Goal: Task Accomplishment & Management: Complete application form

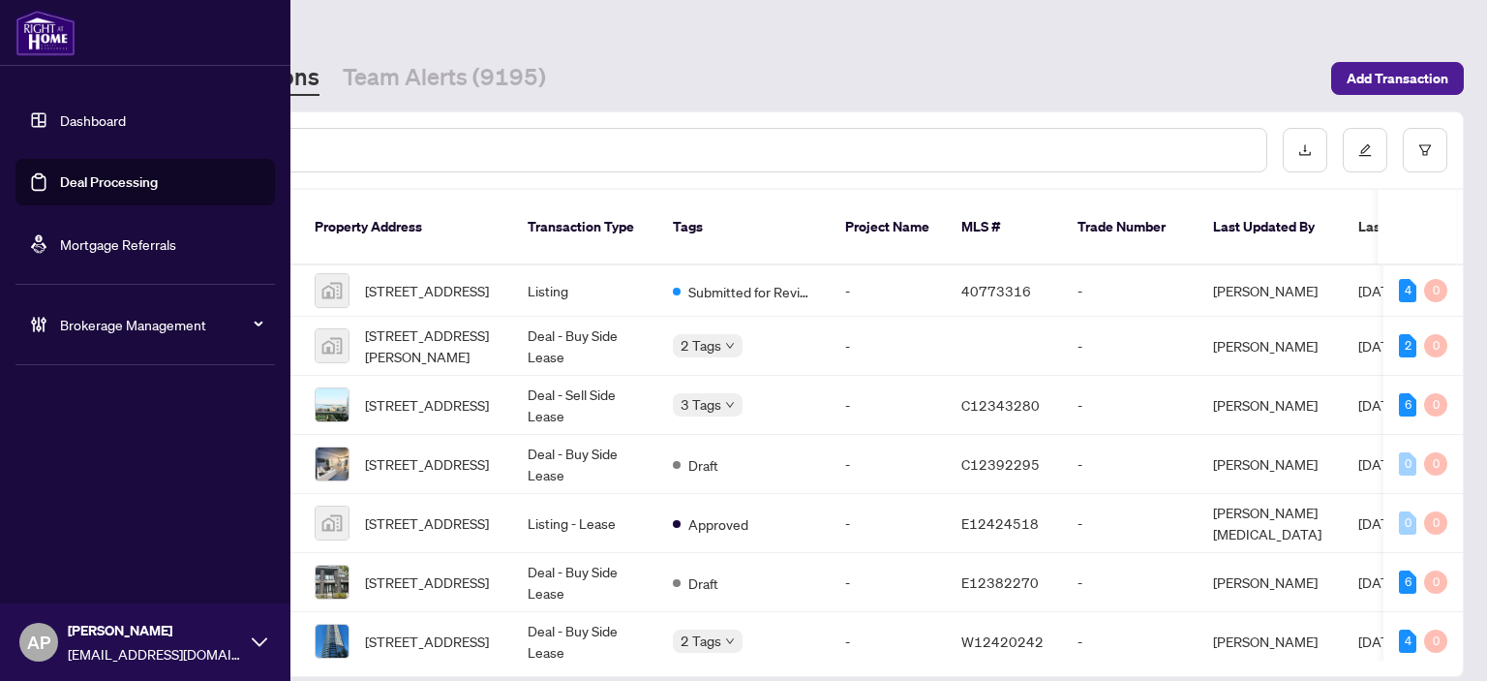
click at [101, 321] on span "Brokerage Management" at bounding box center [160, 324] width 201 height 21
click at [263, 328] on div "Brokerage Management" at bounding box center [145, 324] width 260 height 46
click at [106, 455] on link "Manage Agents" at bounding box center [89, 463] width 96 height 17
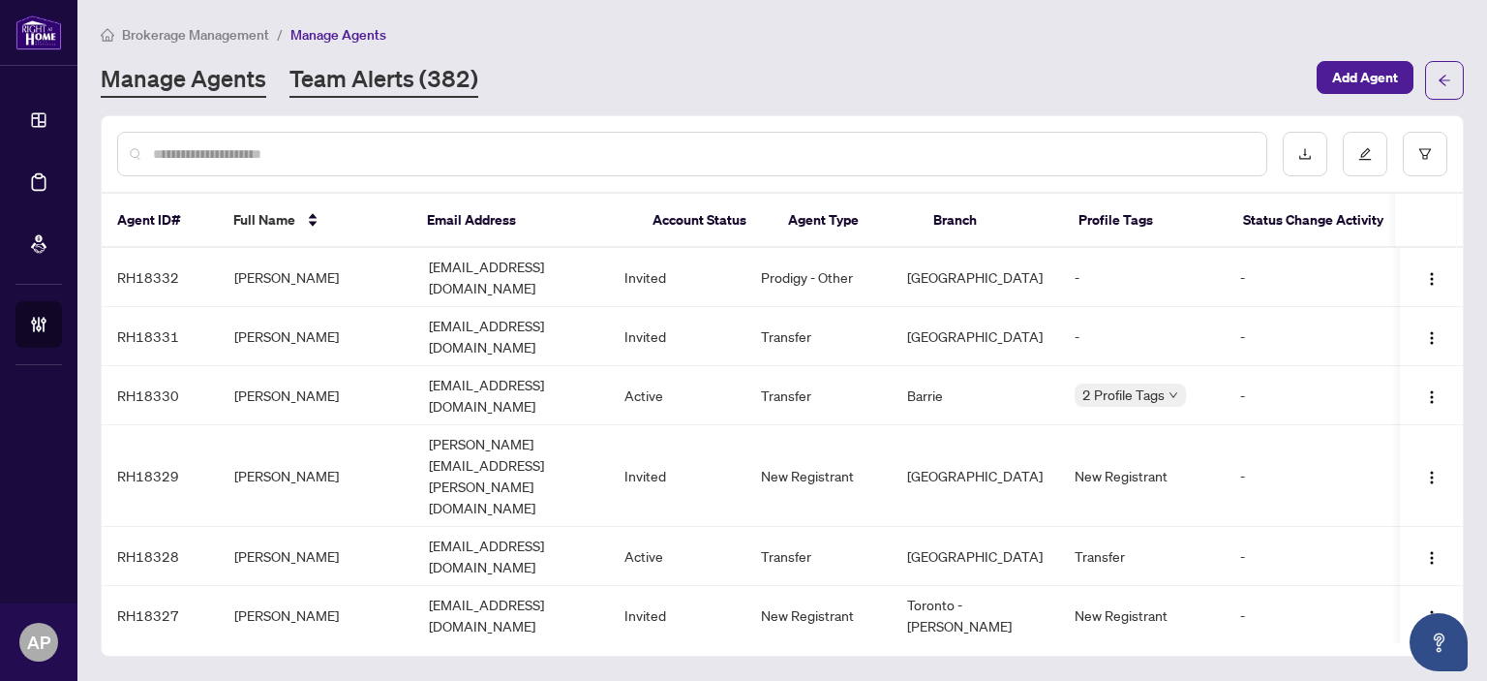
click at [407, 80] on link "Team Alerts (382)" at bounding box center [384, 80] width 189 height 35
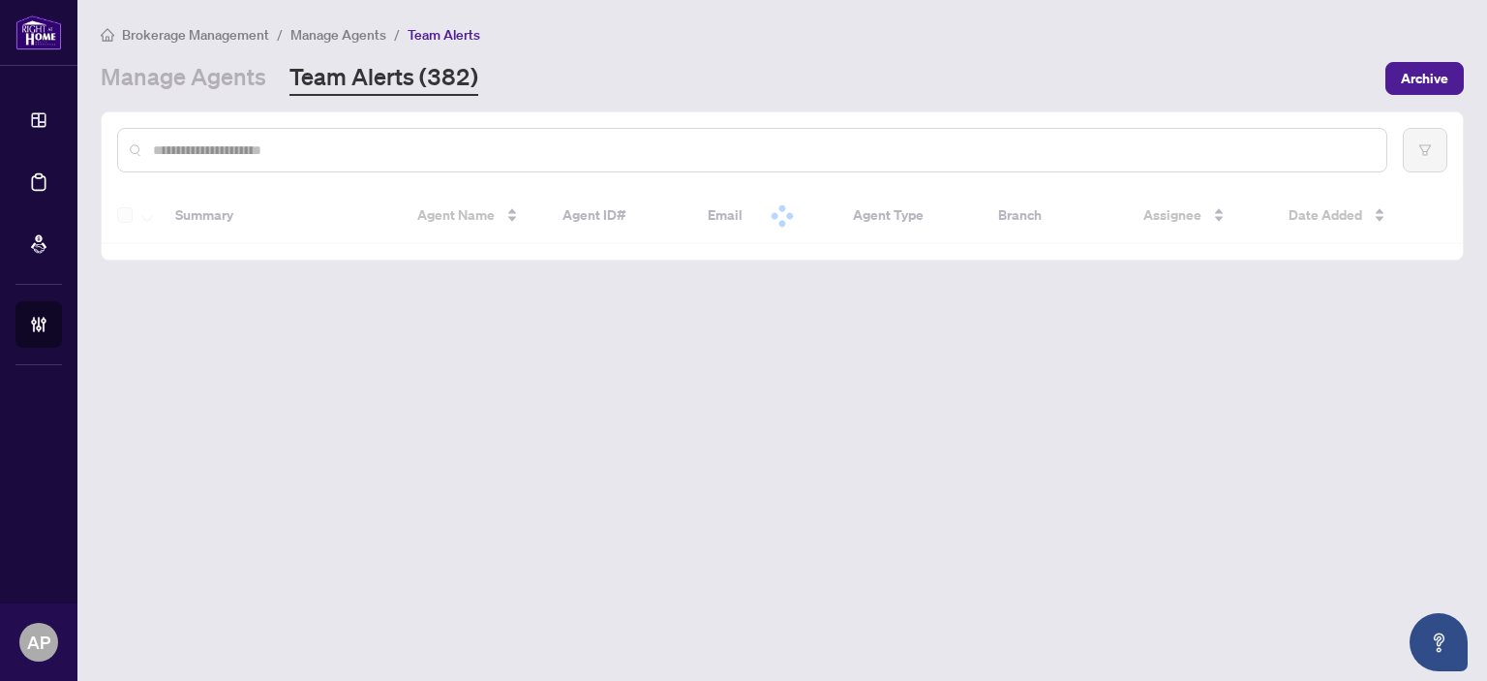
click at [376, 154] on input "text" at bounding box center [762, 149] width 1218 height 21
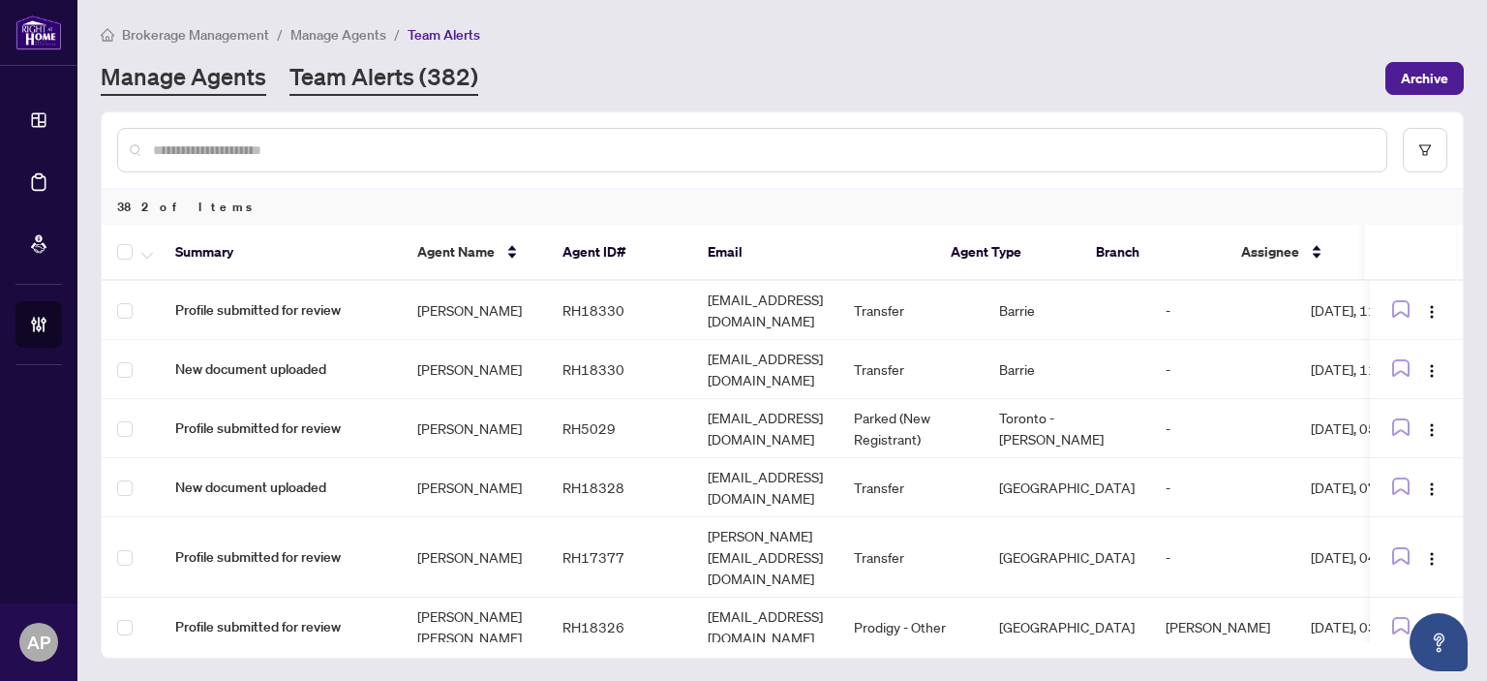
click at [252, 69] on link "Manage Agents" at bounding box center [184, 78] width 166 height 35
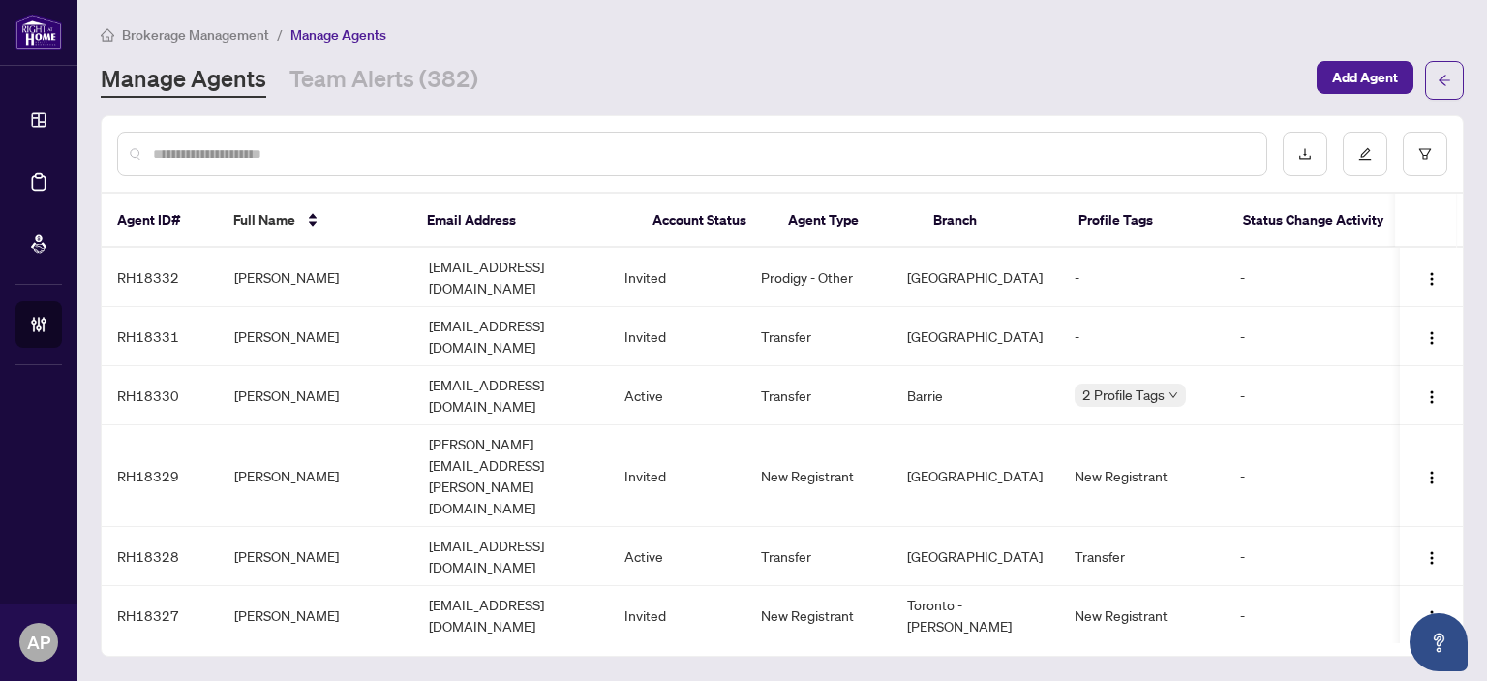
click at [872, 160] on input "text" at bounding box center [702, 153] width 1098 height 21
click at [1371, 80] on span "Add Agent" at bounding box center [1365, 77] width 66 height 31
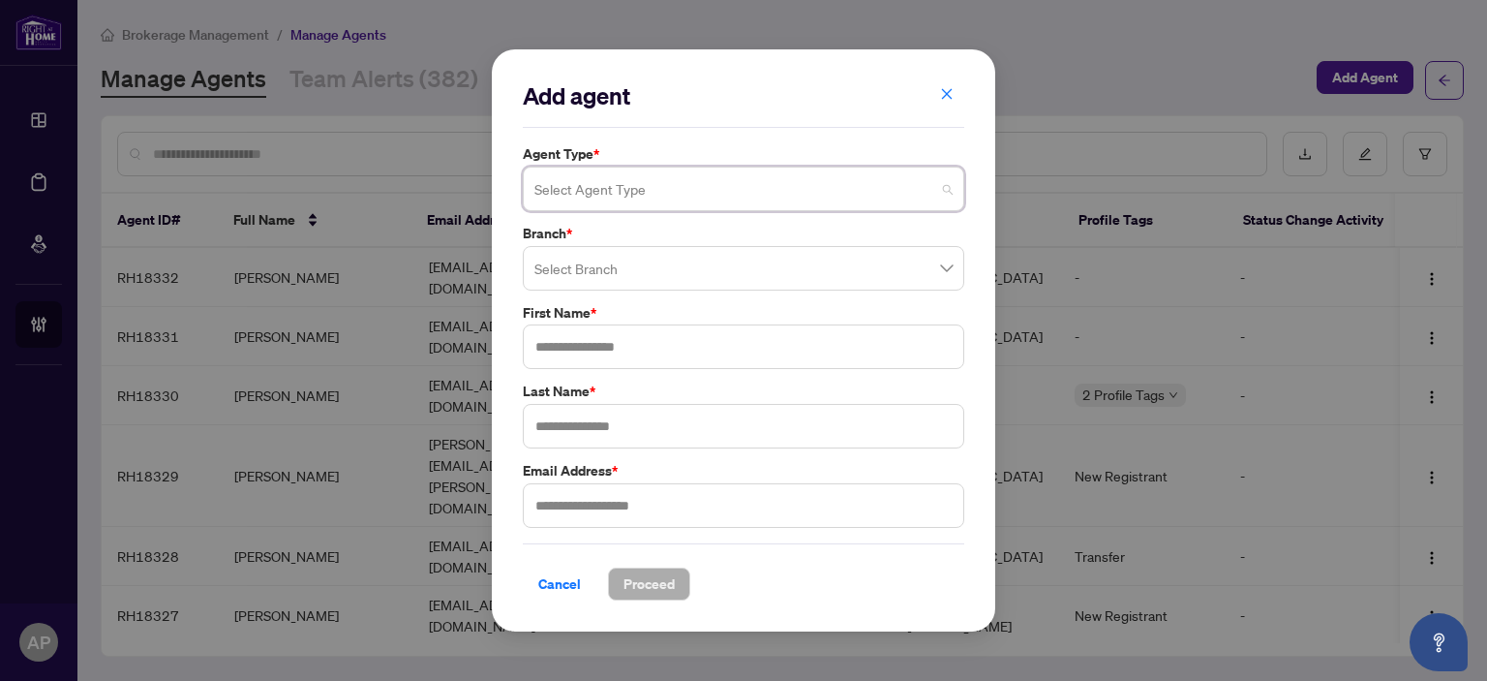
click at [658, 189] on input "search" at bounding box center [735, 191] width 401 height 43
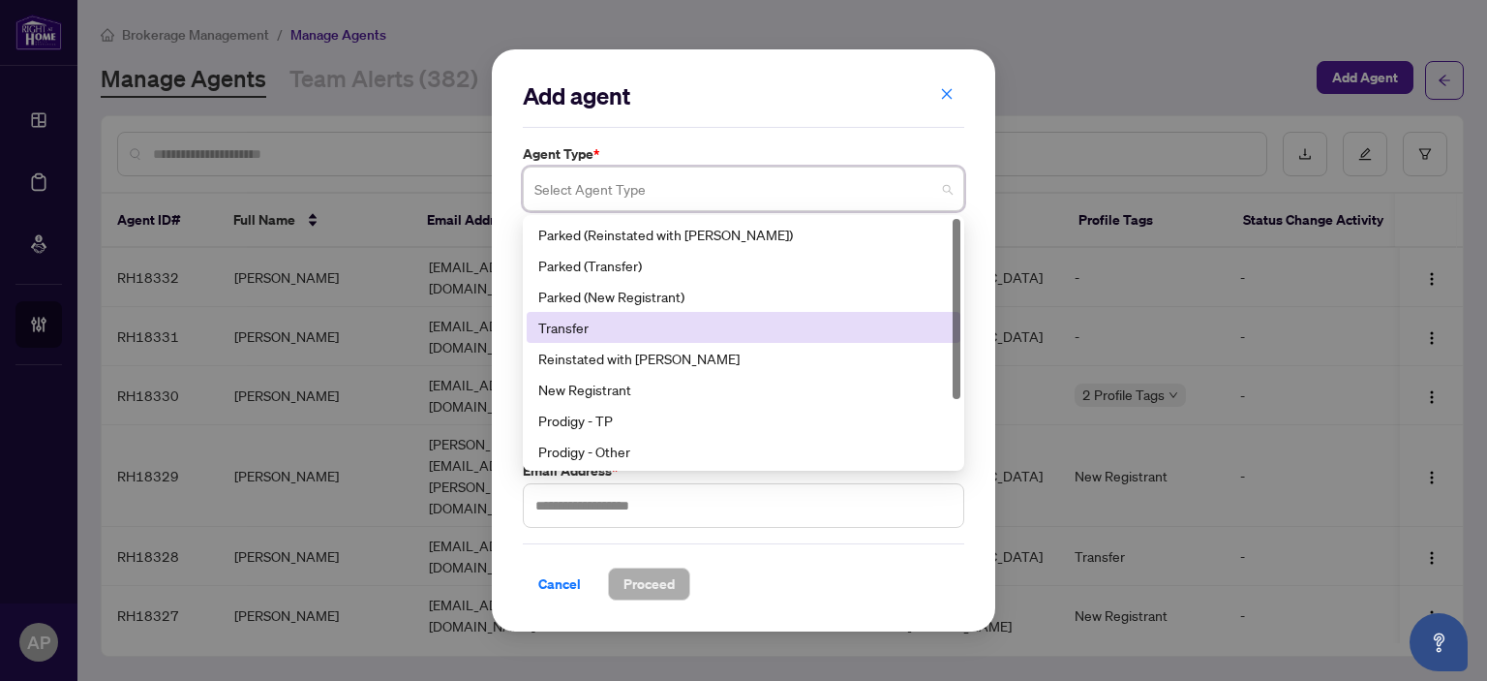
click at [735, 321] on div "Transfer" at bounding box center [743, 327] width 411 height 21
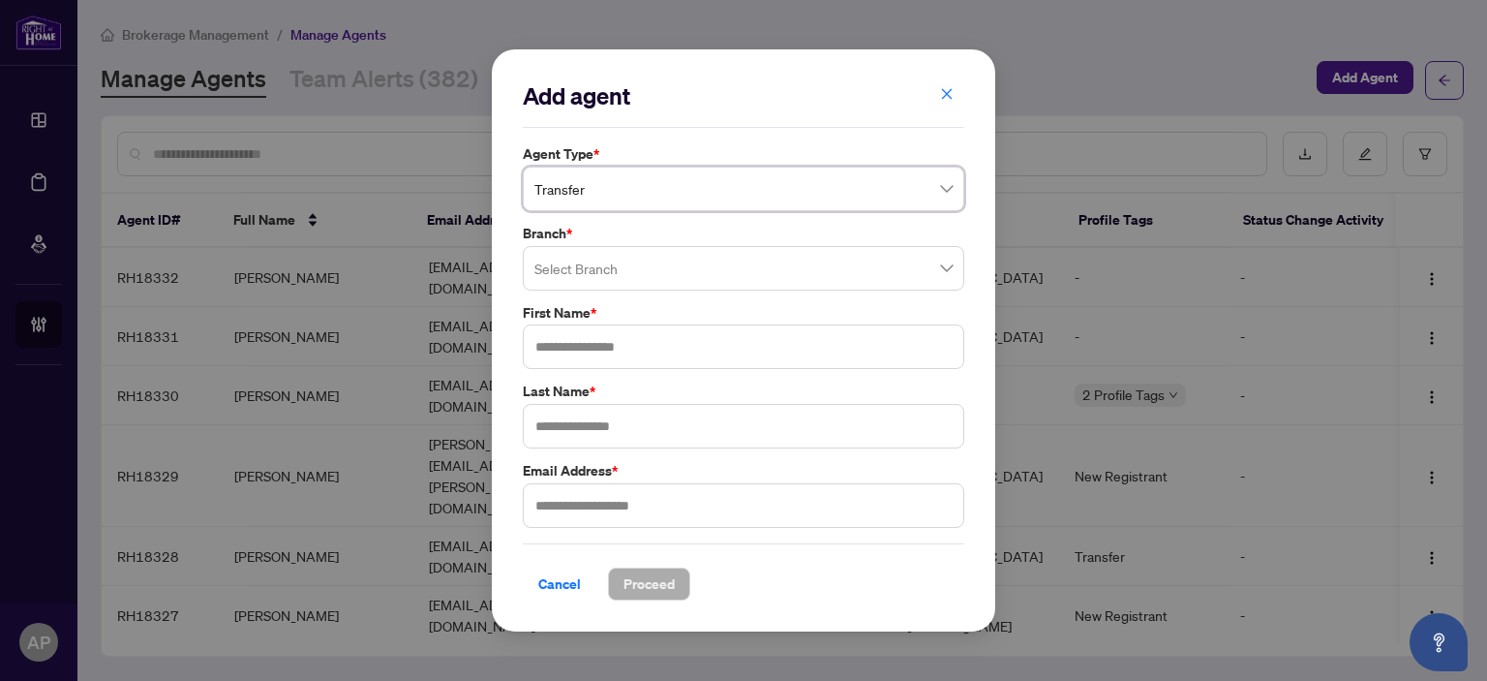
click at [755, 270] on input "search" at bounding box center [735, 271] width 401 height 43
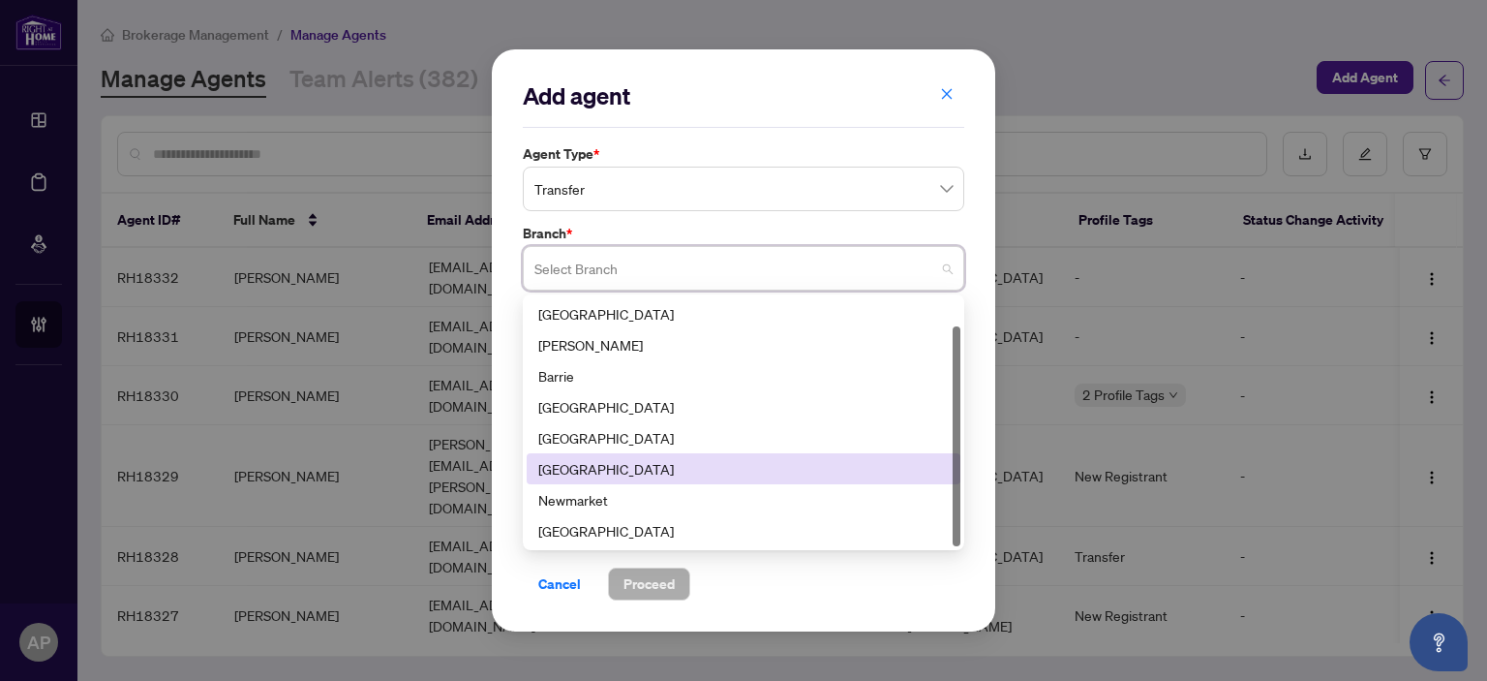
scroll to position [31, 0]
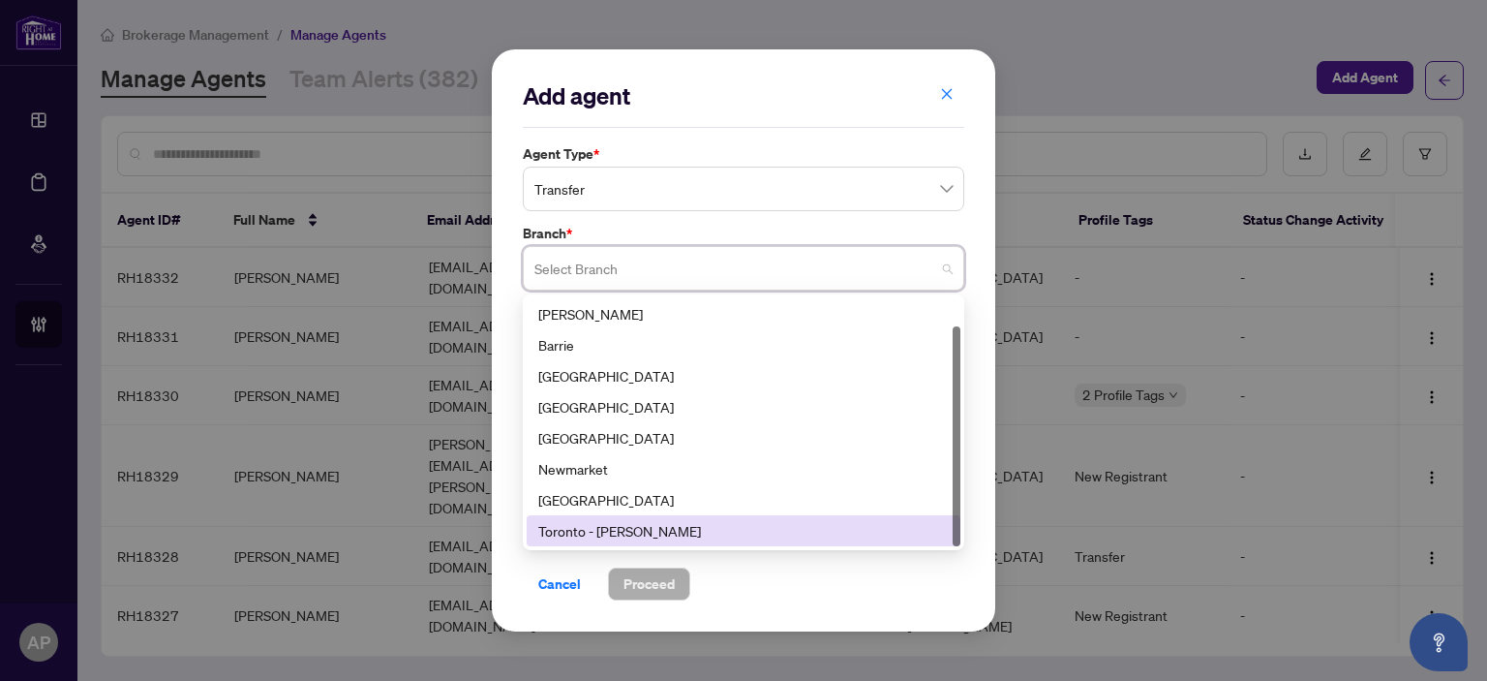
click at [607, 528] on div "Toronto - Don Mills" at bounding box center [743, 530] width 411 height 21
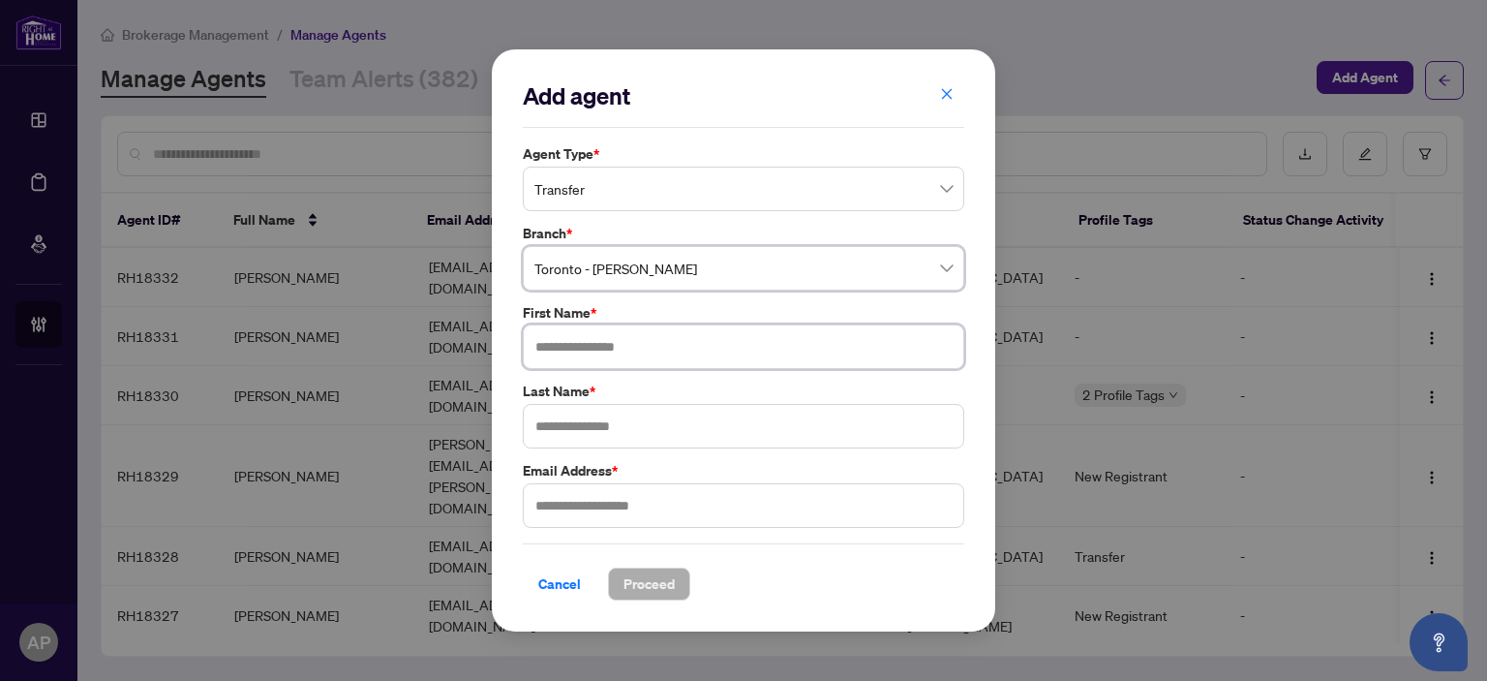
click at [584, 338] on input "text" at bounding box center [744, 346] width 442 height 45
paste input "********"
click at [569, 347] on input "********" at bounding box center [744, 346] width 442 height 45
paste input "text"
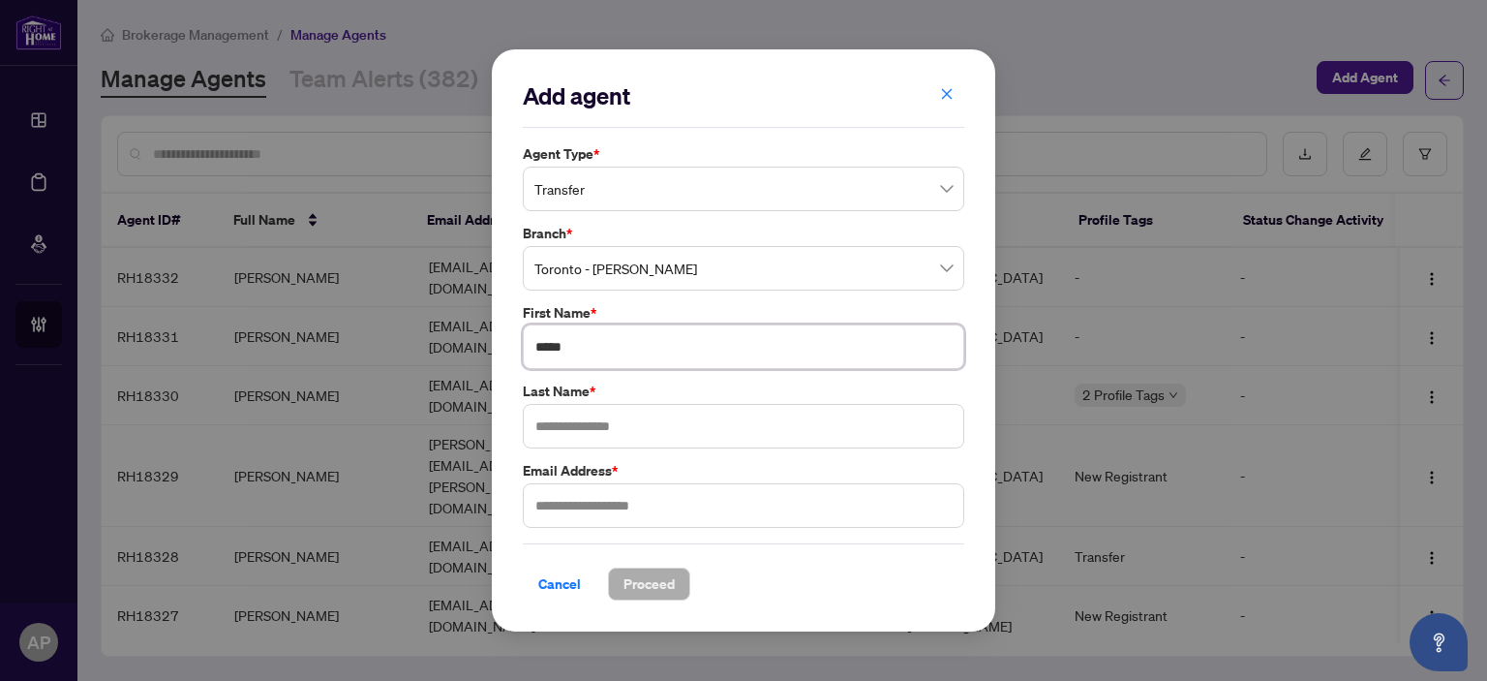
type input "*****"
click at [584, 417] on input "text" at bounding box center [744, 426] width 442 height 45
paste input "*******"
type input "*******"
click at [643, 499] on input "text" at bounding box center [744, 505] width 442 height 45
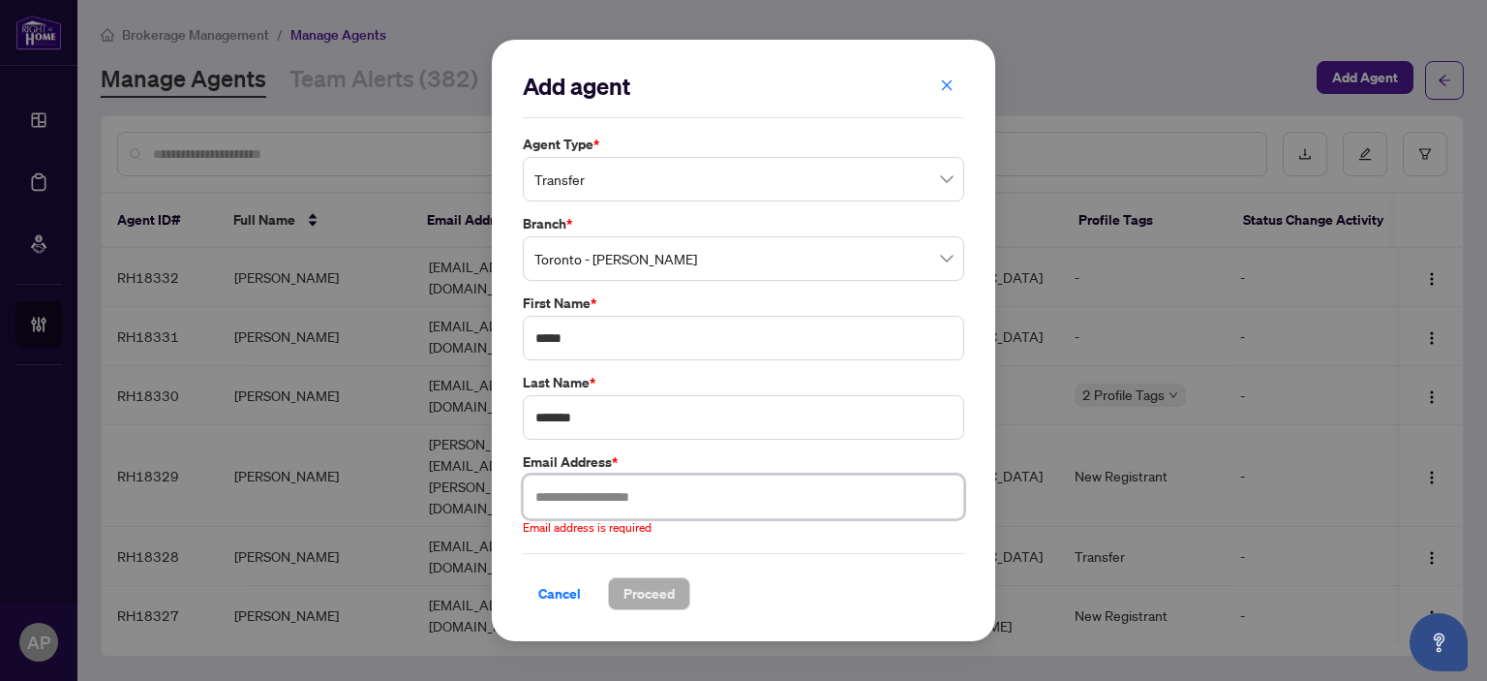
click at [573, 482] on input "text" at bounding box center [744, 496] width 442 height 45
click at [573, 501] on input "text" at bounding box center [744, 496] width 442 height 45
paste input "**********"
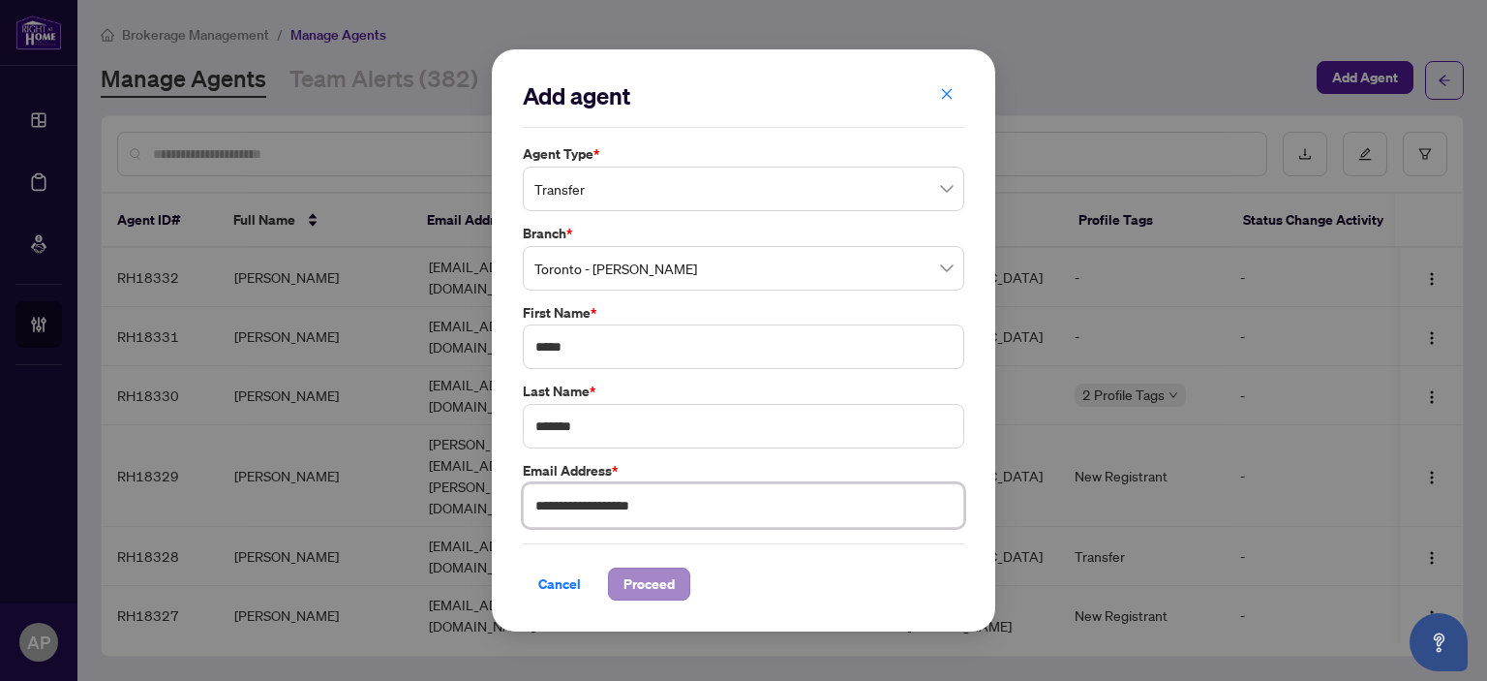
type input "**********"
click at [667, 588] on span "Proceed" at bounding box center [649, 583] width 51 height 31
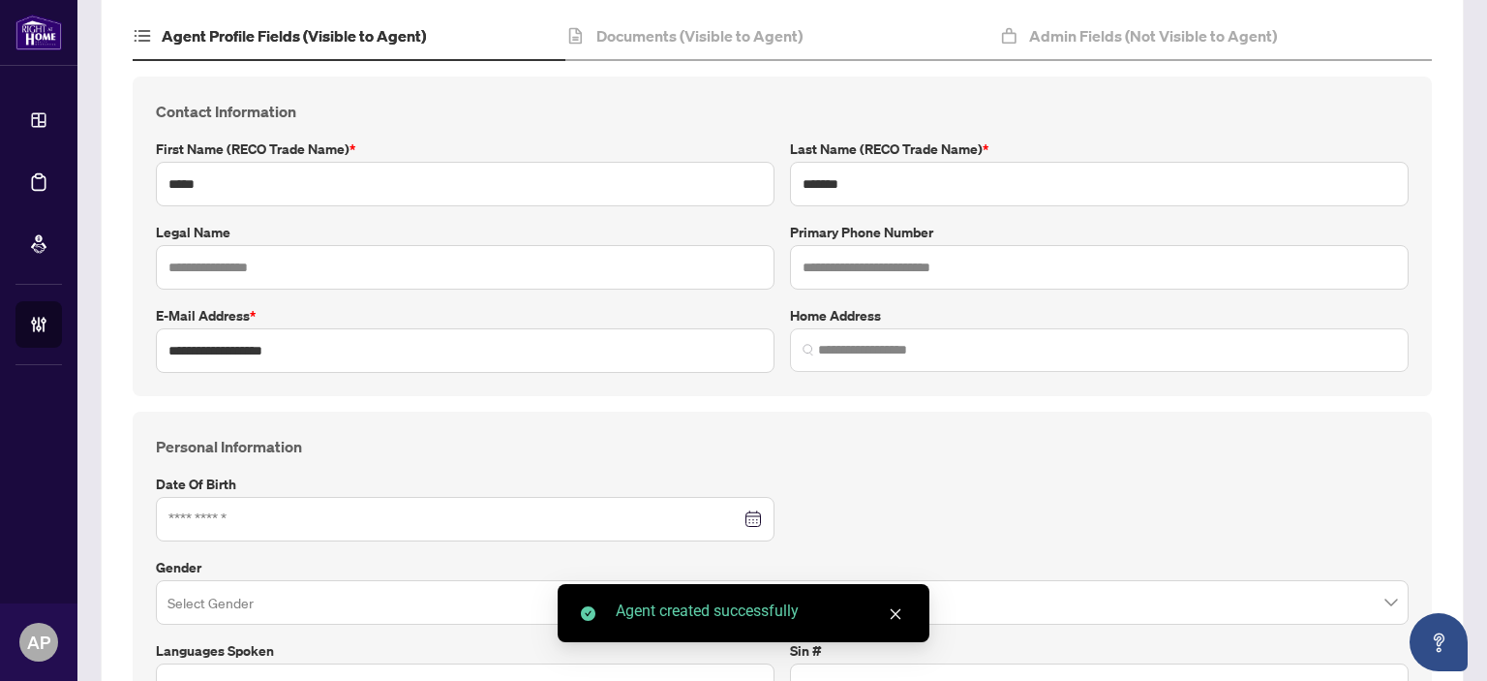
scroll to position [194, 0]
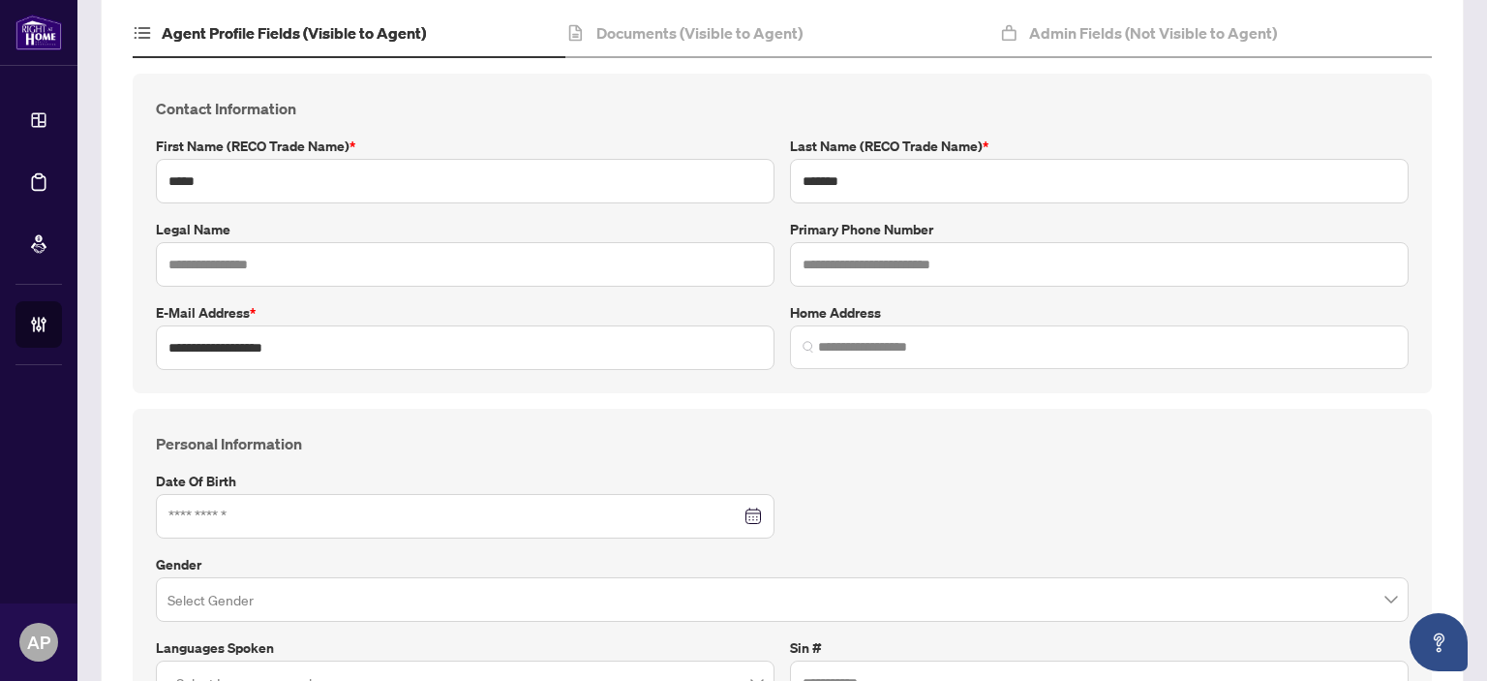
click at [1409, 233] on div "**********" at bounding box center [783, 234] width 1300 height 320
click at [875, 266] on input "text" at bounding box center [1099, 264] width 619 height 45
type input "**********"
paste input "**********"
type input "**********"
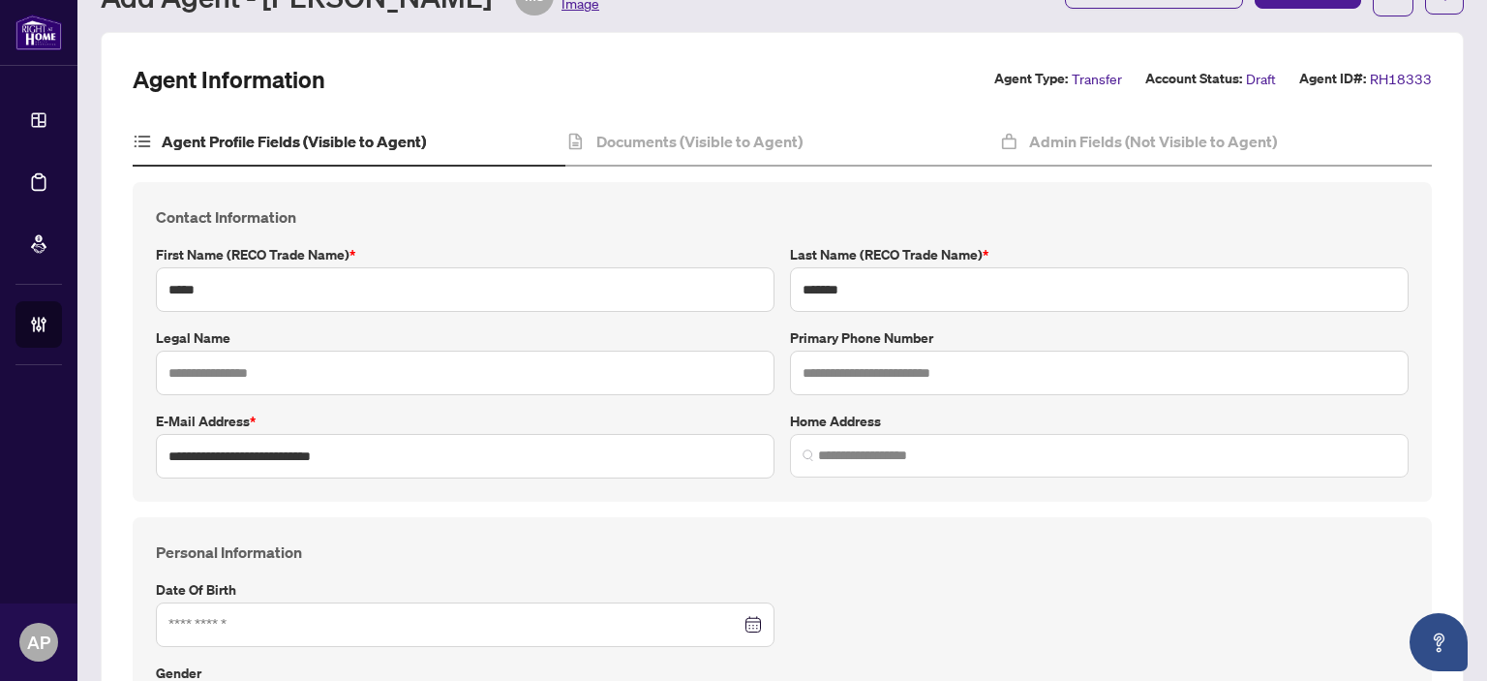
scroll to position [0, 0]
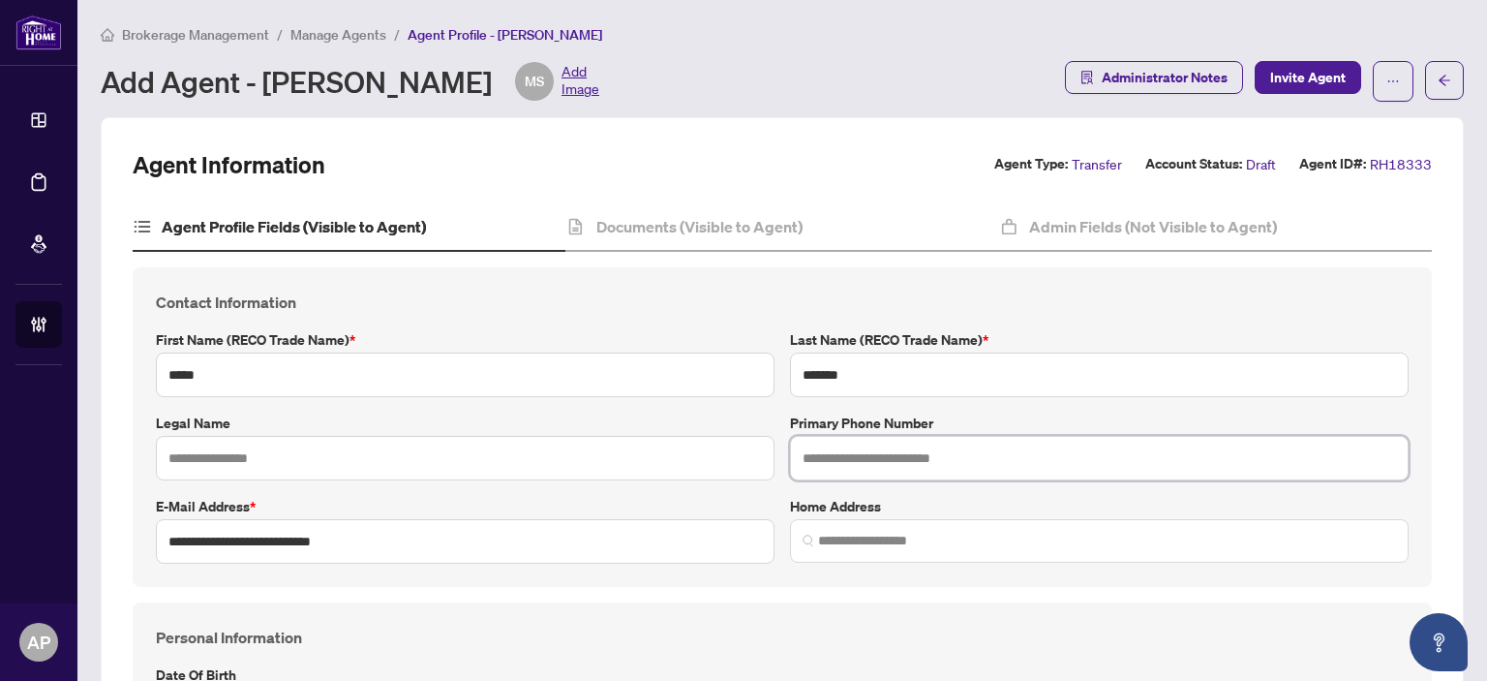
click at [844, 458] on input "text" at bounding box center [1099, 458] width 619 height 45
click at [851, 455] on input "text" at bounding box center [1099, 458] width 619 height 45
paste input "**********"
type input "**********"
click at [288, 546] on input "**********" at bounding box center [465, 541] width 619 height 45
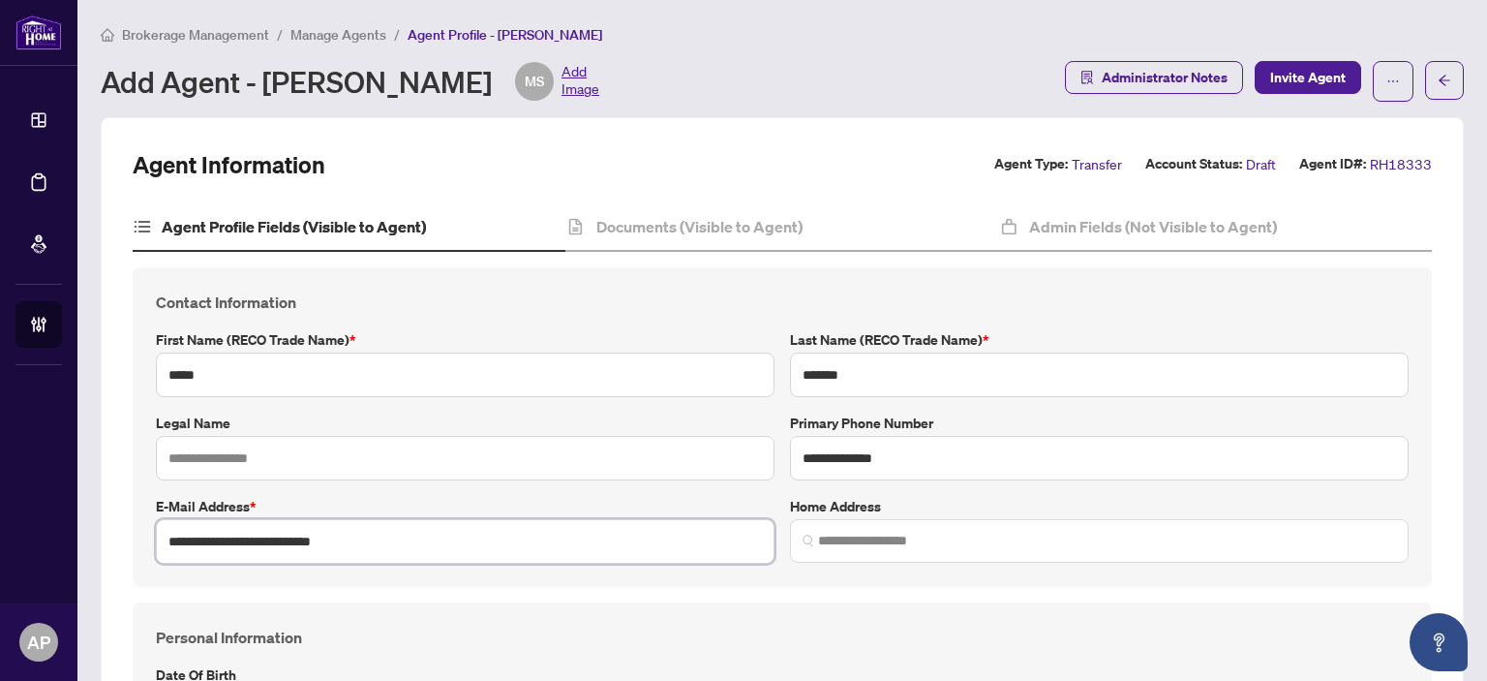
click at [288, 546] on input "**********" at bounding box center [465, 541] width 619 height 45
click at [318, 537] on input "**********" at bounding box center [465, 541] width 619 height 45
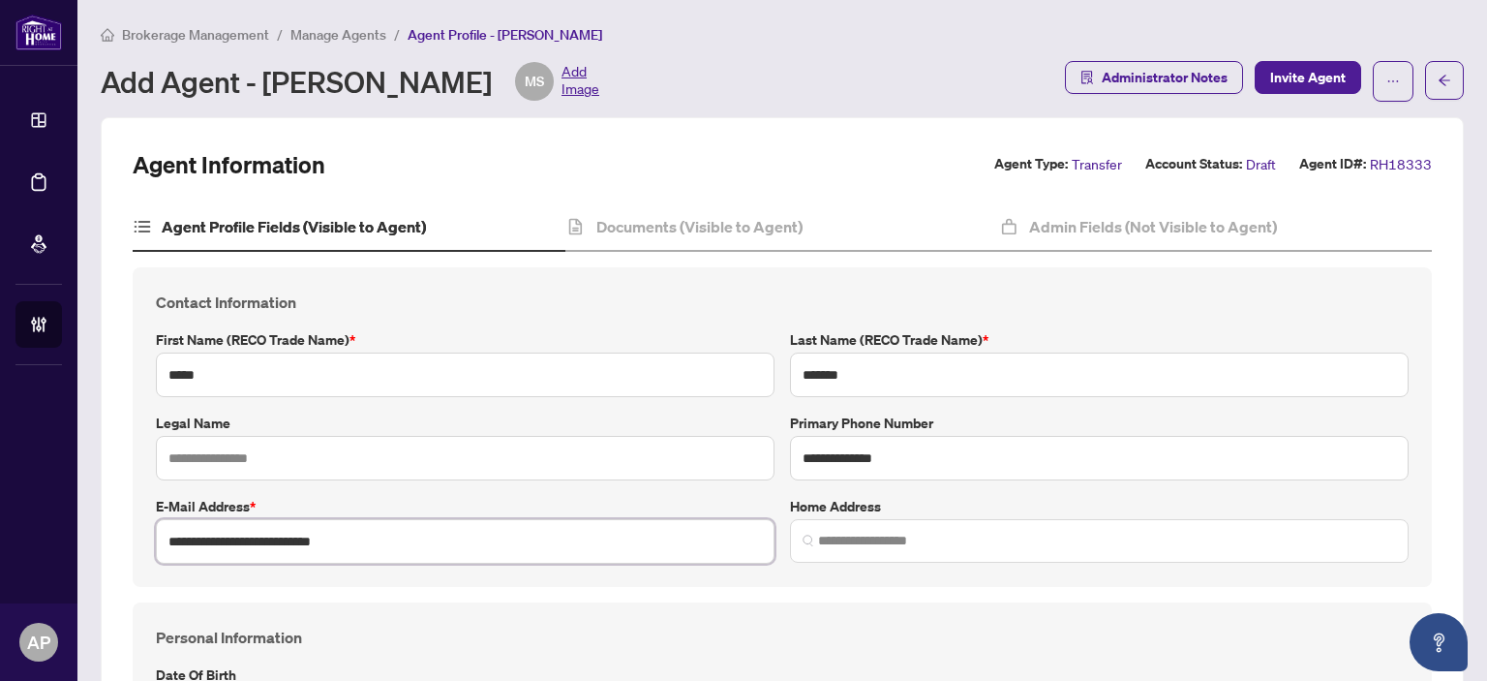
paste input "text"
type input "**********"
click at [288, 448] on input "text" at bounding box center [465, 458] width 619 height 45
paste input "**********"
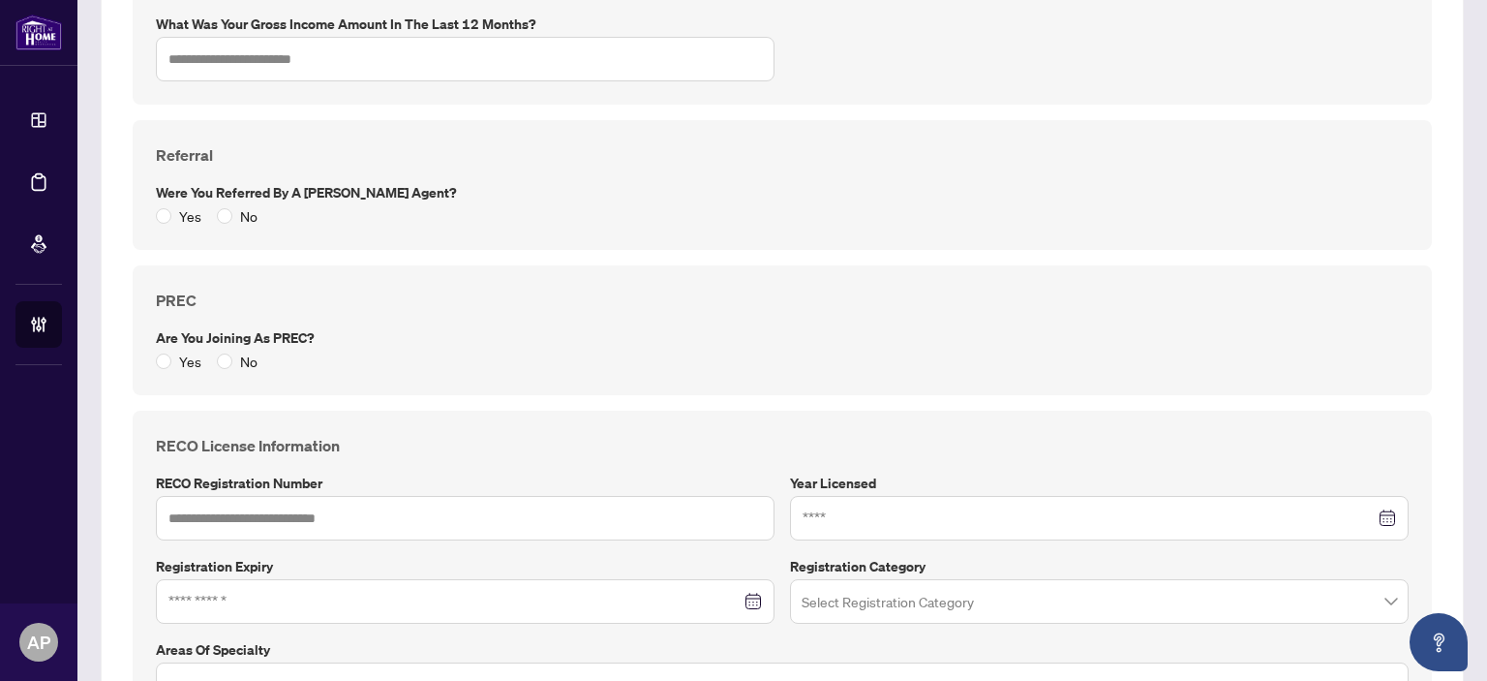
scroll to position [1356, 0]
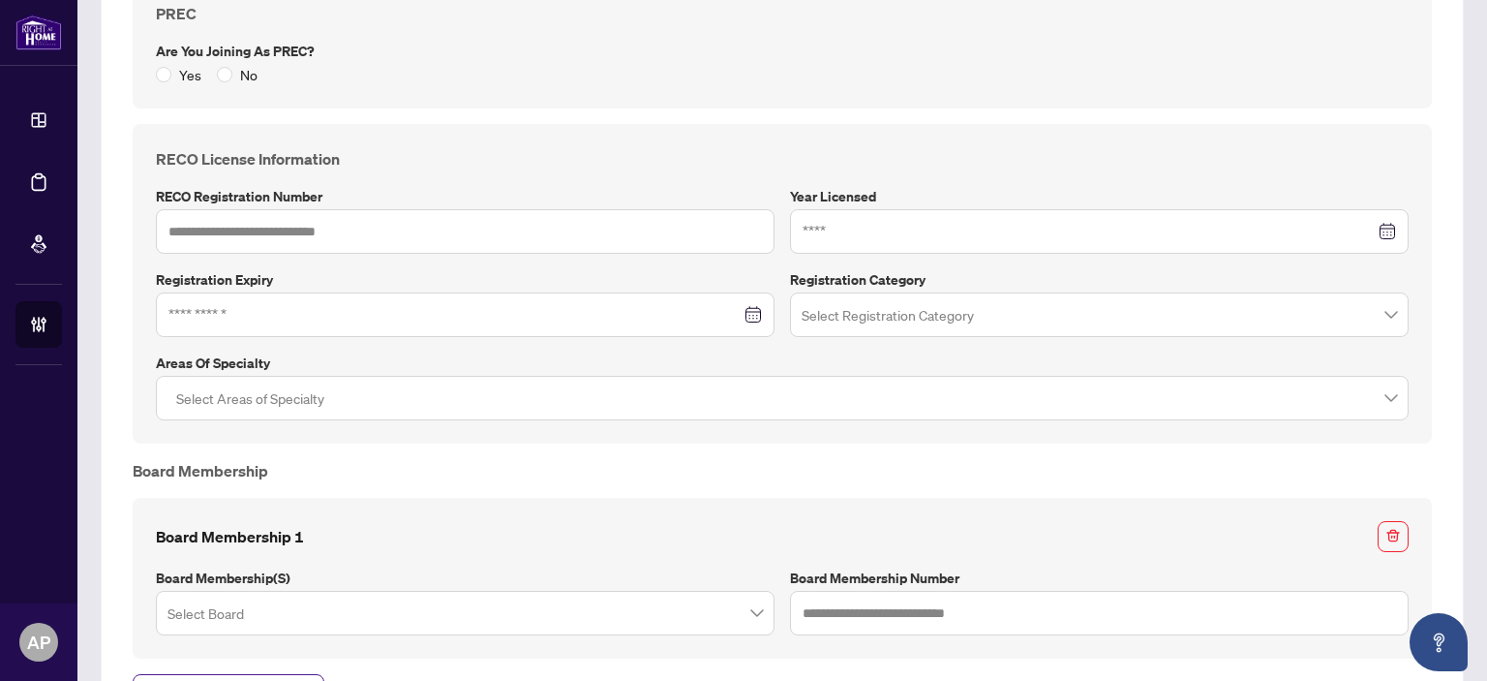
type input "**********"
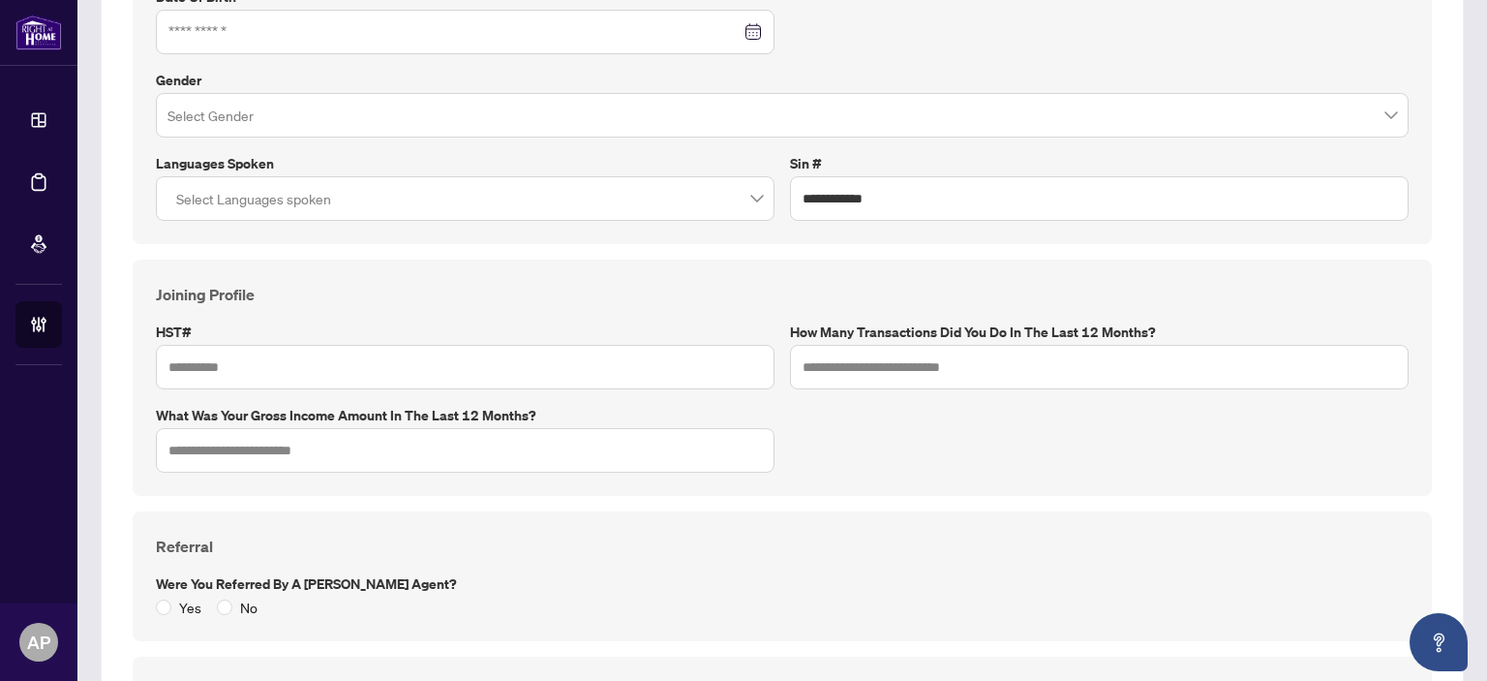
scroll to position [97, 0]
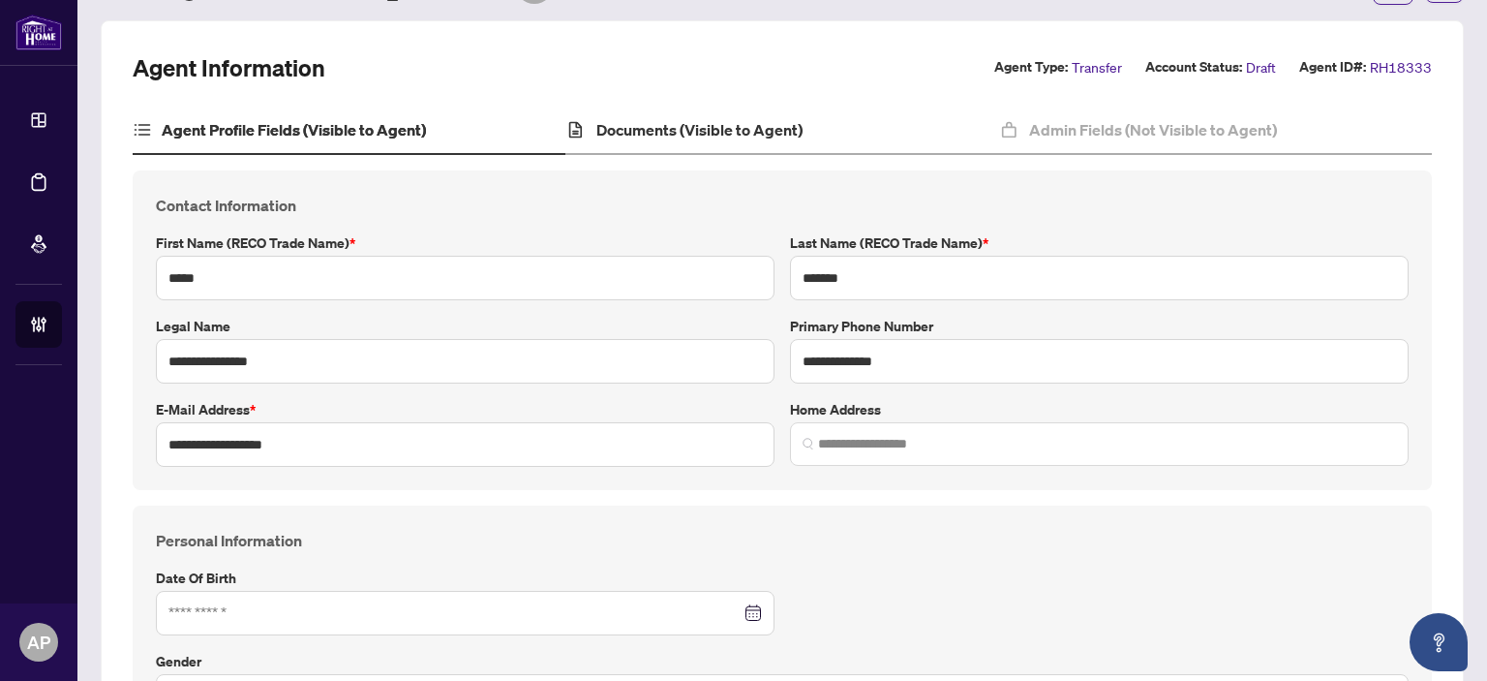
click at [841, 129] on div "Documents (Visible to Agent)" at bounding box center [782, 131] width 433 height 48
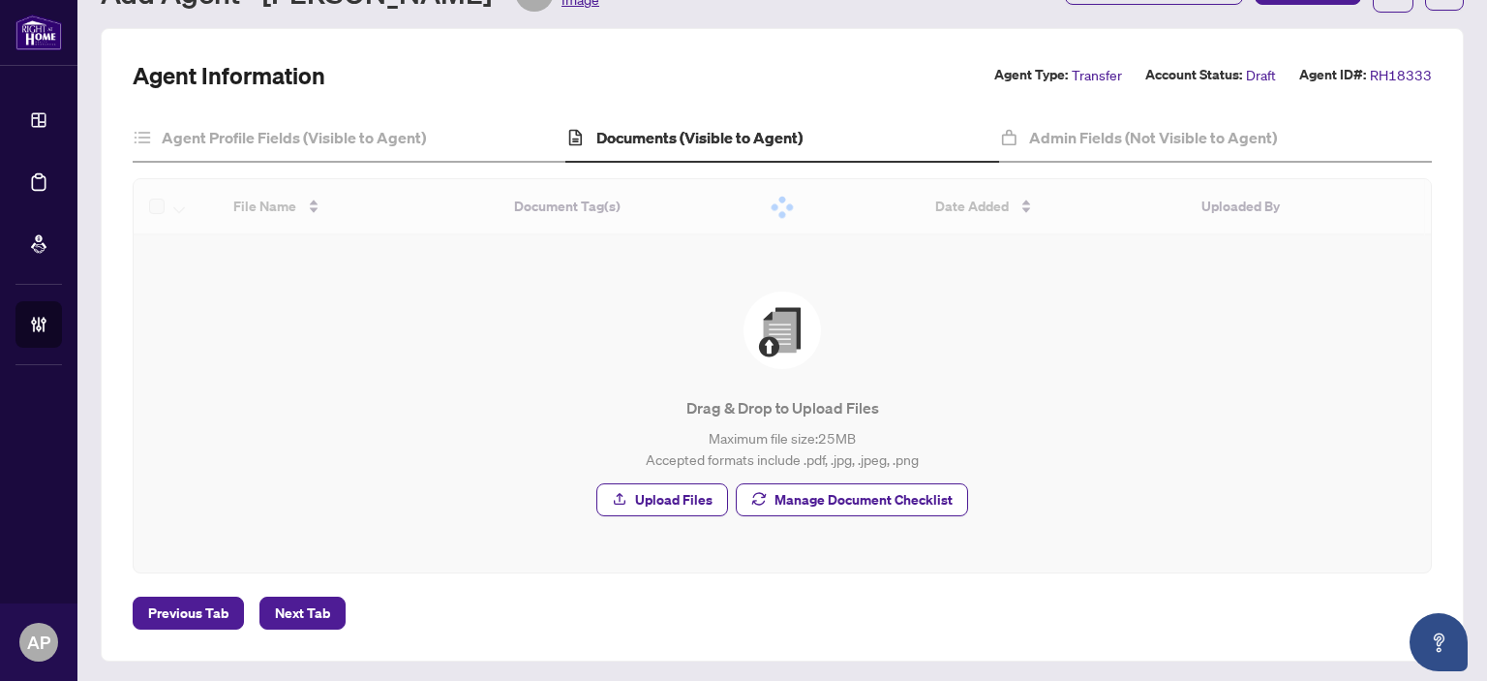
scroll to position [34, 0]
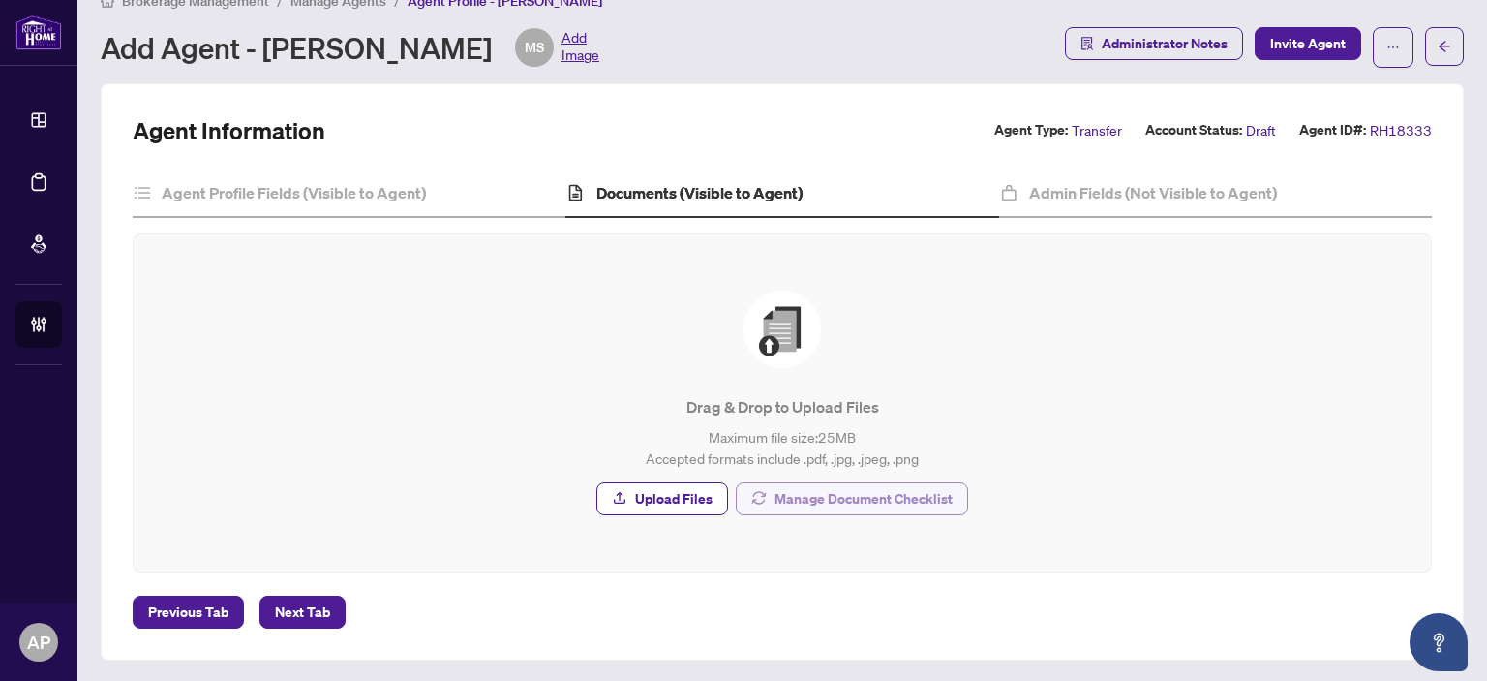
click at [891, 492] on span "Manage Document Checklist" at bounding box center [864, 498] width 178 height 31
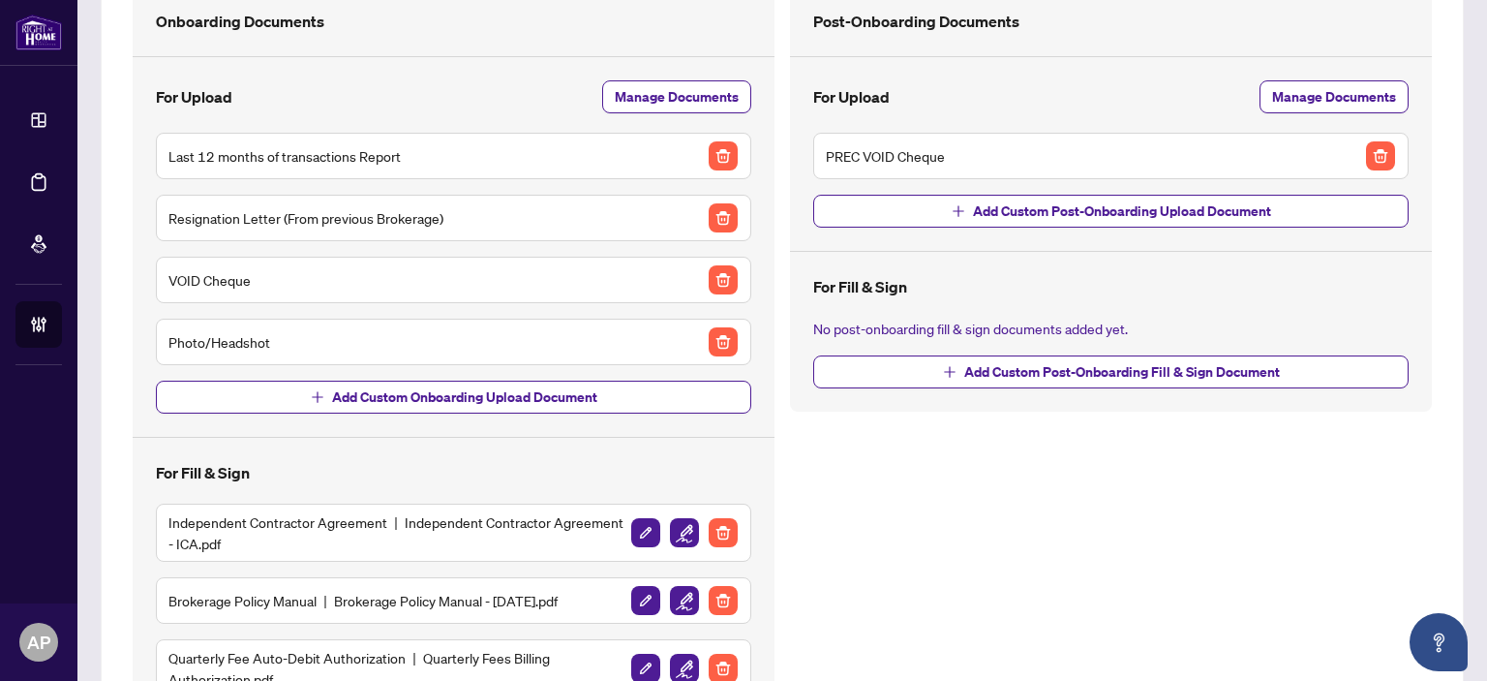
scroll to position [22, 0]
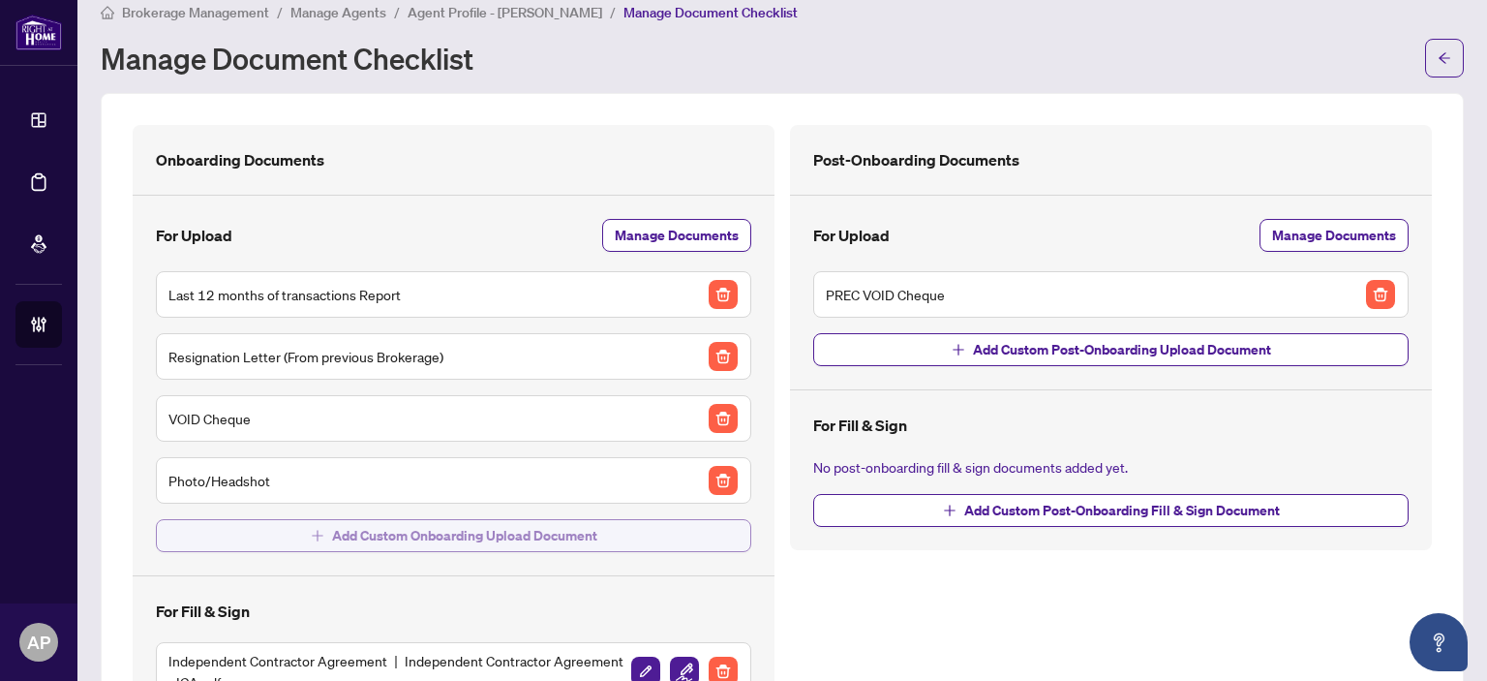
click at [515, 520] on span "Add Custom Onboarding Upload Document" at bounding box center [464, 535] width 265 height 31
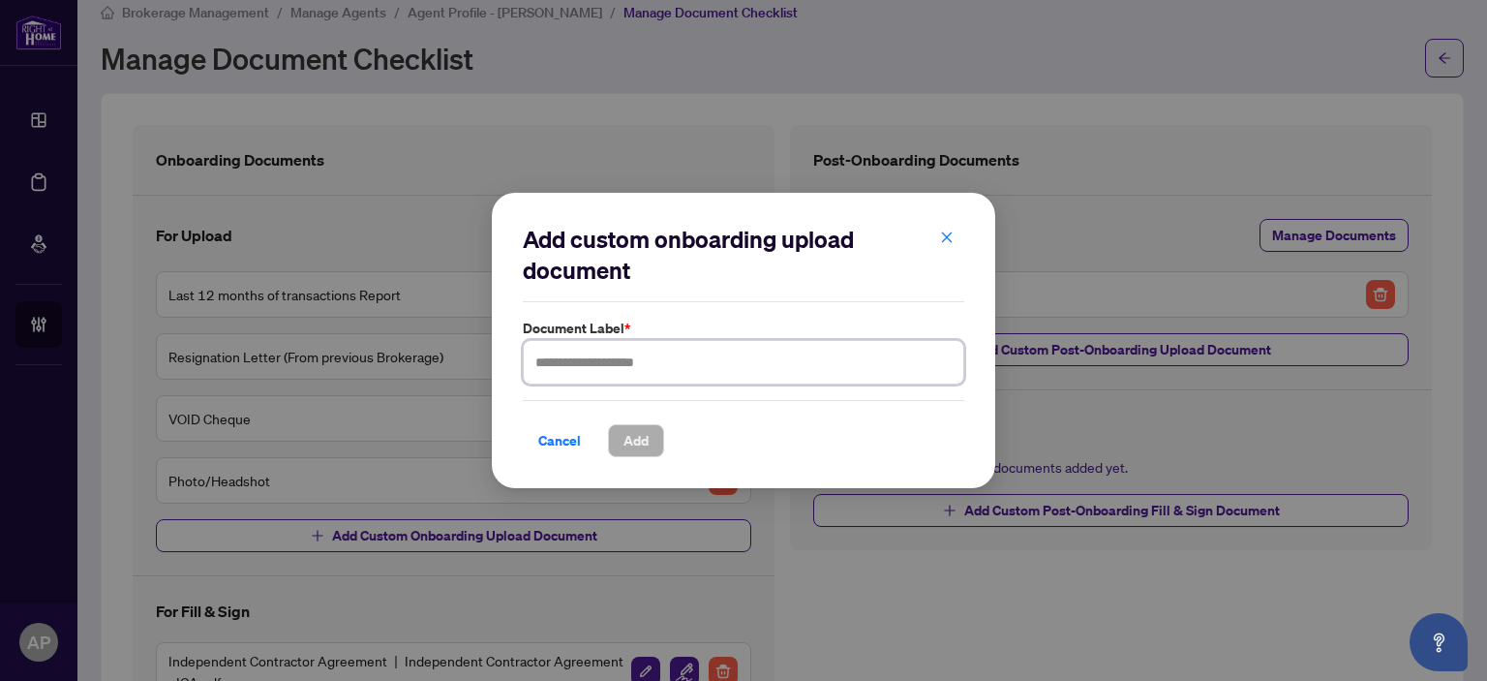
click at [628, 369] on input "text" at bounding box center [744, 362] width 442 height 45
type input "*"
click at [568, 435] on span "Cancel" at bounding box center [559, 440] width 43 height 31
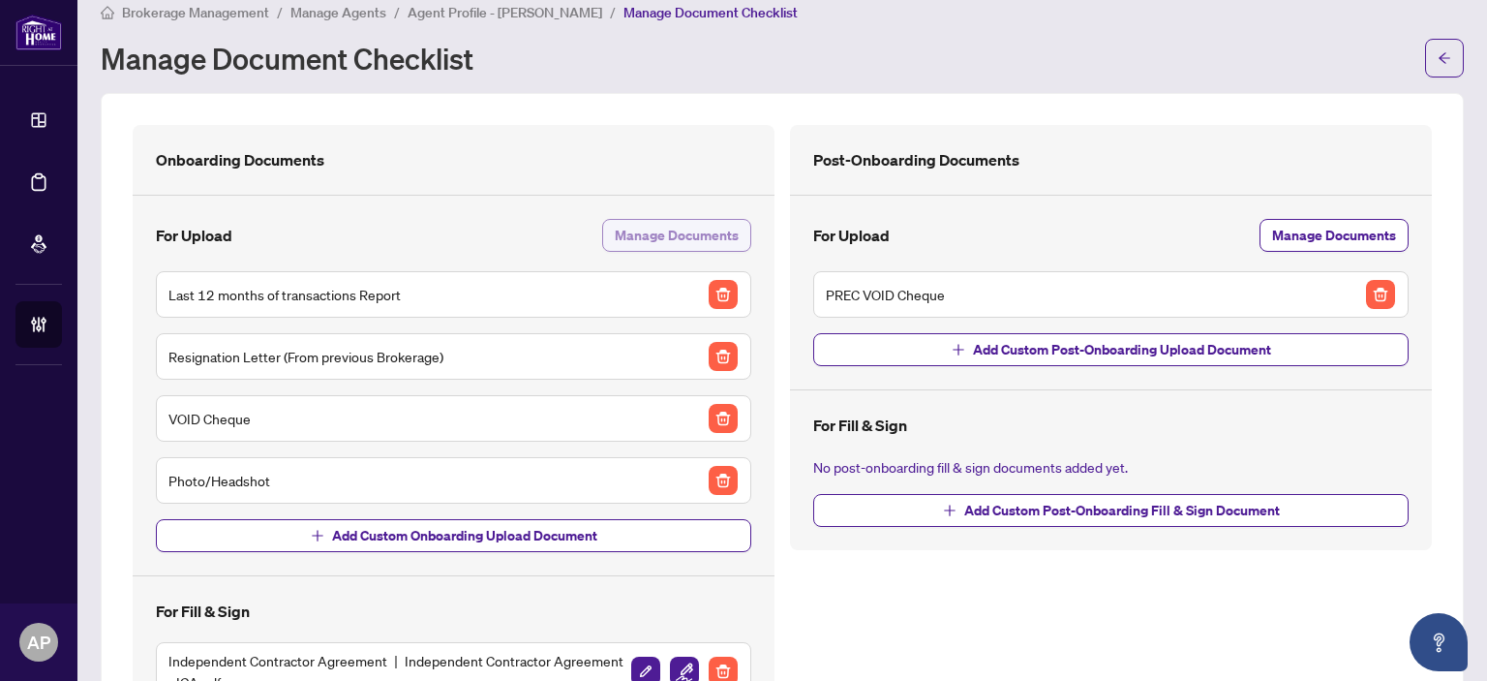
click at [647, 222] on span "Manage Documents" at bounding box center [677, 235] width 124 height 31
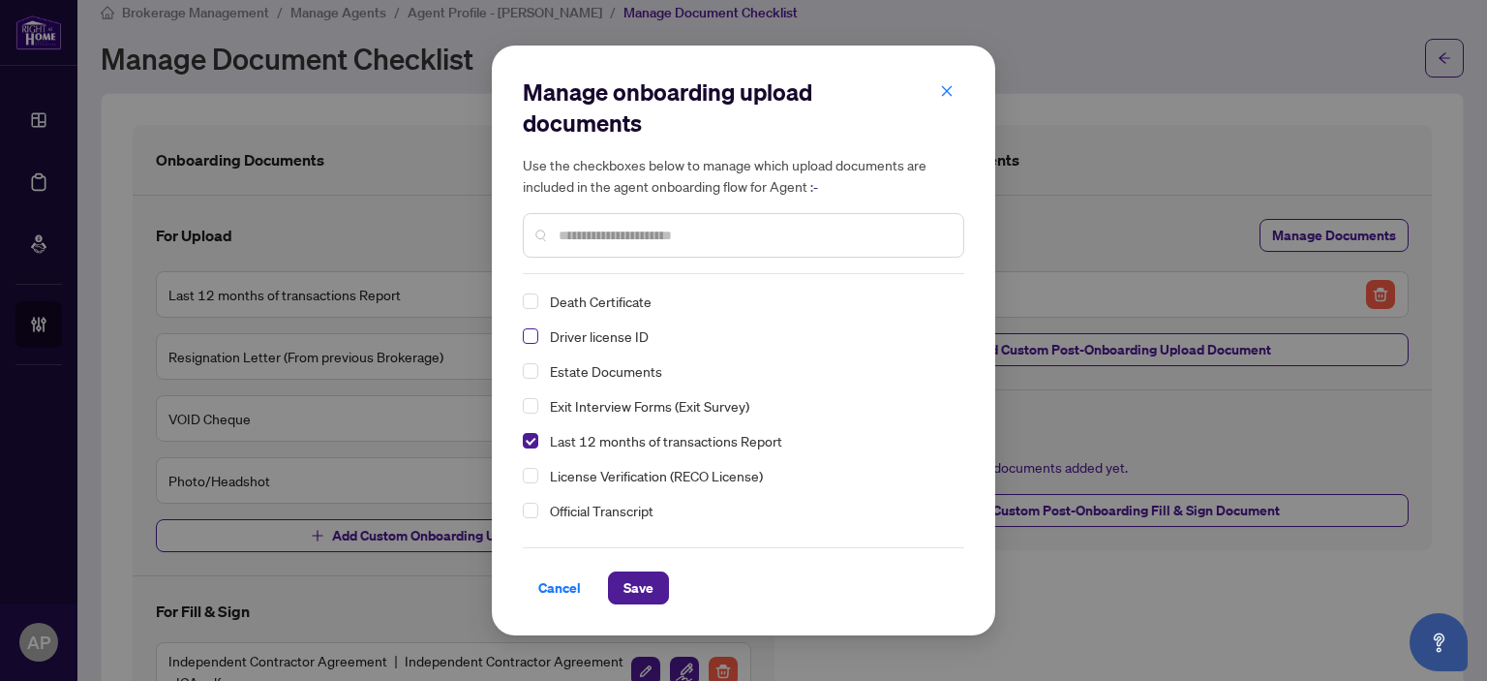
click at [534, 337] on span "Select Driver license ID" at bounding box center [530, 335] width 15 height 15
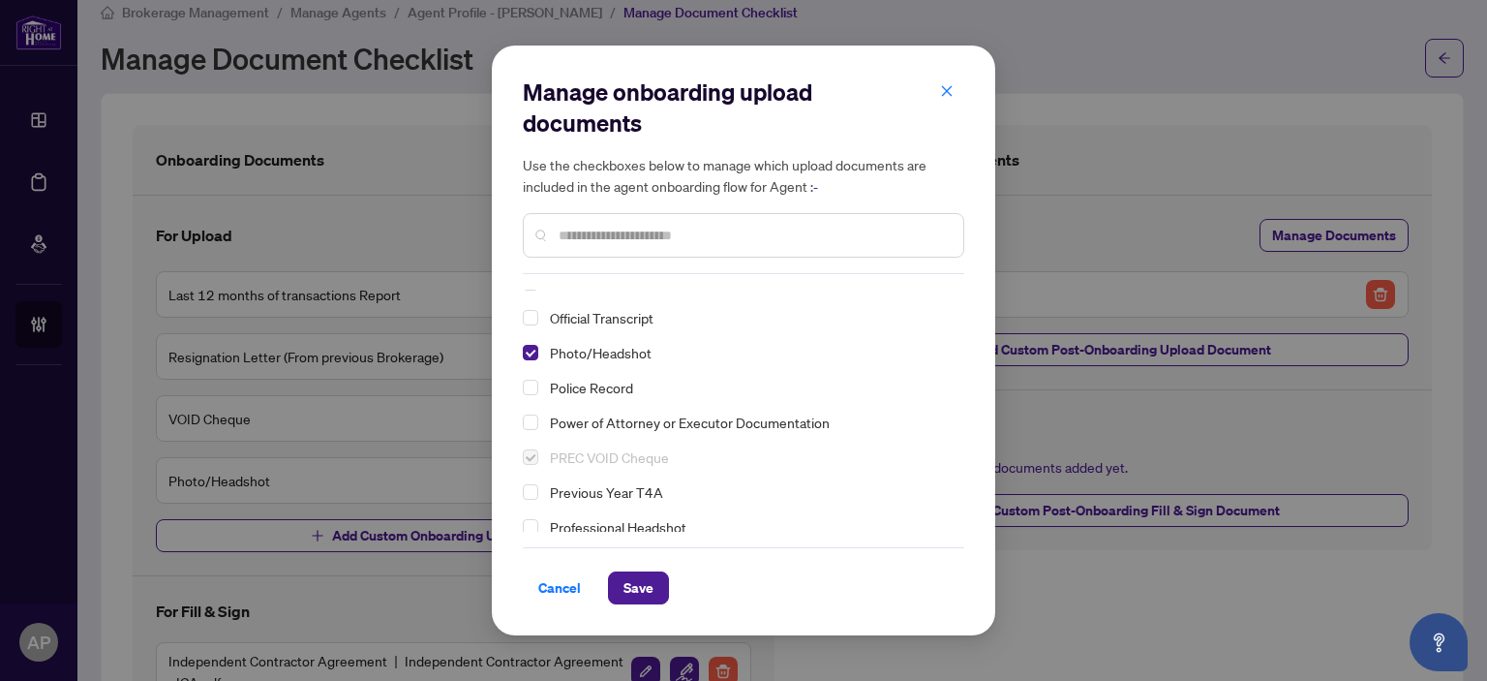
scroll to position [194, 0]
click at [650, 599] on span "Save" at bounding box center [639, 587] width 30 height 31
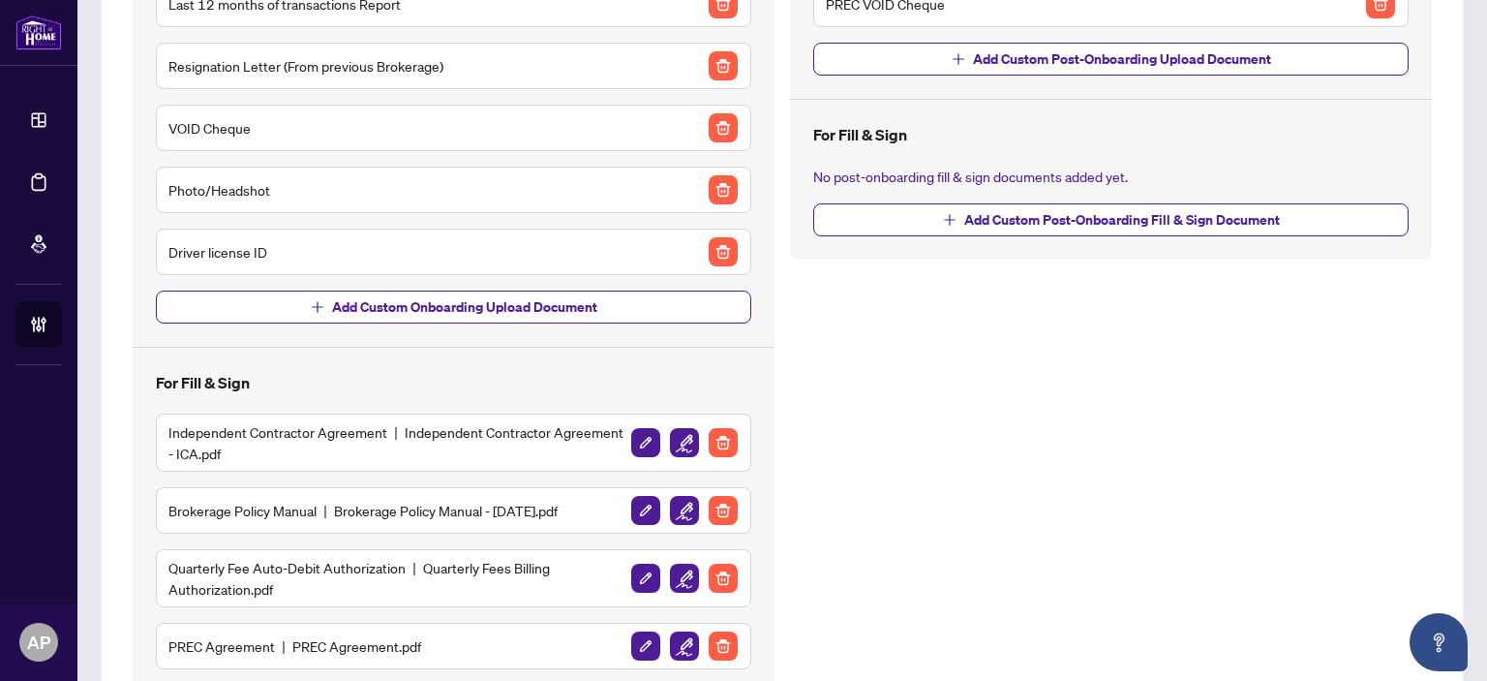
scroll to position [506, 0]
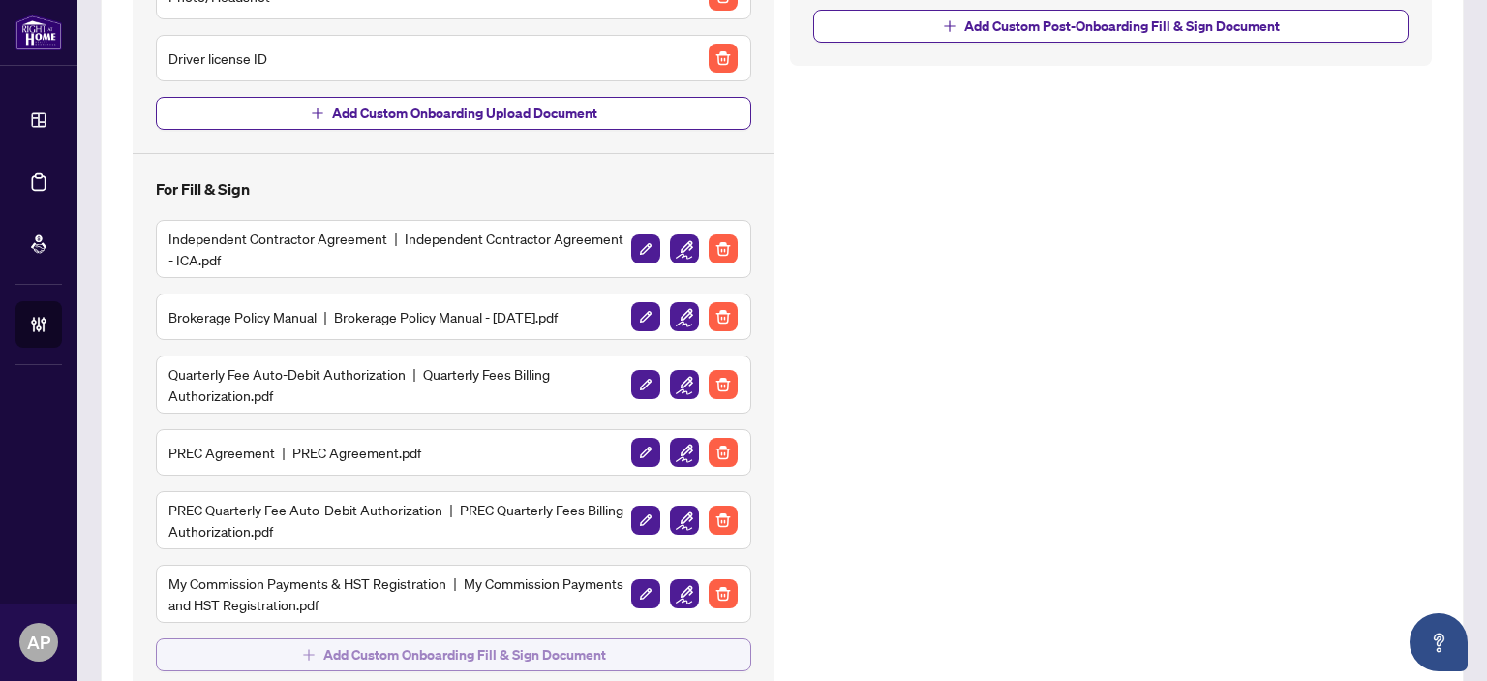
click at [264, 661] on button "Add Custom Onboarding Fill & Sign Document" at bounding box center [454, 654] width 596 height 33
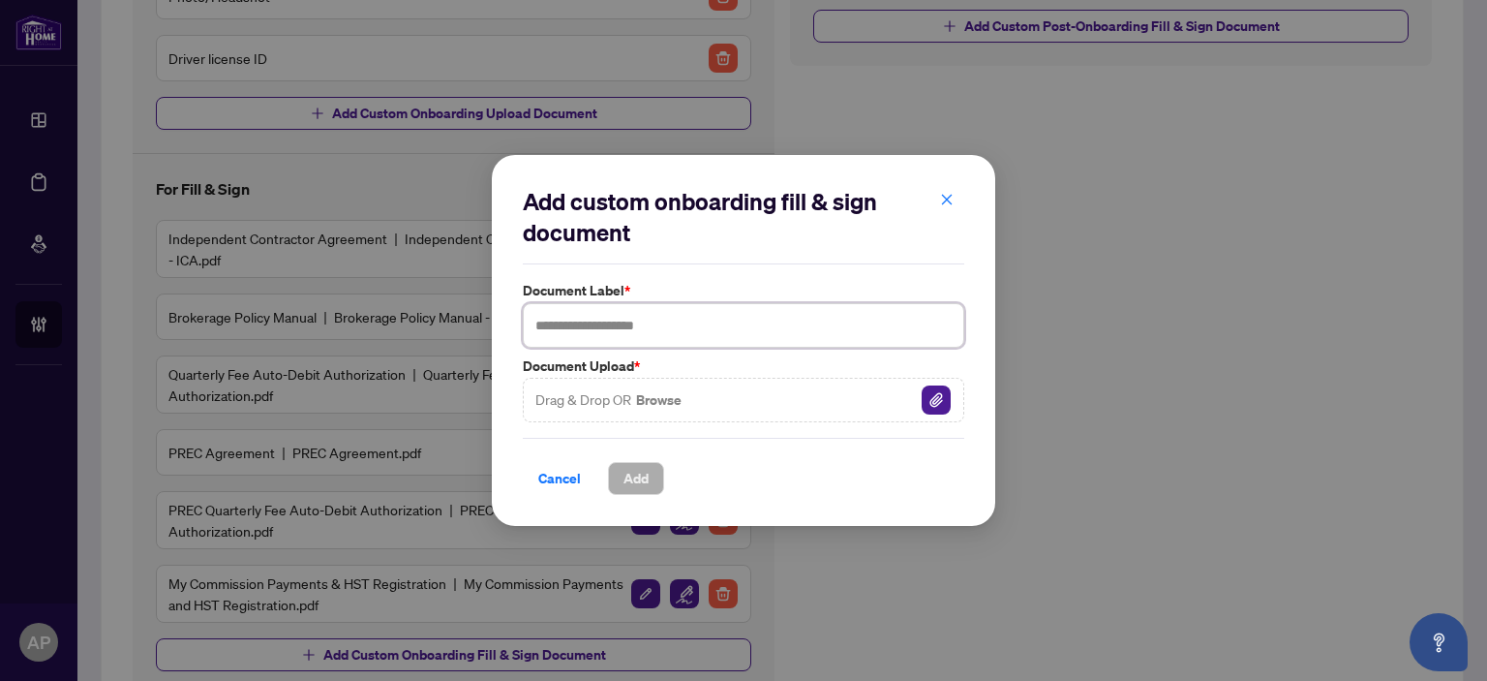
click at [618, 333] on input "text" at bounding box center [744, 325] width 442 height 45
type input "**********"
click at [658, 399] on button "Browse" at bounding box center [658, 399] width 49 height 25
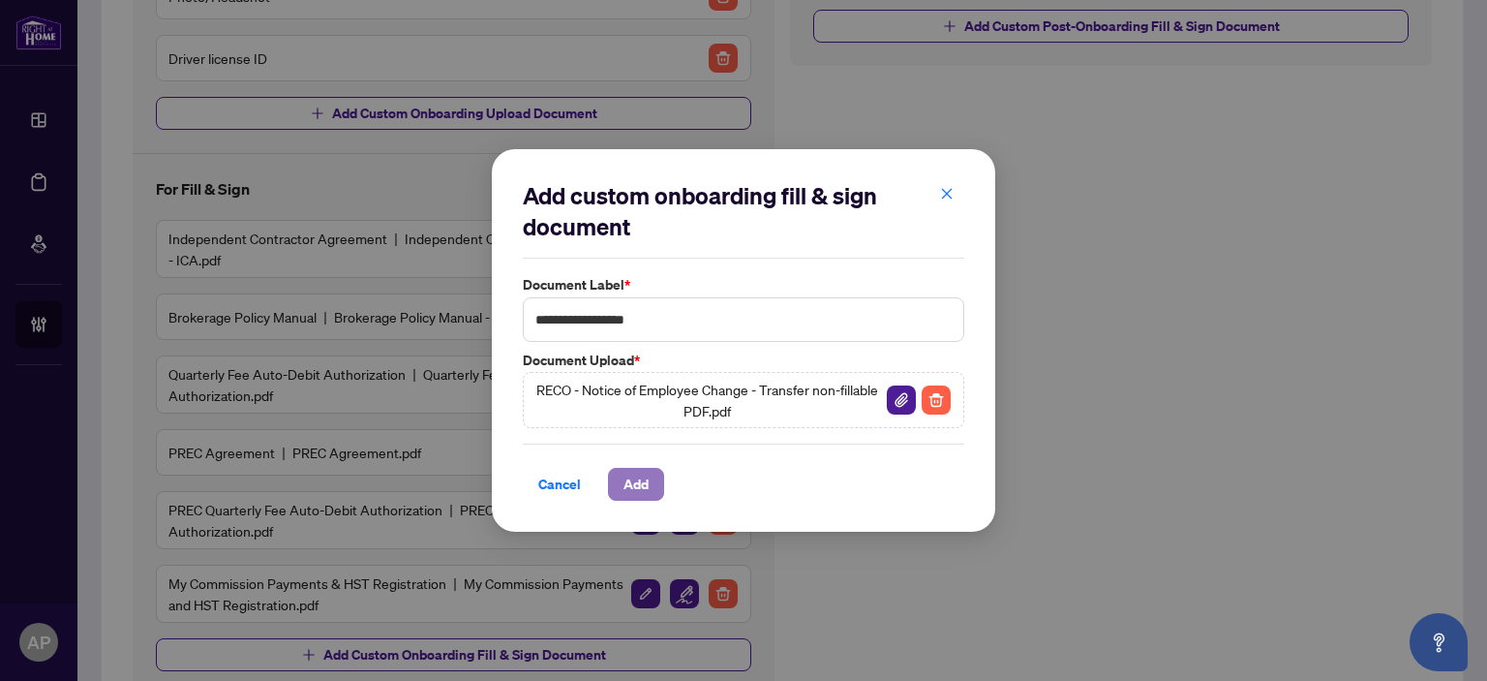
click at [643, 475] on span "Add" at bounding box center [636, 484] width 25 height 31
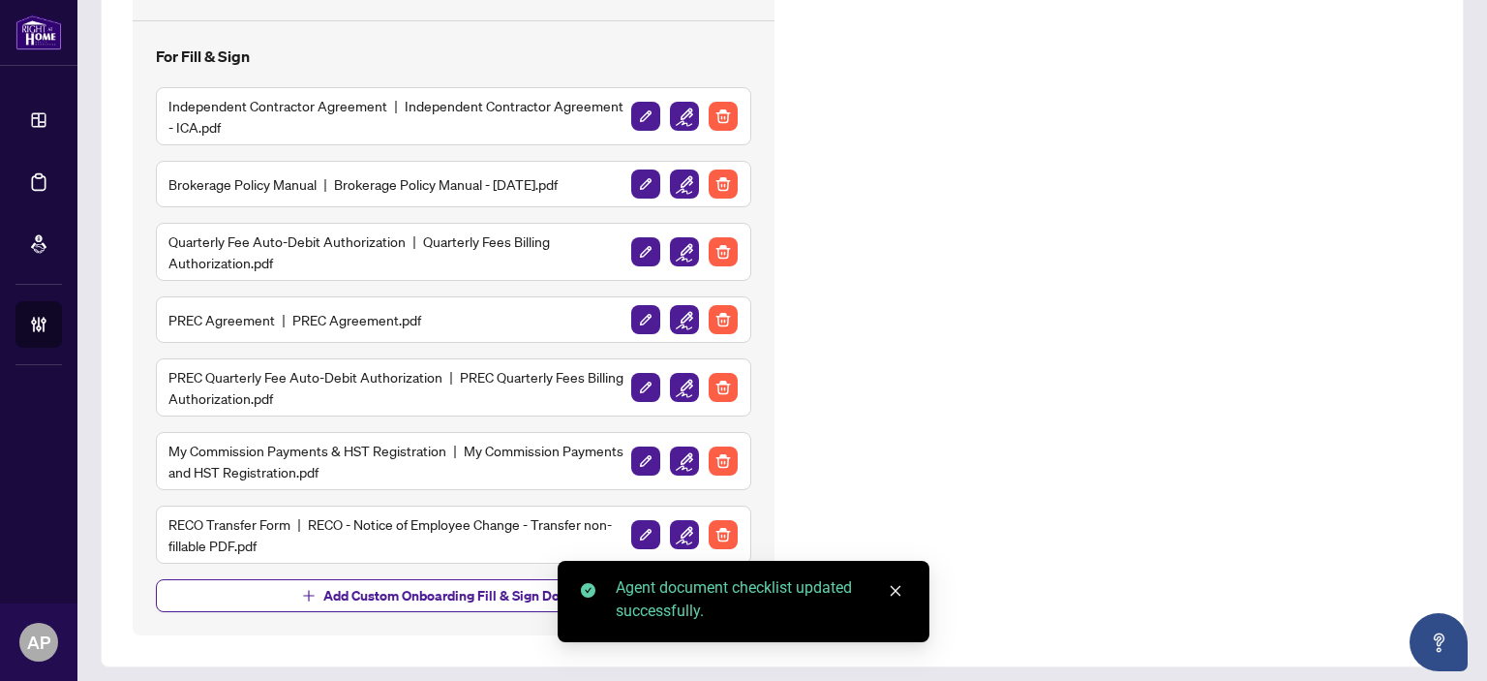
scroll to position [641, 0]
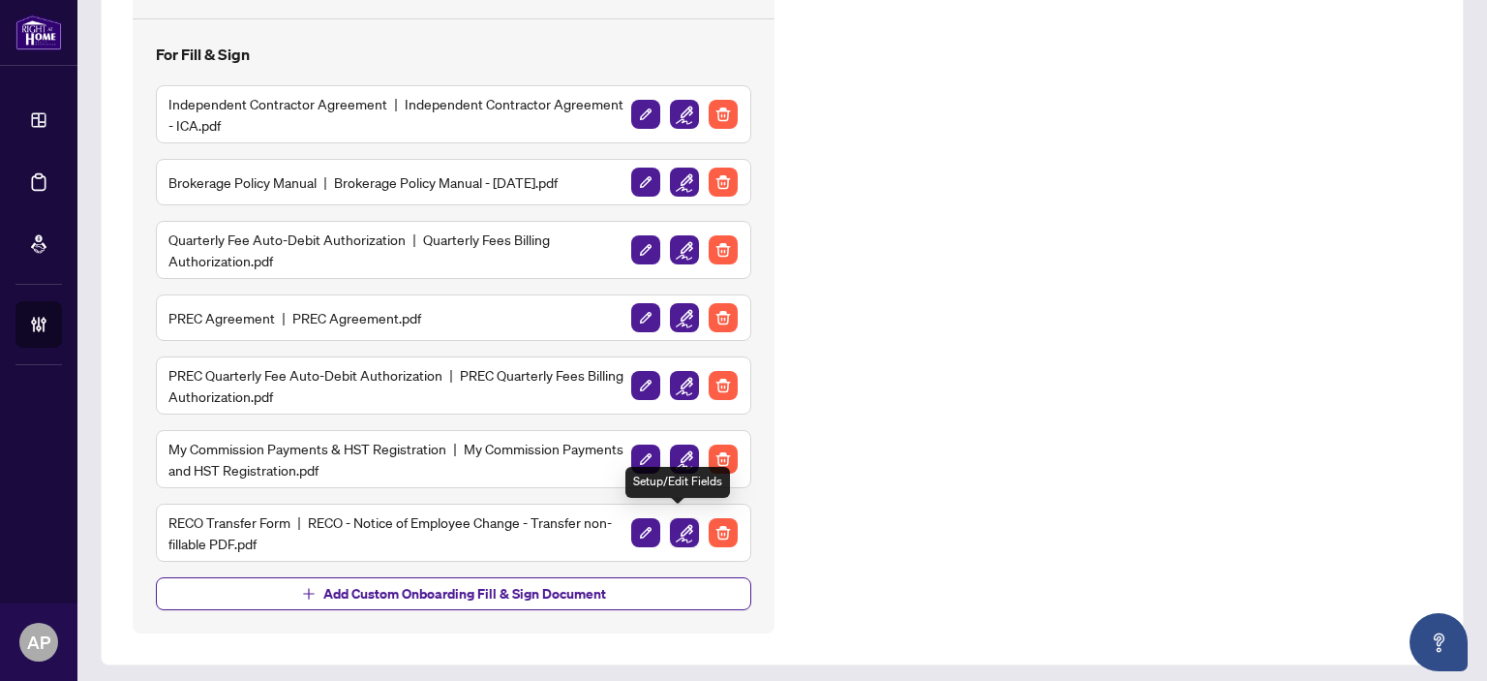
click at [670, 522] on img "button" at bounding box center [684, 532] width 29 height 29
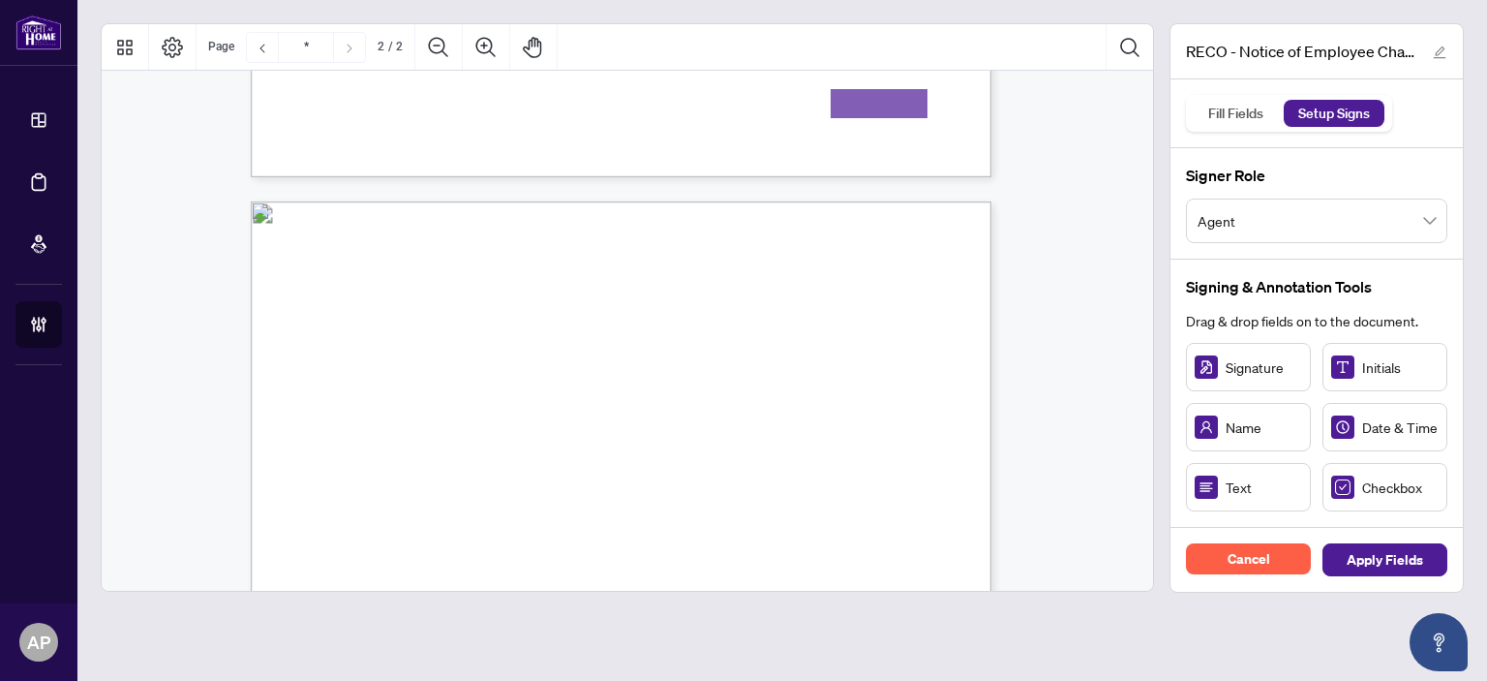
scroll to position [1259, 0]
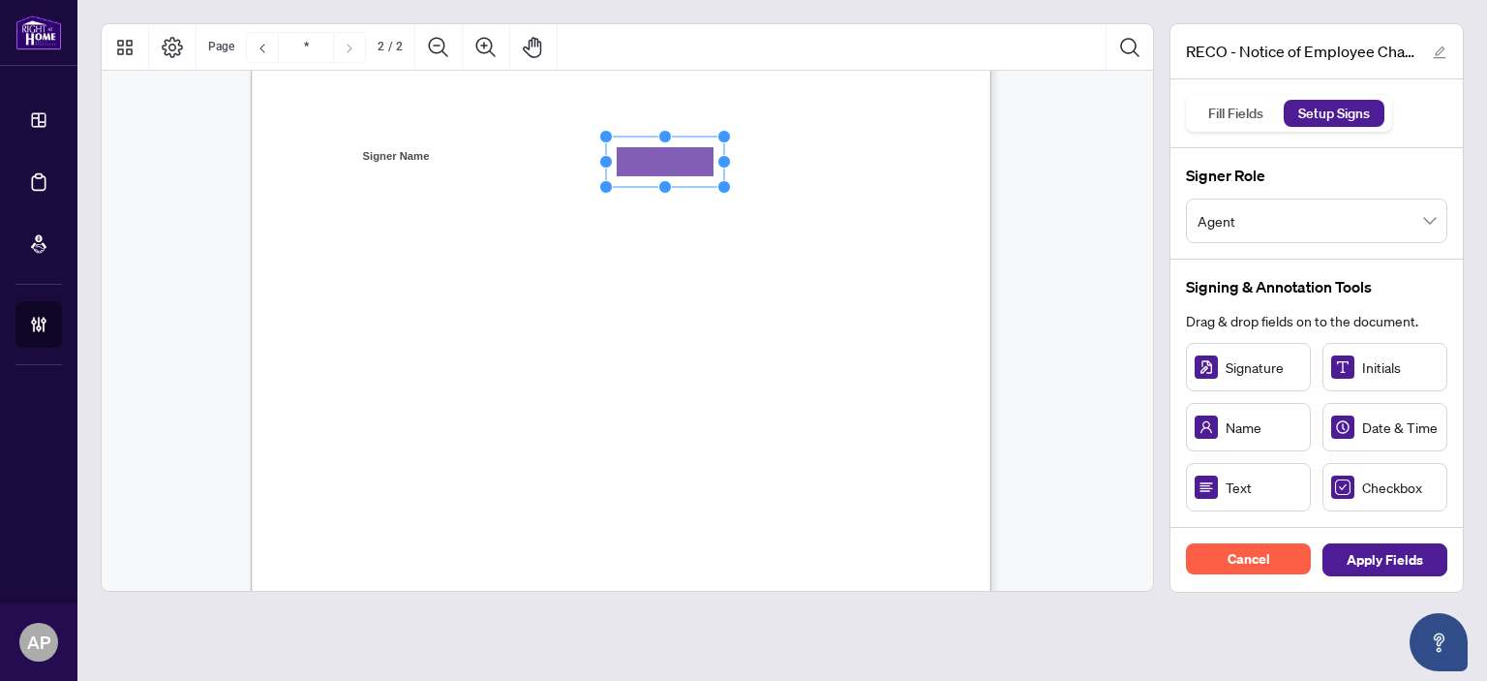
drag, startPoint x: 666, startPoint y: 144, endPoint x: 666, endPoint y: 159, distance: 14.5
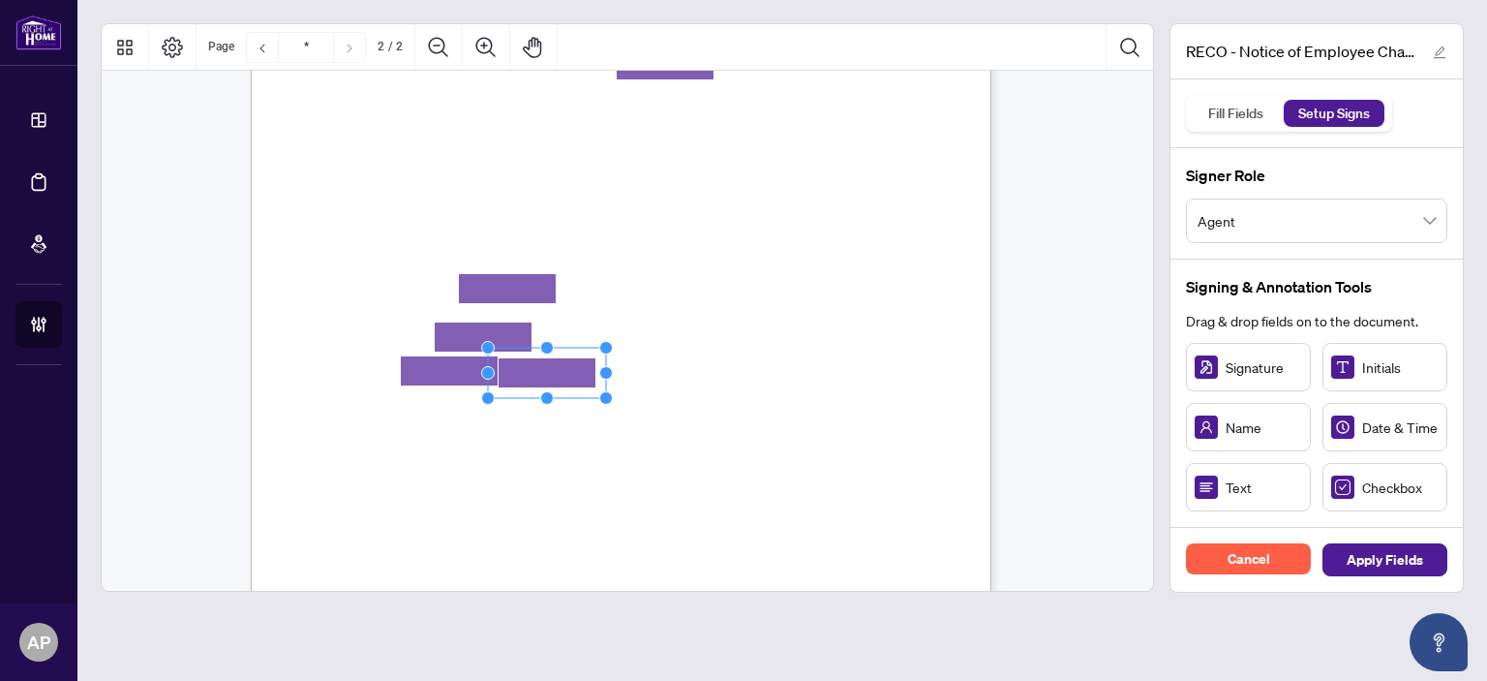
drag, startPoint x: 552, startPoint y: 390, endPoint x: 538, endPoint y: 376, distance: 19.9
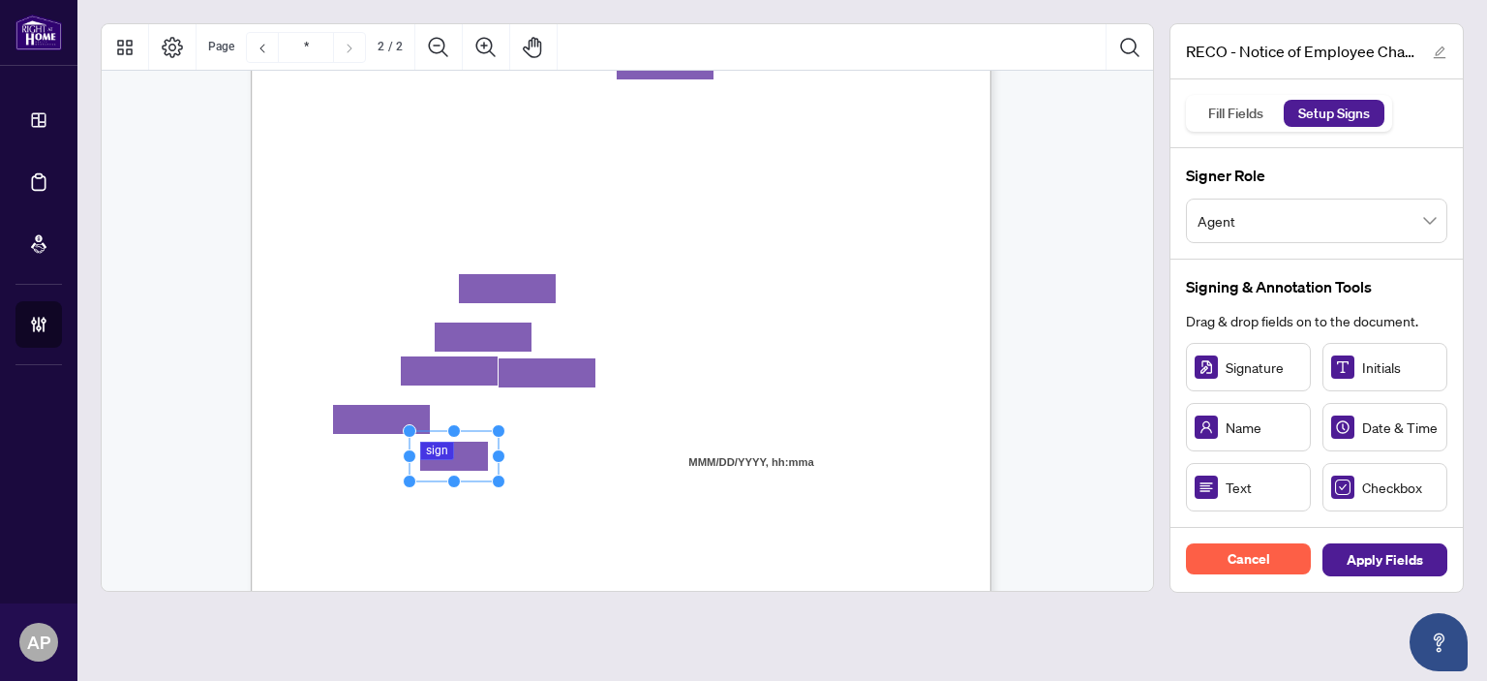
drag, startPoint x: 442, startPoint y: 444, endPoint x: 473, endPoint y: 454, distance: 32.5
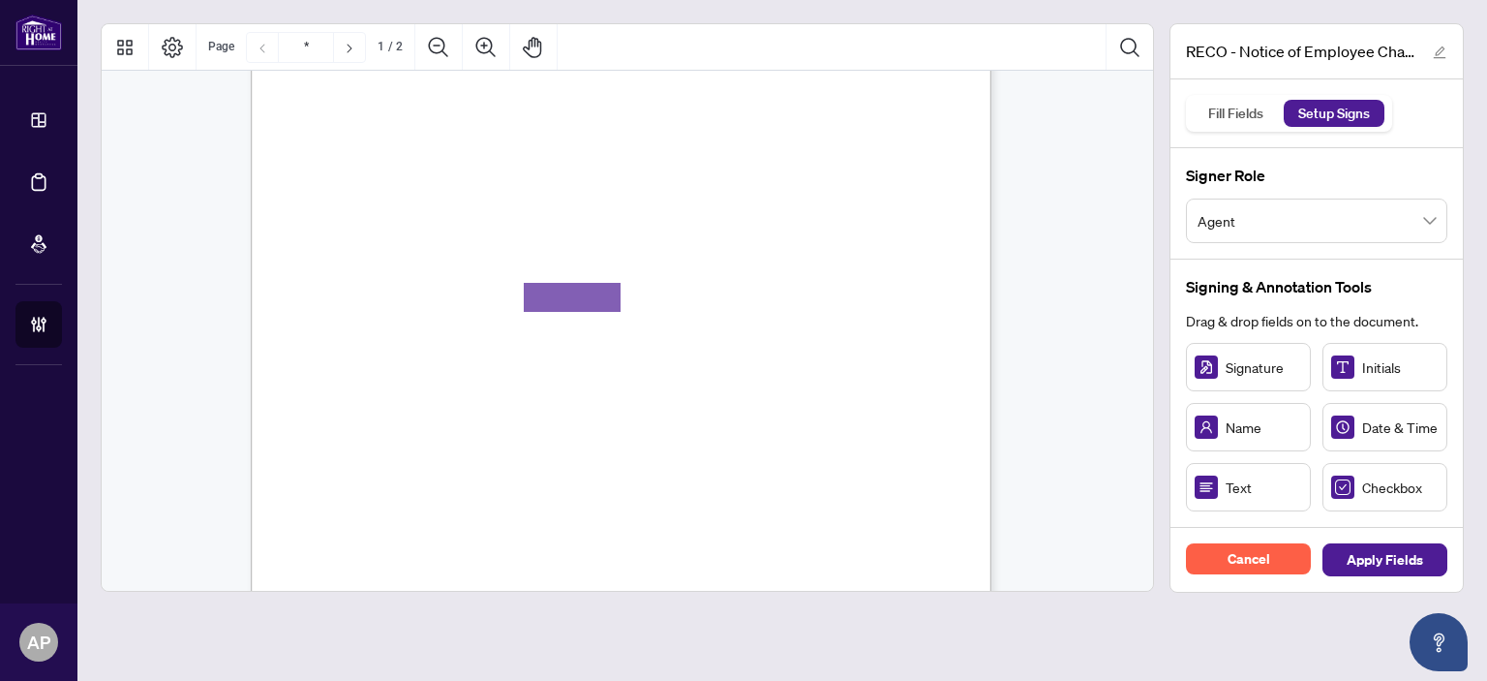
scroll to position [0, 0]
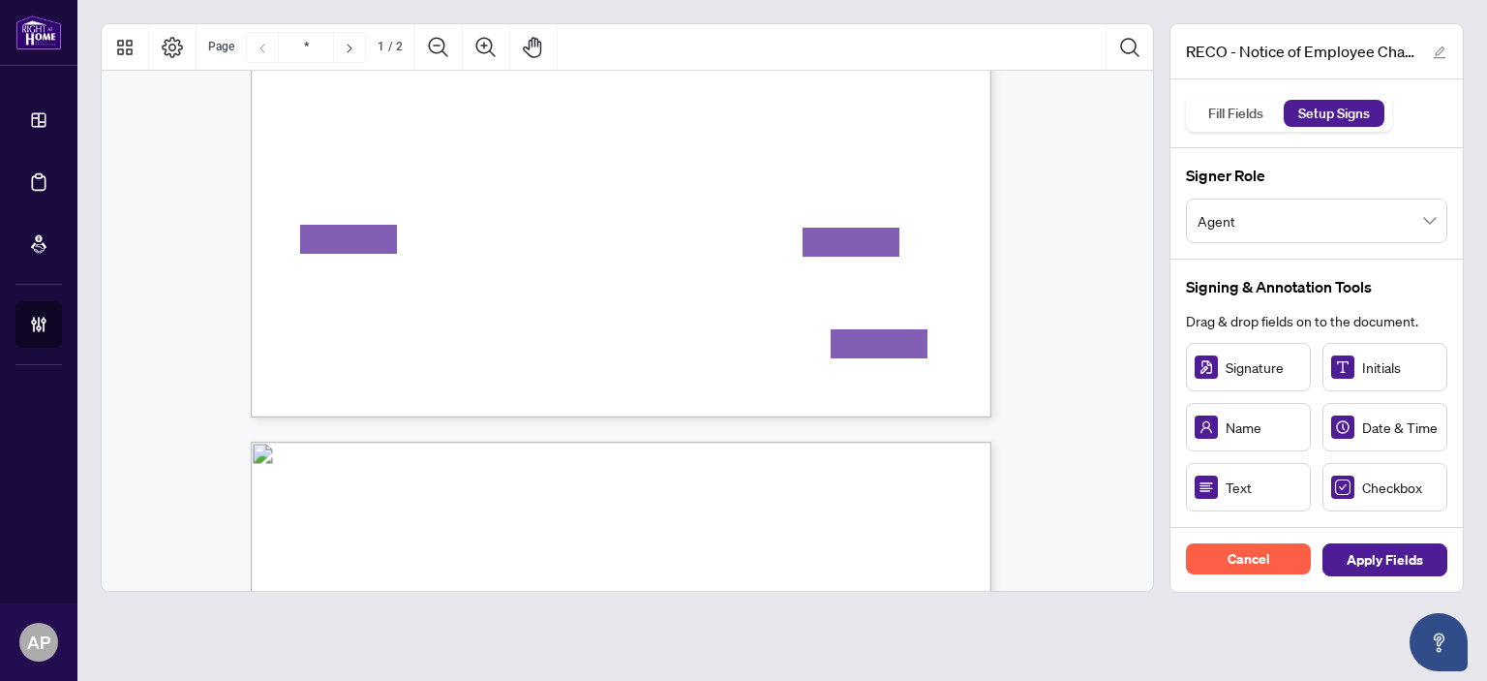
type input "*"
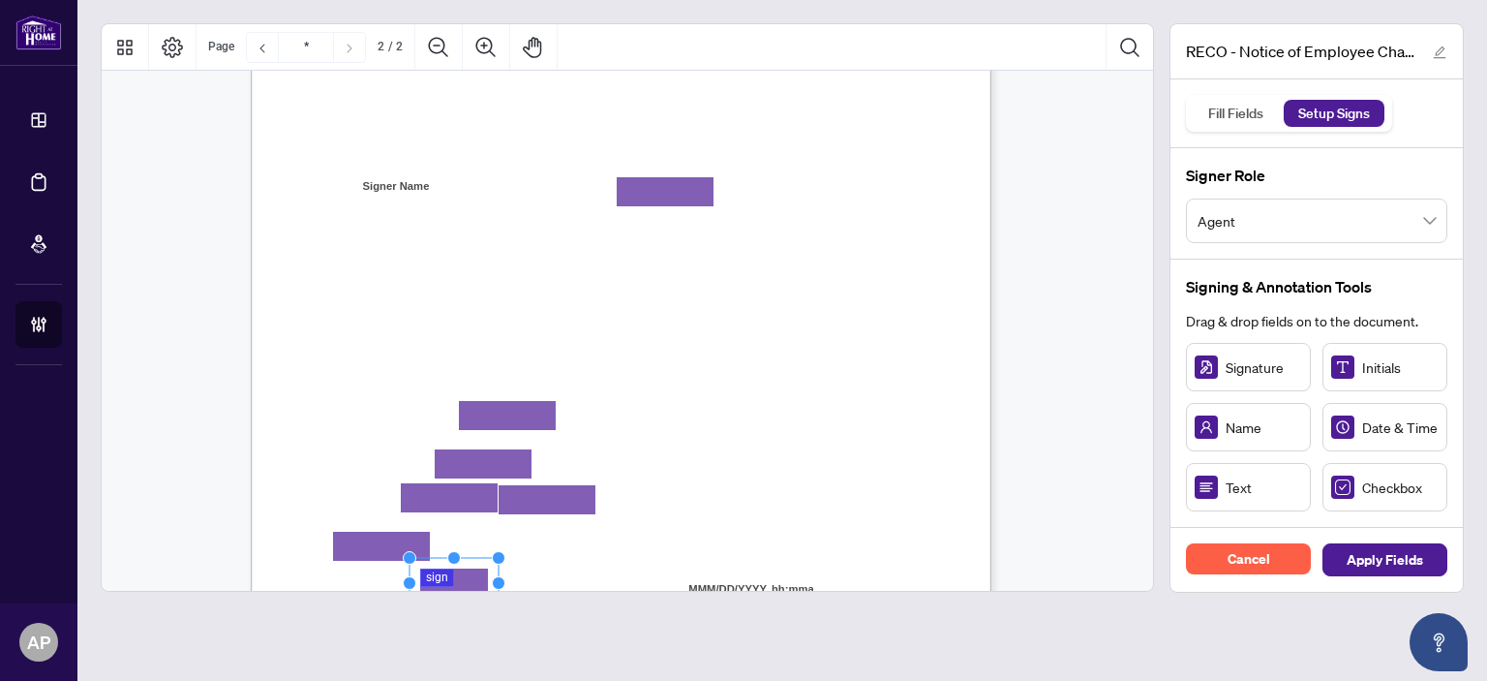
scroll to position [1453, 0]
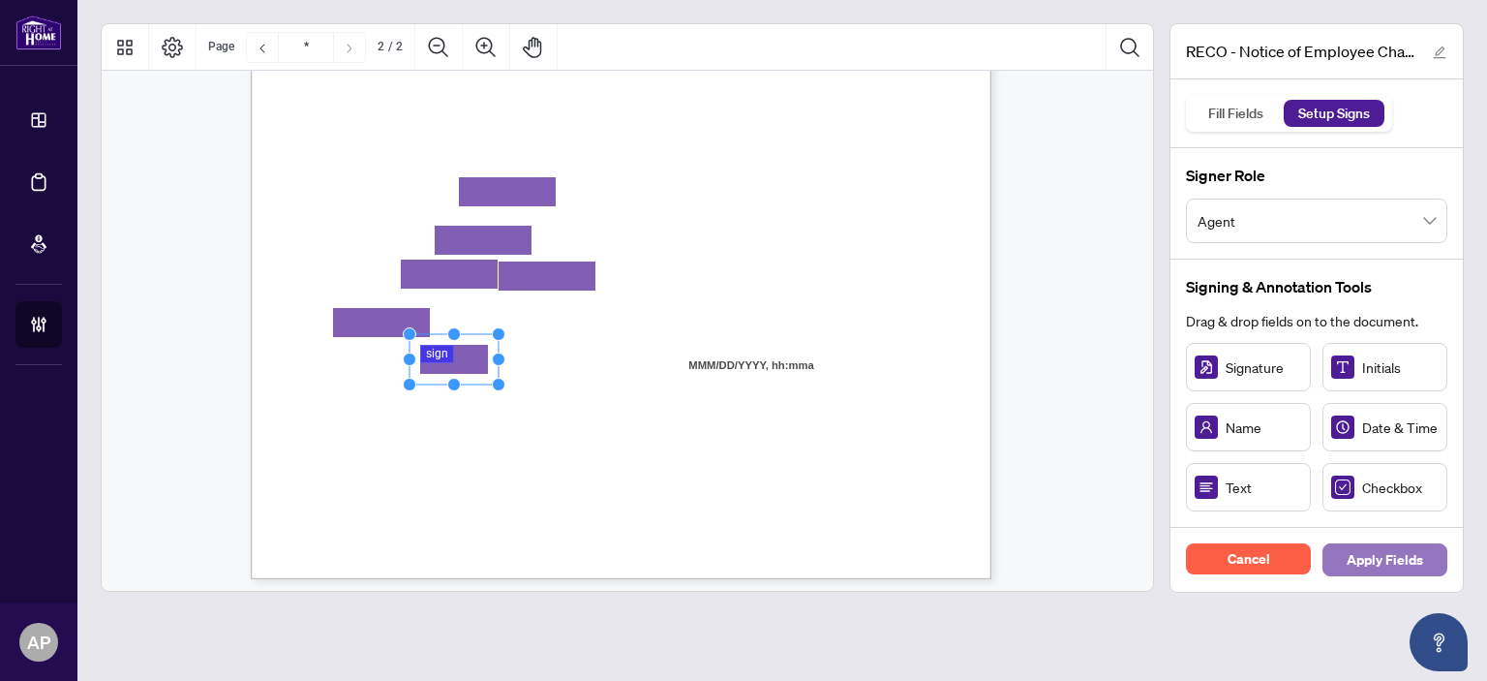
click at [1392, 568] on span "Apply Fields" at bounding box center [1385, 559] width 77 height 31
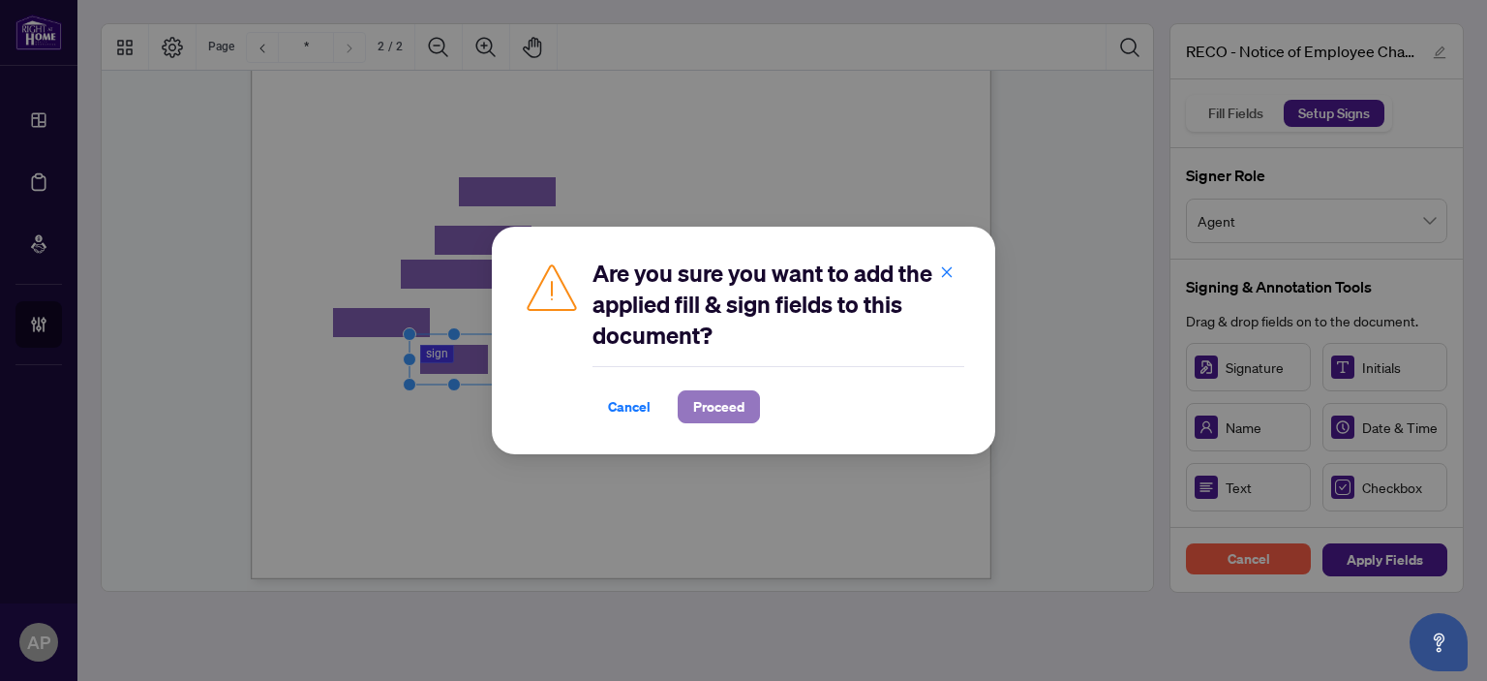
click at [717, 401] on span "Proceed" at bounding box center [718, 406] width 51 height 31
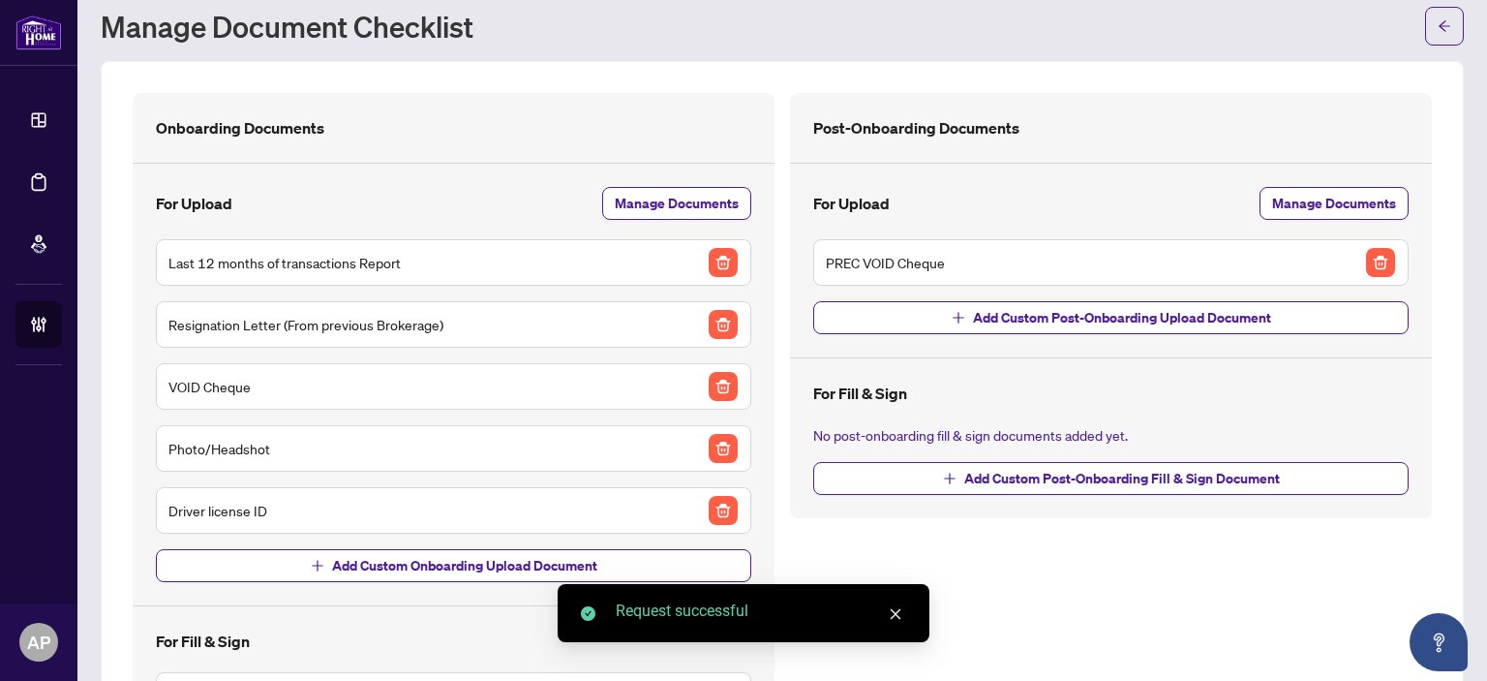
scroll to position [97, 0]
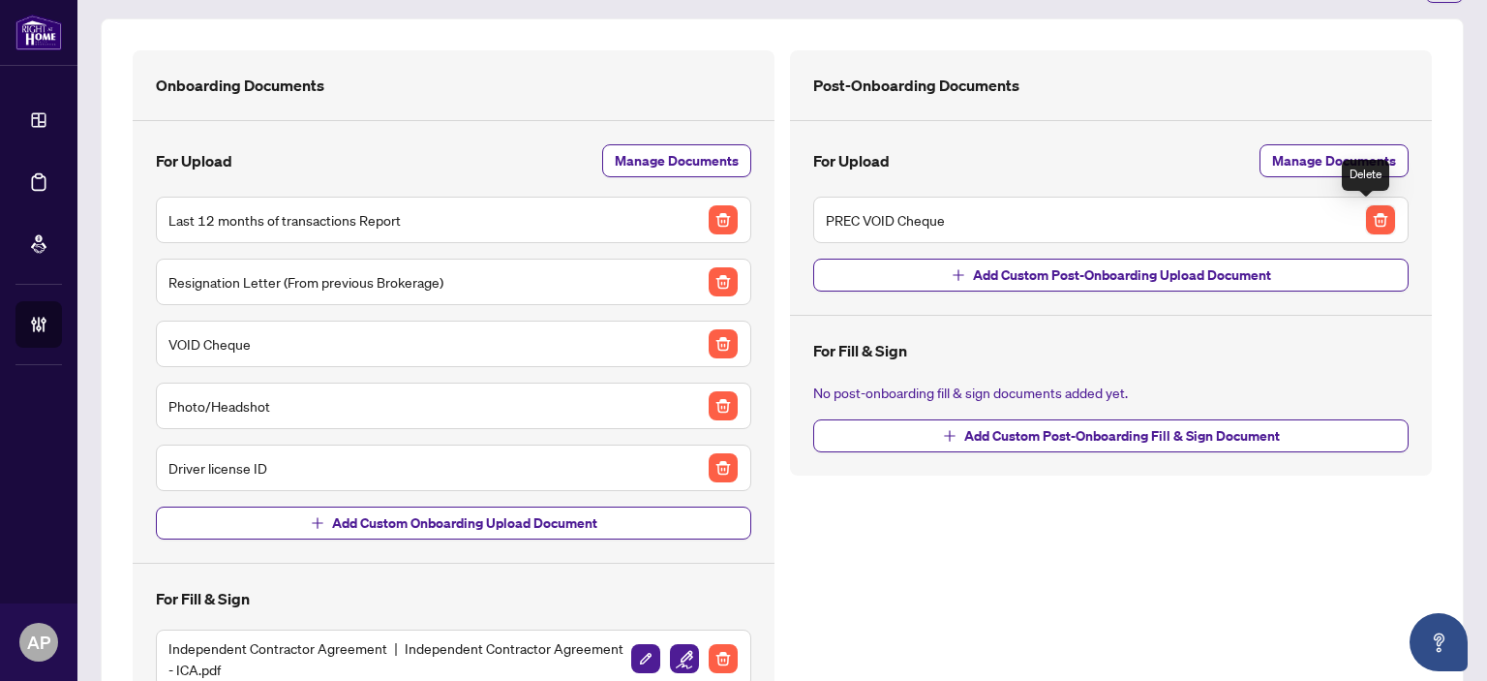
click at [1366, 219] on img "button" at bounding box center [1380, 219] width 29 height 29
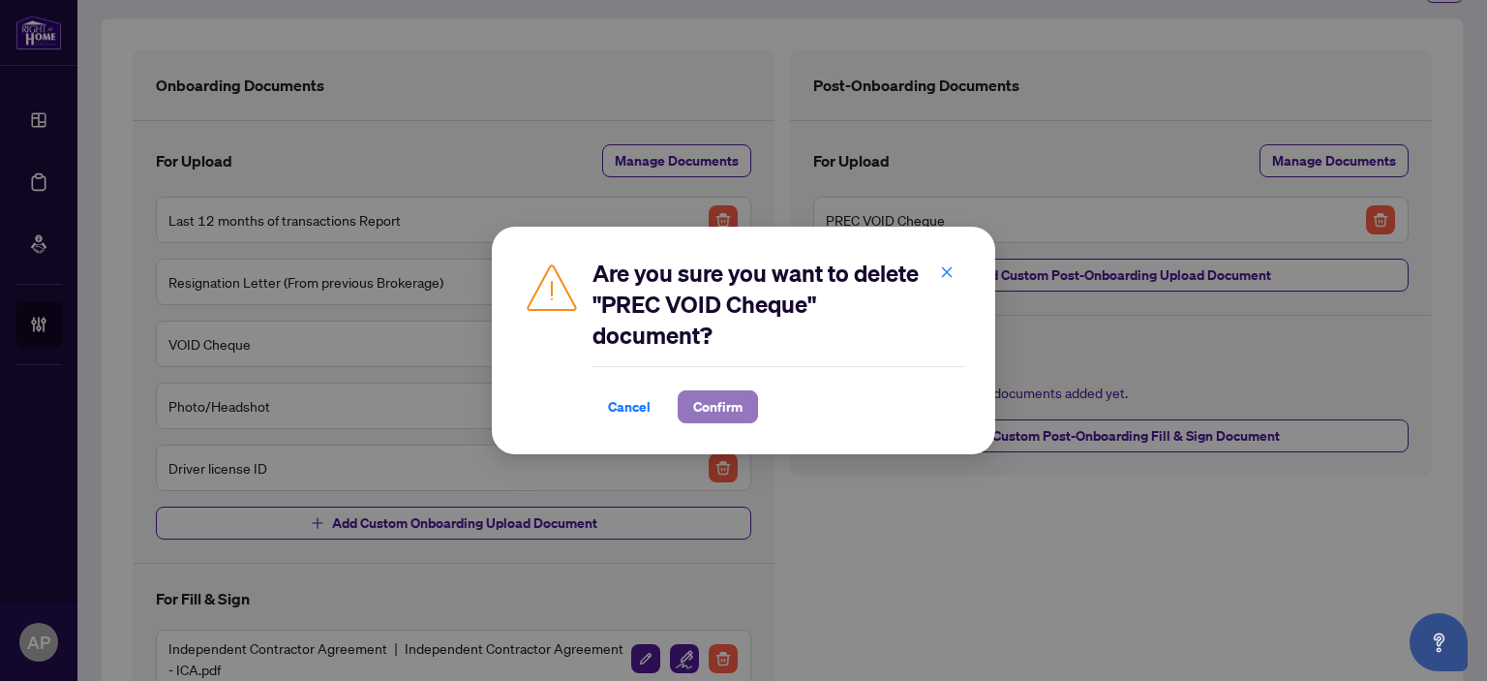
click at [708, 409] on span "Confirm" at bounding box center [717, 406] width 49 height 31
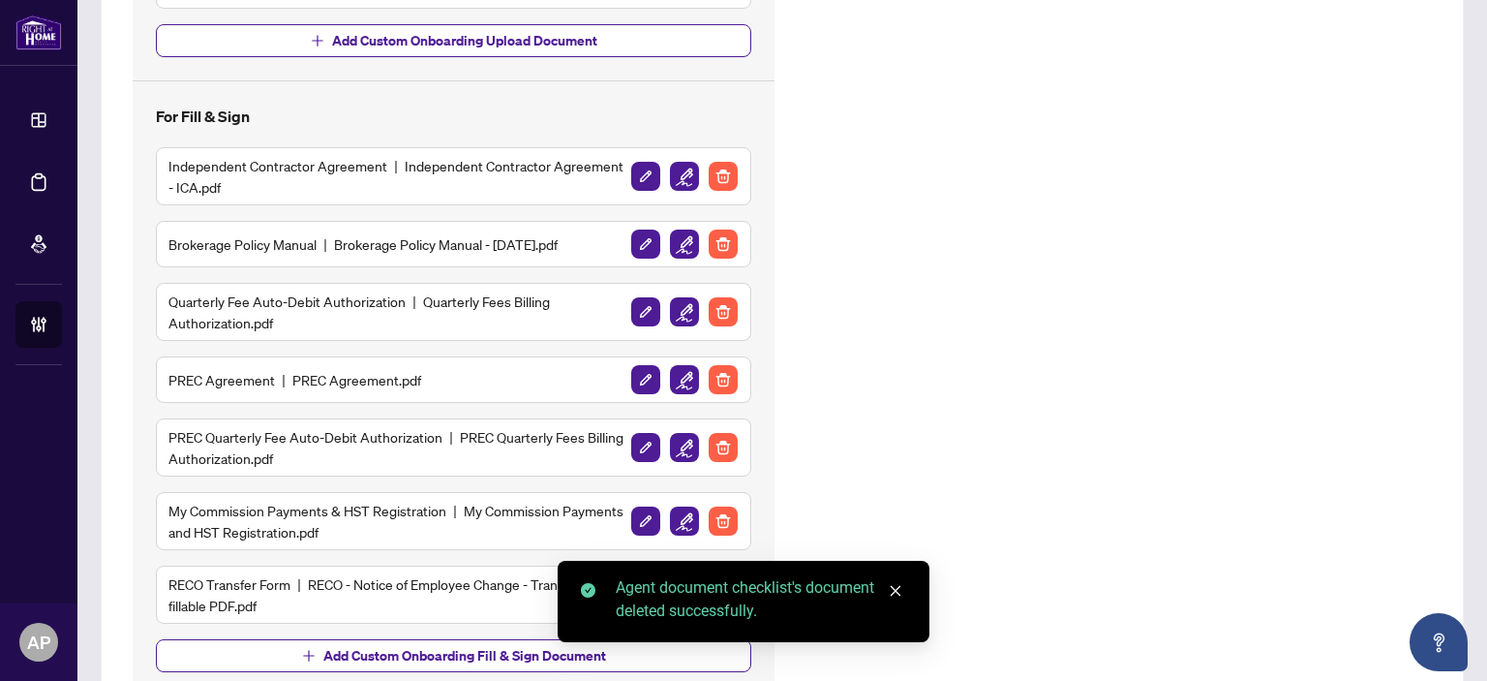
scroll to position [581, 0]
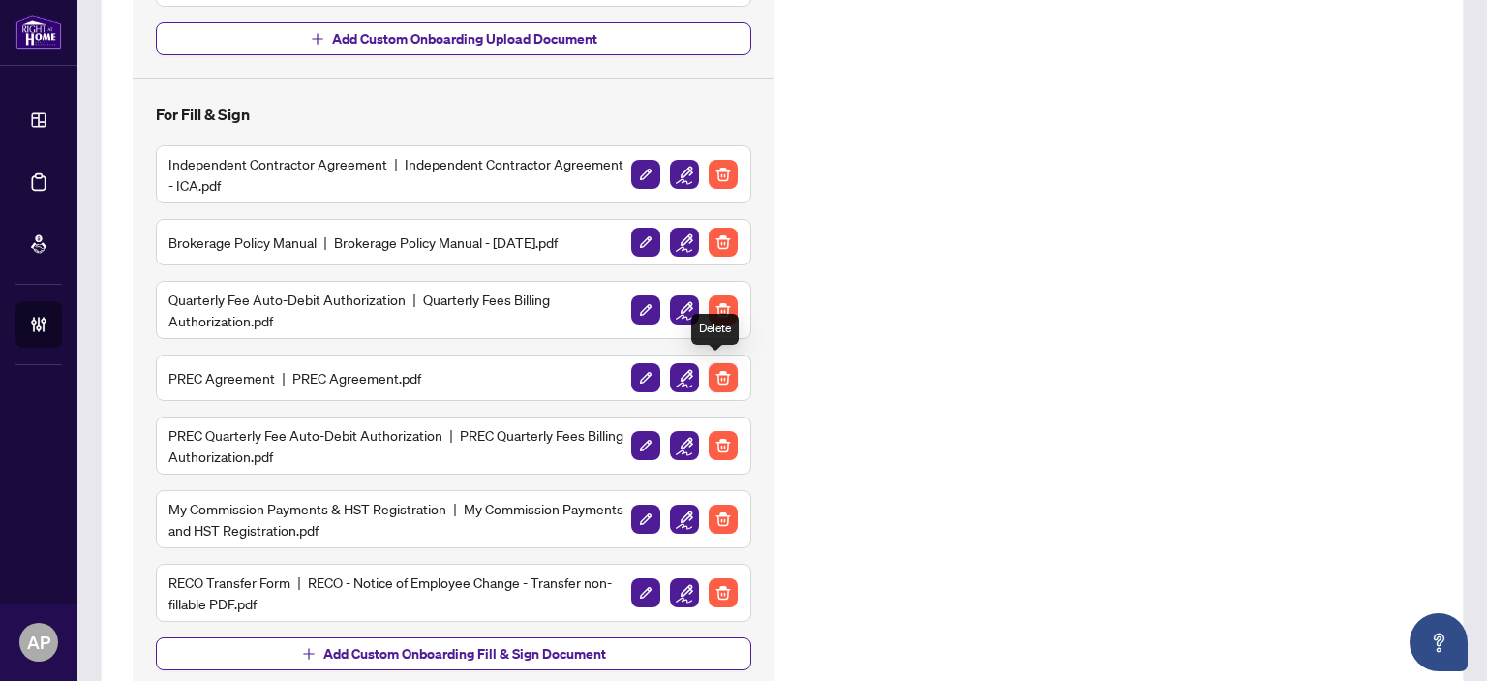
click at [722, 372] on img "button" at bounding box center [723, 377] width 29 height 29
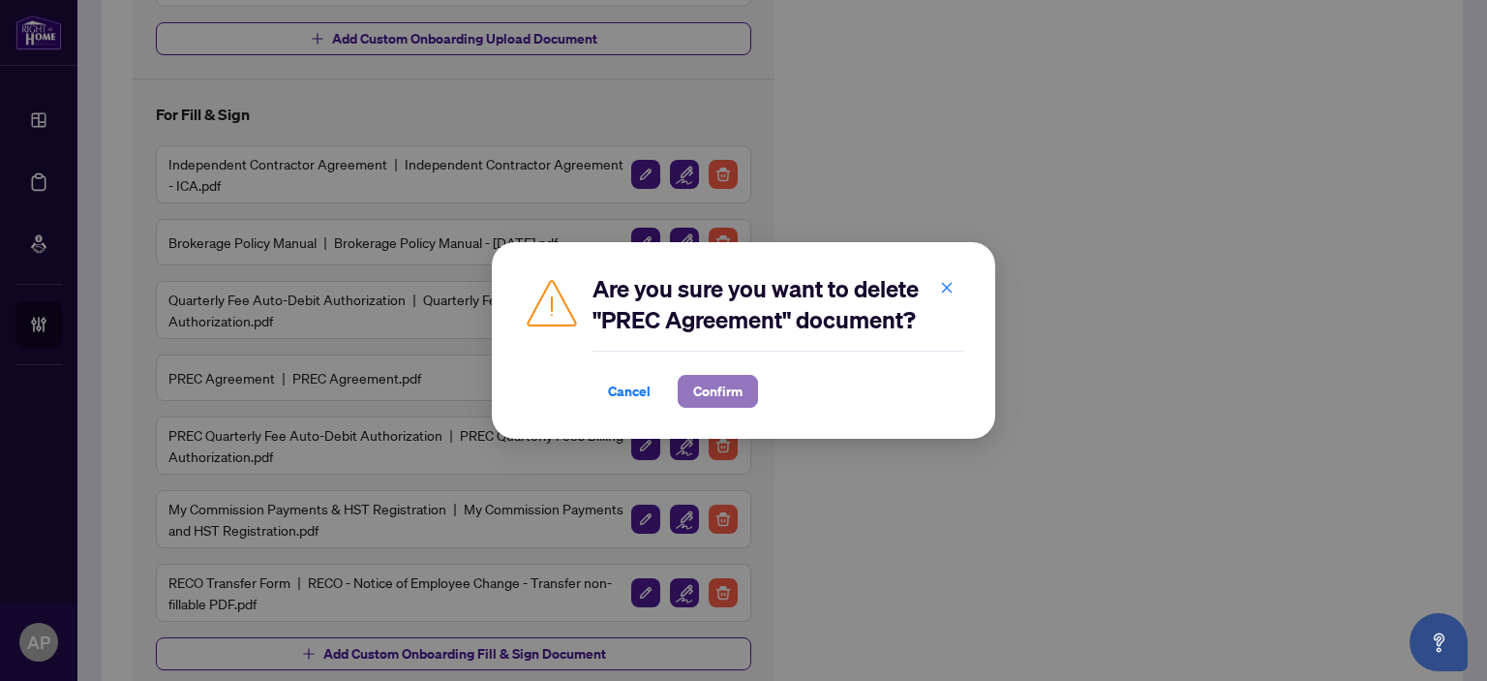
click at [737, 401] on span "Confirm" at bounding box center [717, 391] width 49 height 31
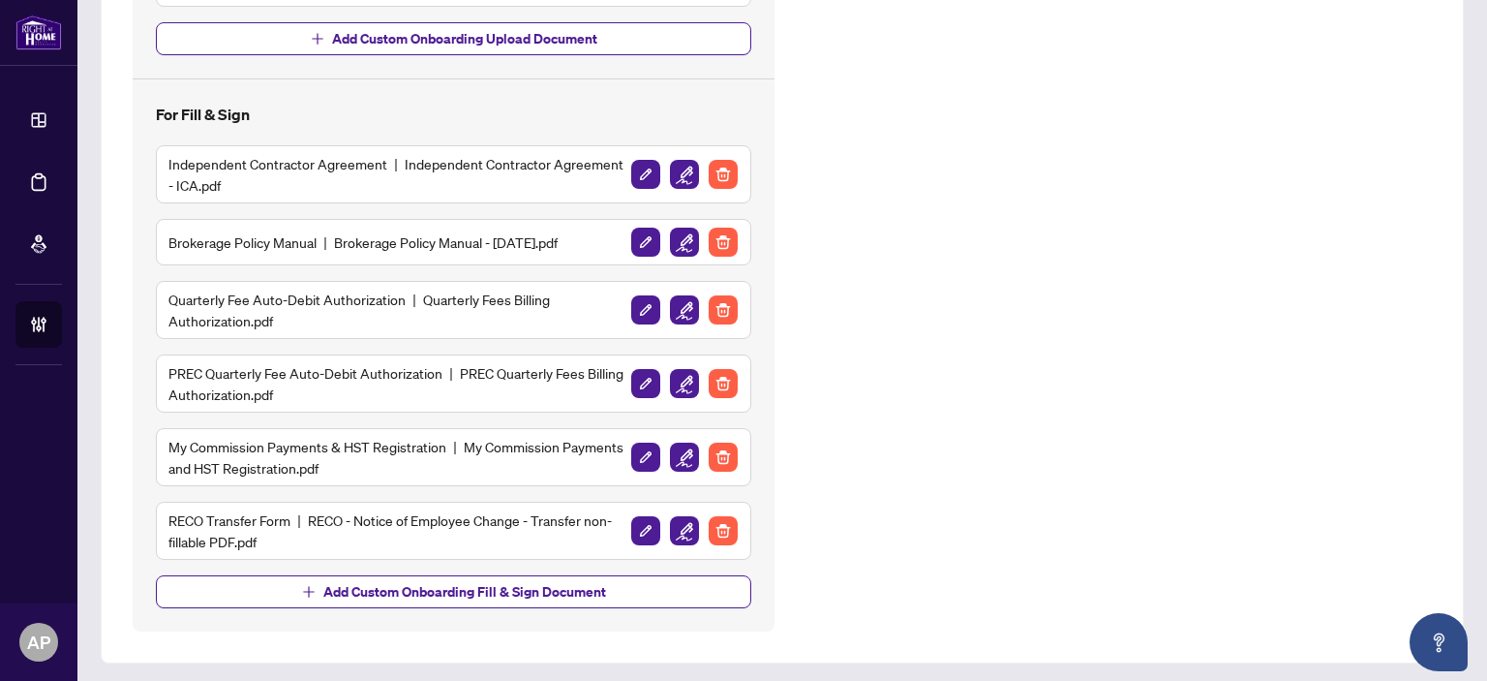
scroll to position [579, 0]
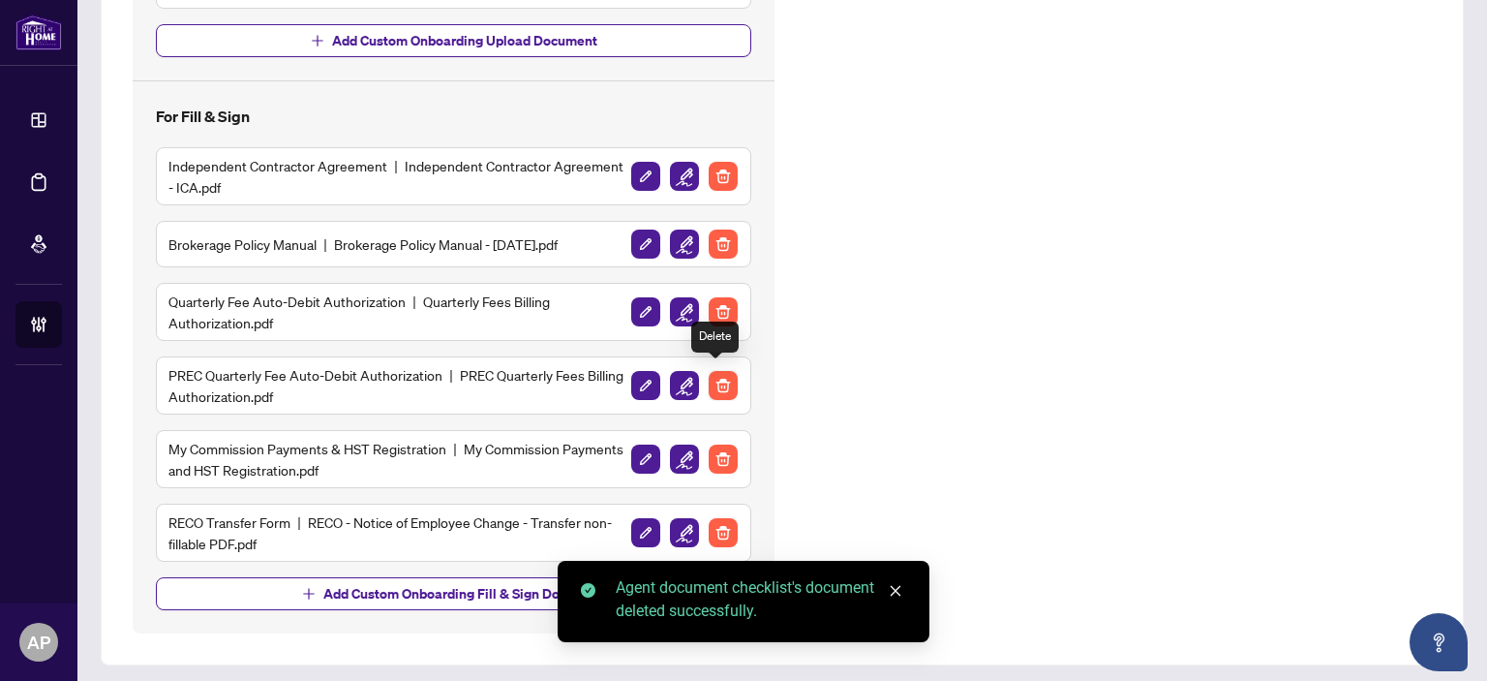
click at [721, 382] on img "button" at bounding box center [723, 385] width 29 height 29
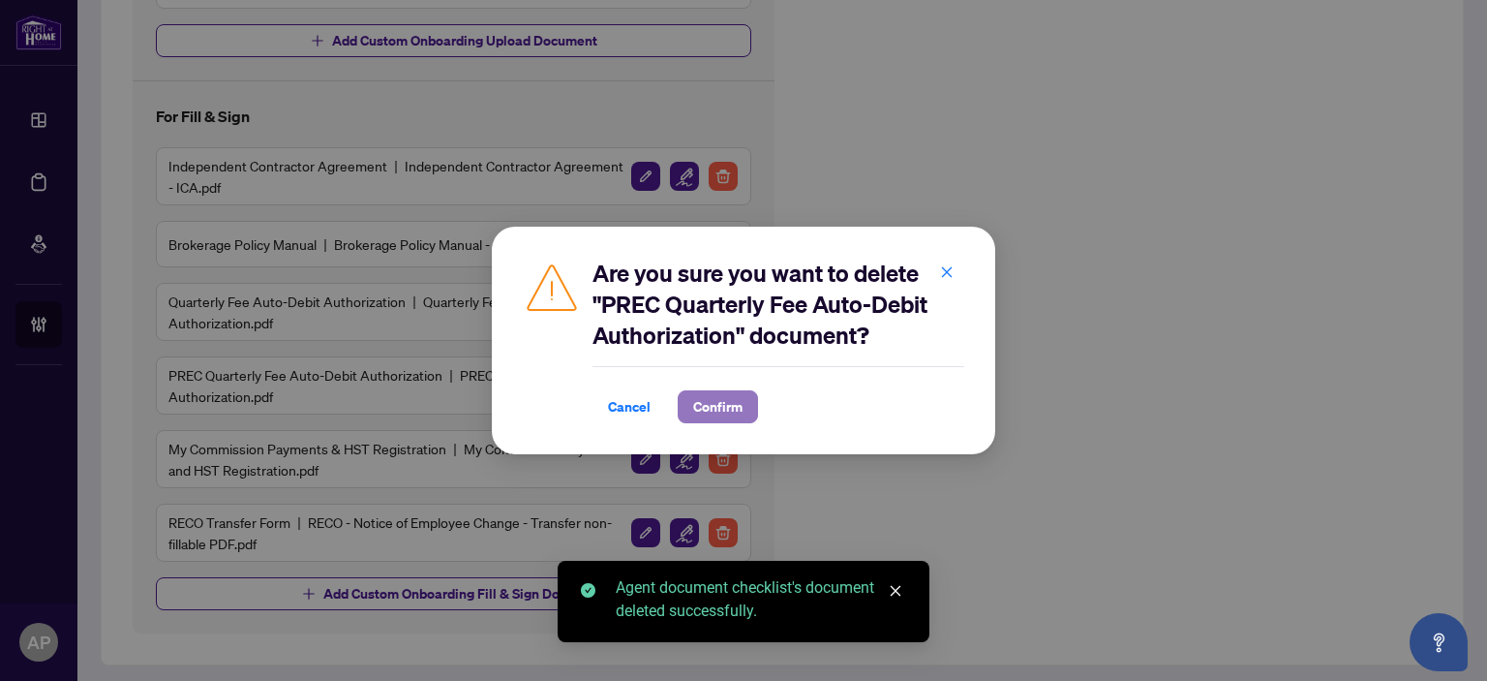
click at [732, 413] on span "Confirm" at bounding box center [717, 406] width 49 height 31
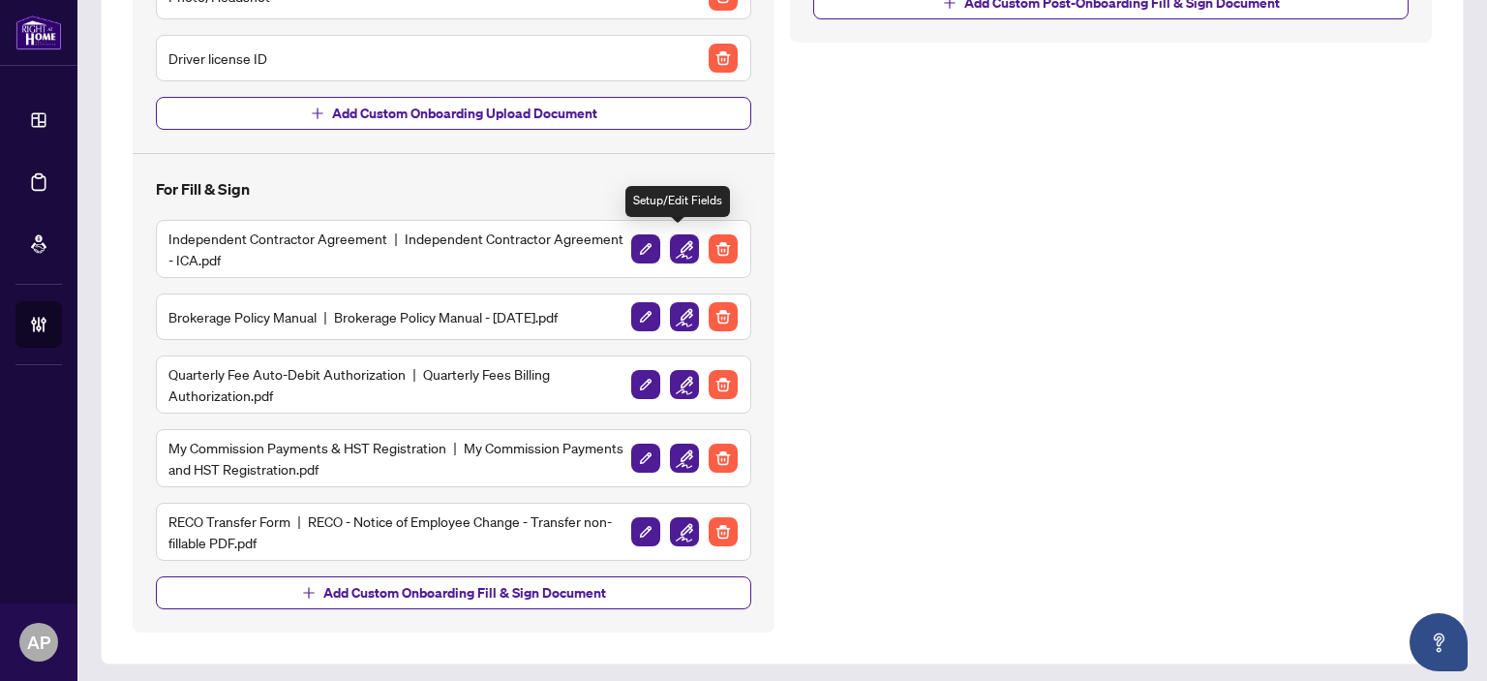
click at [678, 236] on img "button" at bounding box center [684, 248] width 29 height 29
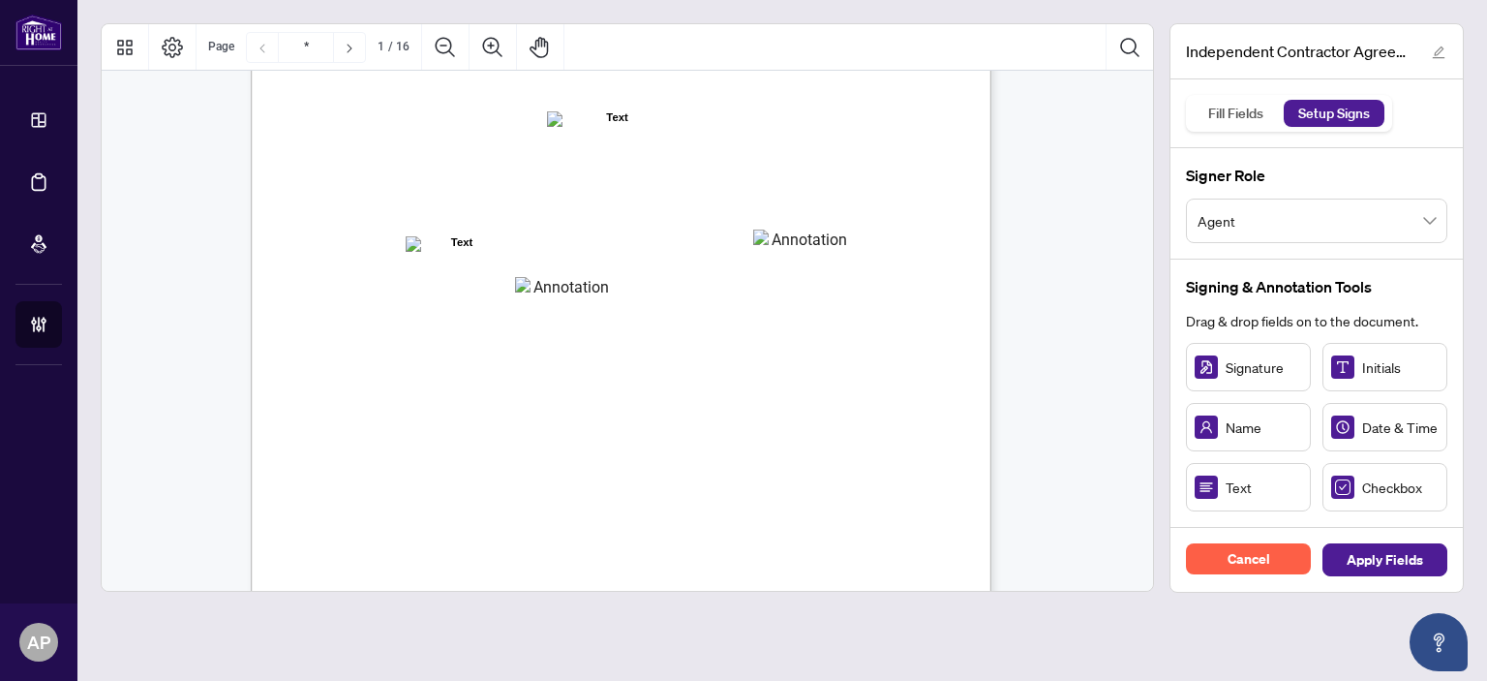
scroll to position [194, 0]
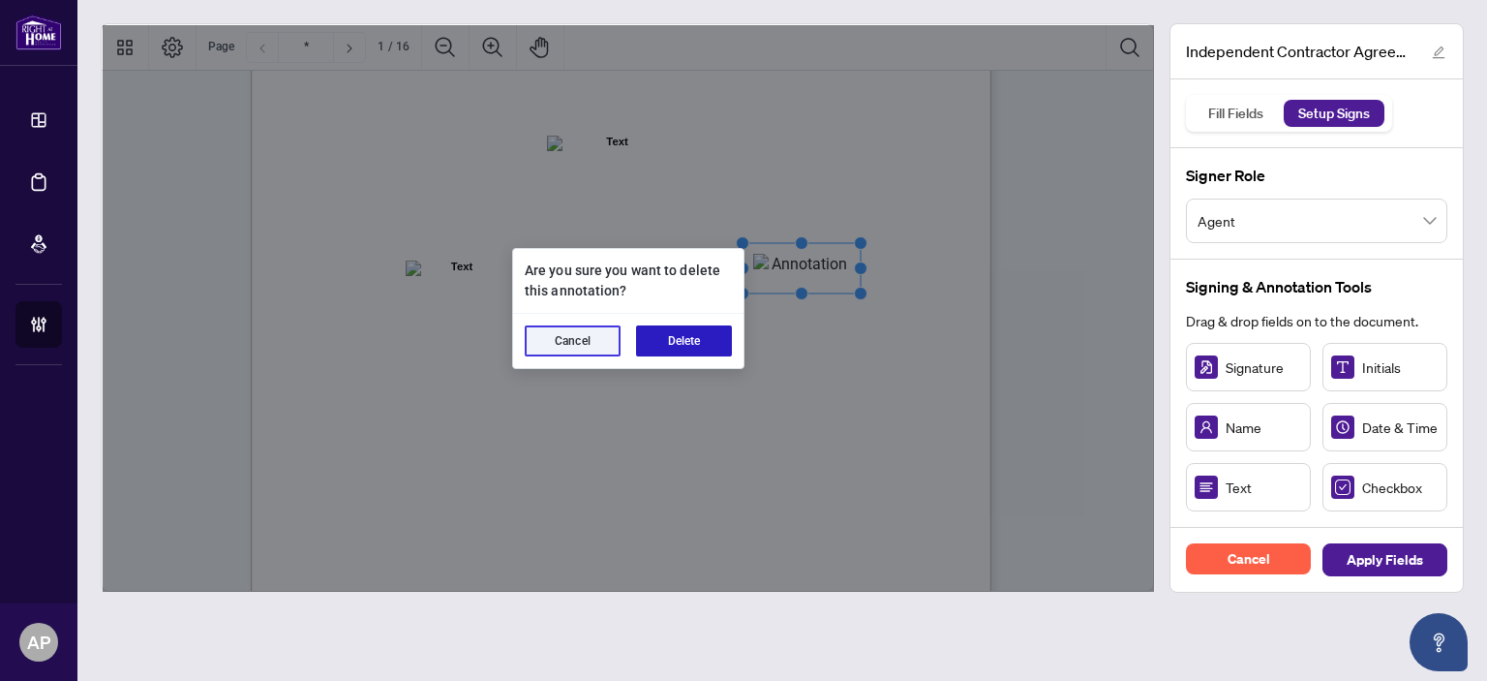
click at [685, 352] on button "Delete" at bounding box center [684, 340] width 96 height 31
click at [719, 344] on button "Delete" at bounding box center [684, 340] width 96 height 31
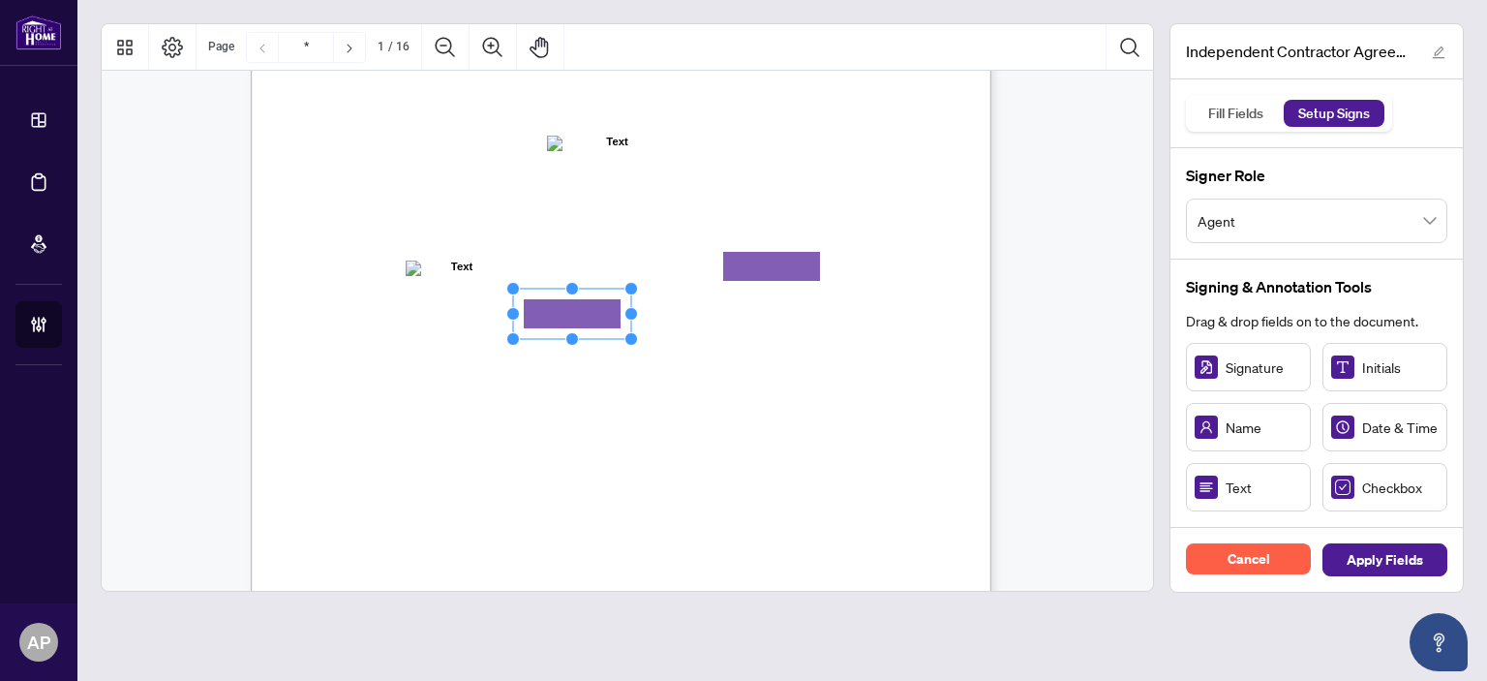
click at [603, 307] on rect "Page 1" at bounding box center [572, 314] width 118 height 50
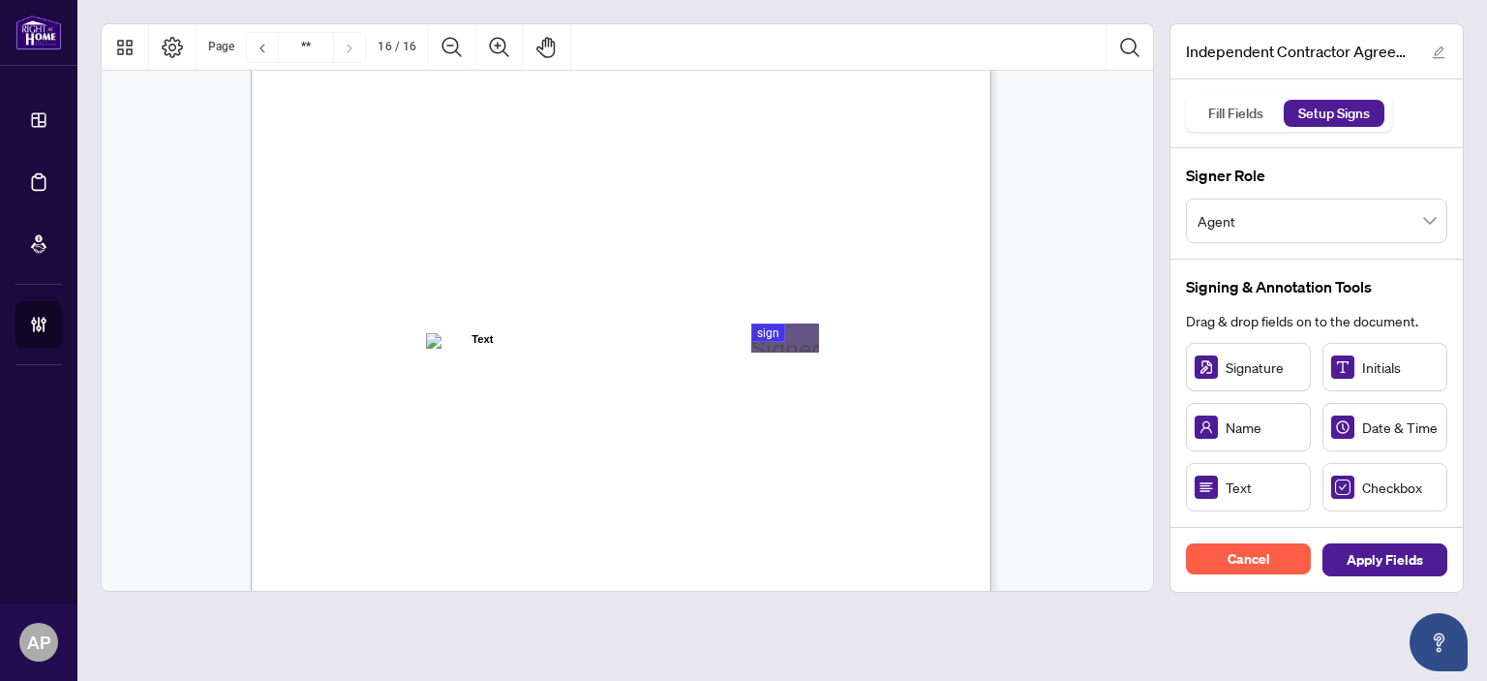
scroll to position [14639, 0]
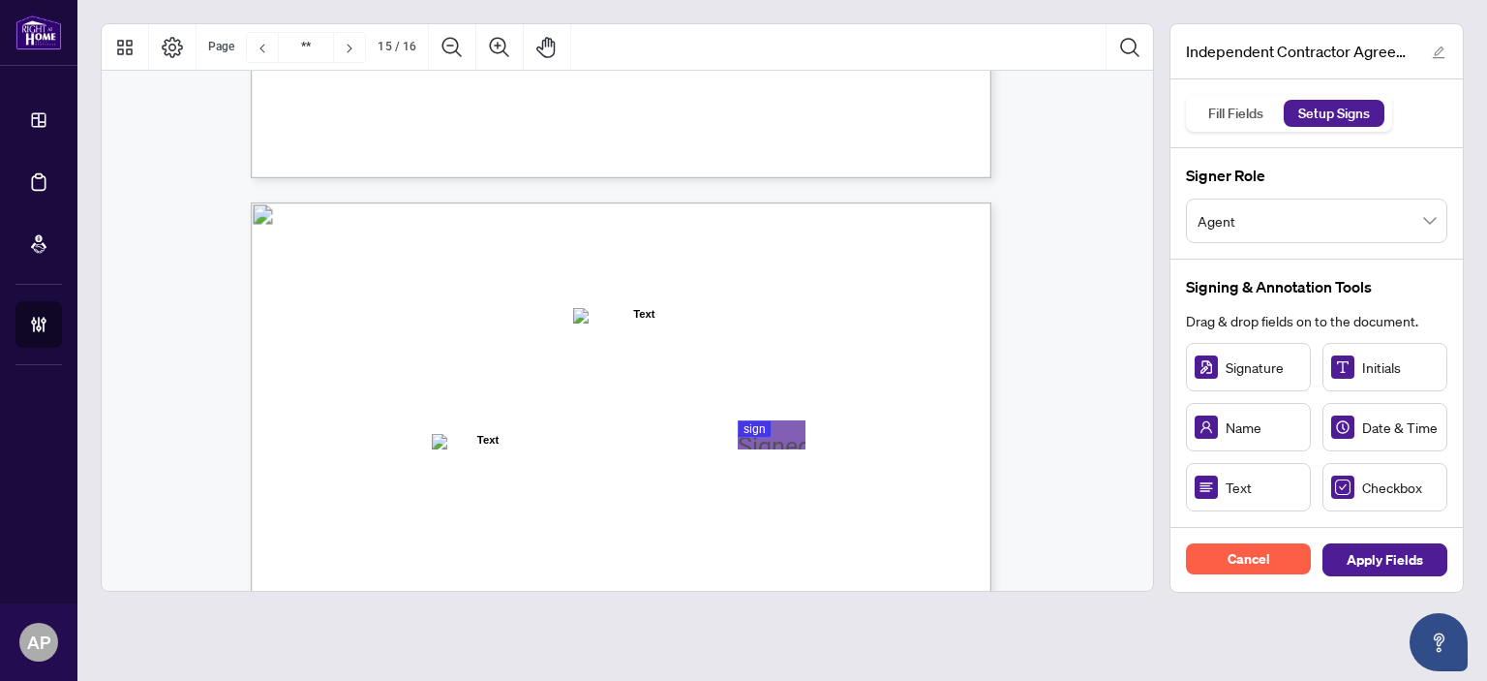
type input "**"
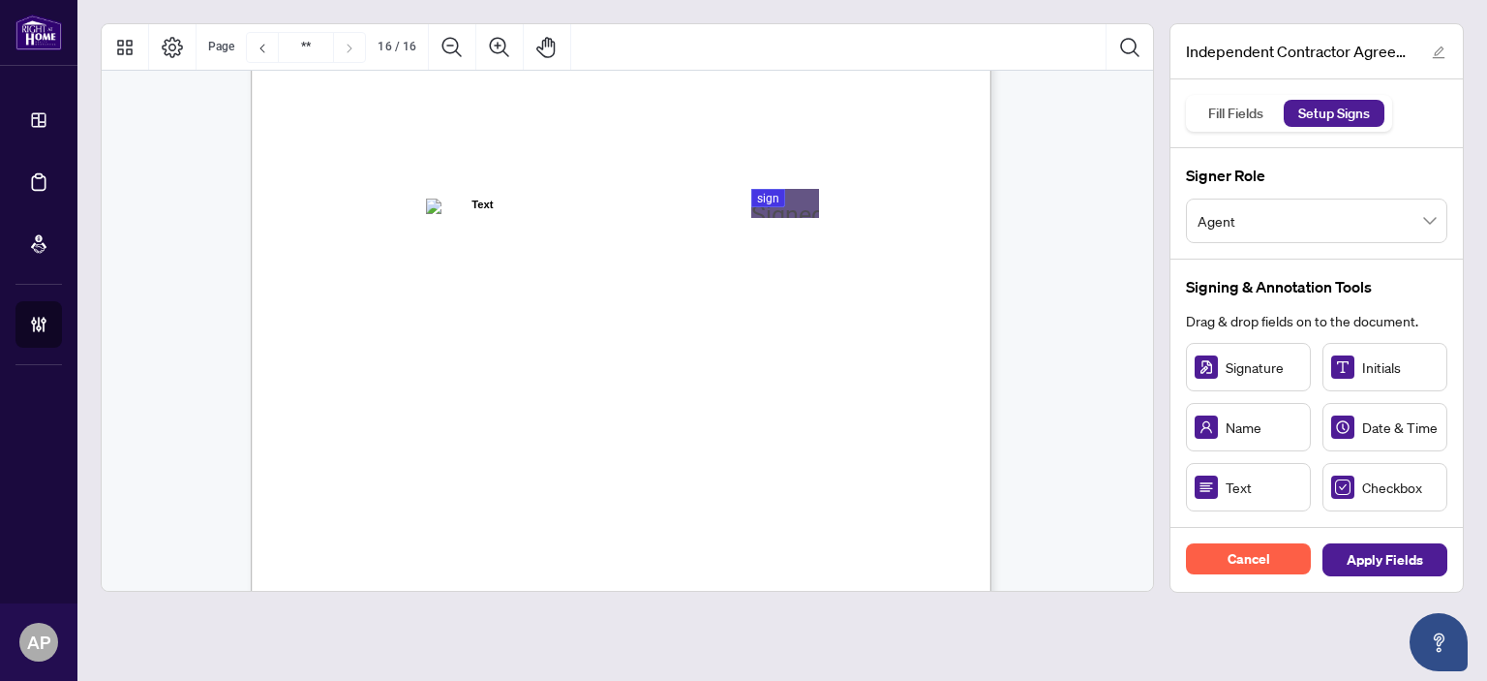
scroll to position [15220, 0]
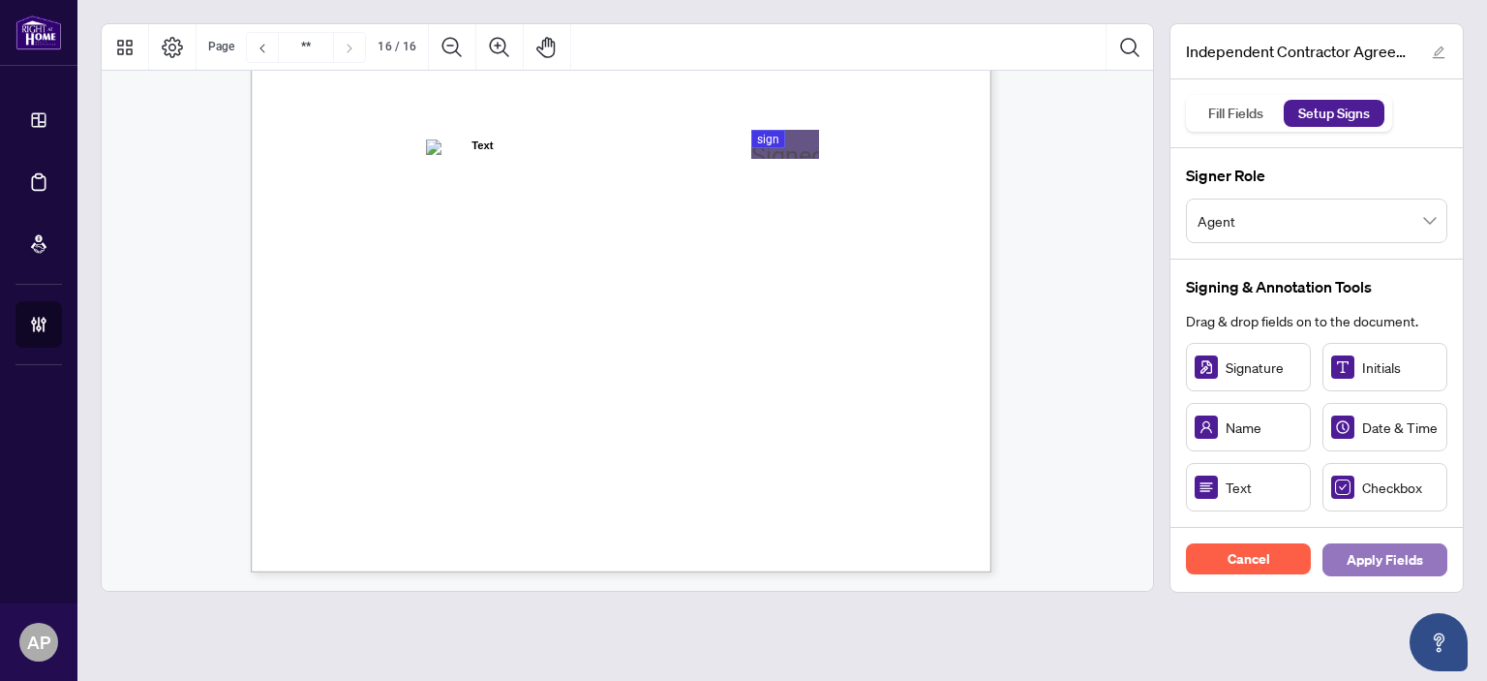
click at [1390, 572] on span "Apply Fields" at bounding box center [1385, 559] width 77 height 31
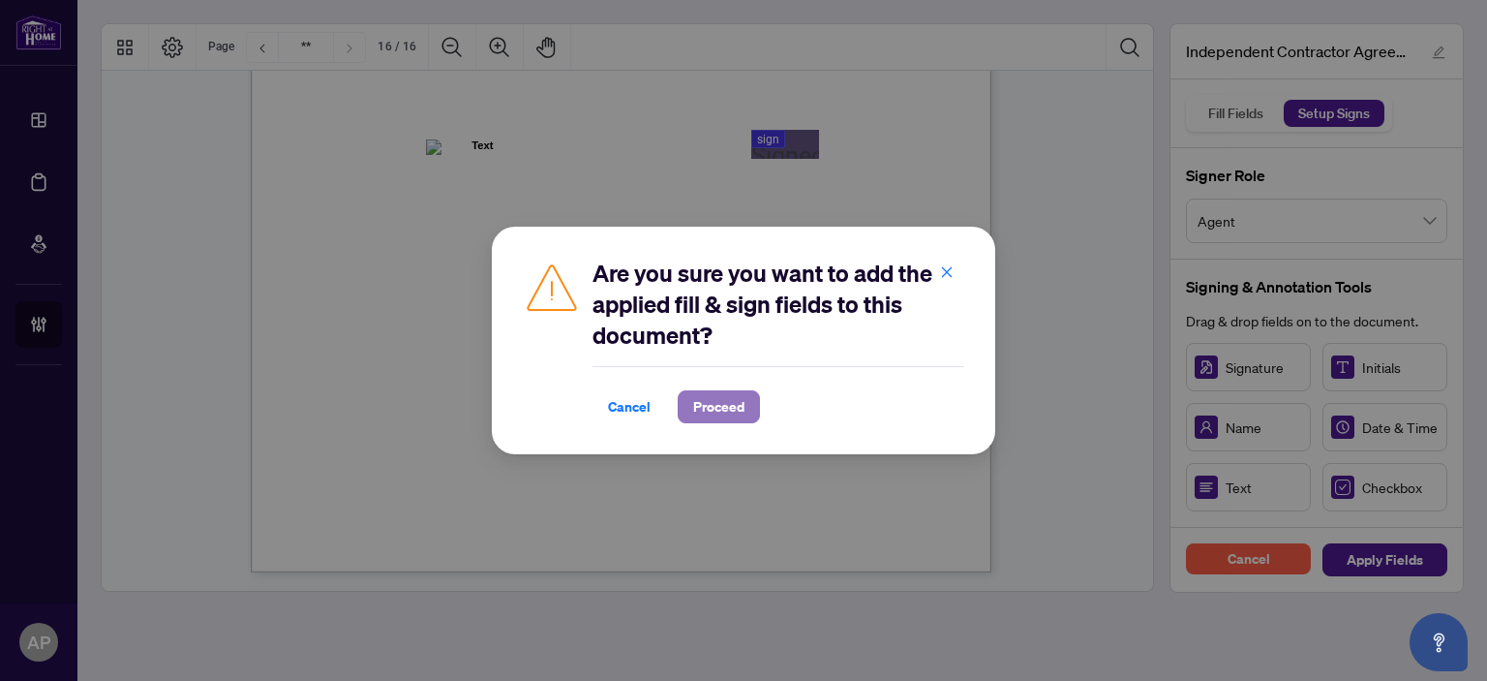
click at [711, 403] on span "Proceed" at bounding box center [718, 406] width 51 height 31
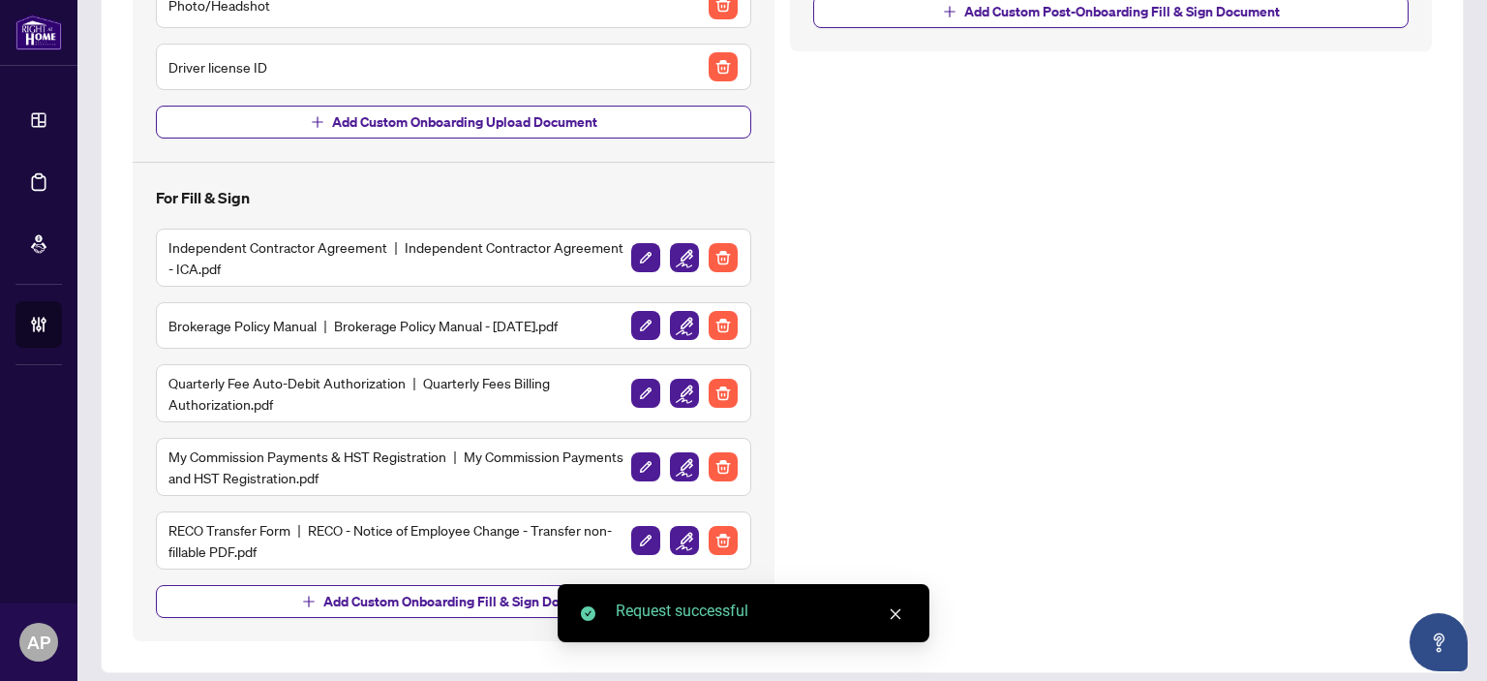
scroll to position [506, 0]
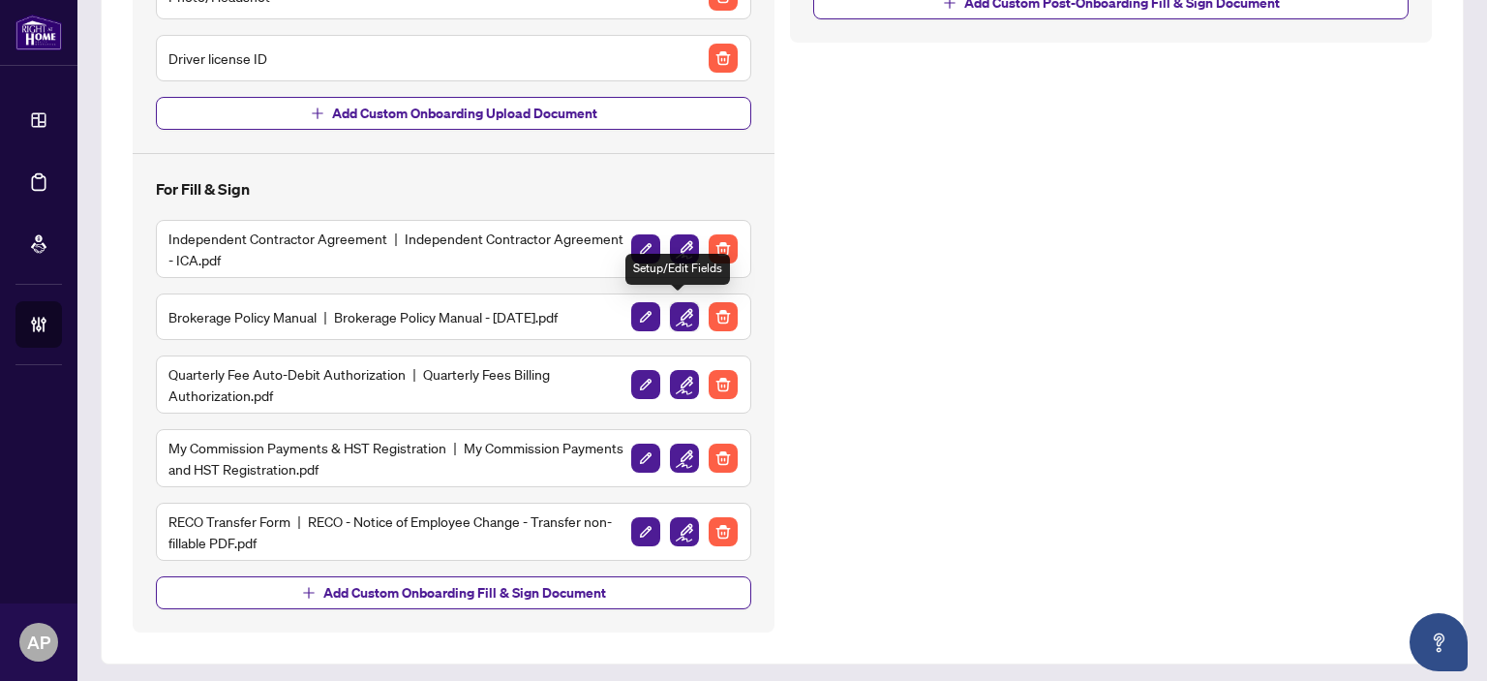
click at [671, 320] on img "button" at bounding box center [684, 316] width 29 height 29
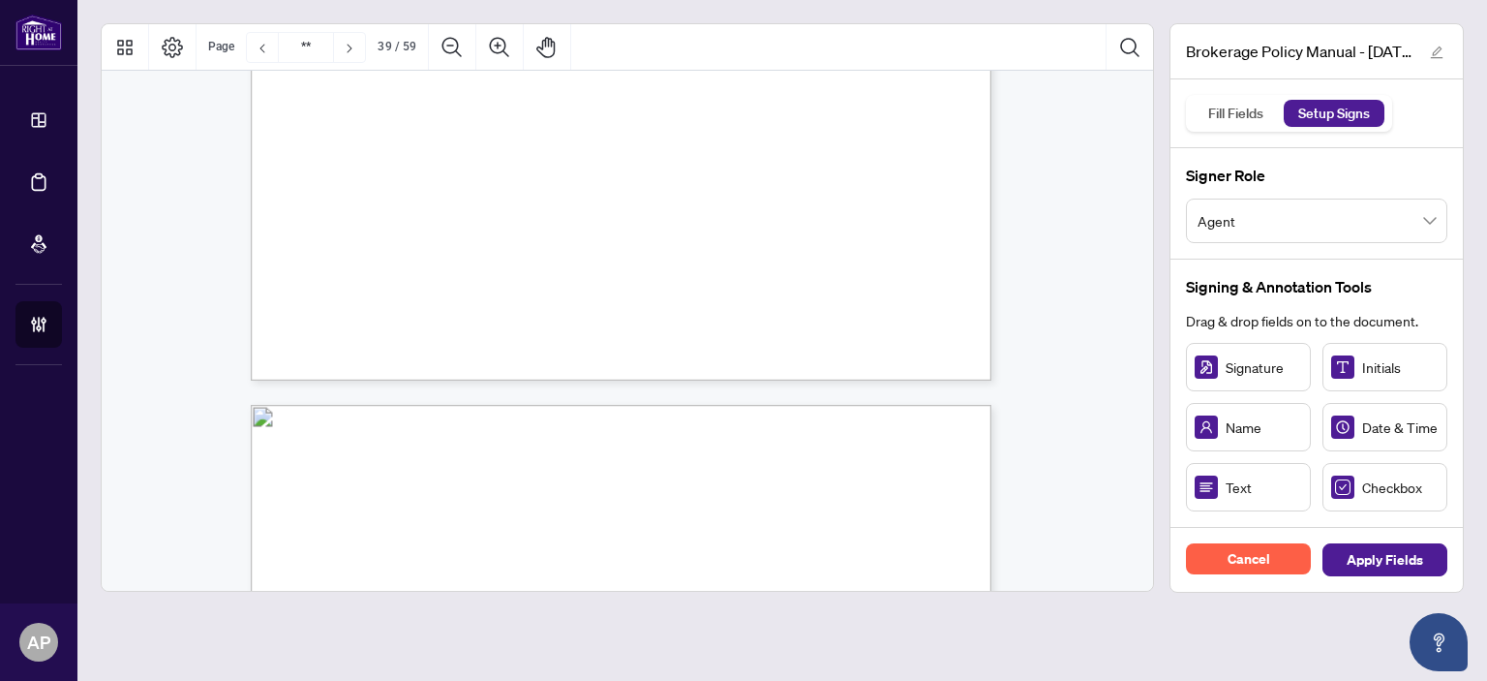
scroll to position [38541, 0]
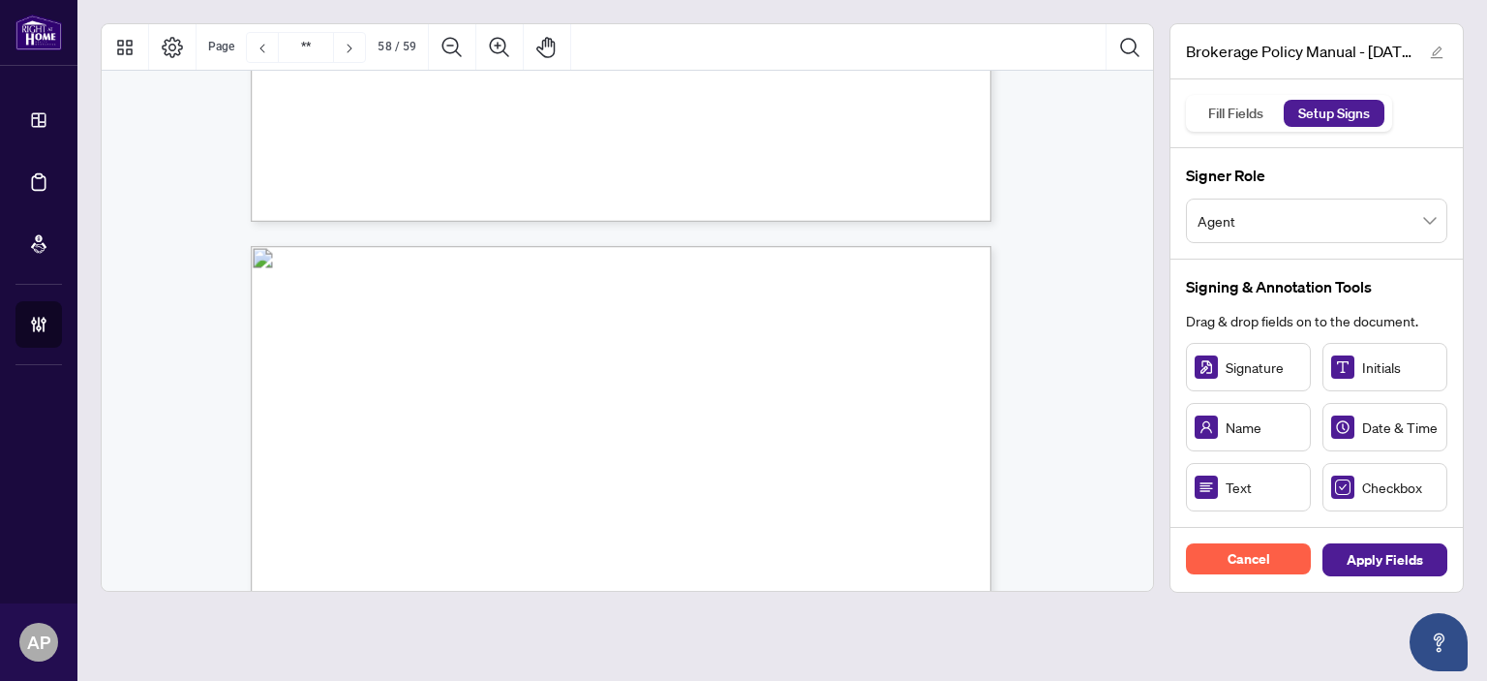
type input "**"
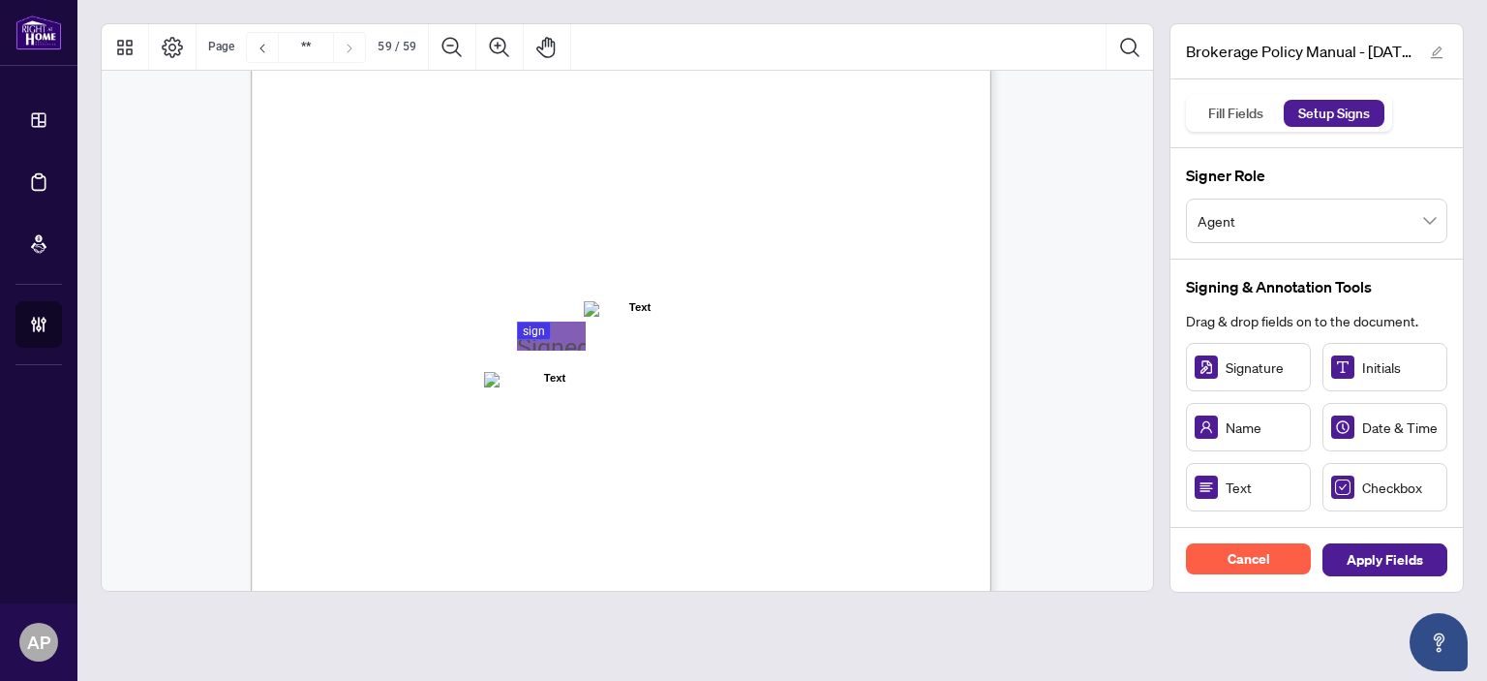
scroll to position [57290, 0]
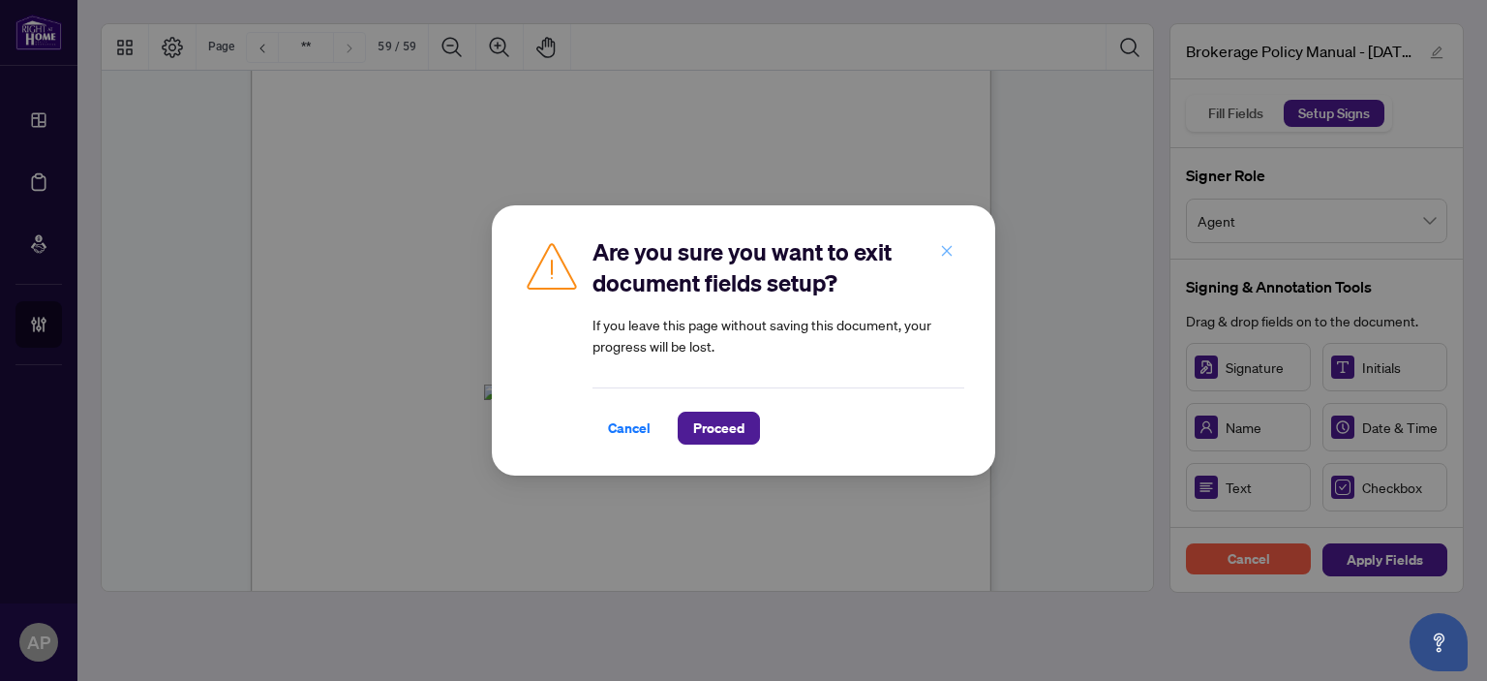
click at [956, 250] on button "button" at bounding box center [947, 250] width 39 height 33
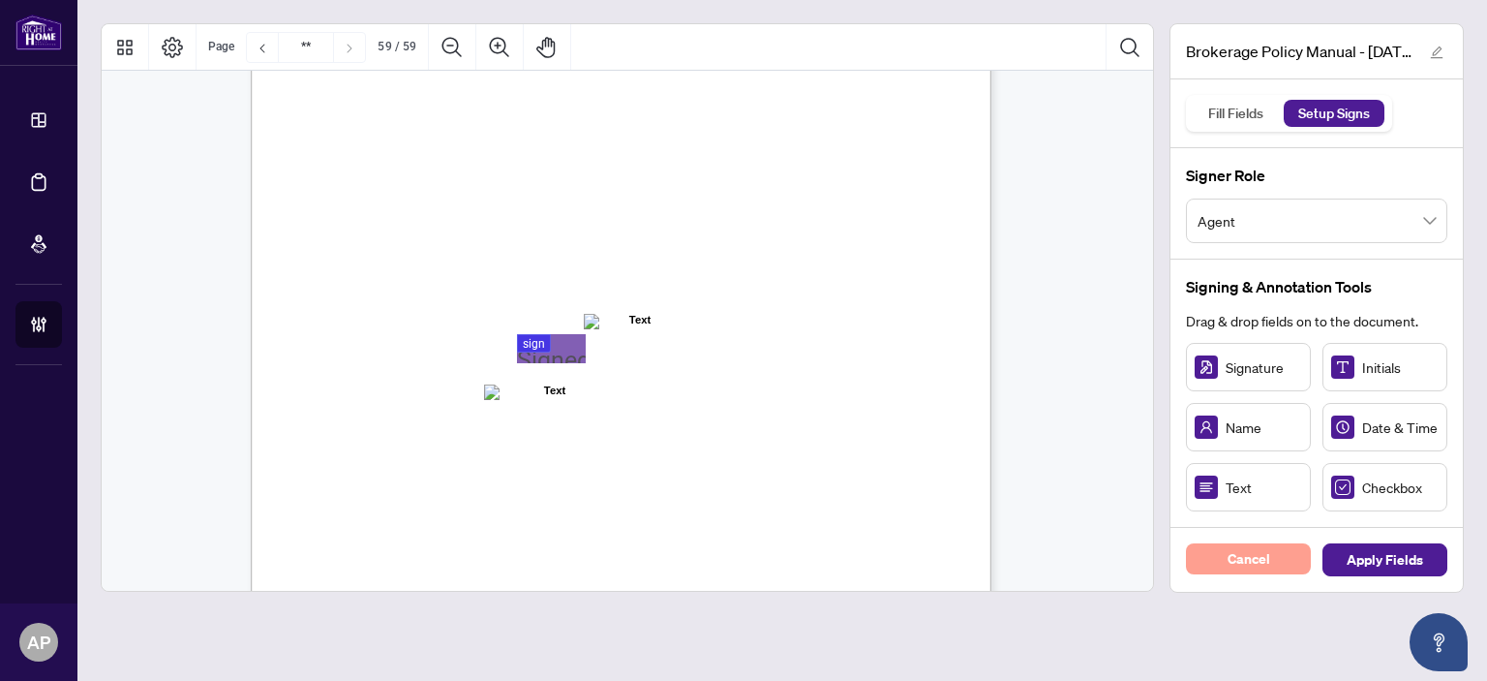
click at [1271, 555] on button "Cancel" at bounding box center [1248, 558] width 125 height 31
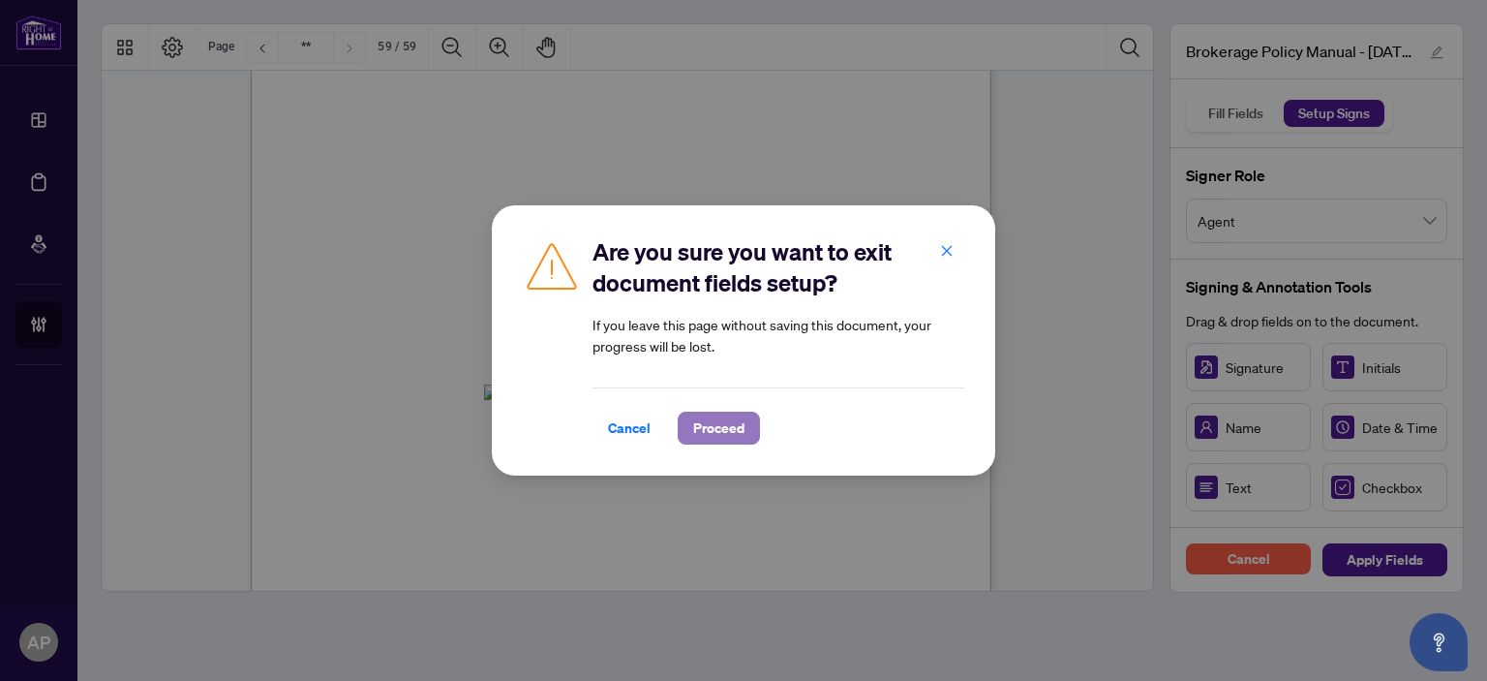
click at [731, 441] on span "Proceed" at bounding box center [718, 428] width 51 height 31
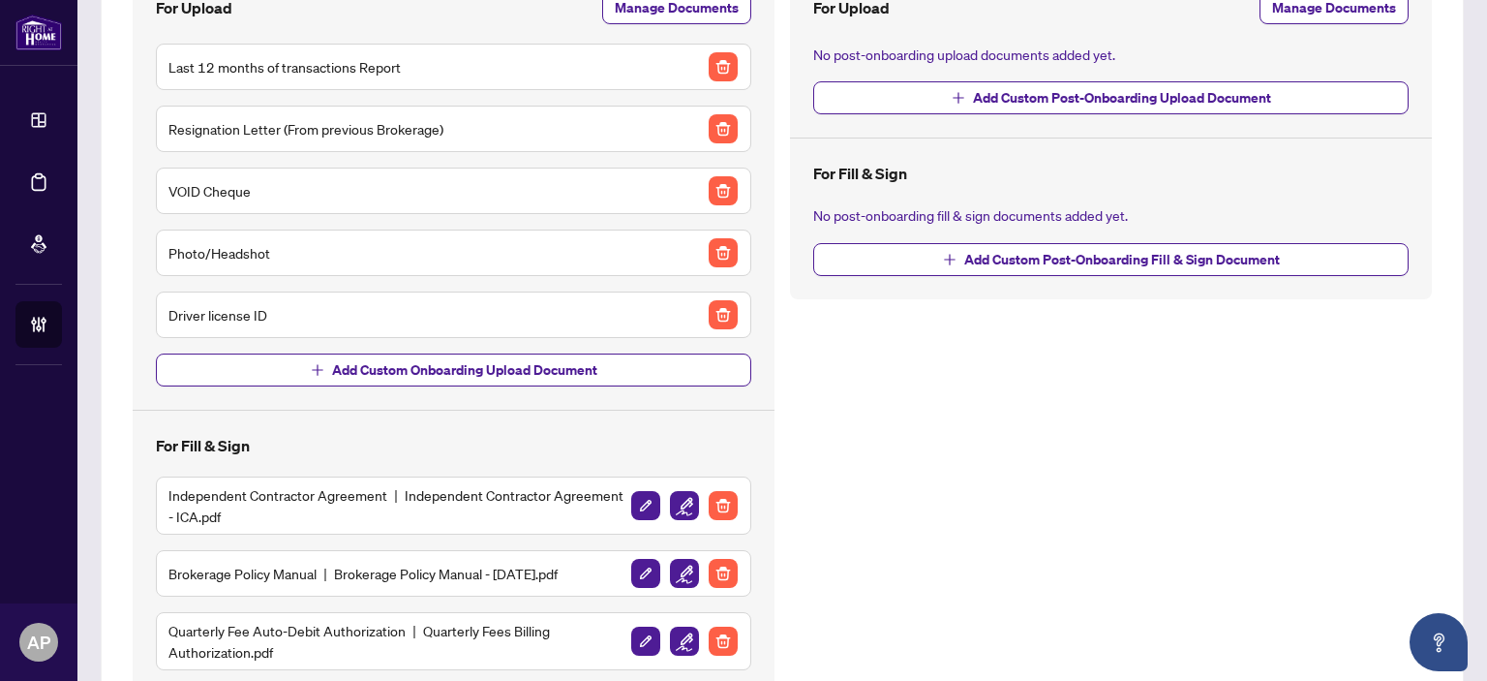
scroll to position [506, 0]
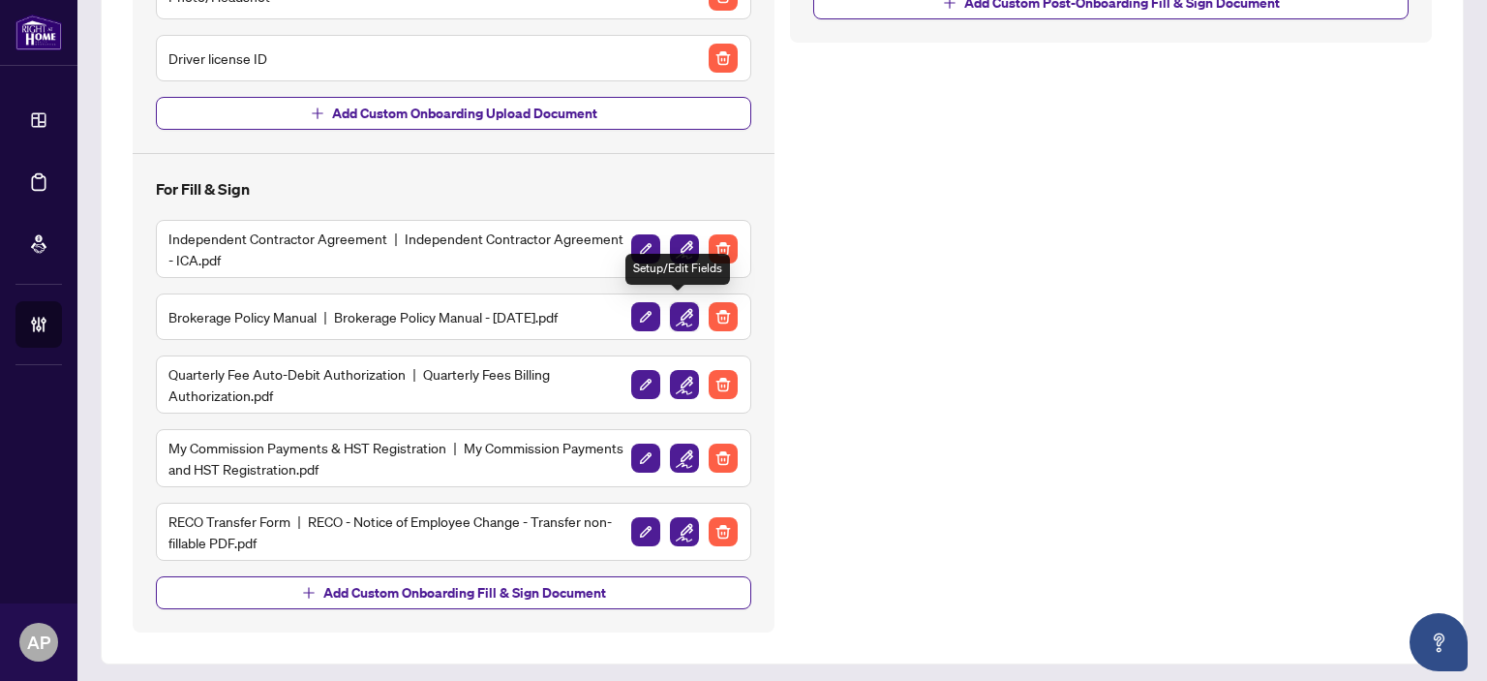
click at [681, 309] on img "button" at bounding box center [684, 316] width 29 height 29
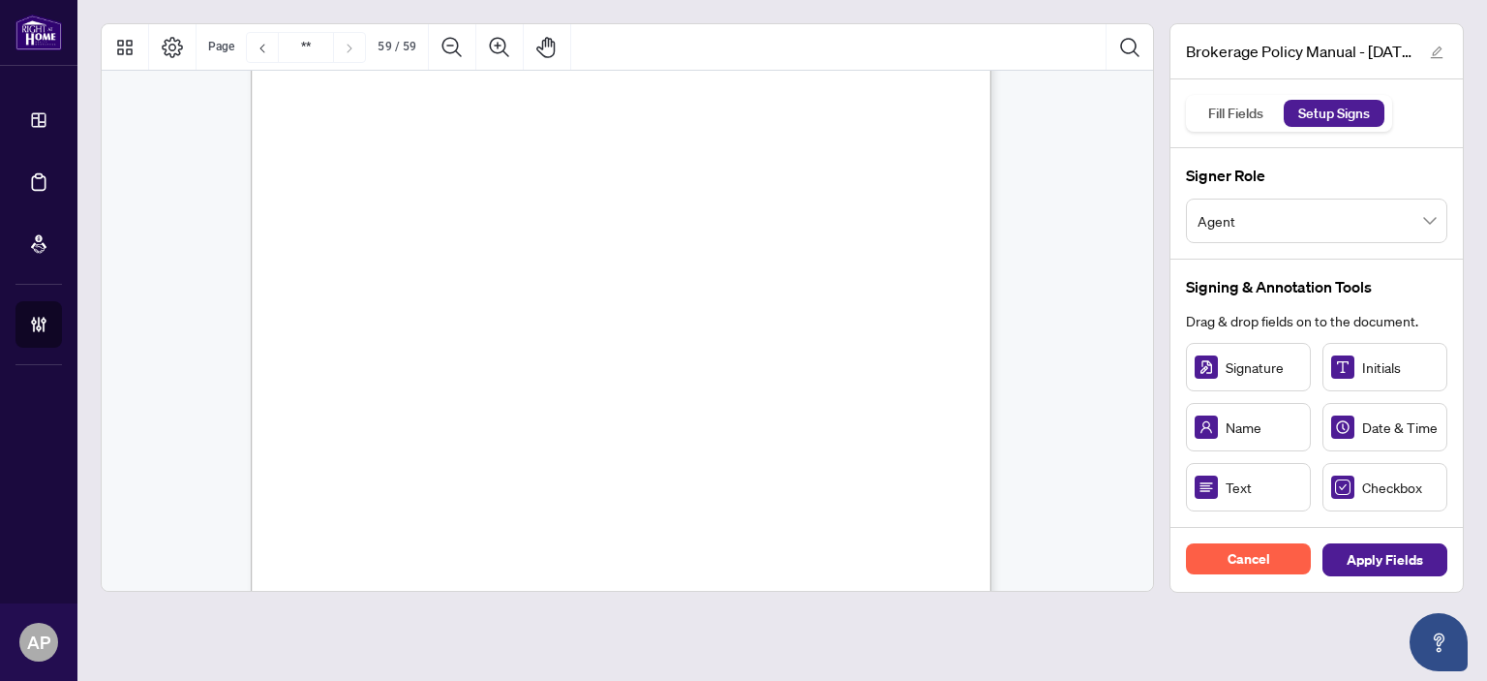
type input "**"
click at [1243, 566] on span "Cancel" at bounding box center [1249, 558] width 43 height 31
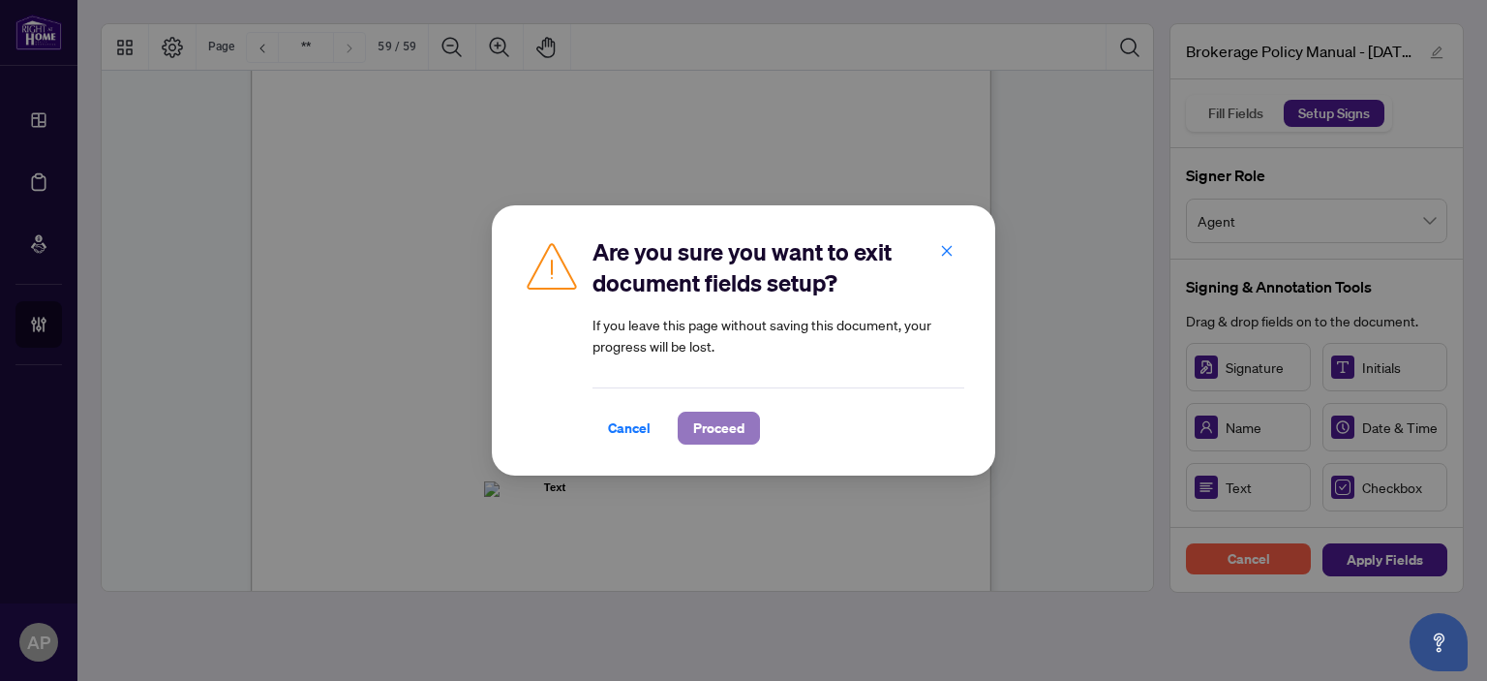
click at [724, 433] on span "Proceed" at bounding box center [718, 428] width 51 height 31
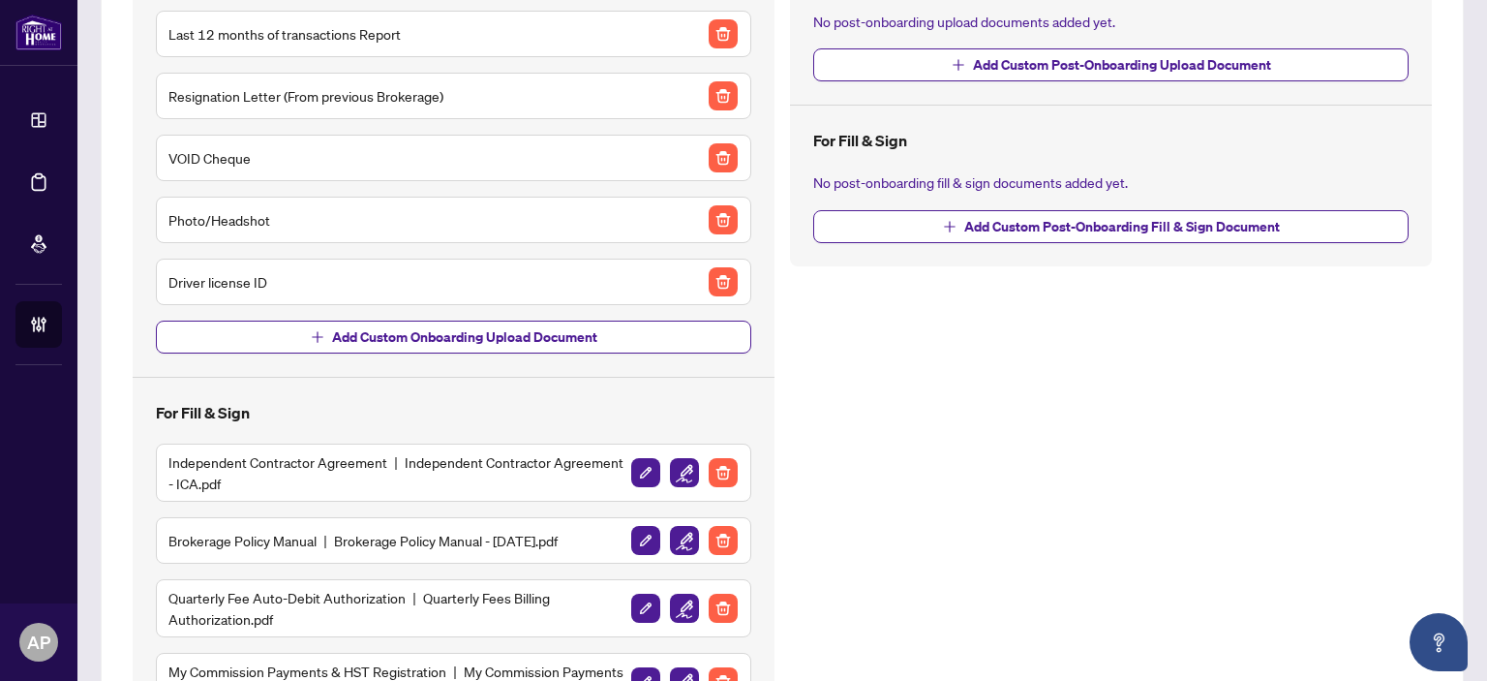
scroll to position [506, 0]
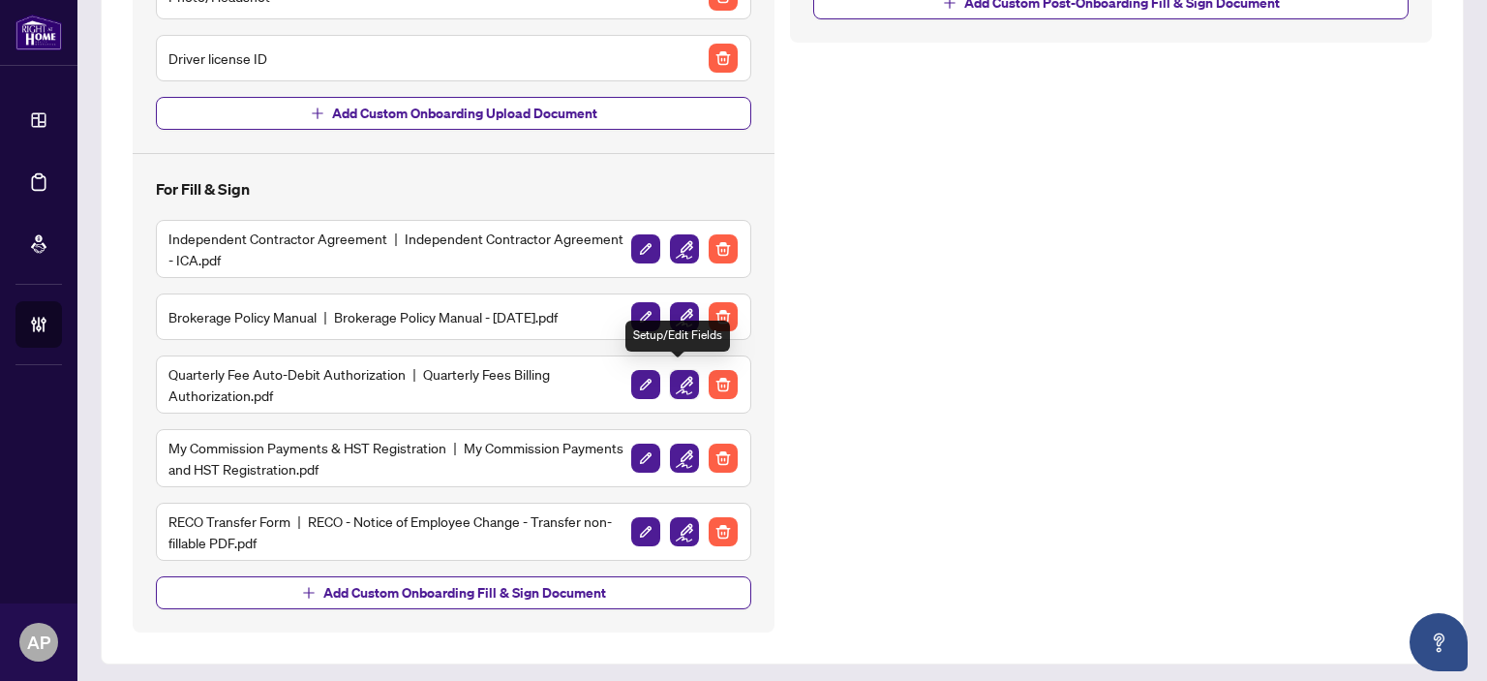
click at [674, 377] on img "button" at bounding box center [684, 384] width 29 height 29
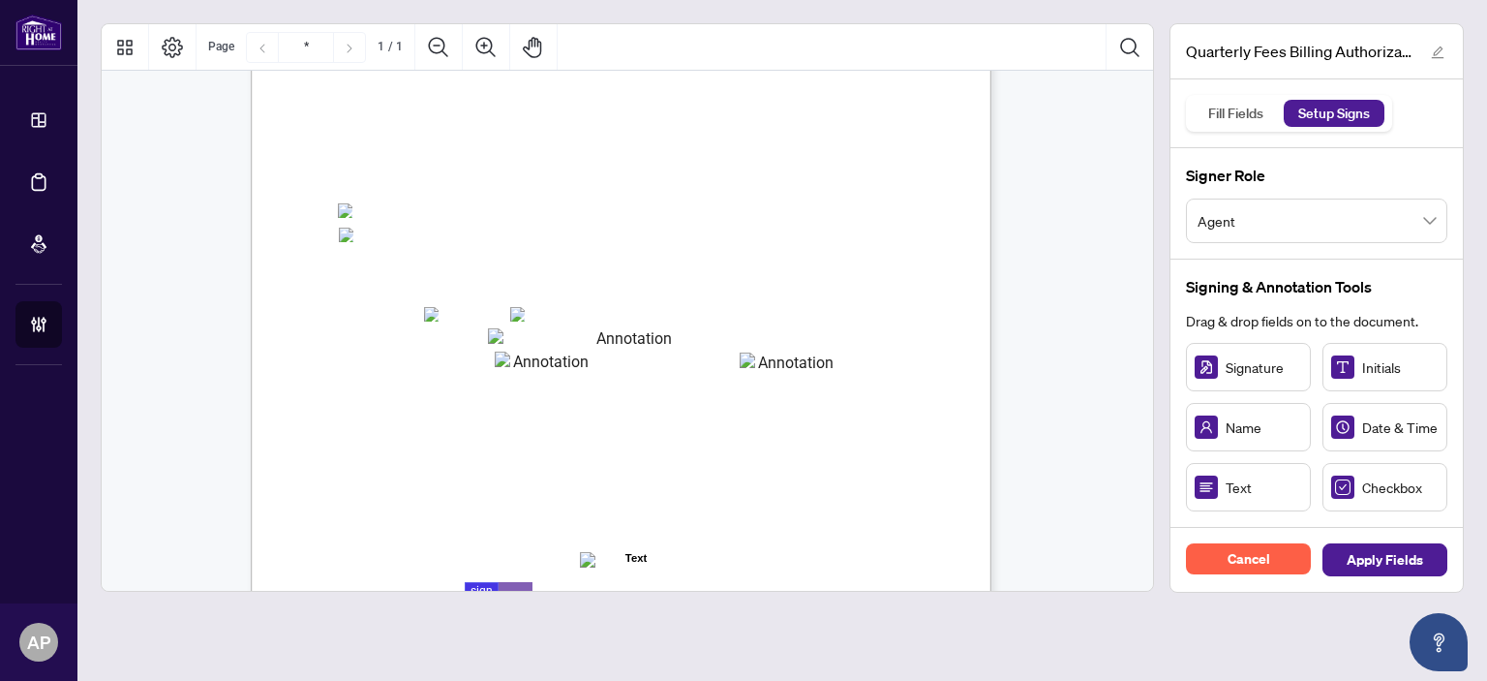
scroll to position [186, 0]
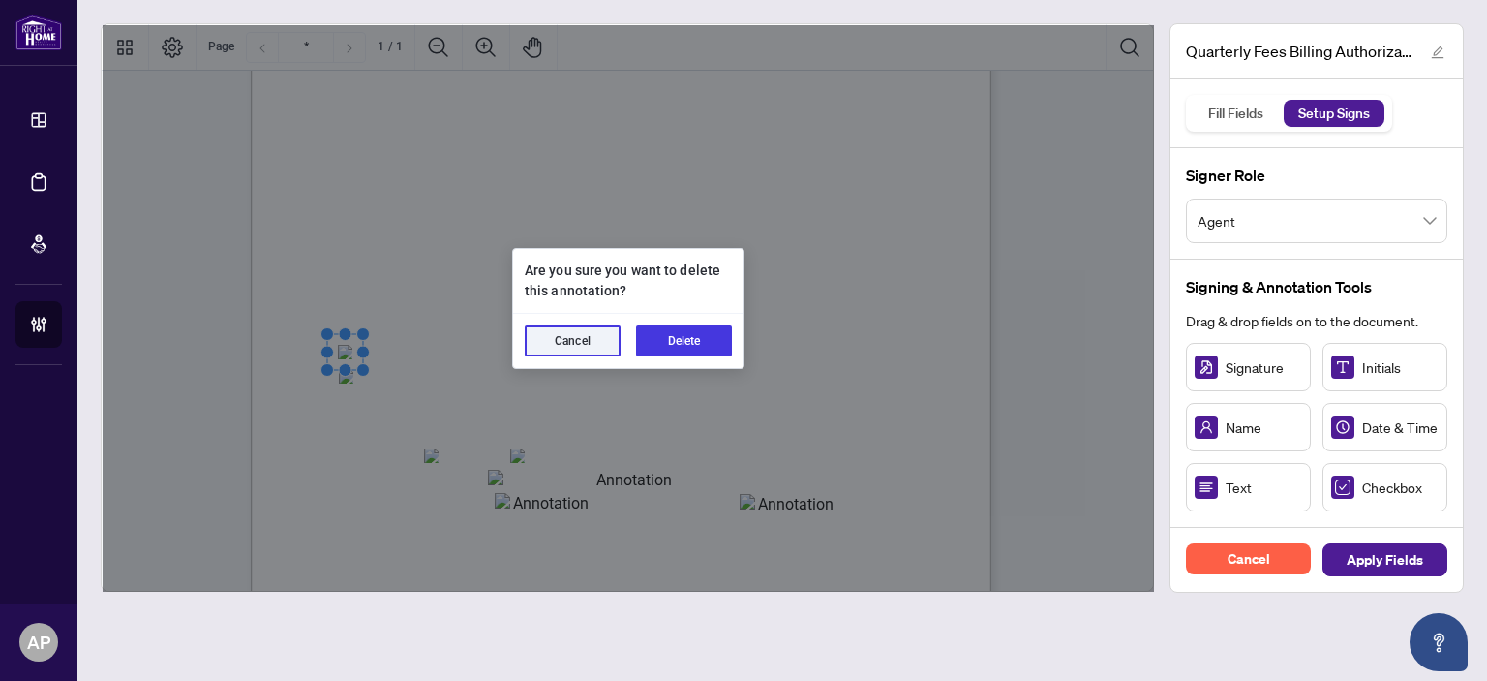
click at [739, 330] on div "Cancel Delete" at bounding box center [628, 341] width 230 height 54
click at [720, 333] on button "Delete" at bounding box center [684, 340] width 96 height 31
click at [658, 333] on button "Delete" at bounding box center [684, 340] width 96 height 31
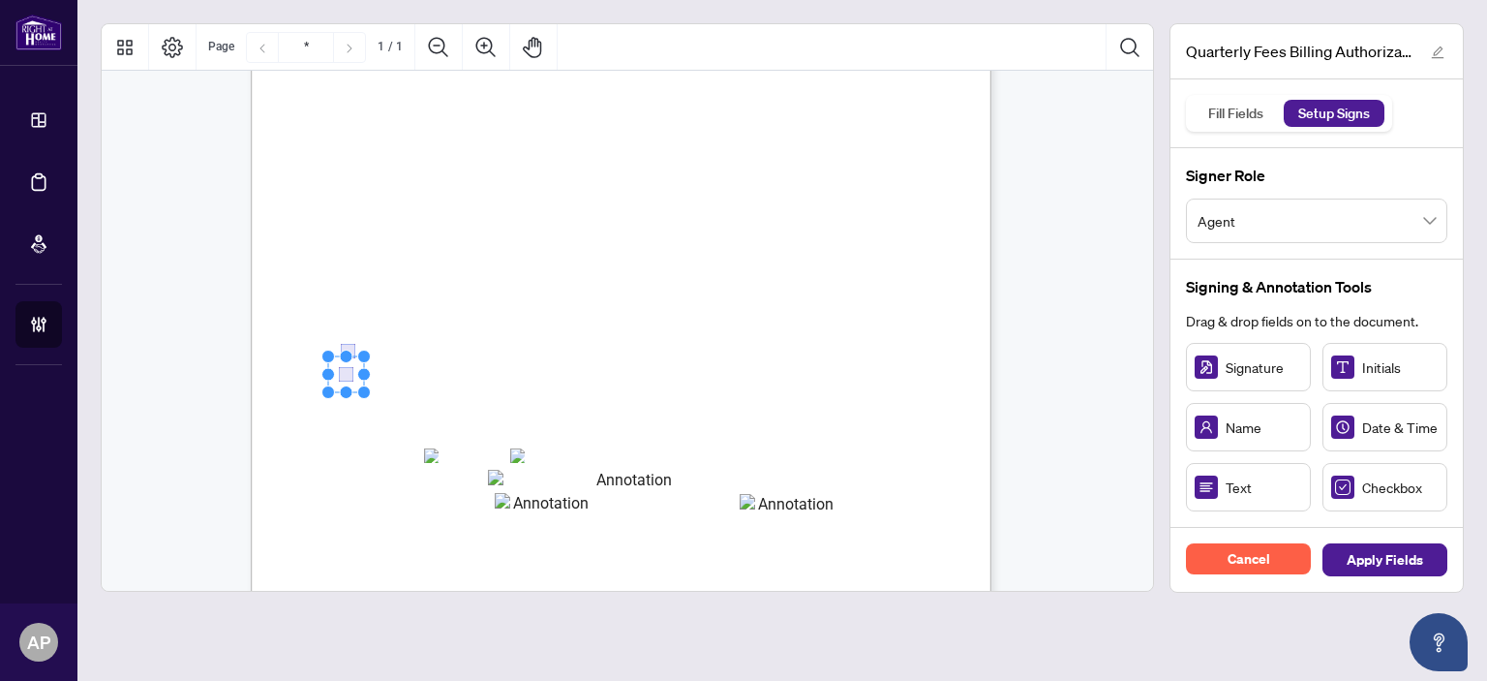
drag, startPoint x: 355, startPoint y: 386, endPoint x: 345, endPoint y: 369, distance: 20.4
click at [695, 357] on span "(Required: VOID Cheque or Preauthorized Debit Form - Credit card is still requi…" at bounding box center [611, 351] width 275 height 23
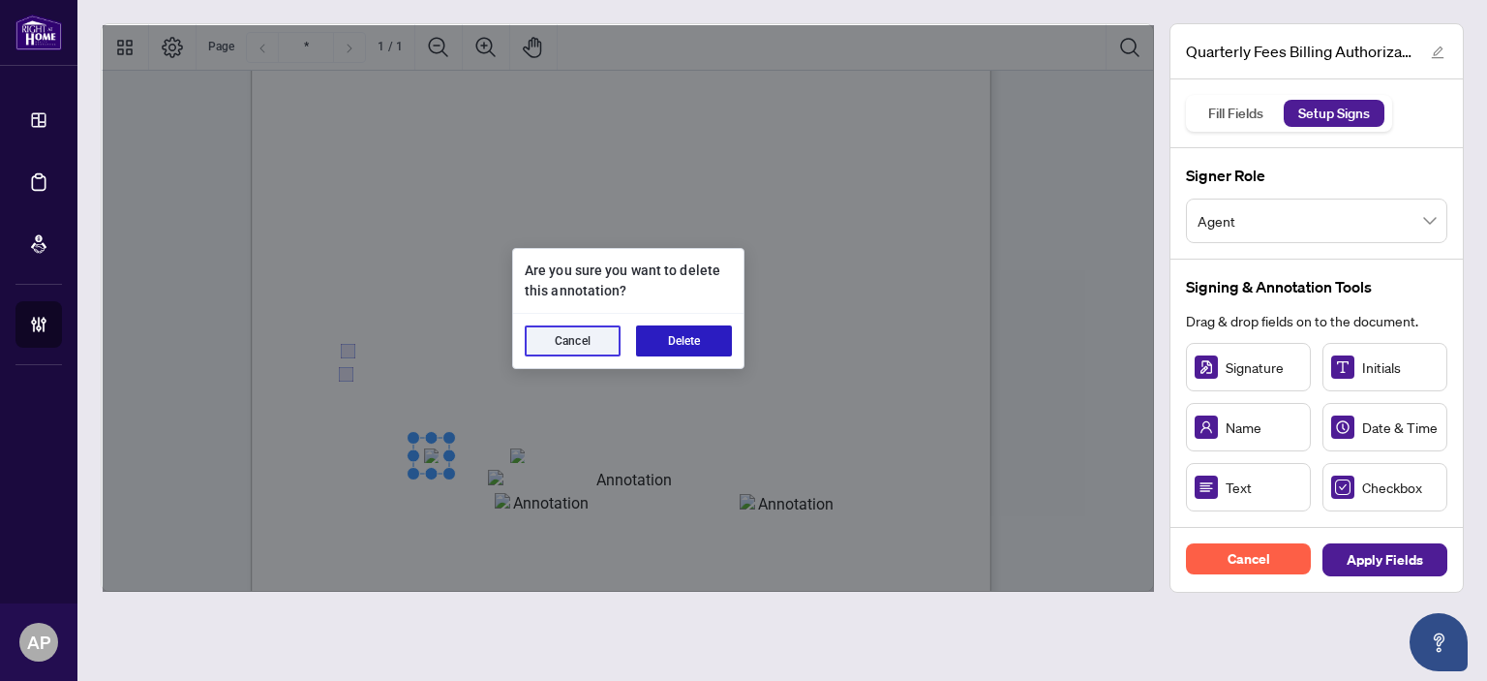
click at [704, 349] on button "Delete" at bounding box center [684, 340] width 96 height 31
click at [702, 333] on button "Delete" at bounding box center [684, 340] width 96 height 31
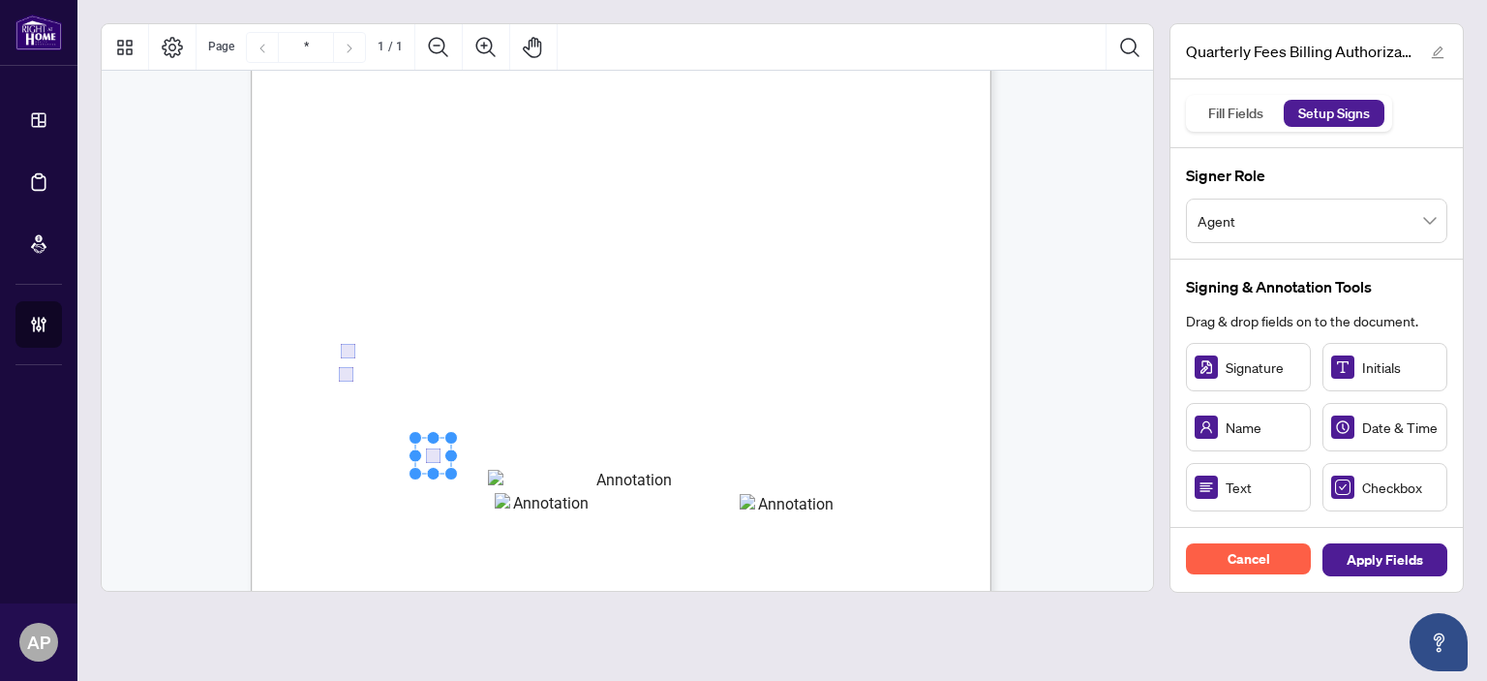
drag, startPoint x: 1304, startPoint y: 477, endPoint x: 438, endPoint y: 458, distance: 866.9
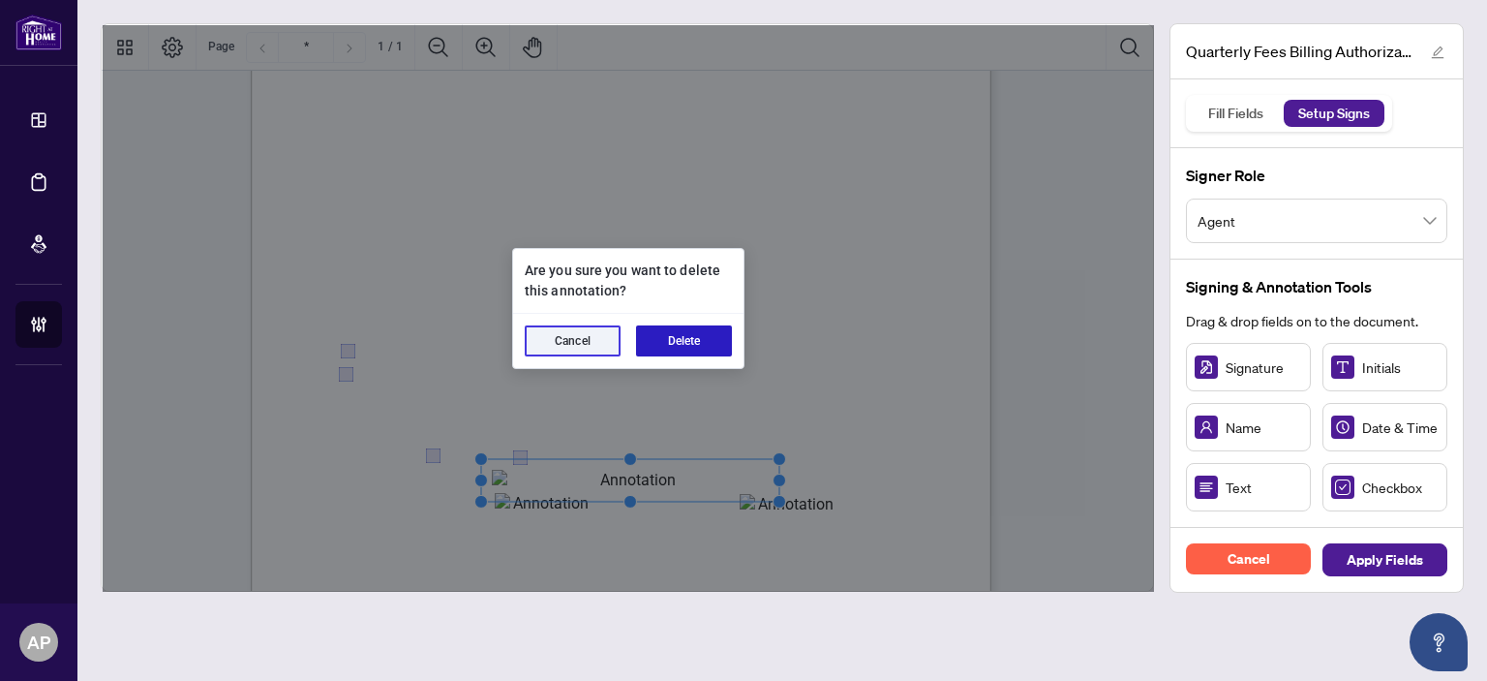
click at [684, 337] on button "Delete" at bounding box center [684, 340] width 96 height 31
click at [693, 345] on button "Delete" at bounding box center [684, 340] width 96 height 31
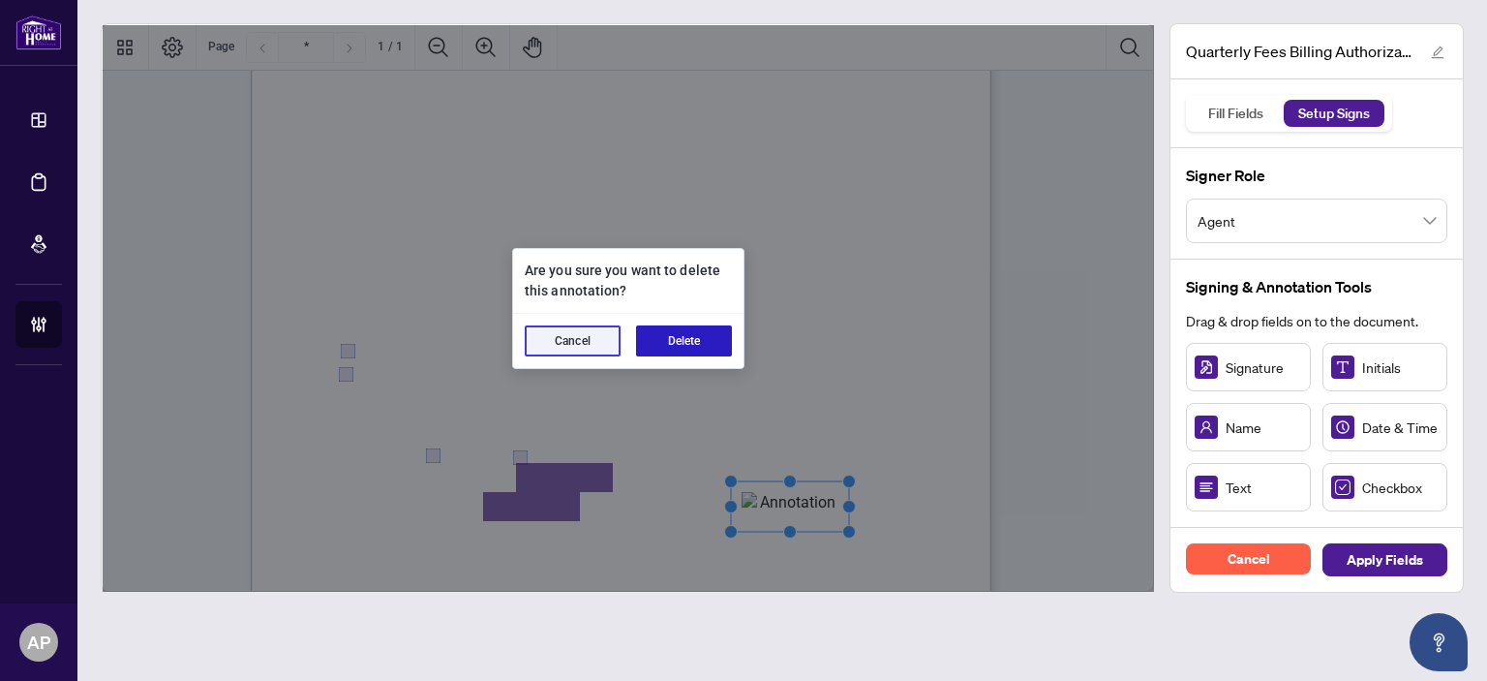
click at [689, 336] on button "Delete" at bounding box center [684, 340] width 96 height 31
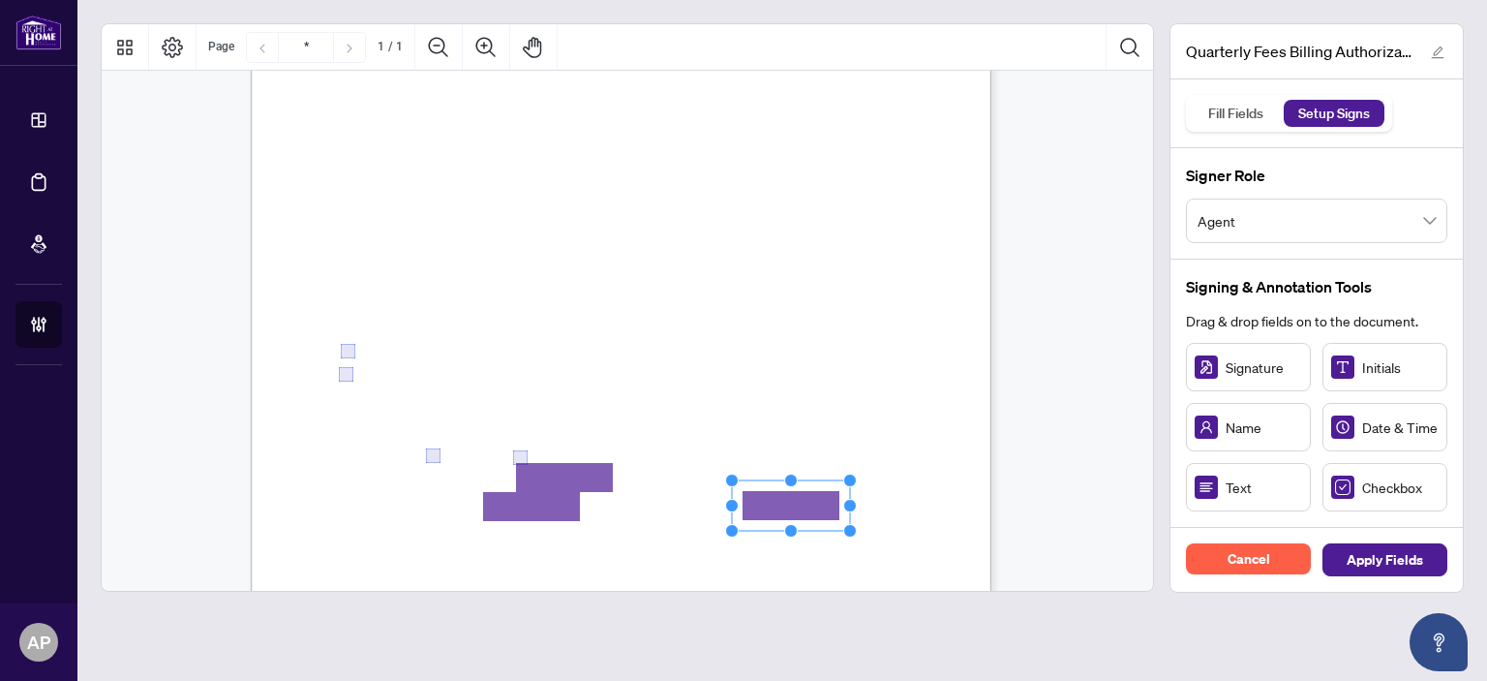
drag, startPoint x: 771, startPoint y: 517, endPoint x: 811, endPoint y: 507, distance: 40.9
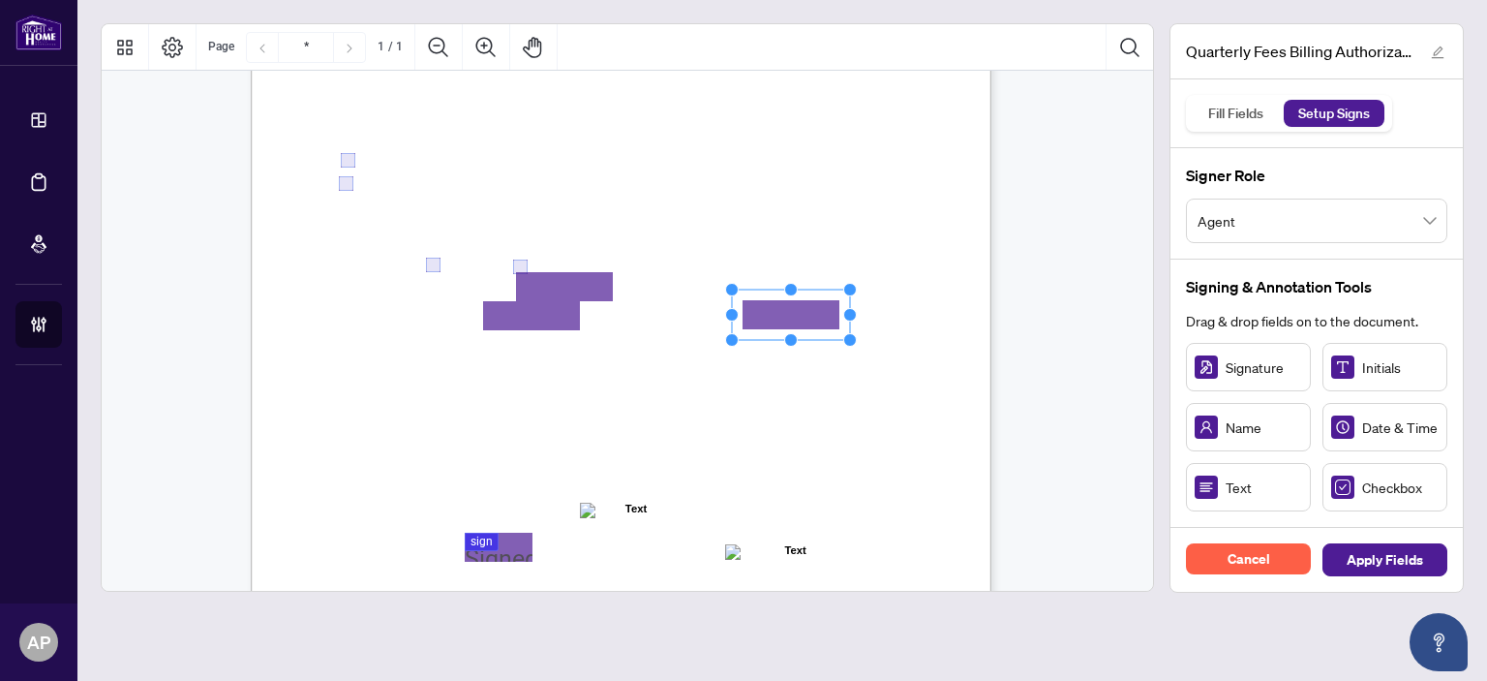
scroll to position [476, 0]
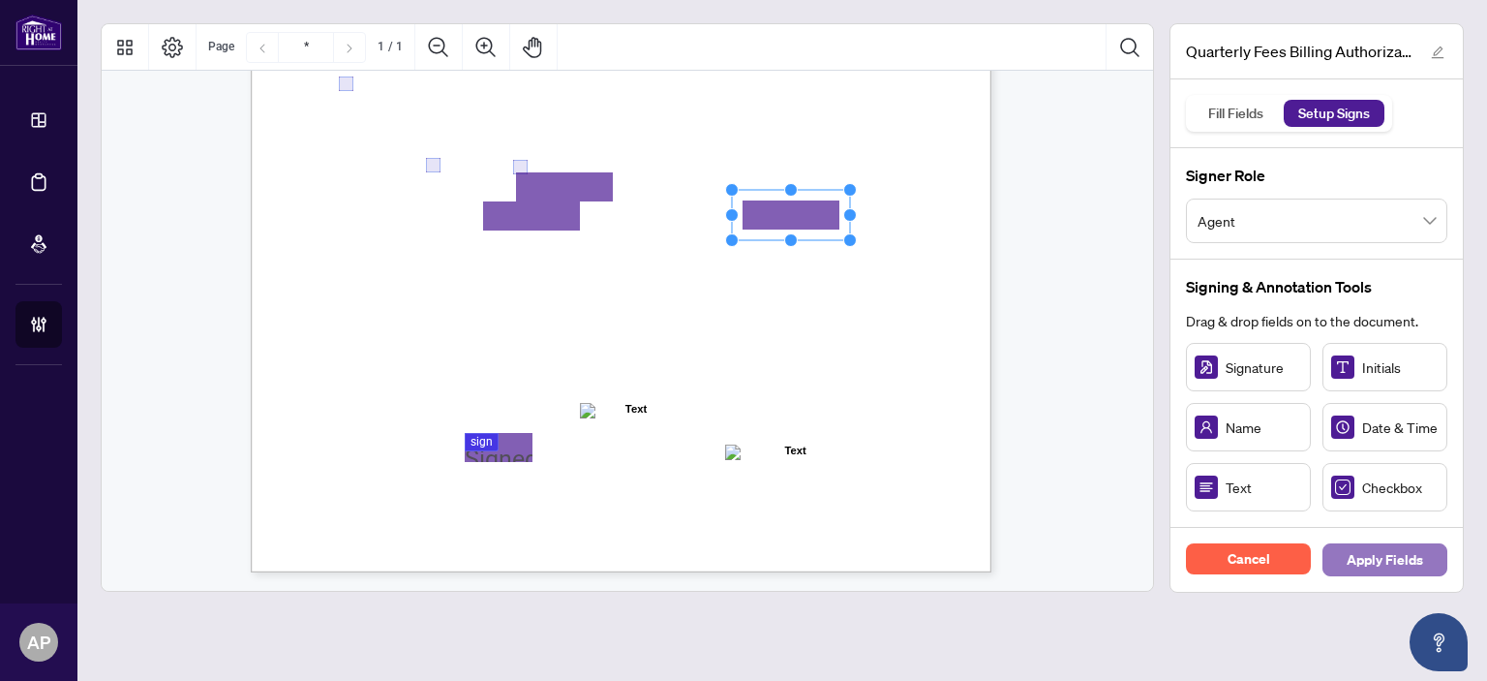
click at [1406, 566] on span "Apply Fields" at bounding box center [1385, 559] width 77 height 31
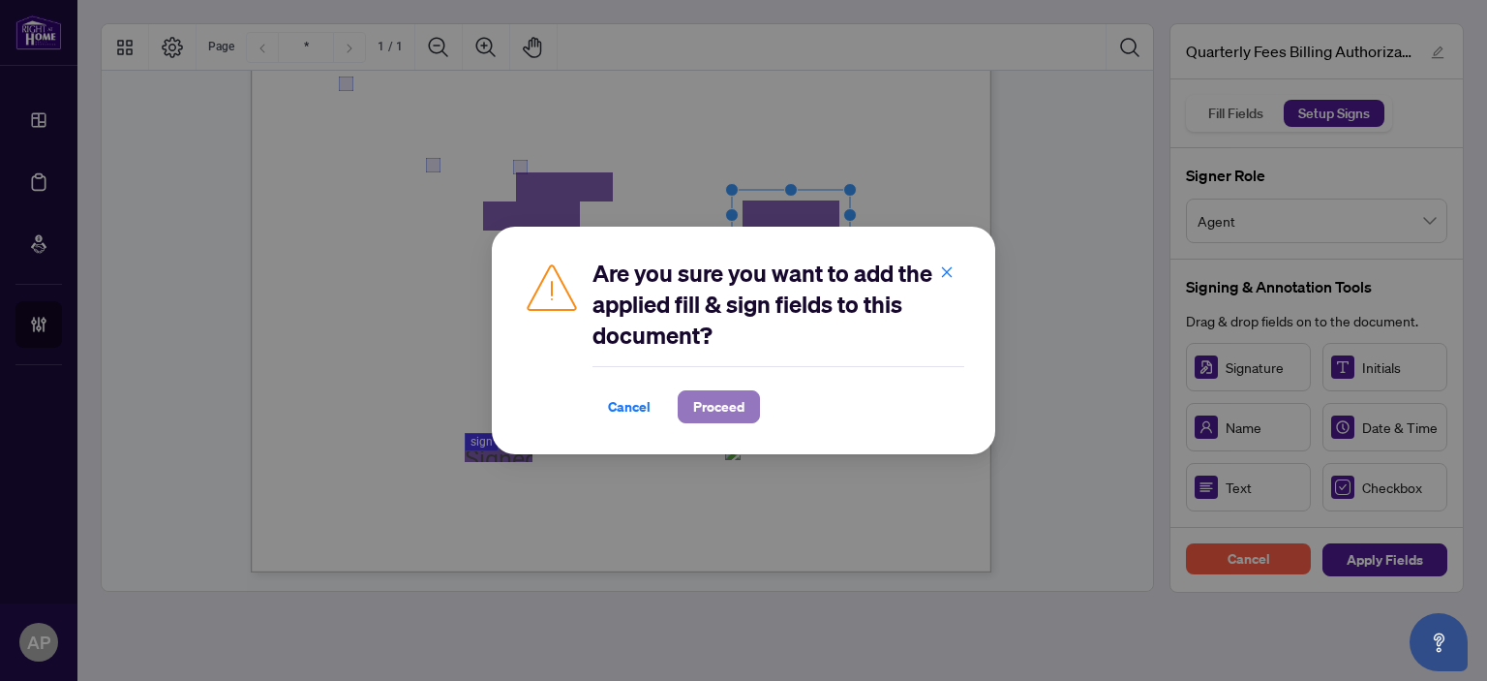
click at [741, 408] on span "Proceed" at bounding box center [718, 406] width 51 height 31
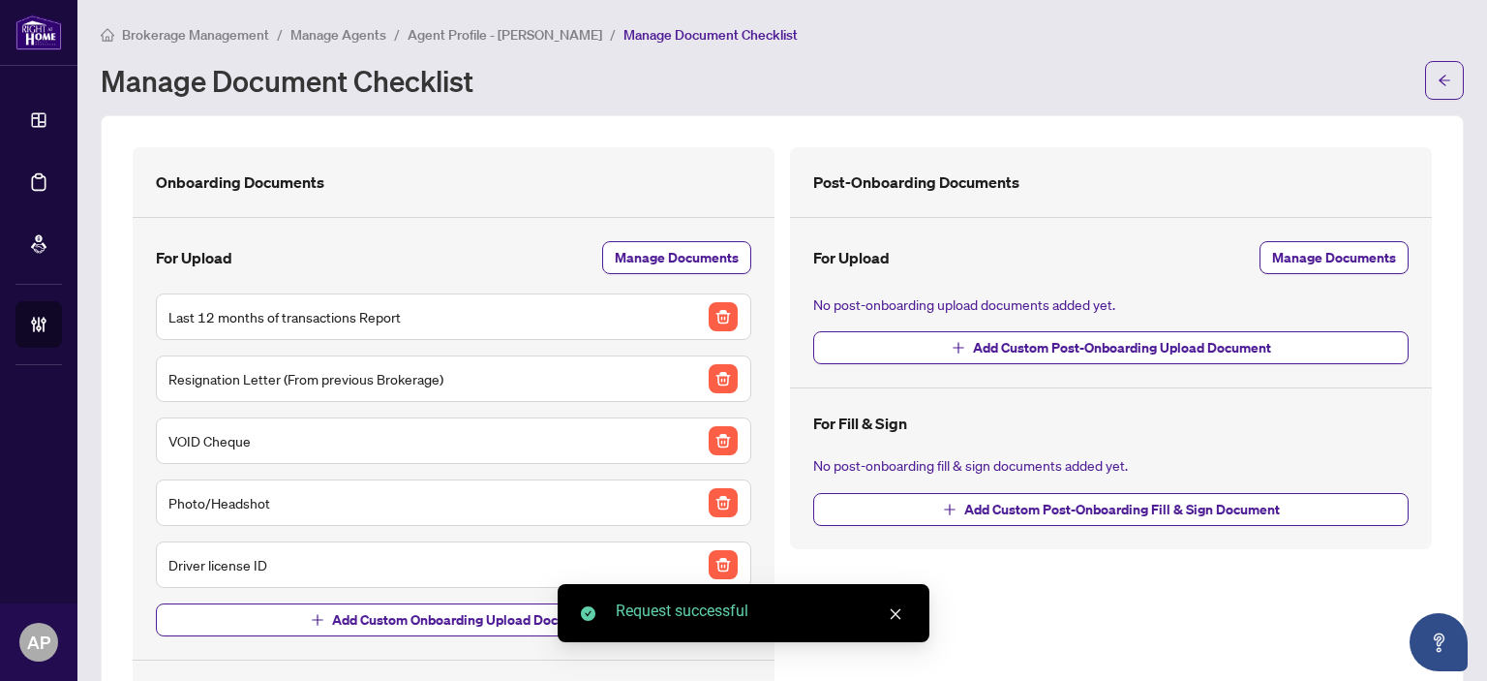
scroll to position [506, 0]
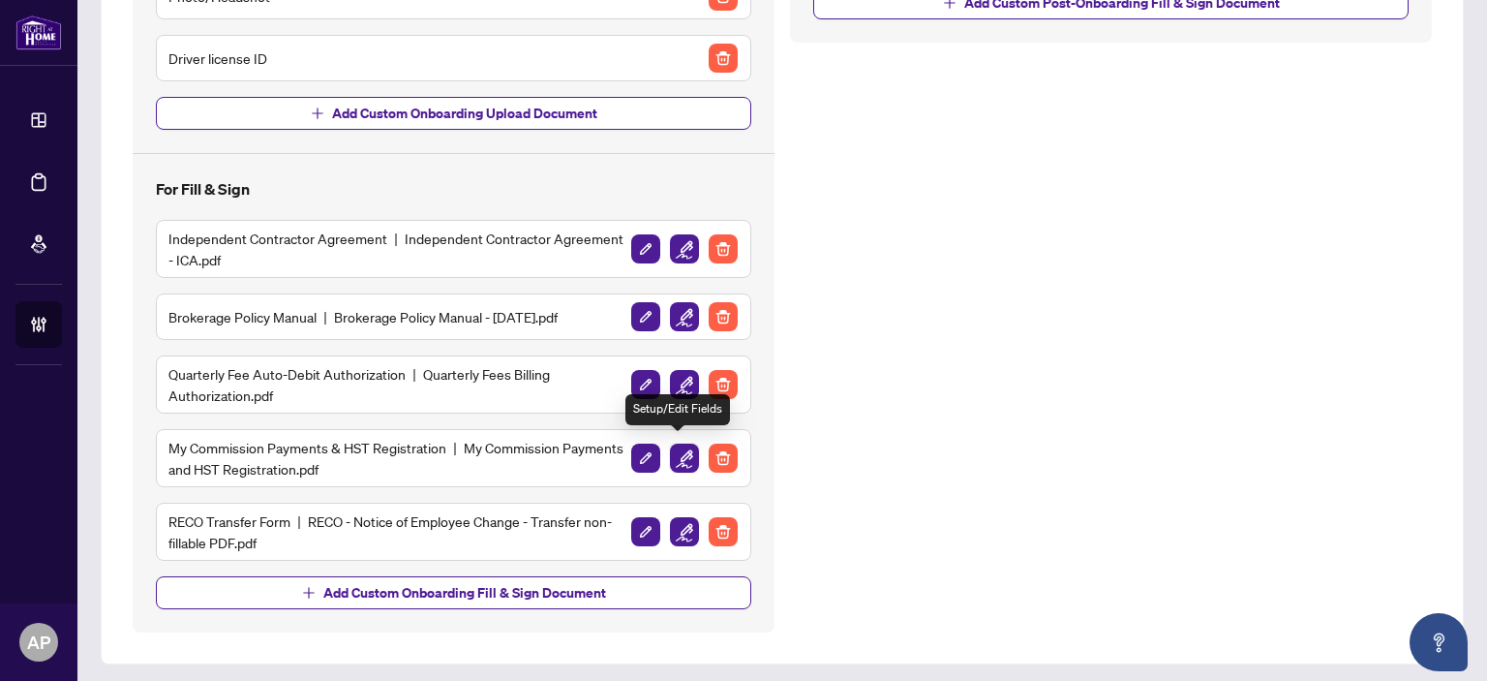
click at [682, 448] on img "button" at bounding box center [684, 458] width 29 height 29
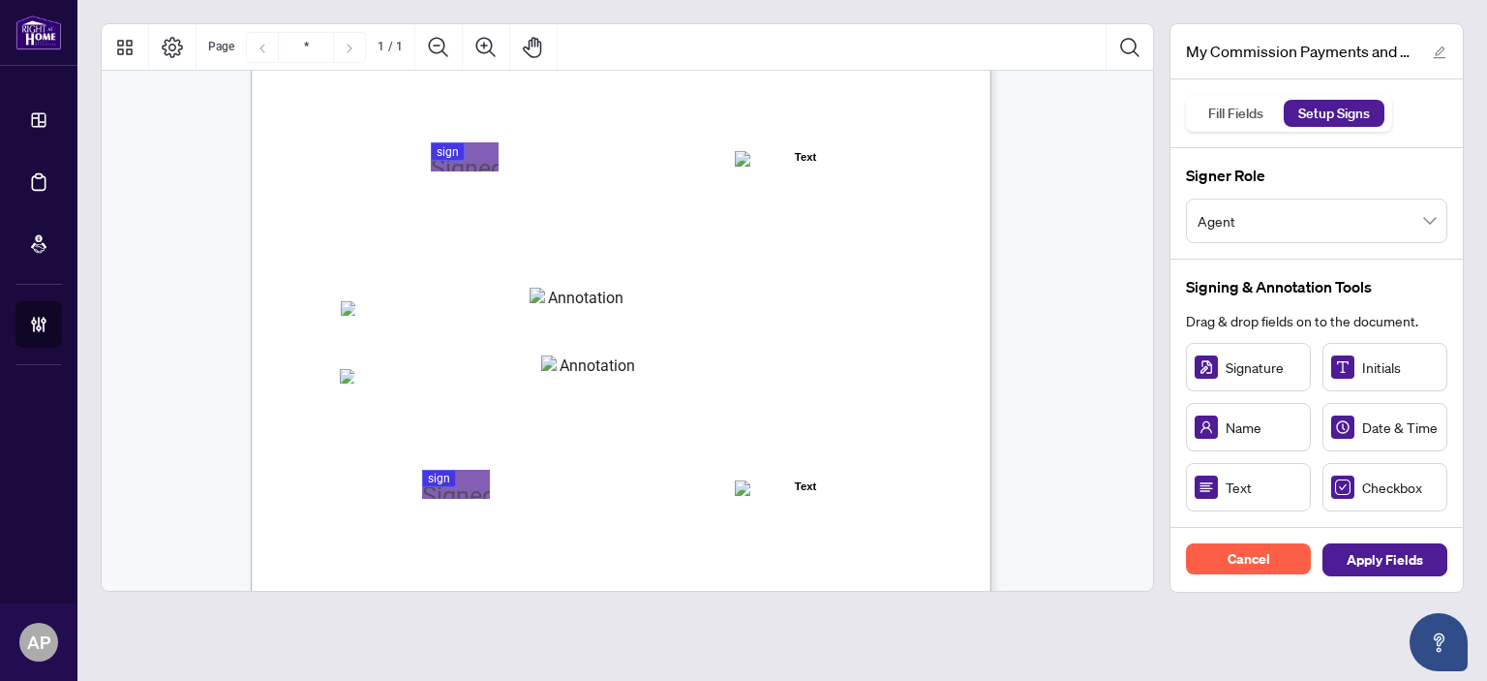
scroll to position [380, 0]
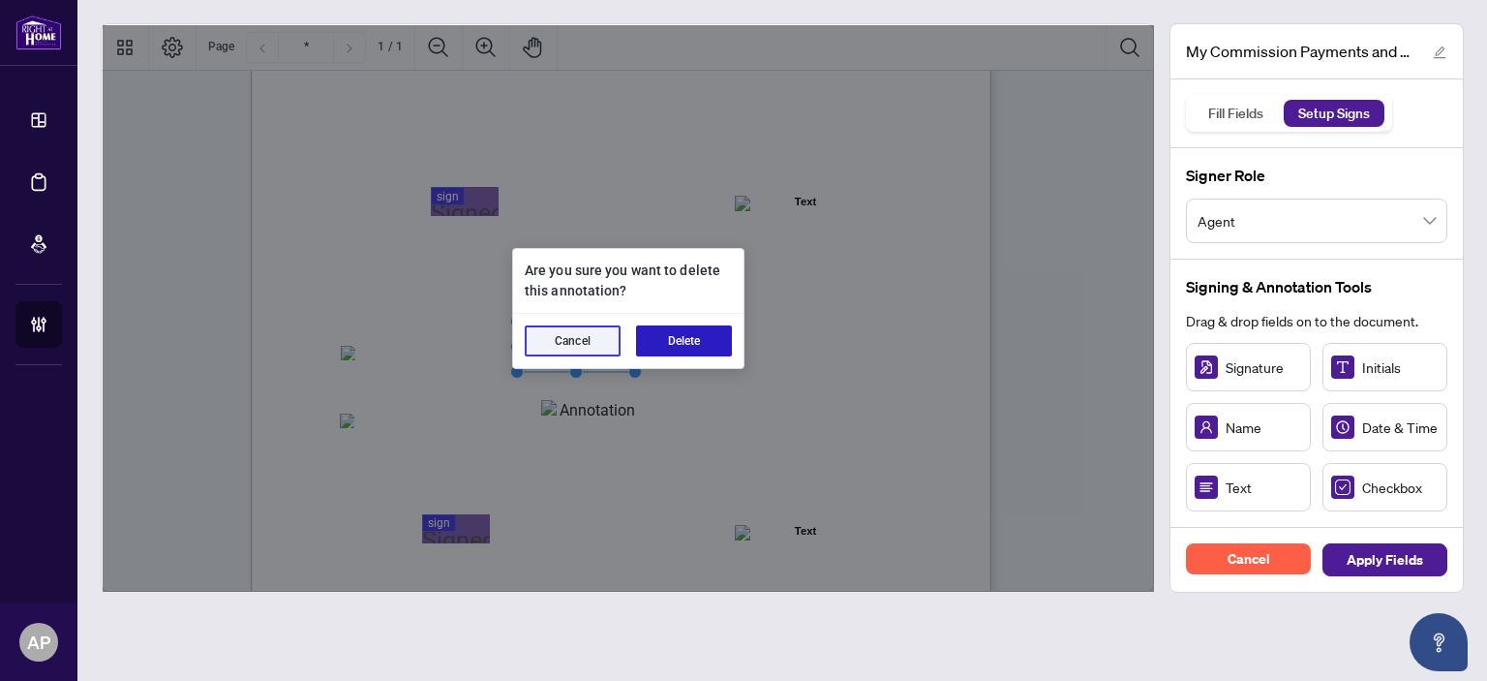
click at [660, 336] on button "Delete" at bounding box center [684, 340] width 96 height 31
click at [711, 325] on button "Delete" at bounding box center [684, 340] width 96 height 31
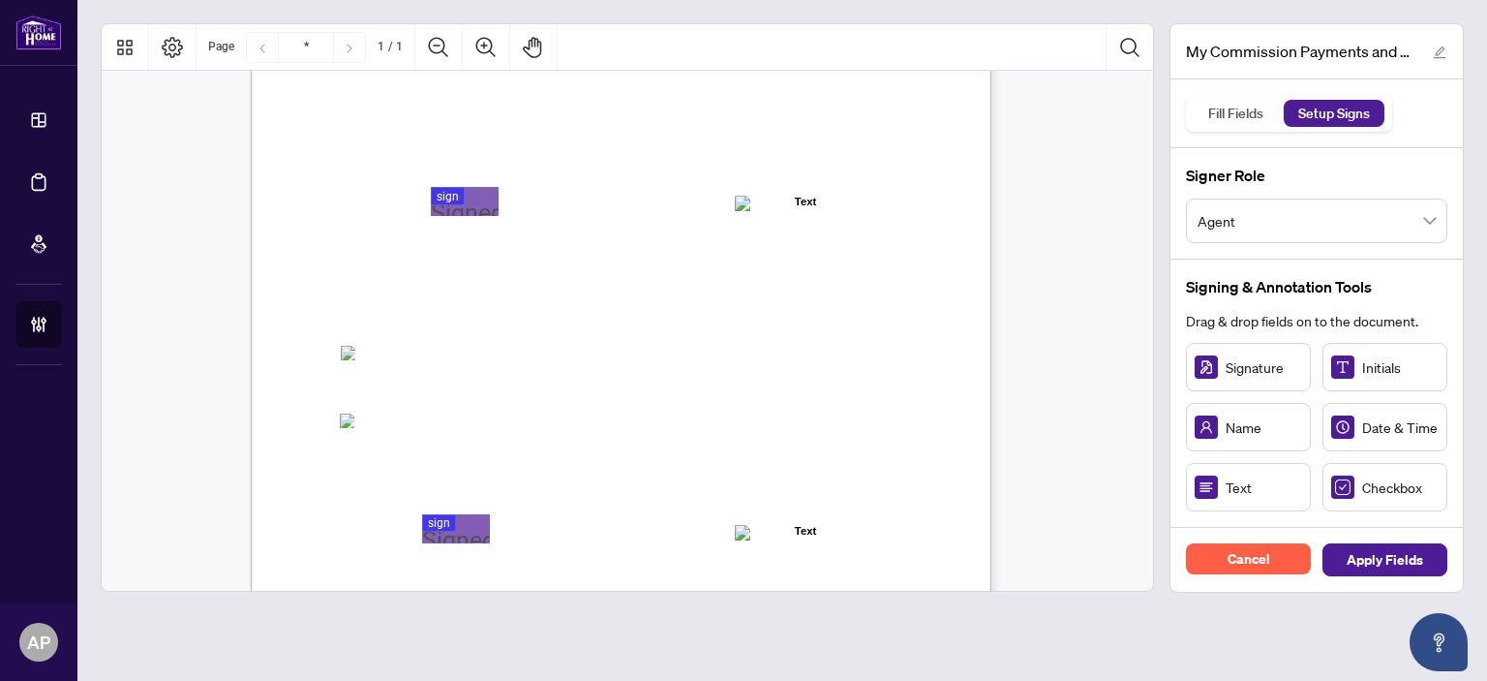
click at [1369, 224] on span "Agent" at bounding box center [1317, 220] width 238 height 37
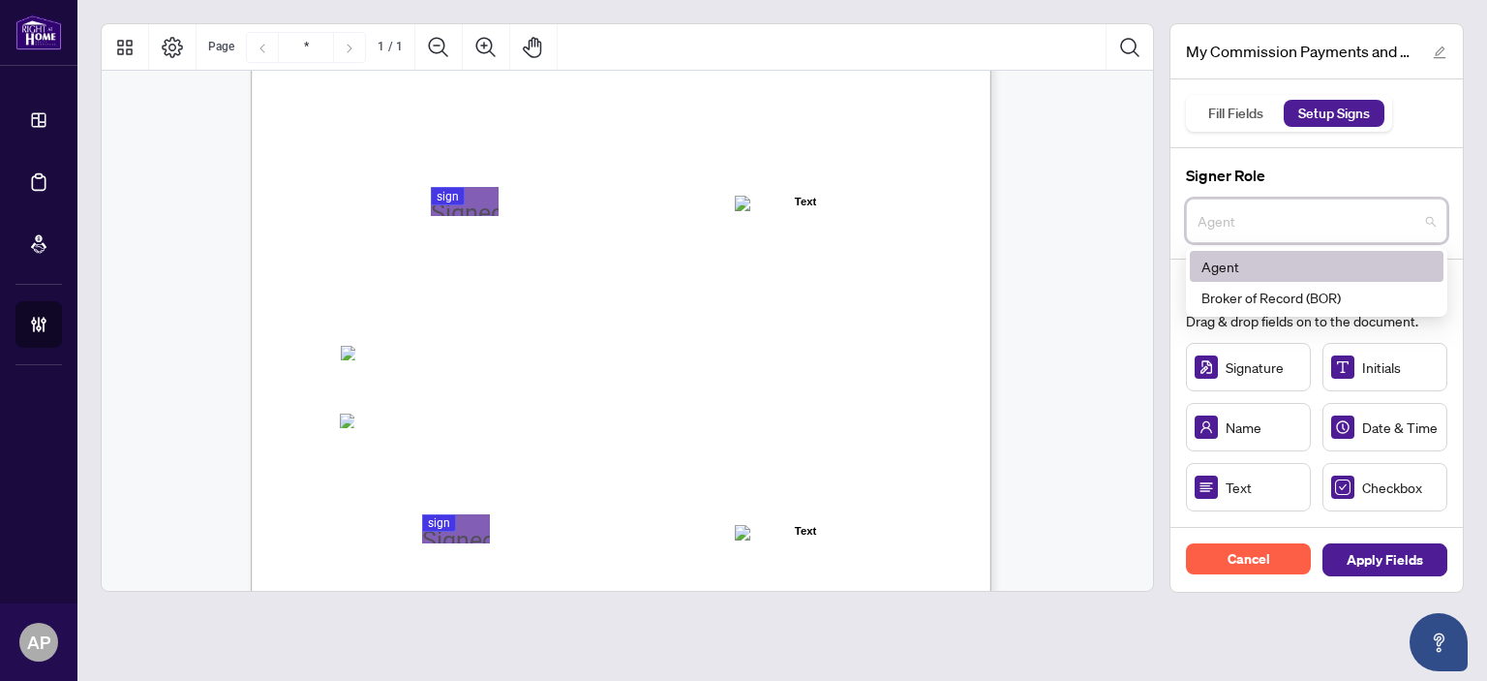
click at [1394, 176] on h4 "Signer Role" at bounding box center [1316, 175] width 261 height 23
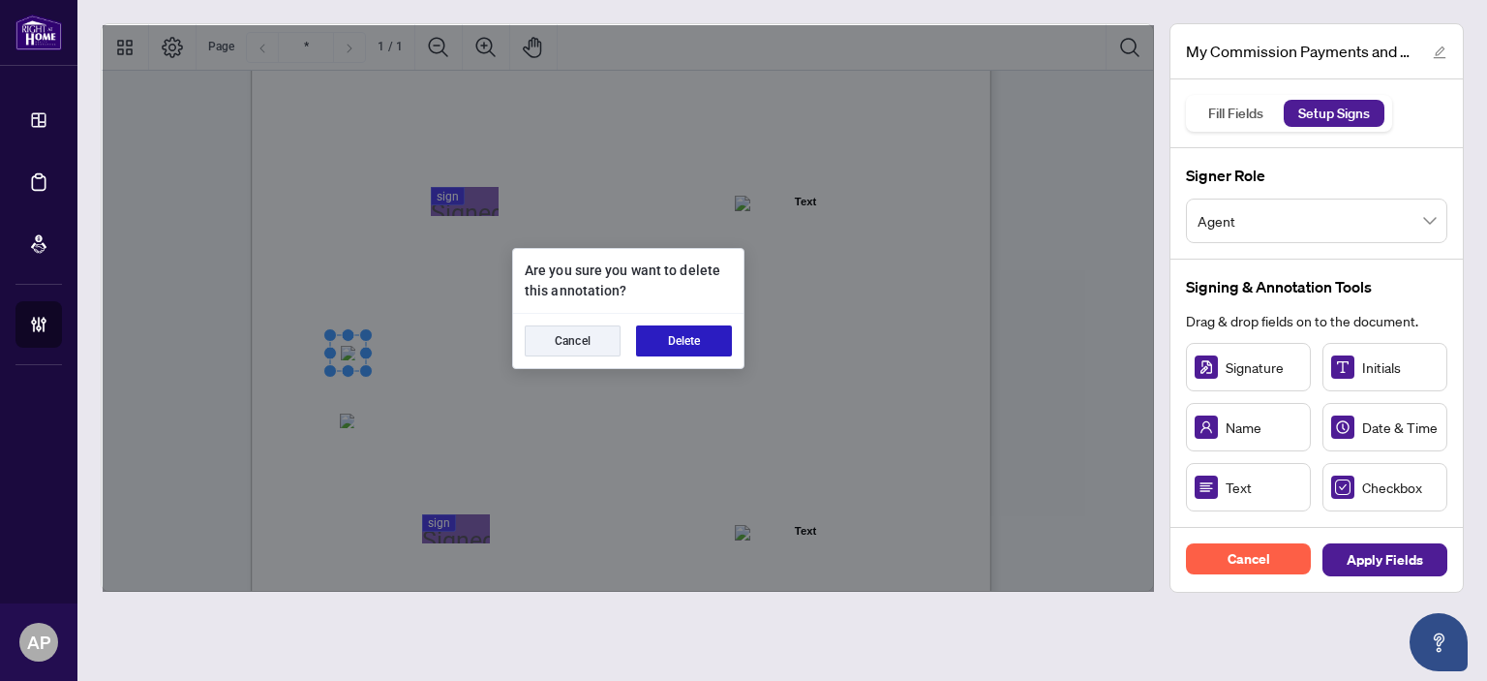
click at [677, 336] on button "Delete" at bounding box center [684, 340] width 96 height 31
click at [719, 337] on button "Delete" at bounding box center [684, 340] width 96 height 31
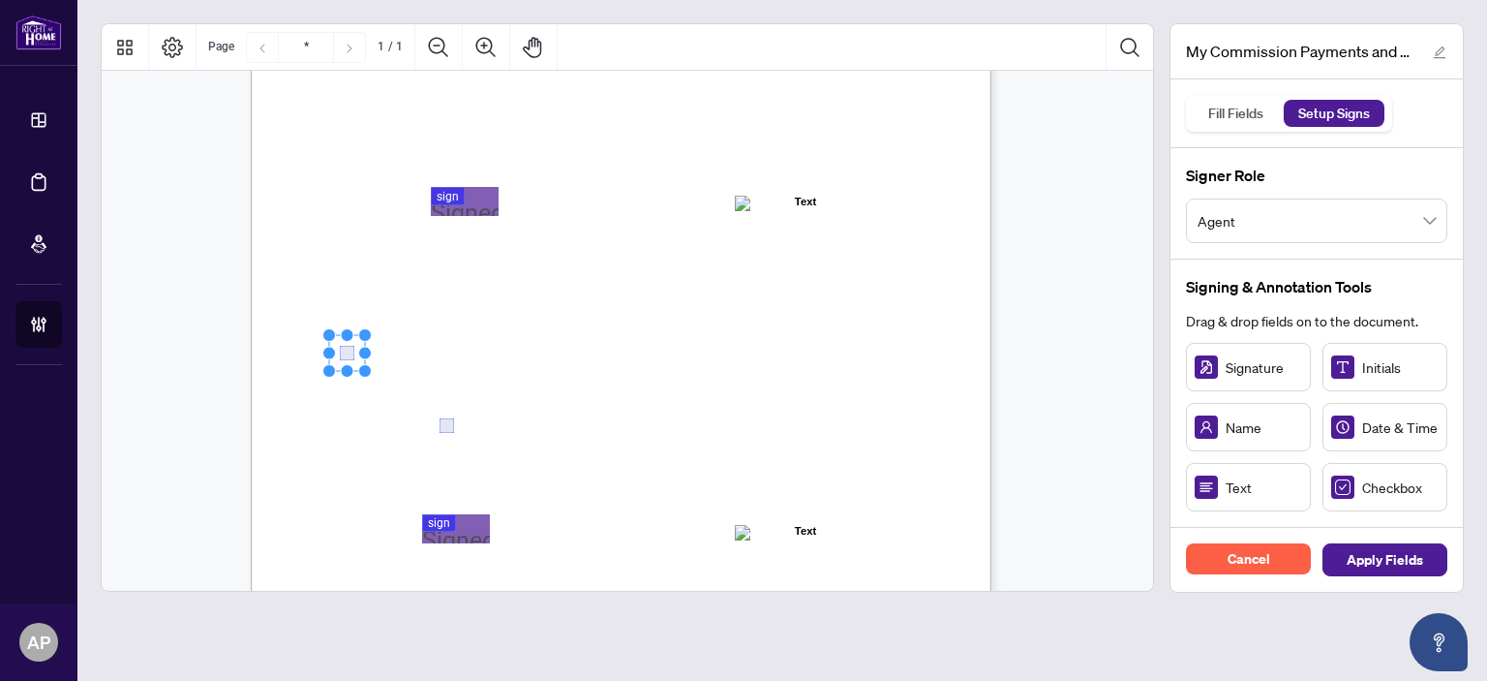
click at [354, 408] on div "MY COMMISSION PAYMENTS AND HST REGISTRATION For Right at Home Realty to pay out…" at bounding box center [714, 309] width 926 height 1199
drag, startPoint x: 444, startPoint y: 425, endPoint x: 345, endPoint y: 422, distance: 98.8
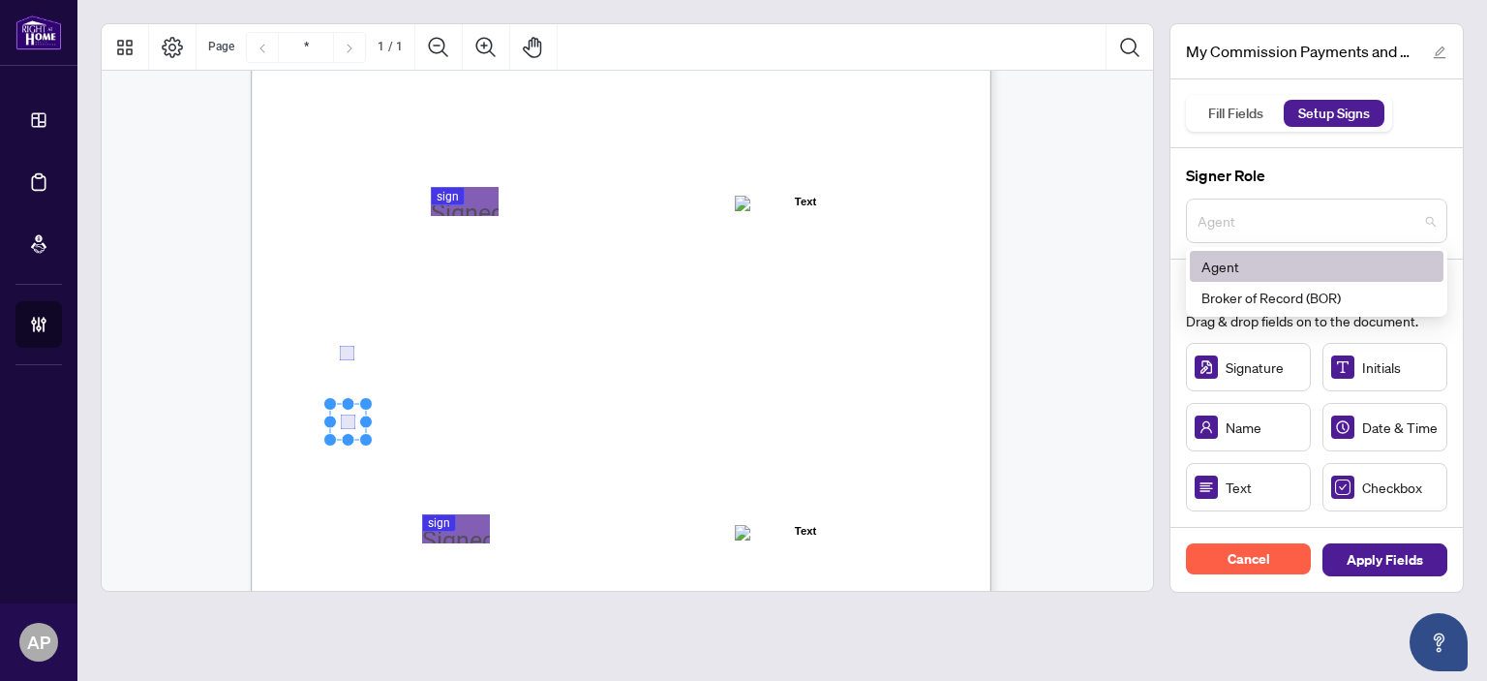
click at [1358, 225] on span "Agent" at bounding box center [1317, 220] width 238 height 37
click at [1326, 294] on div "Broker of Record (BOR)" at bounding box center [1317, 297] width 230 height 21
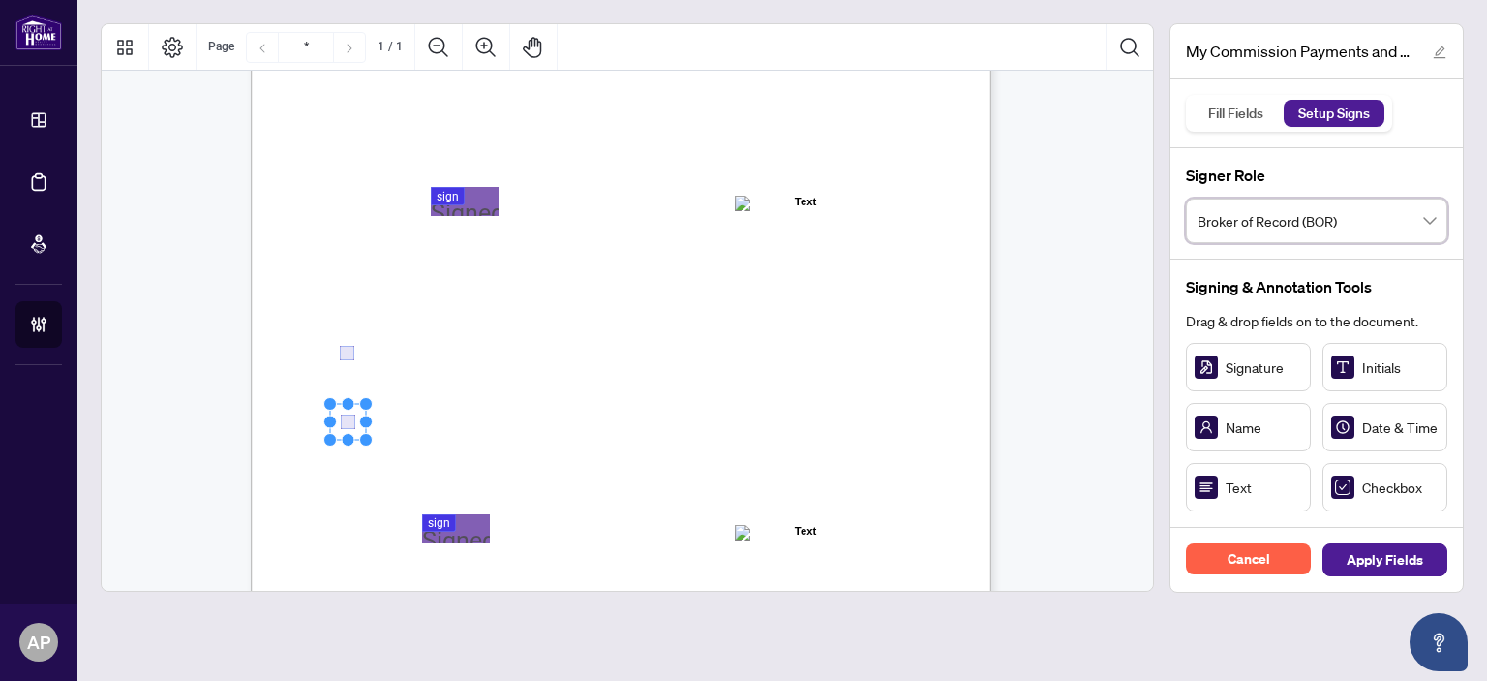
click at [1367, 226] on span "Broker of Record (BOR)" at bounding box center [1317, 220] width 238 height 37
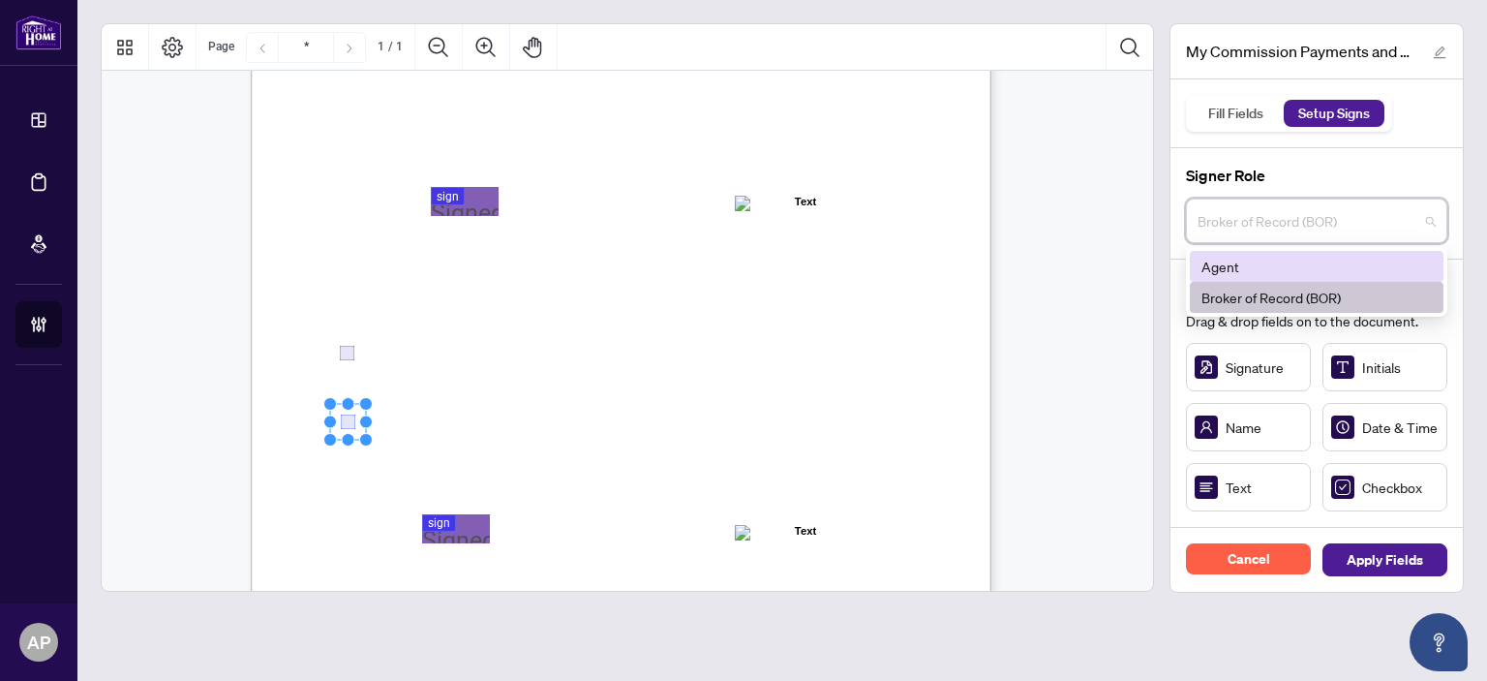
click at [1337, 262] on div "Agent" at bounding box center [1317, 266] width 230 height 21
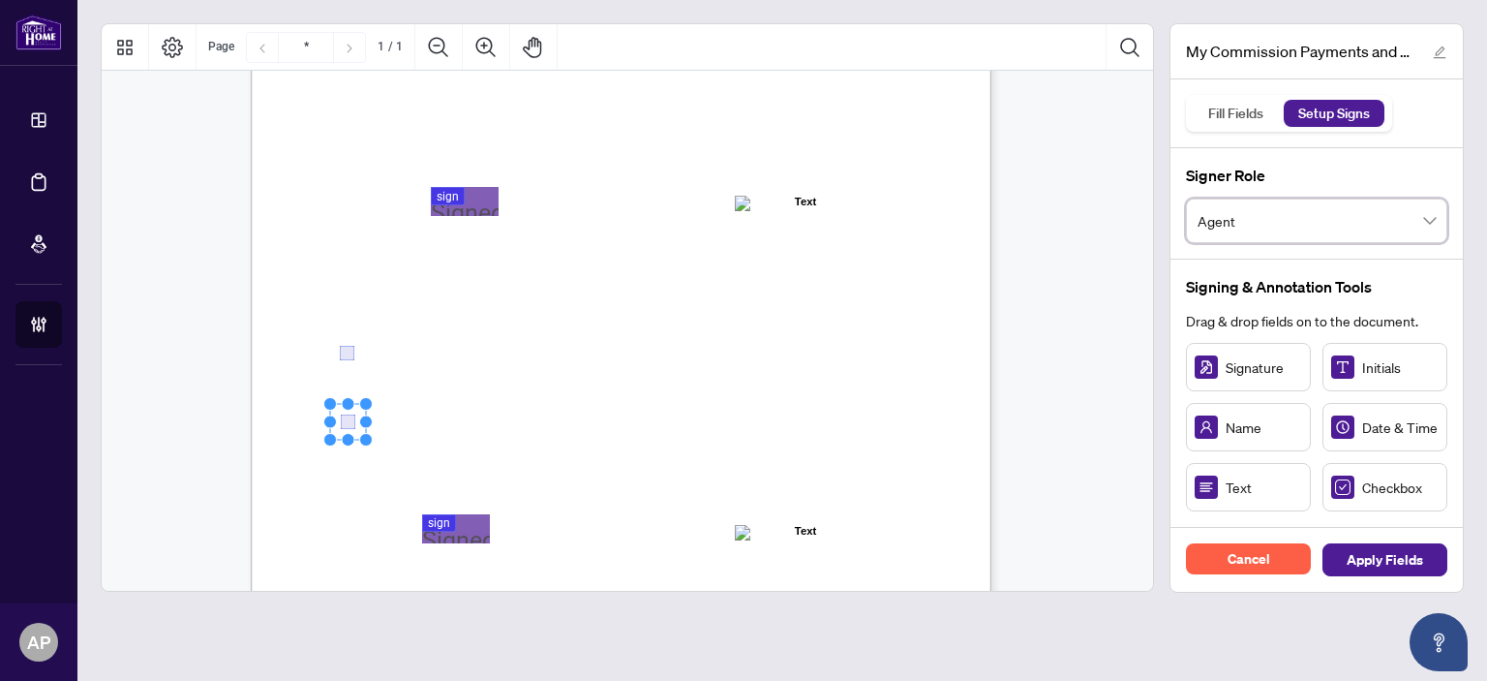
click at [1353, 231] on span "Agent" at bounding box center [1317, 220] width 238 height 37
click at [1419, 224] on span "Agent" at bounding box center [1317, 220] width 238 height 37
click at [425, 403] on div "MY COMMISSION PAYMENTS AND HST REGISTRATION For Right at Home Realty to pay out…" at bounding box center [714, 309] width 926 height 1199
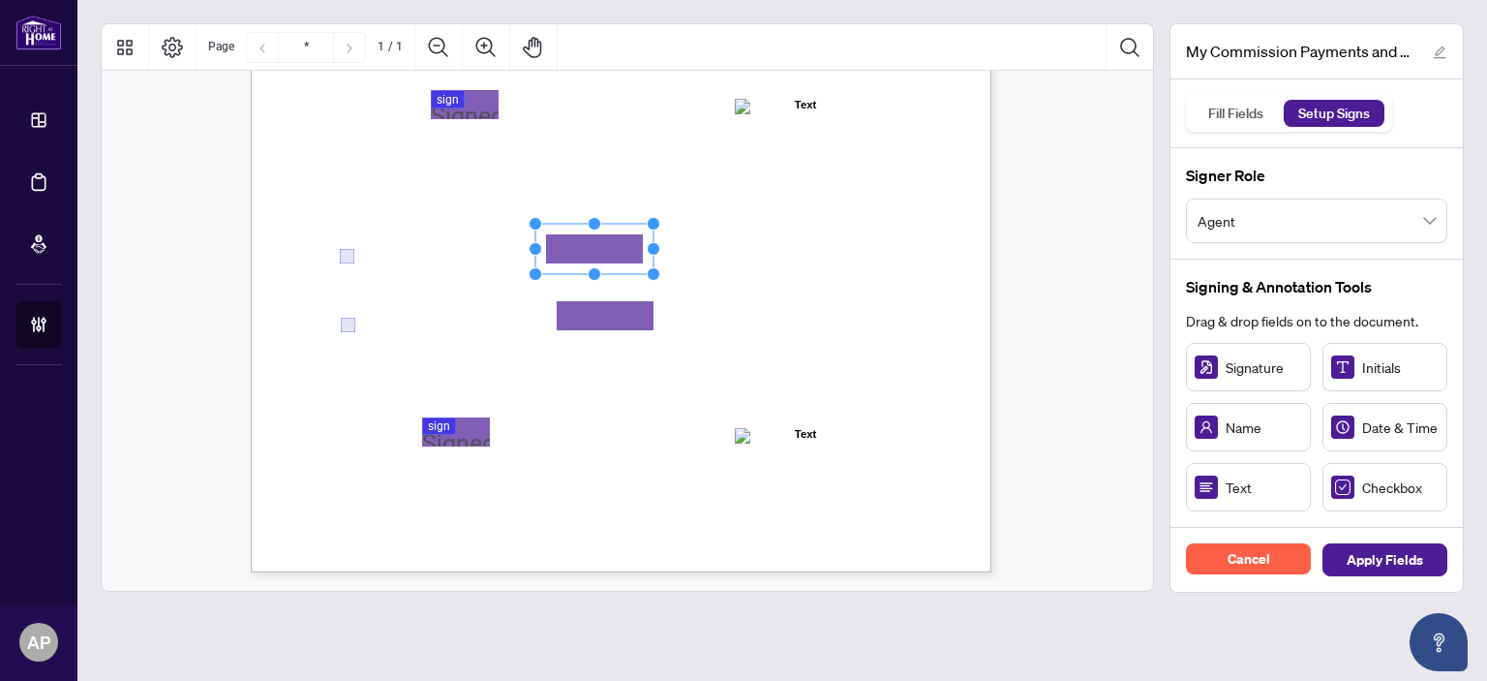
scroll to position [0, 0]
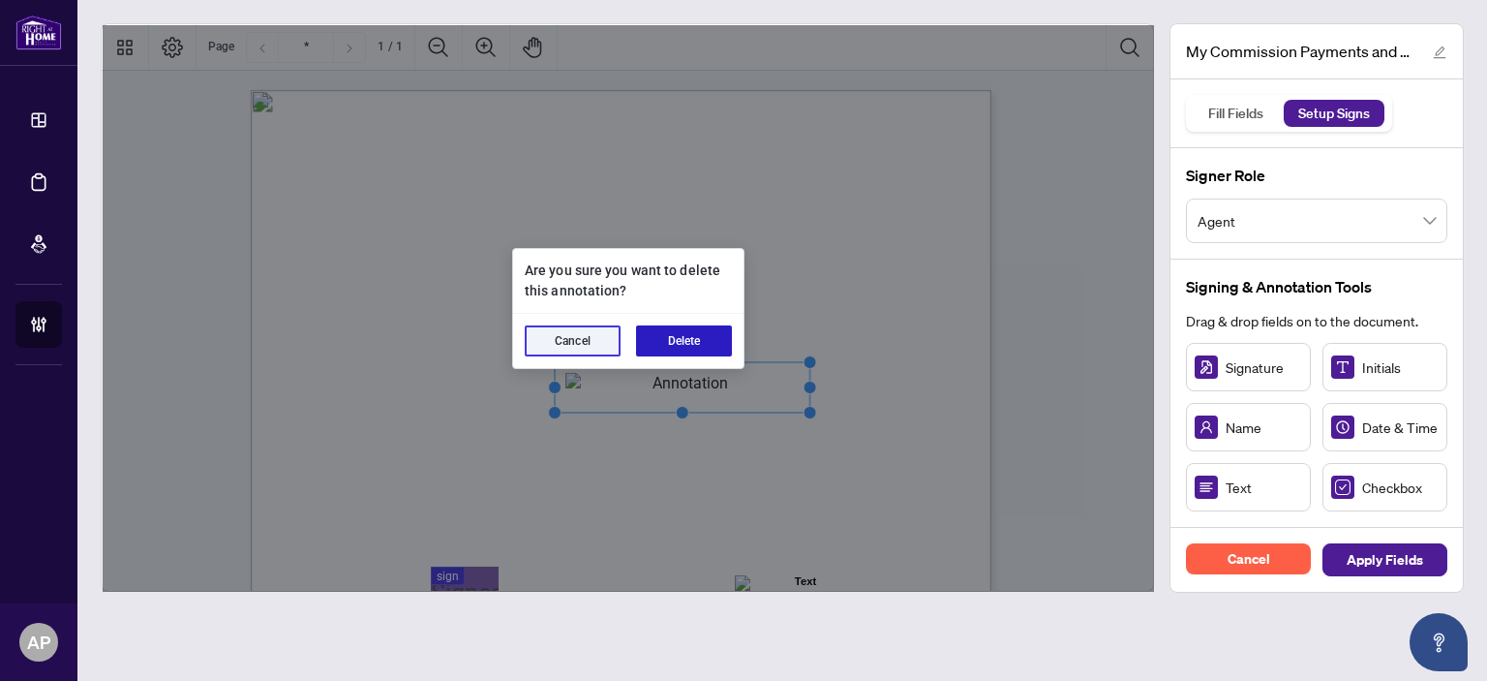
click at [713, 331] on button "Delete" at bounding box center [684, 340] width 96 height 31
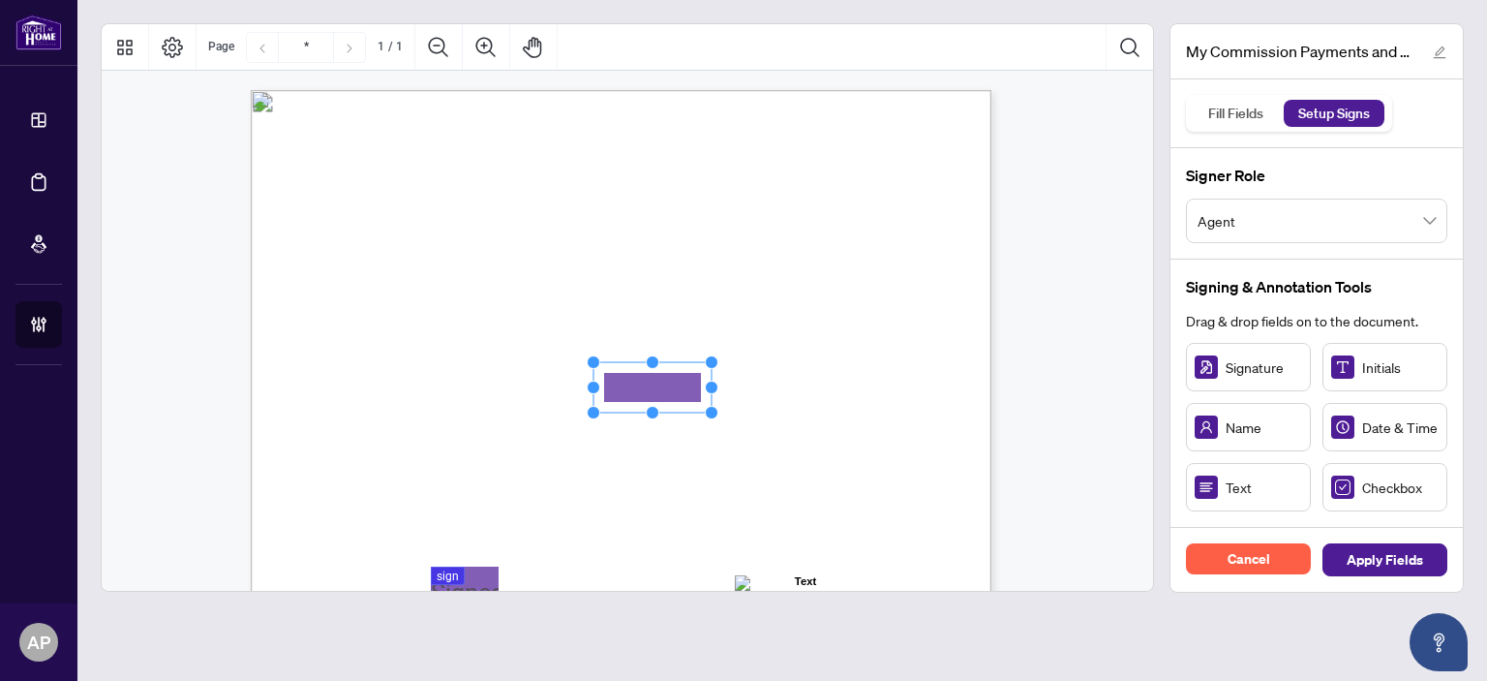
drag, startPoint x: 657, startPoint y: 382, endPoint x: 673, endPoint y: 383, distance: 16.6
click at [844, 352] on span "or call 1-800-959-5525" at bounding box center [768, 351] width 151 height 17
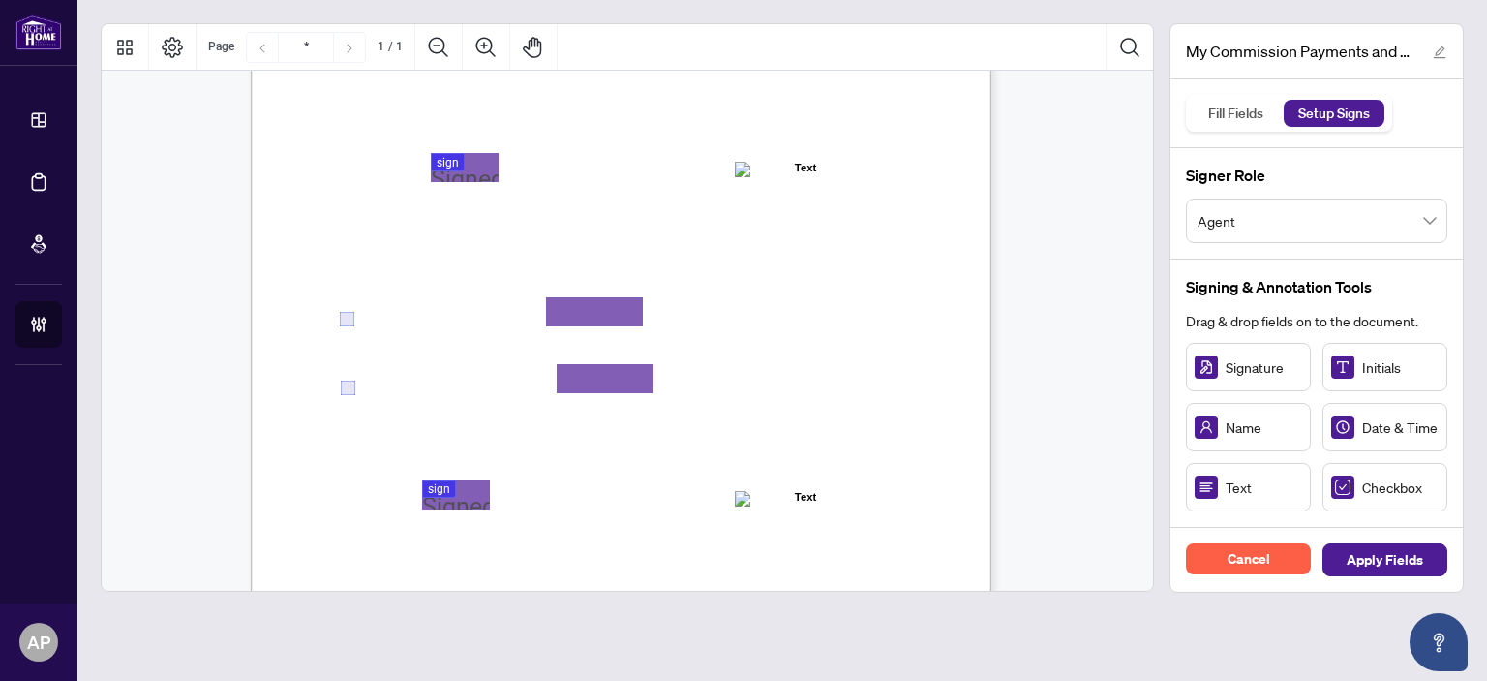
scroll to position [476, 0]
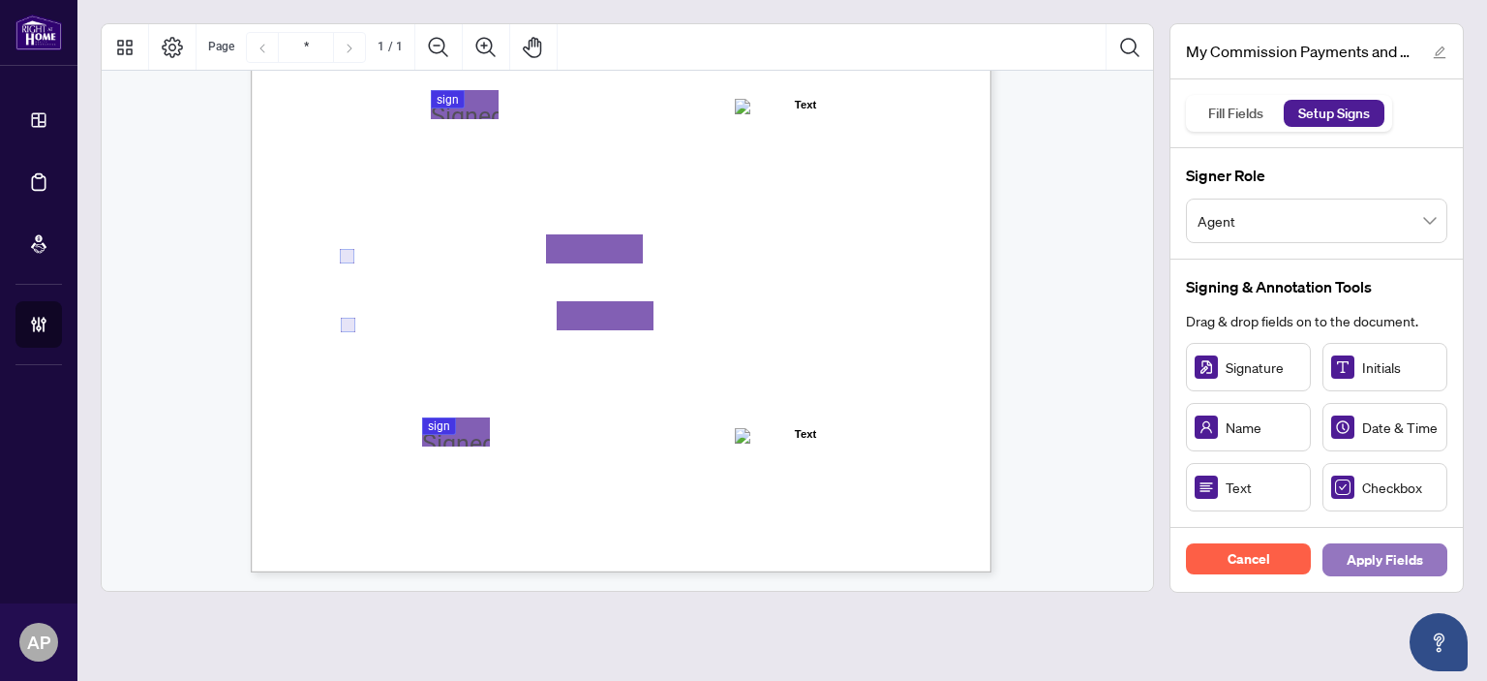
click at [1381, 558] on span "Apply Fields" at bounding box center [1385, 559] width 77 height 31
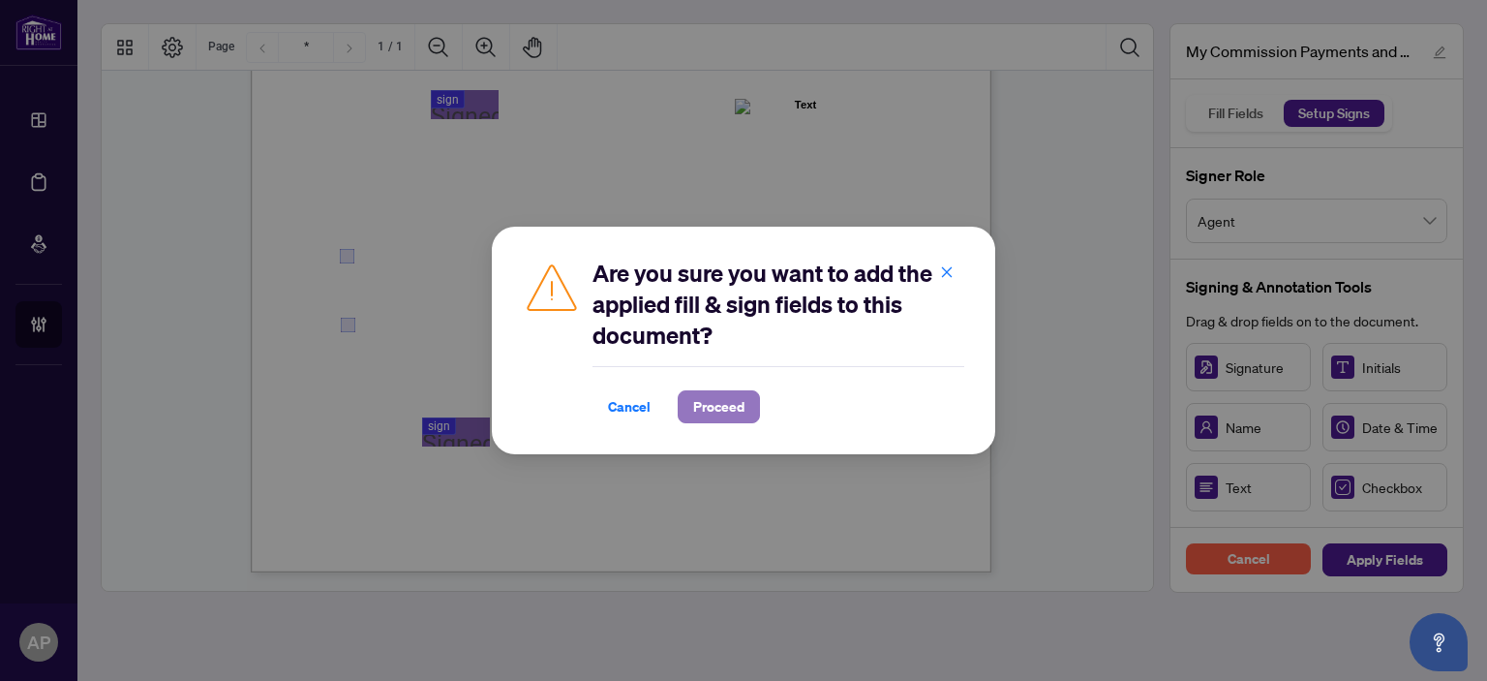
click at [735, 410] on span "Proceed" at bounding box center [718, 406] width 51 height 31
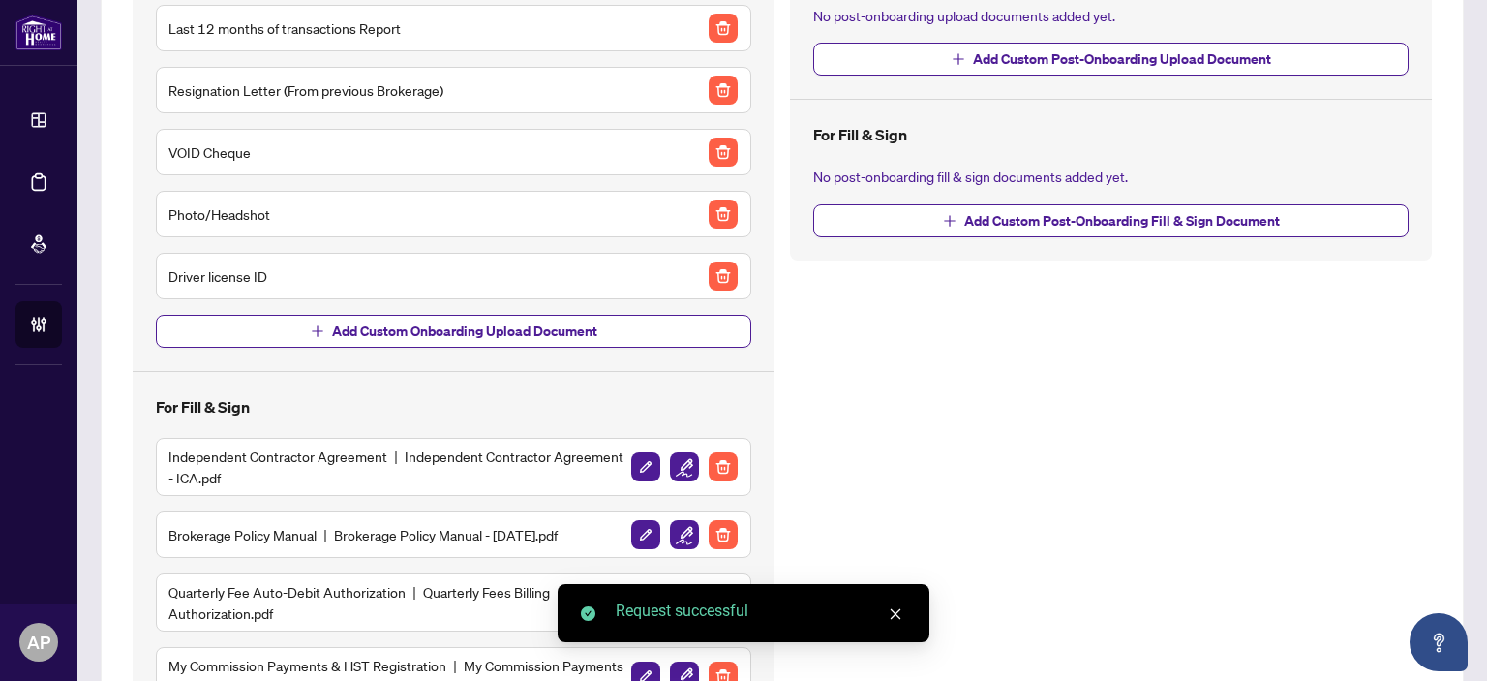
scroll to position [506, 0]
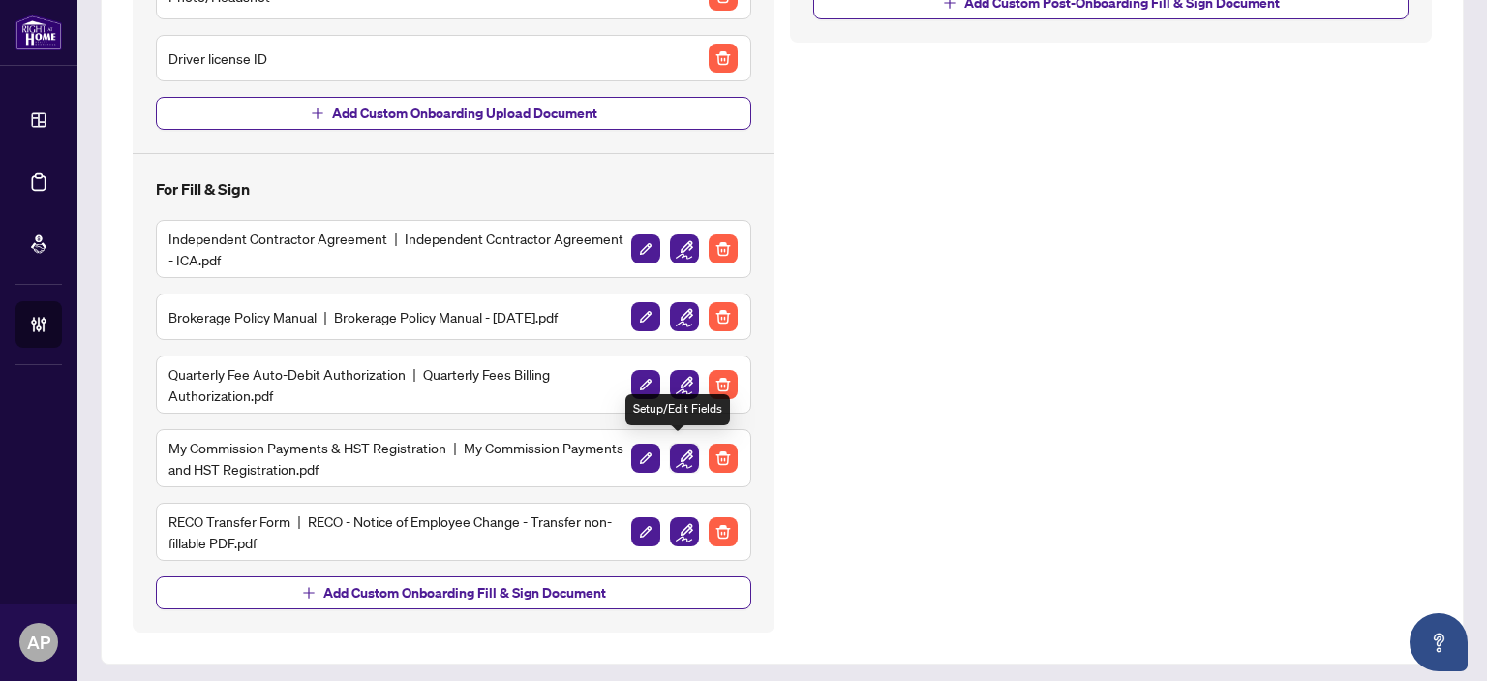
click at [674, 453] on img "button" at bounding box center [684, 458] width 29 height 29
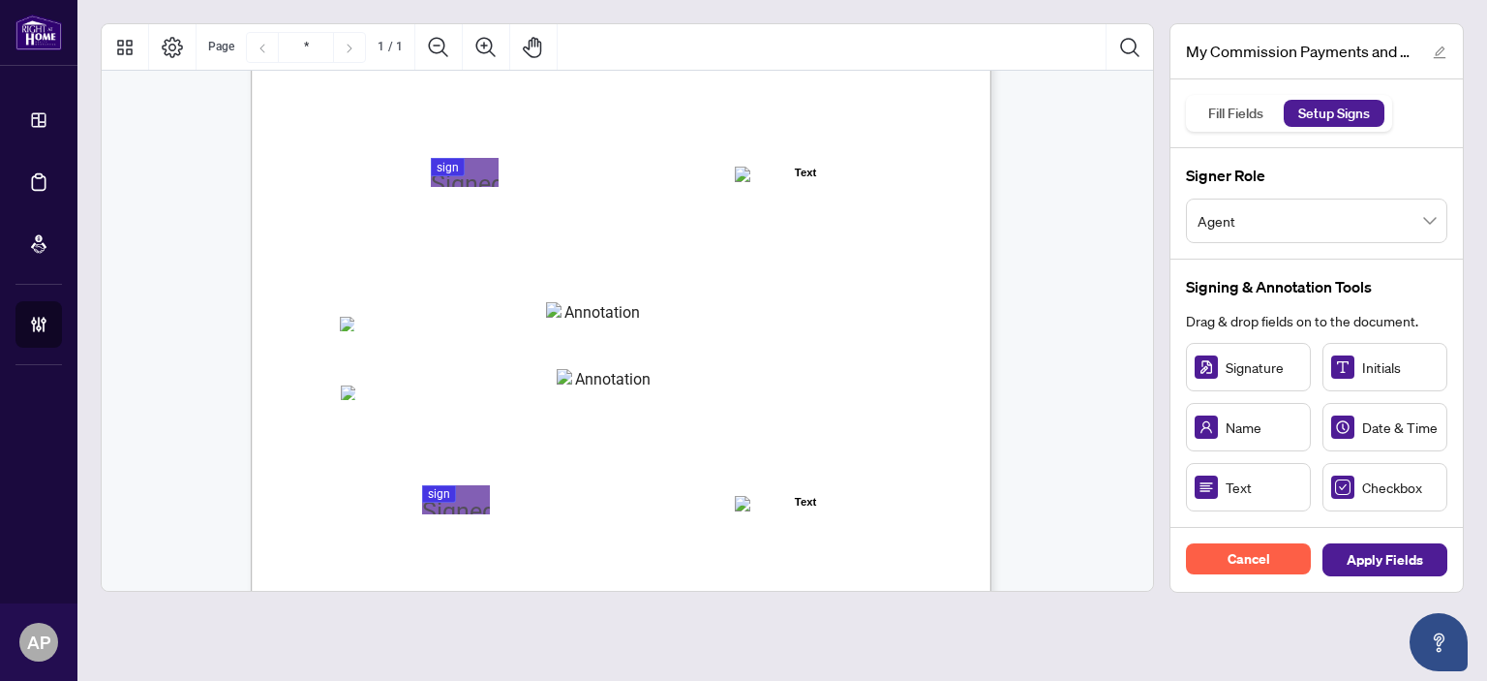
scroll to position [380, 0]
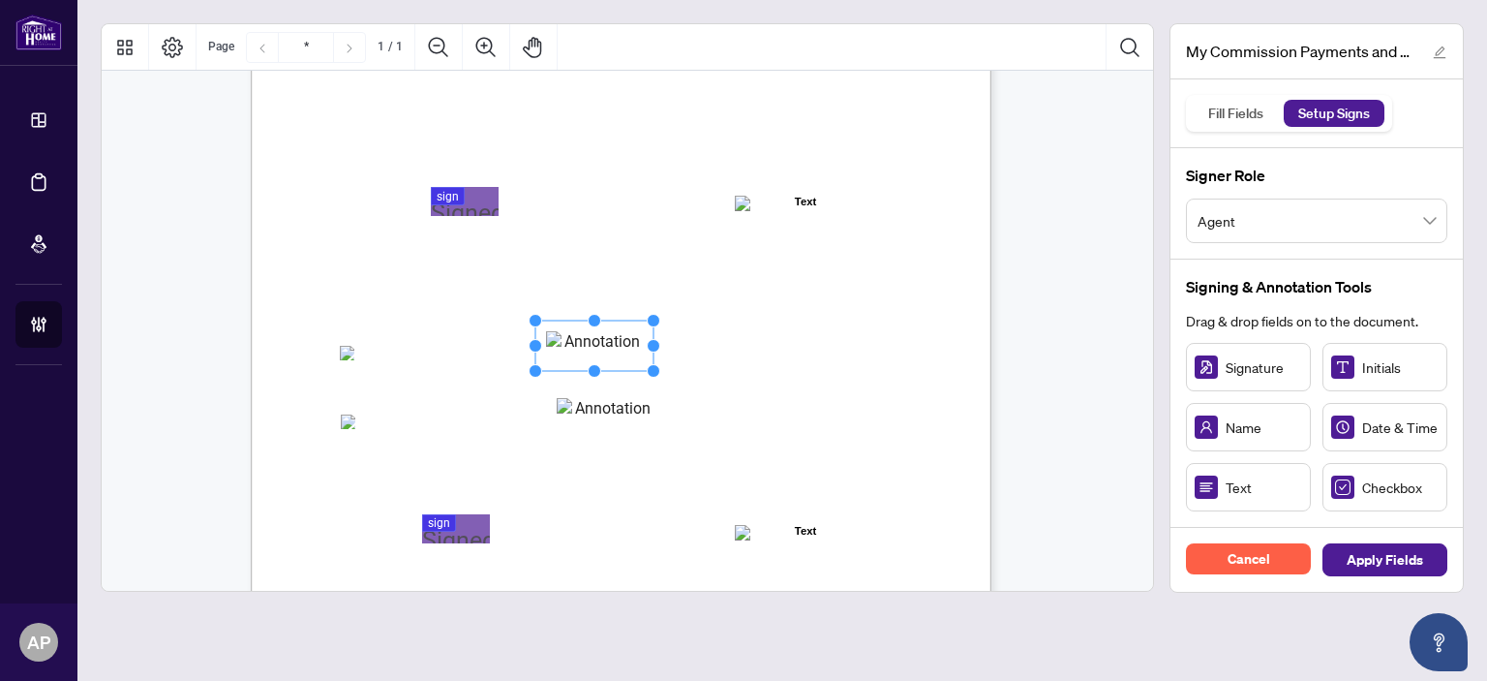
click at [794, 297] on div "MY COMMISSION PAYMENTS AND HST REGISTRATION For Right at Home Realty to pay out…" at bounding box center [714, 309] width 926 height 1199
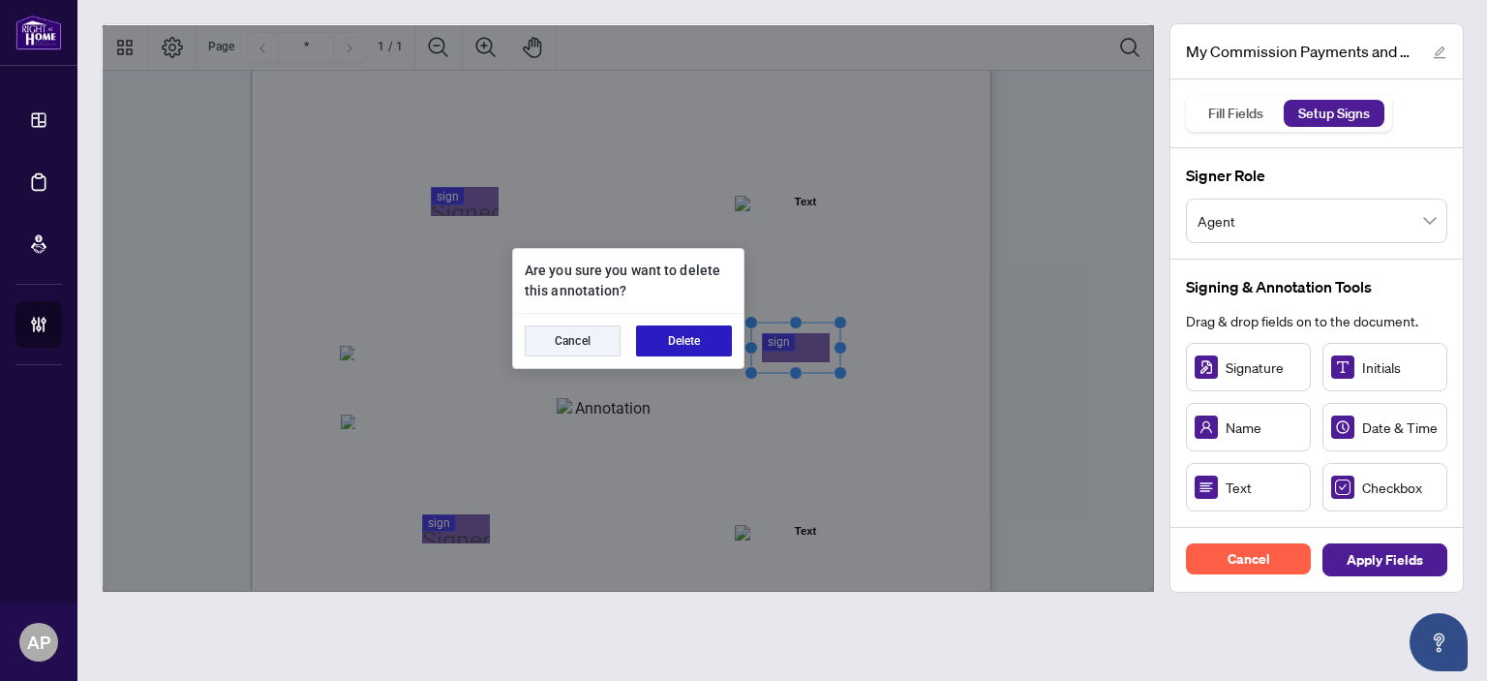
click at [696, 338] on button "Delete" at bounding box center [684, 340] width 96 height 31
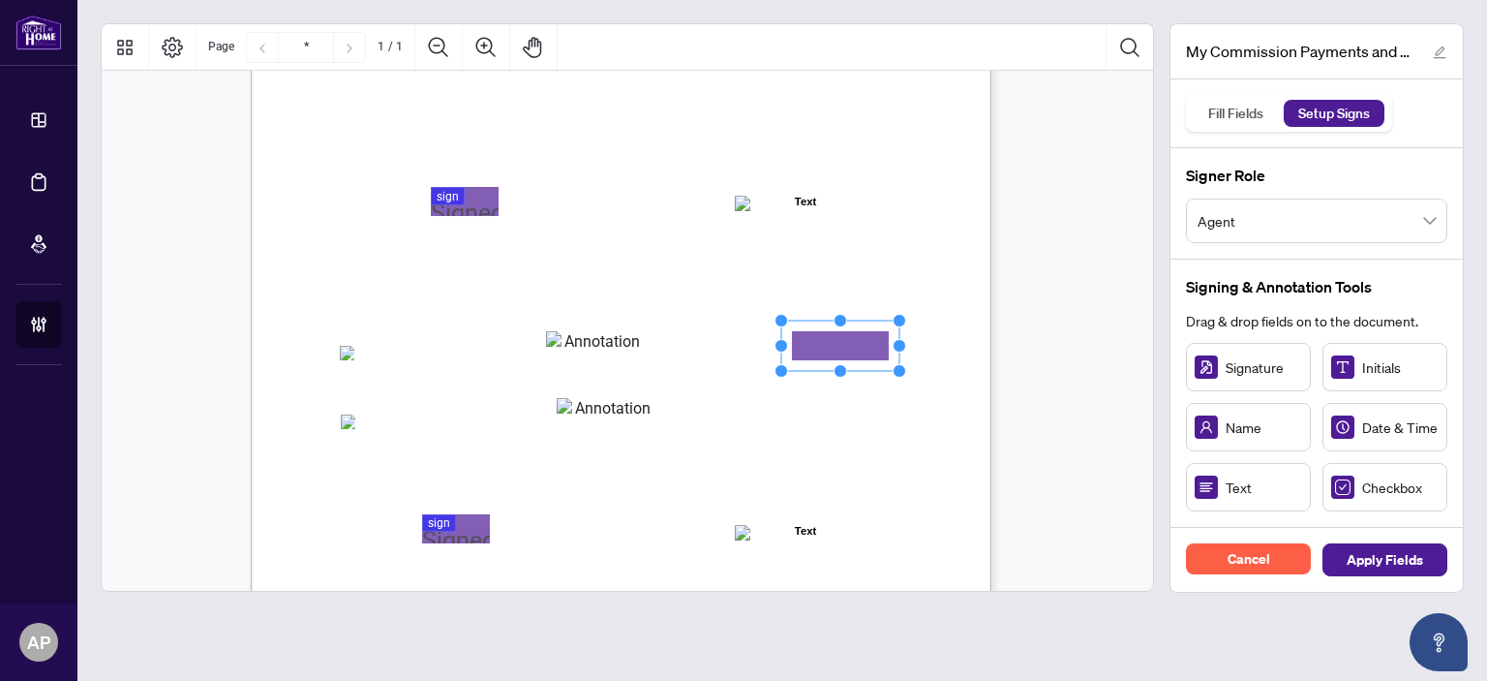
drag, startPoint x: 874, startPoint y: 348, endPoint x: 851, endPoint y: 348, distance: 23.2
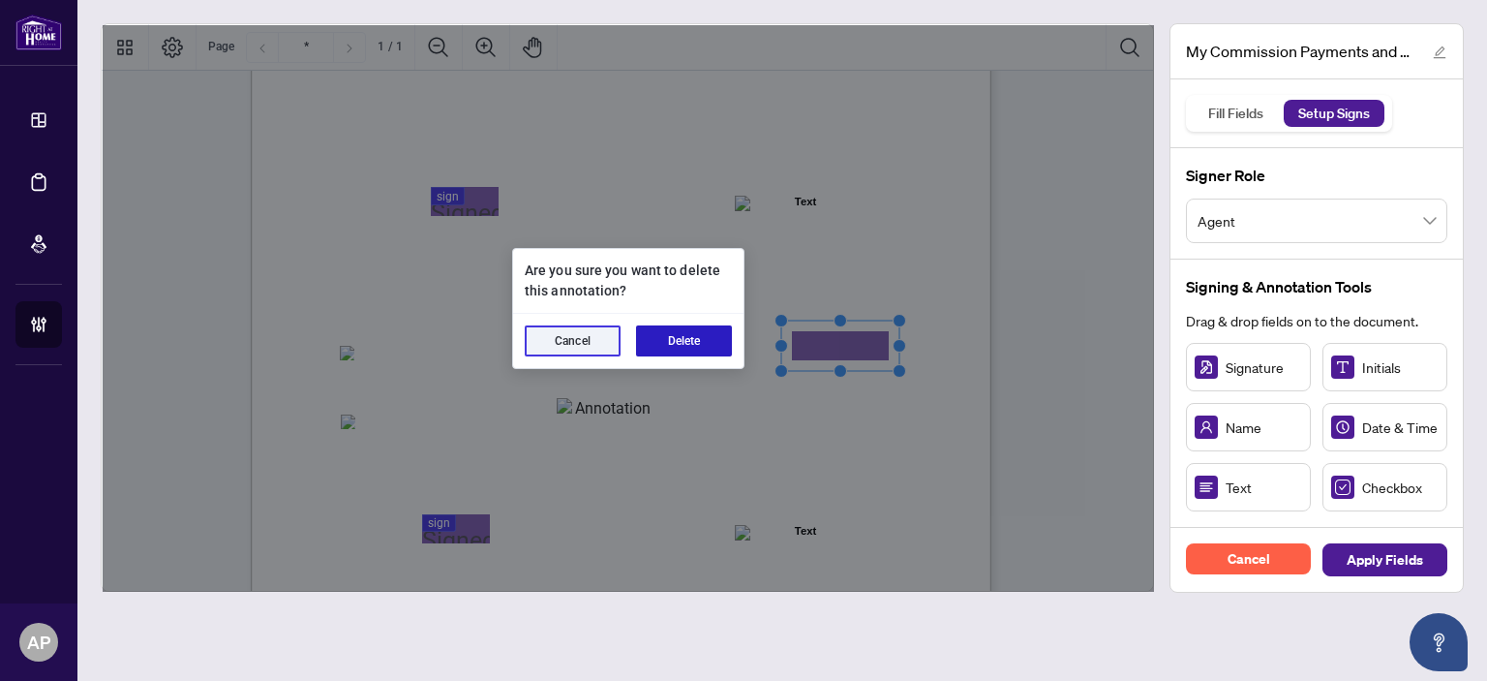
click at [698, 346] on button "Delete" at bounding box center [684, 340] width 96 height 31
click at [709, 340] on button "Delete" at bounding box center [684, 340] width 96 height 31
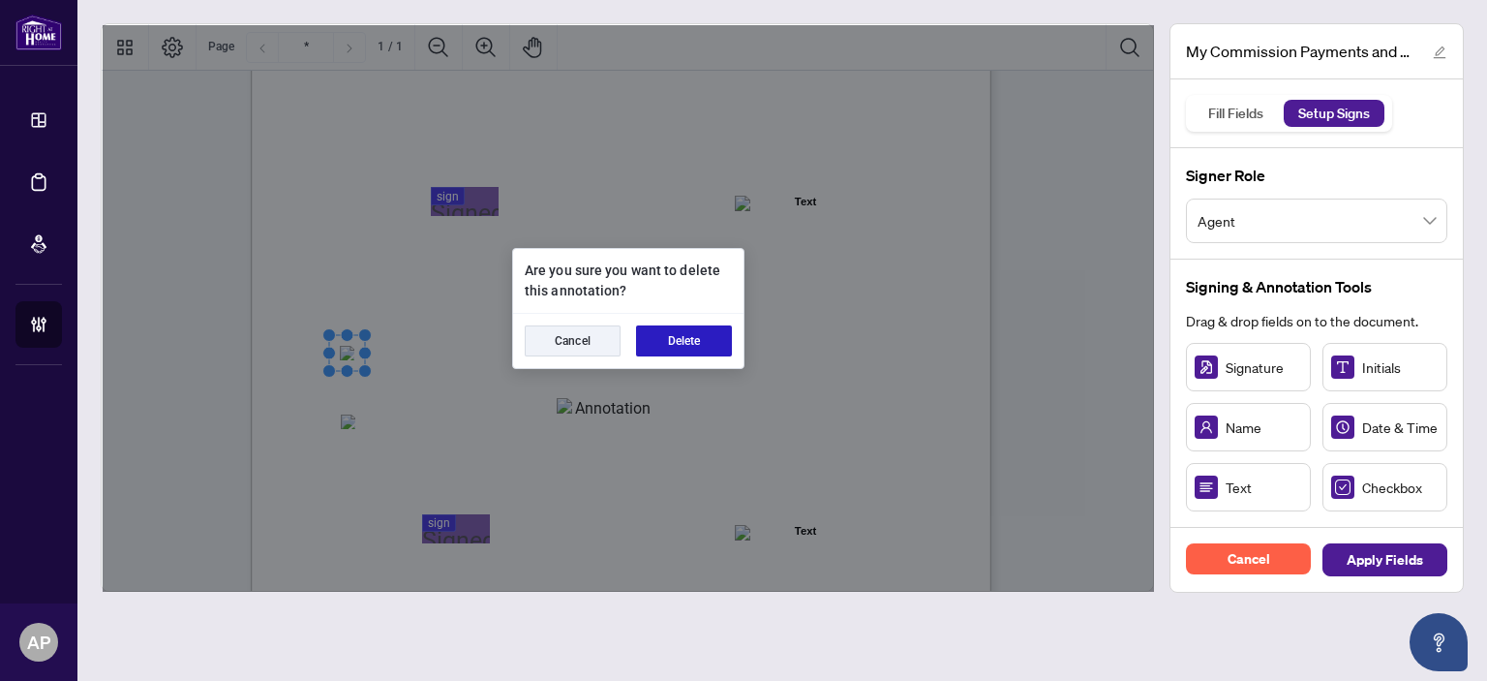
click at [686, 340] on button "Delete" at bounding box center [684, 340] width 96 height 31
click at [678, 340] on button "Delete" at bounding box center [684, 340] width 96 height 31
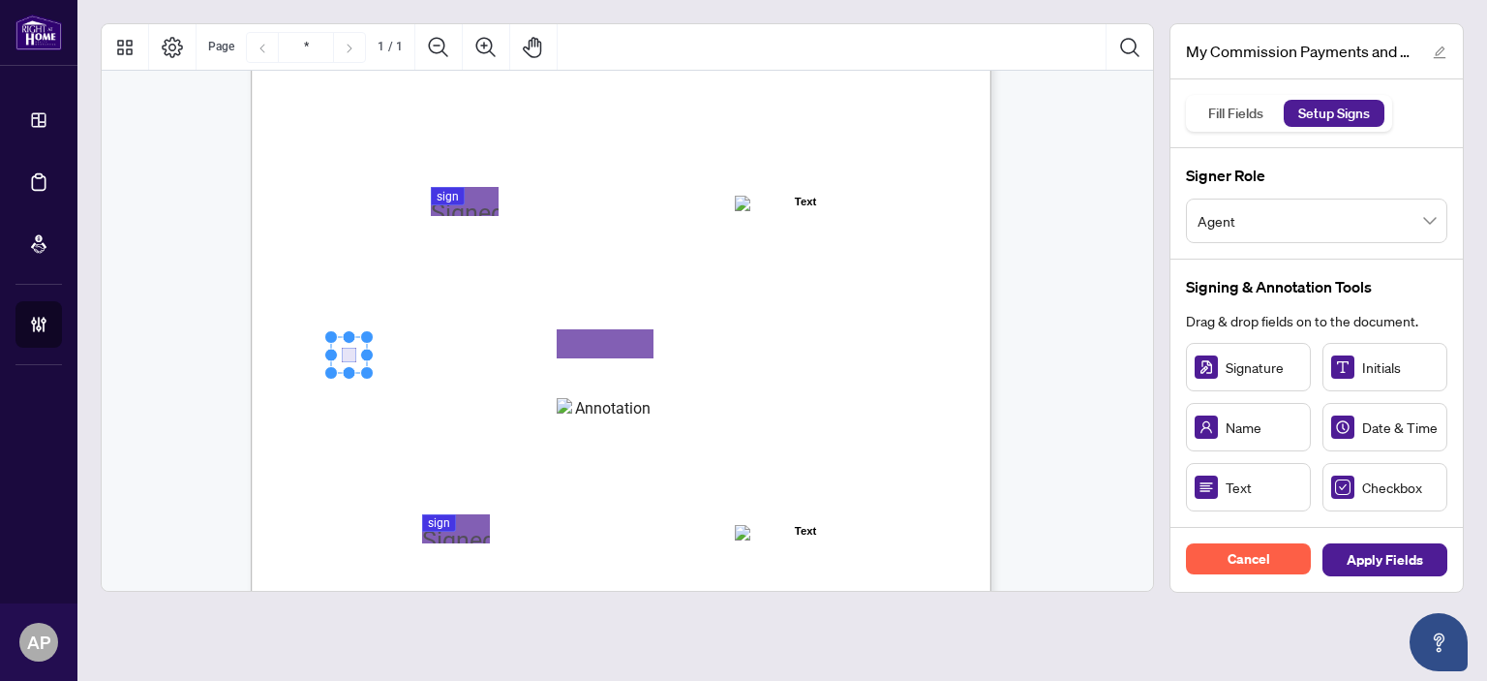
drag, startPoint x: 1367, startPoint y: 488, endPoint x: 347, endPoint y: 353, distance: 1029.5
click at [1268, 483] on span "Text" at bounding box center [1264, 486] width 77 height 21
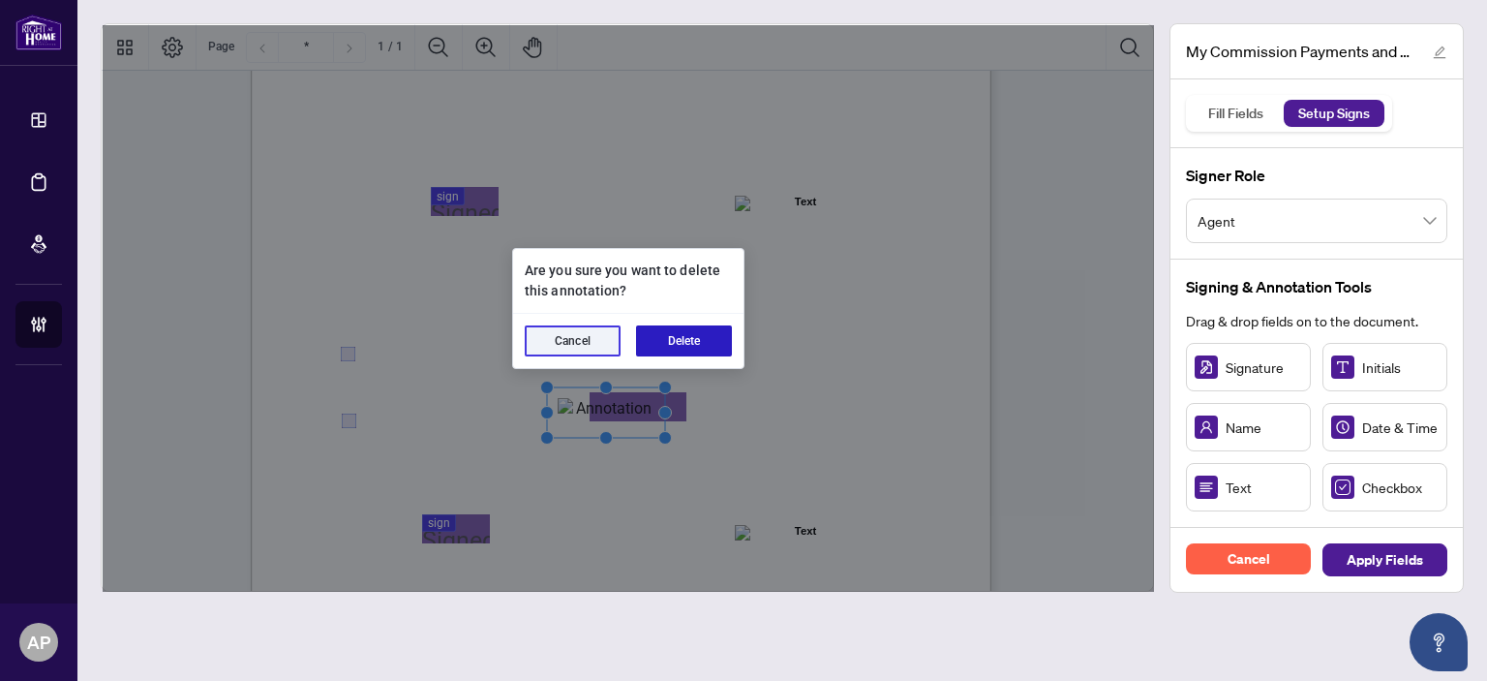
click at [690, 336] on button "Delete" at bounding box center [684, 340] width 96 height 31
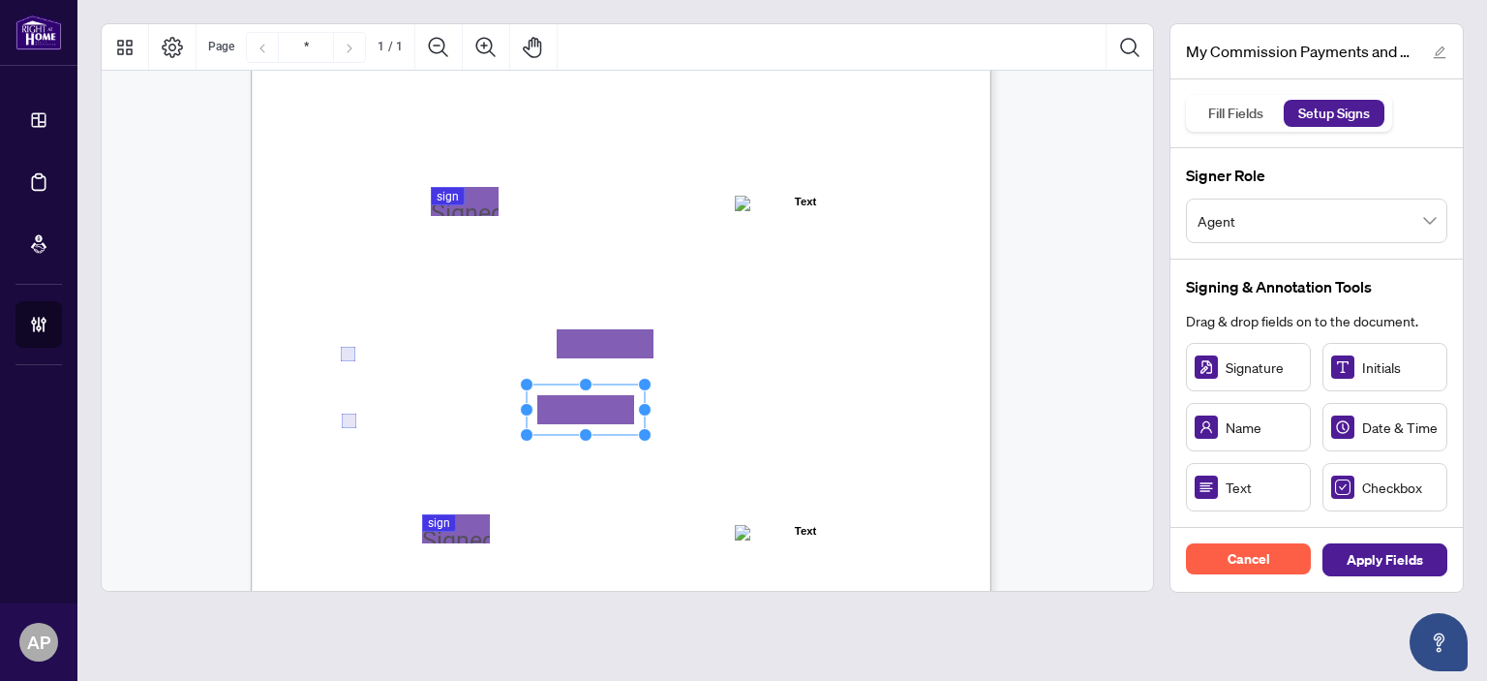
drag, startPoint x: 658, startPoint y: 394, endPoint x: 608, endPoint y: 401, distance: 50.8
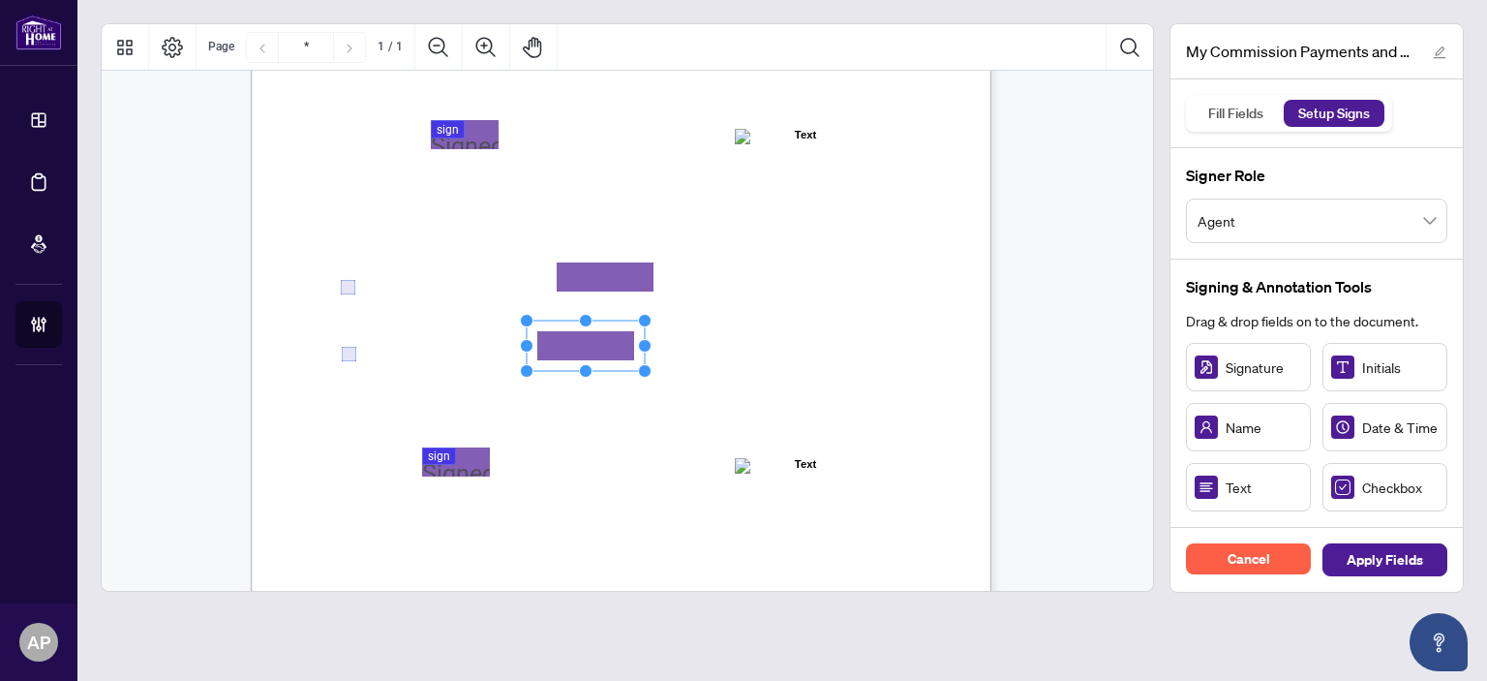
scroll to position [476, 0]
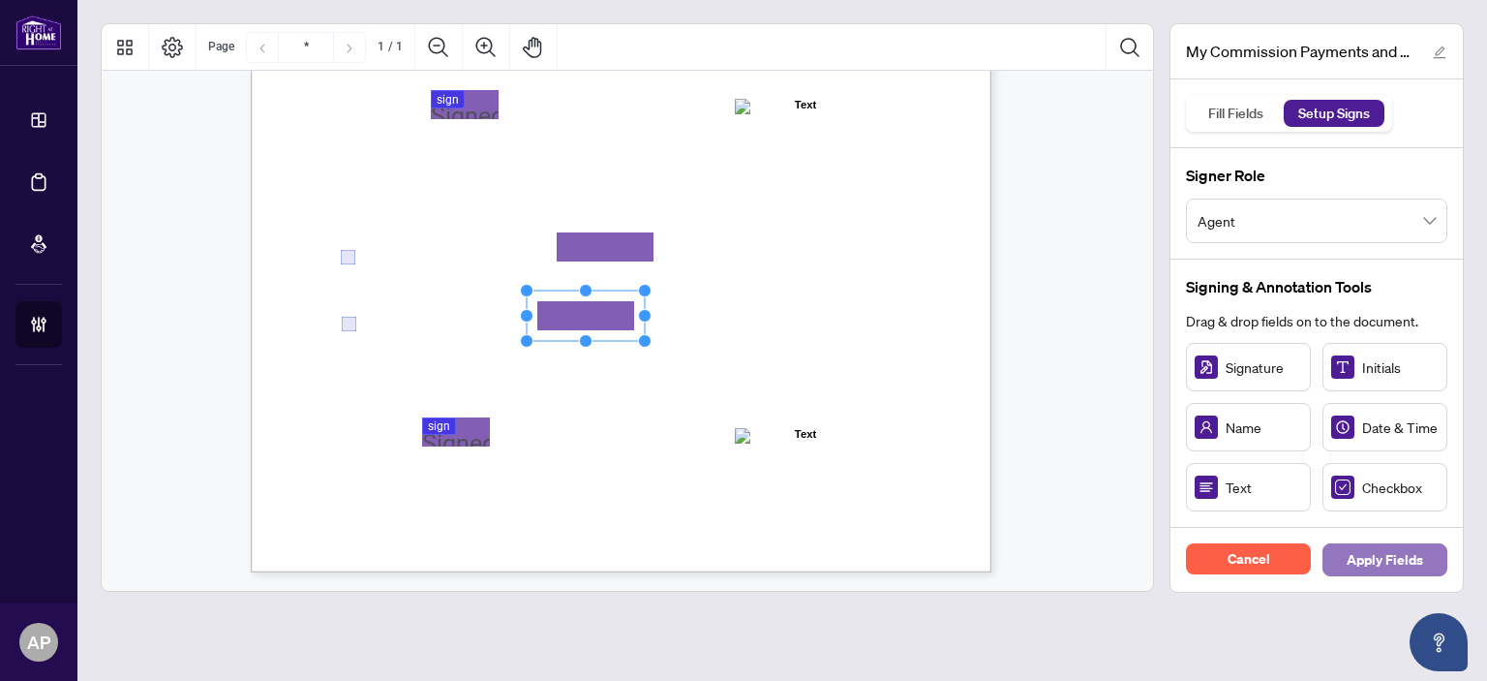
click at [1379, 556] on span "Apply Fields" at bounding box center [1385, 559] width 77 height 31
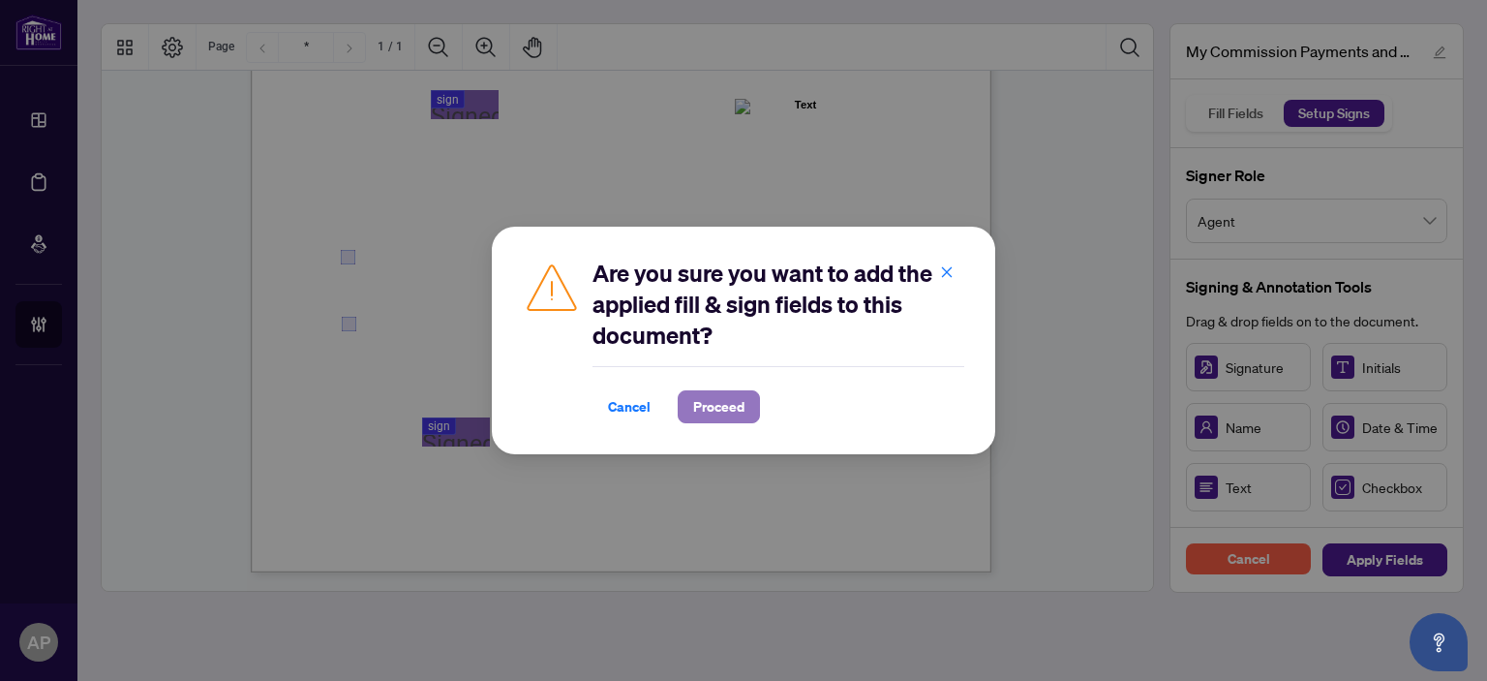
click at [737, 410] on span "Proceed" at bounding box center [718, 406] width 51 height 31
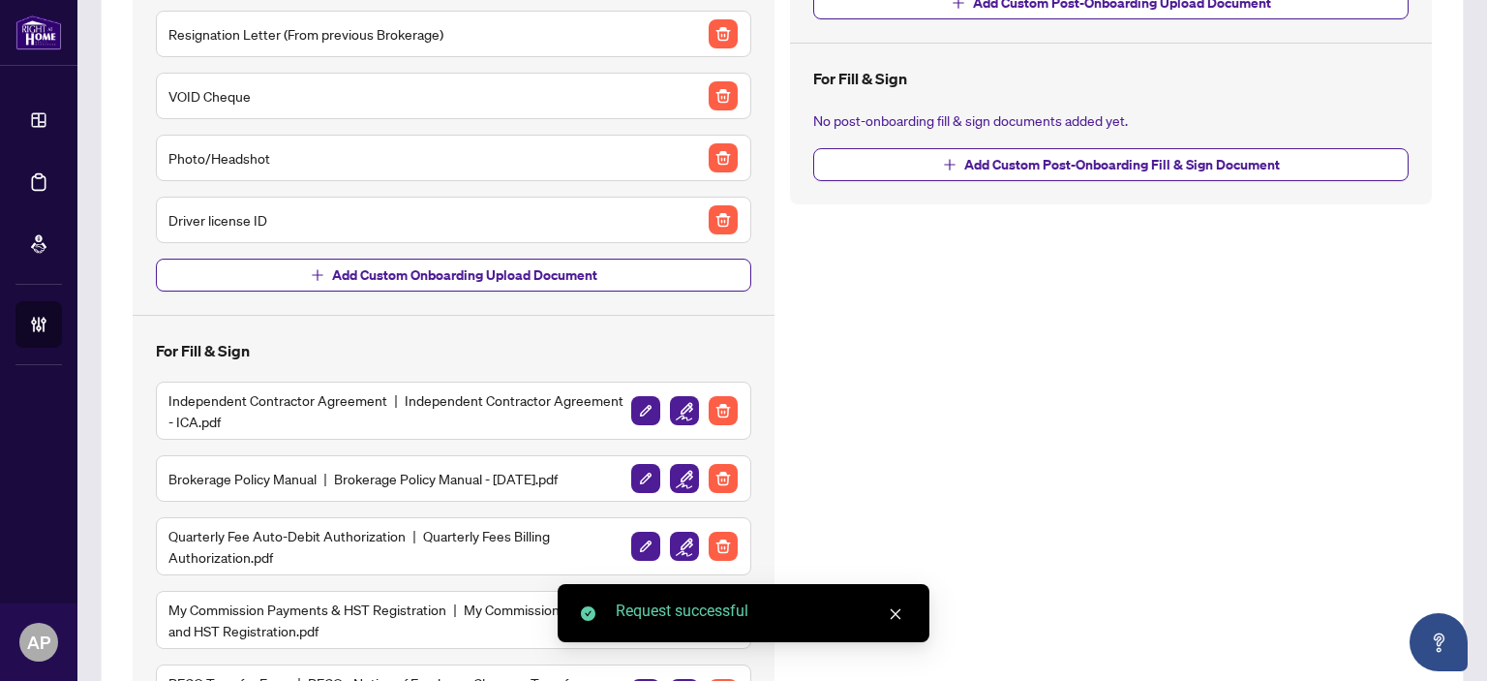
scroll to position [506, 0]
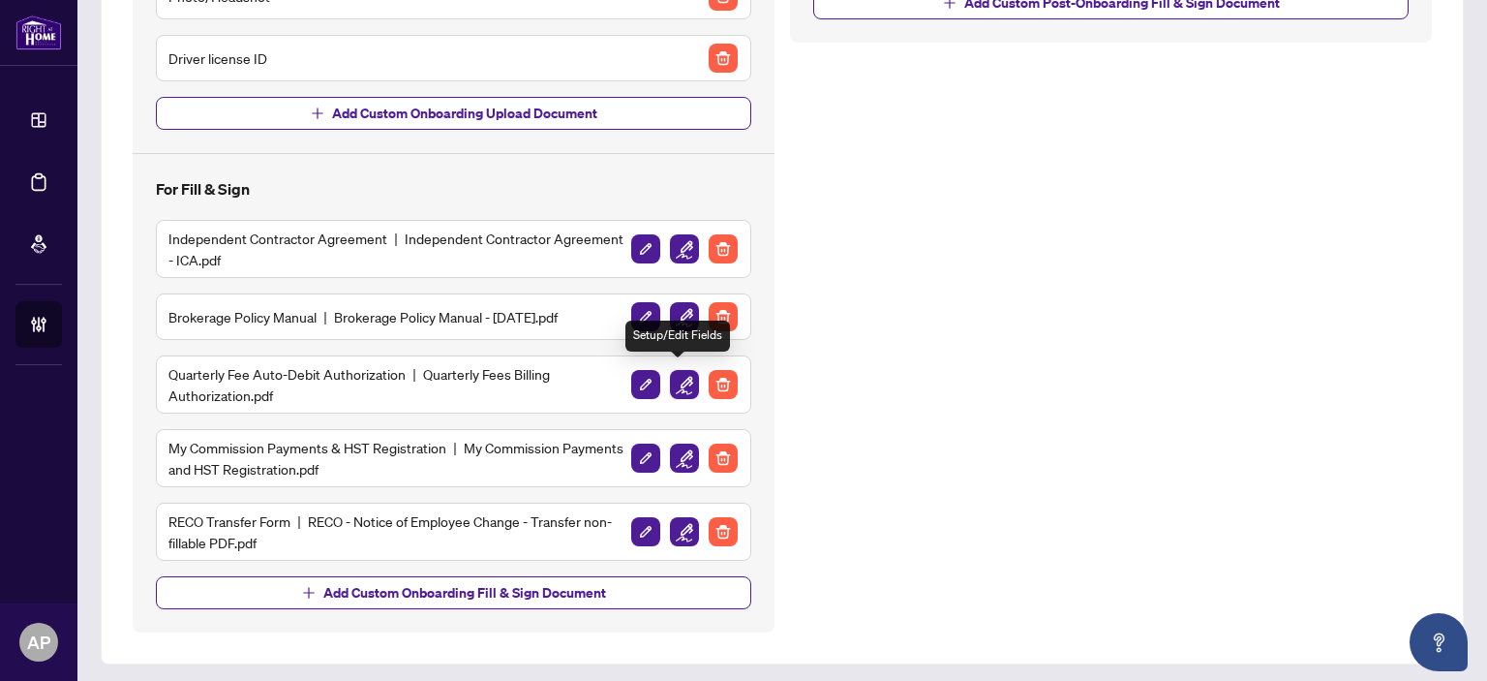
click at [679, 384] on img "button" at bounding box center [684, 384] width 29 height 29
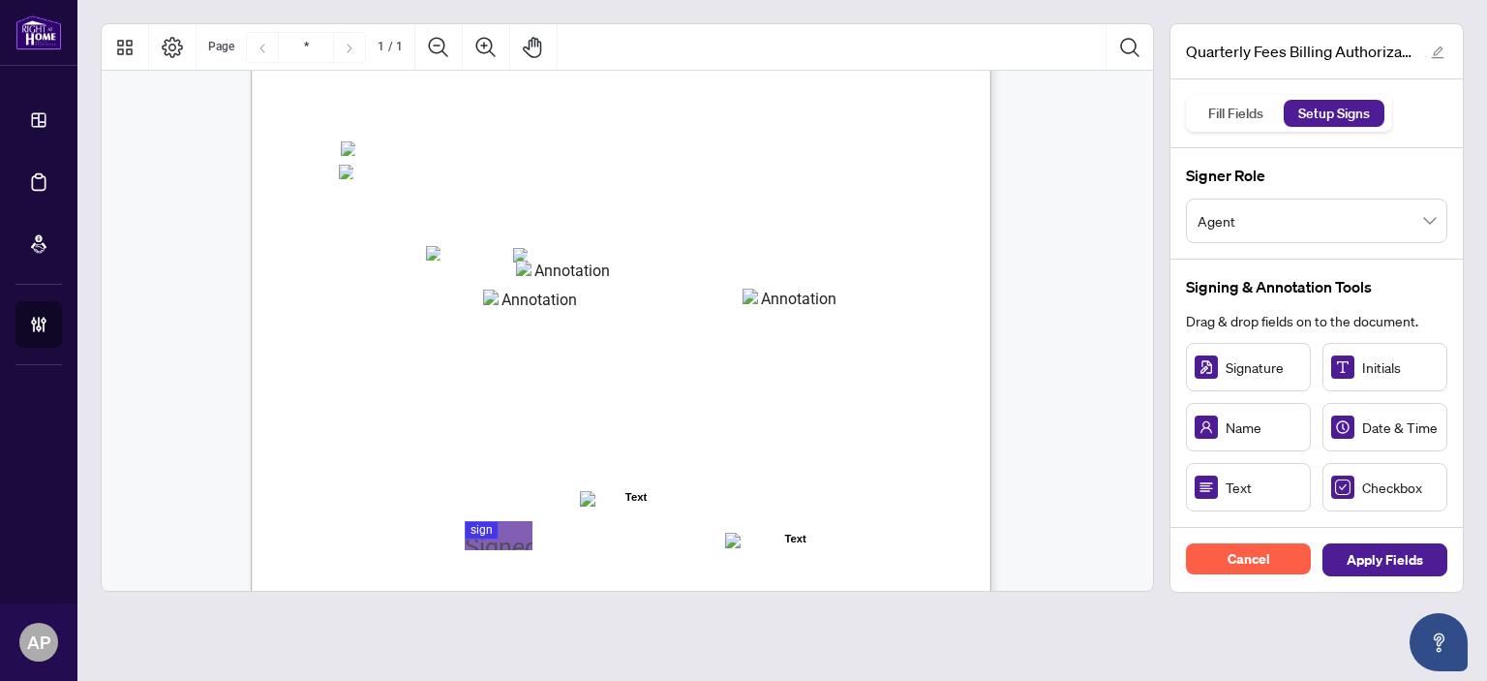
scroll to position [283, 0]
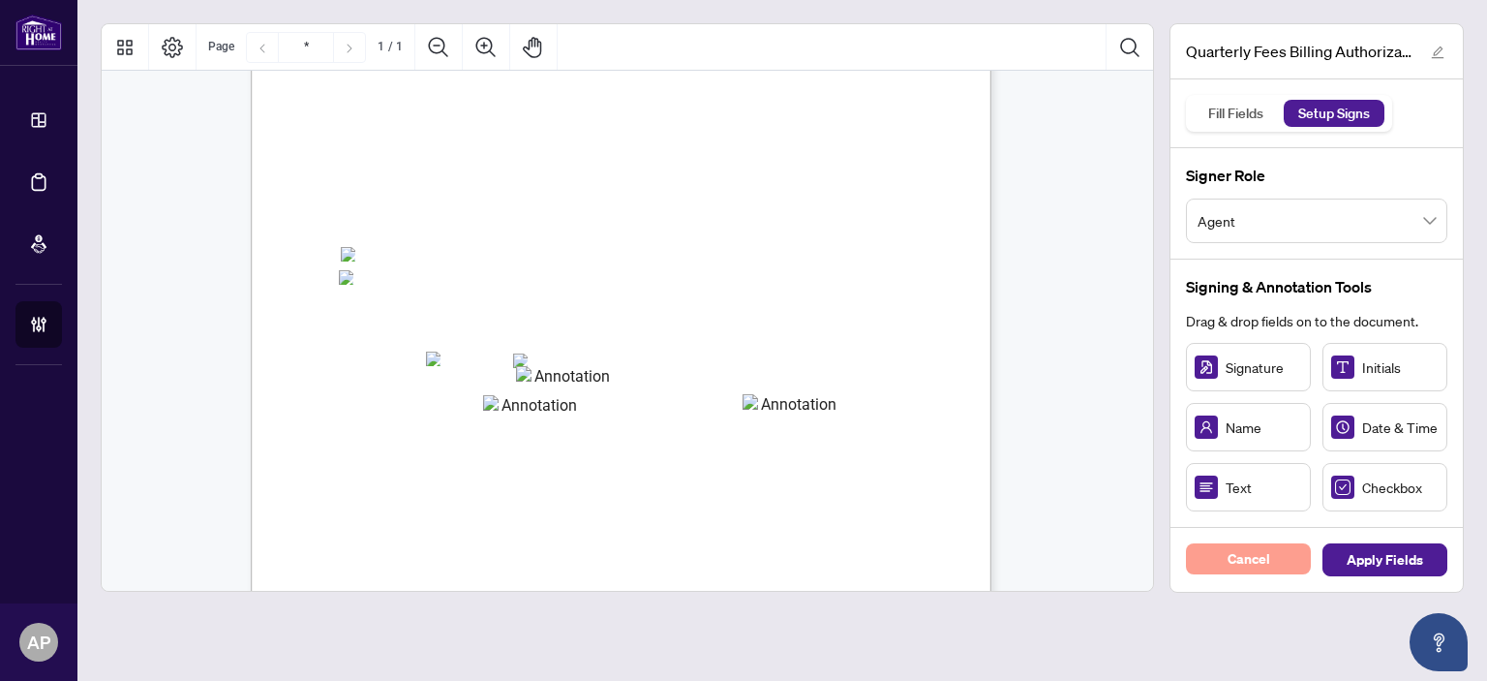
click at [1307, 554] on button "Cancel" at bounding box center [1248, 558] width 125 height 31
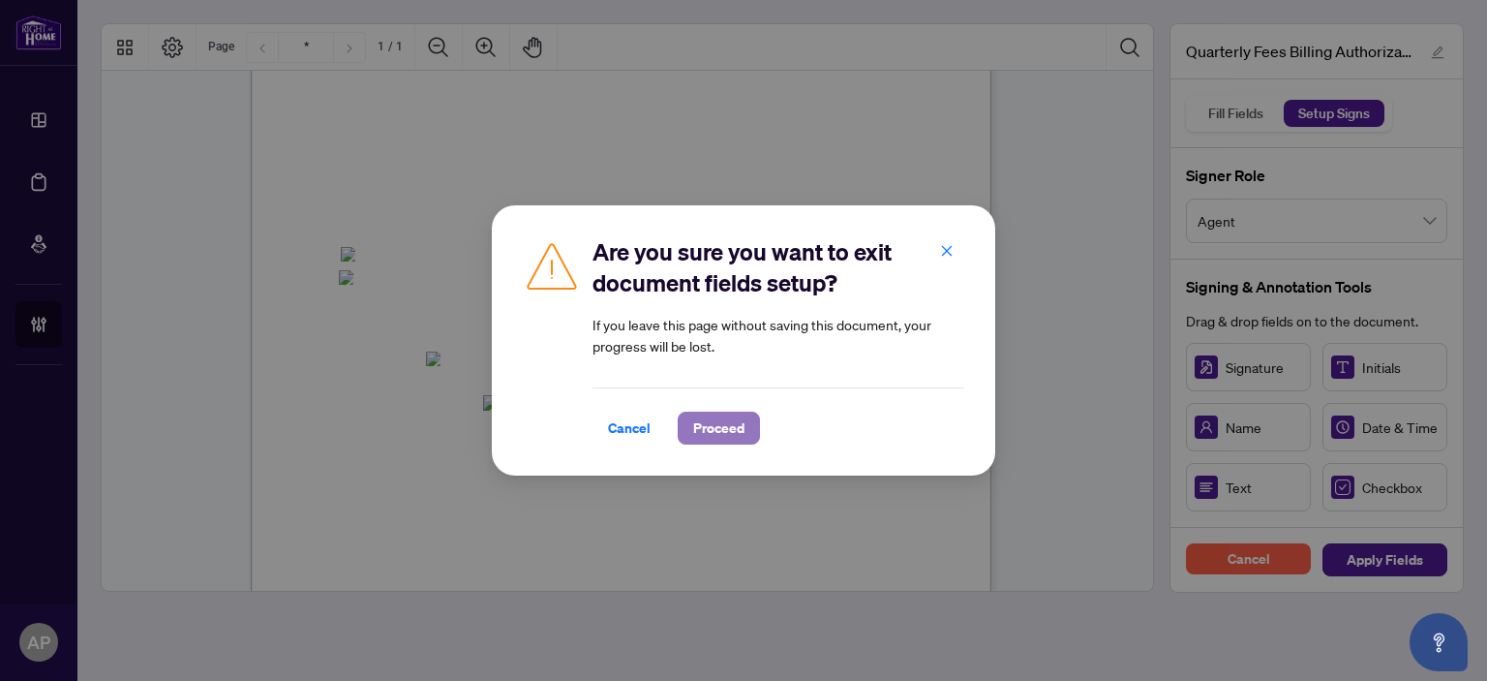
click at [729, 426] on span "Proceed" at bounding box center [718, 428] width 51 height 31
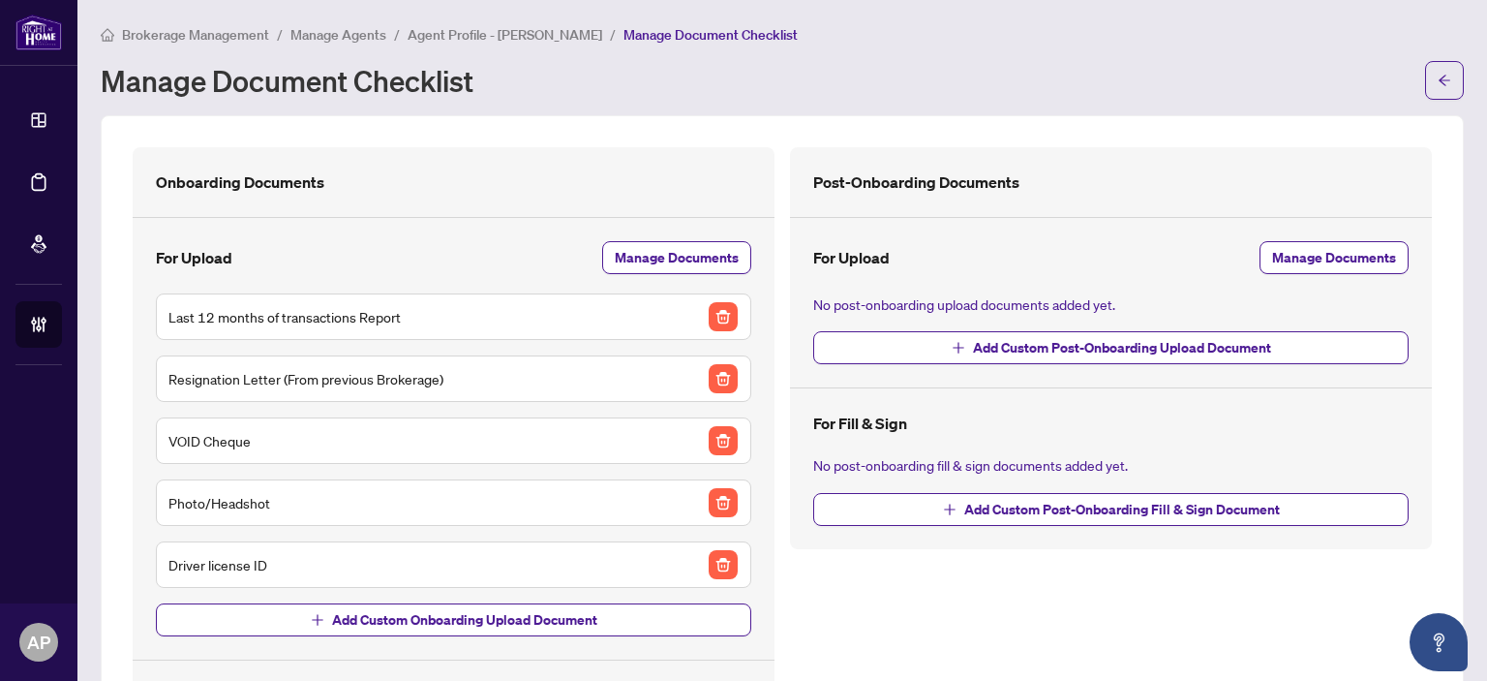
scroll to position [506, 0]
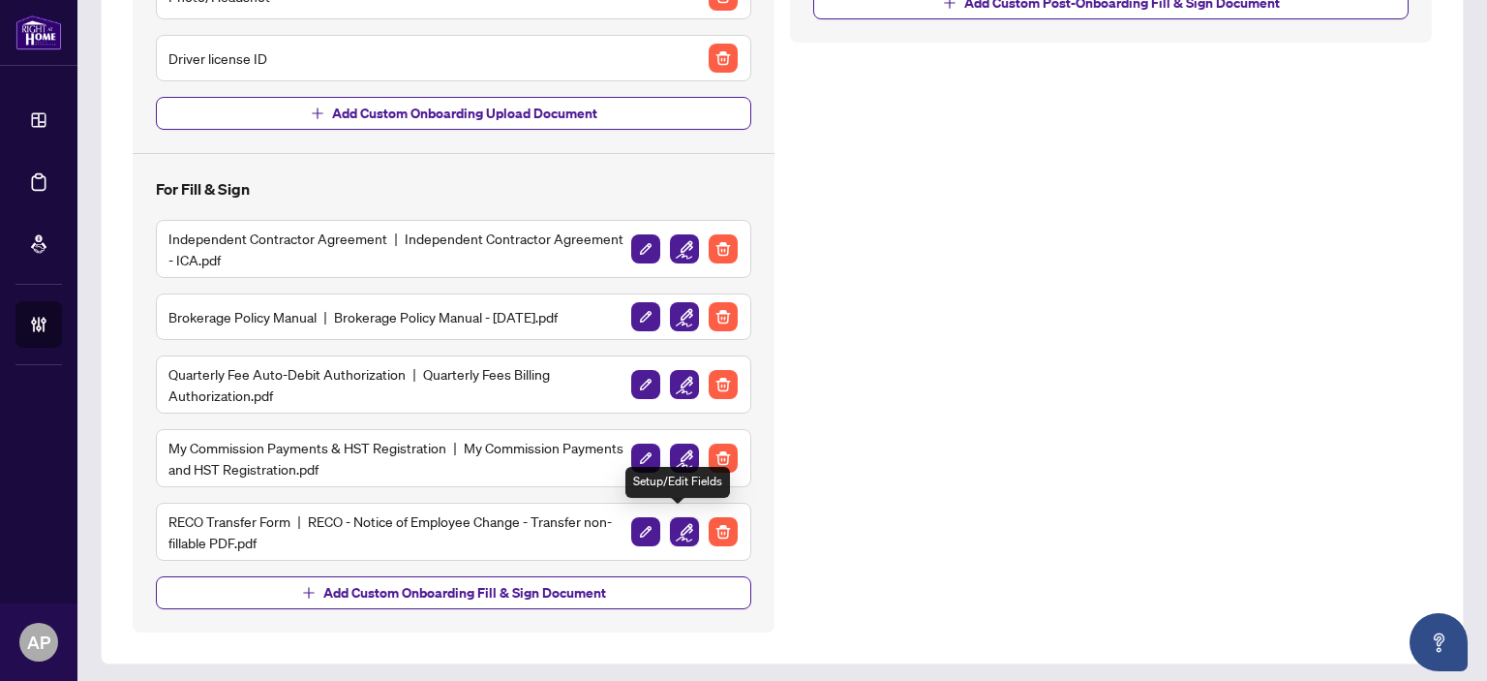
click at [682, 523] on img "button" at bounding box center [684, 531] width 29 height 29
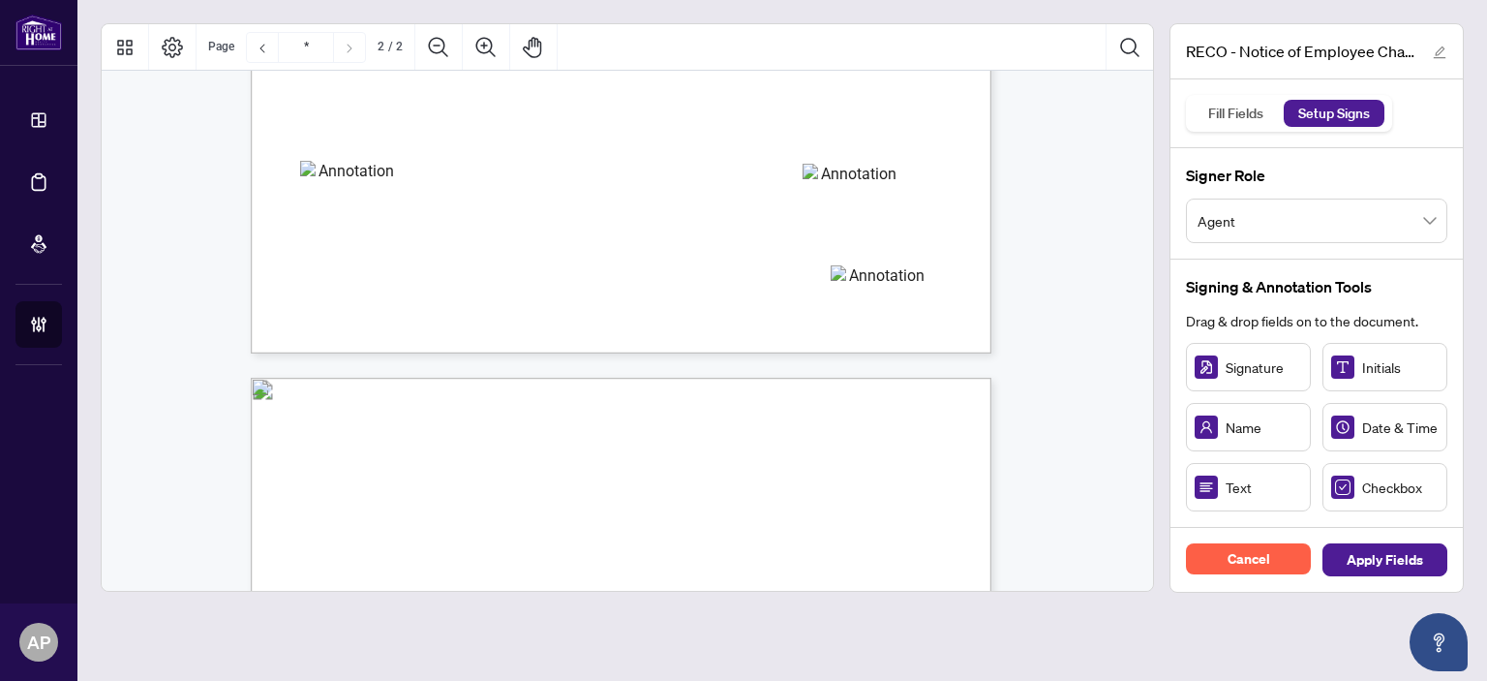
type input "*"
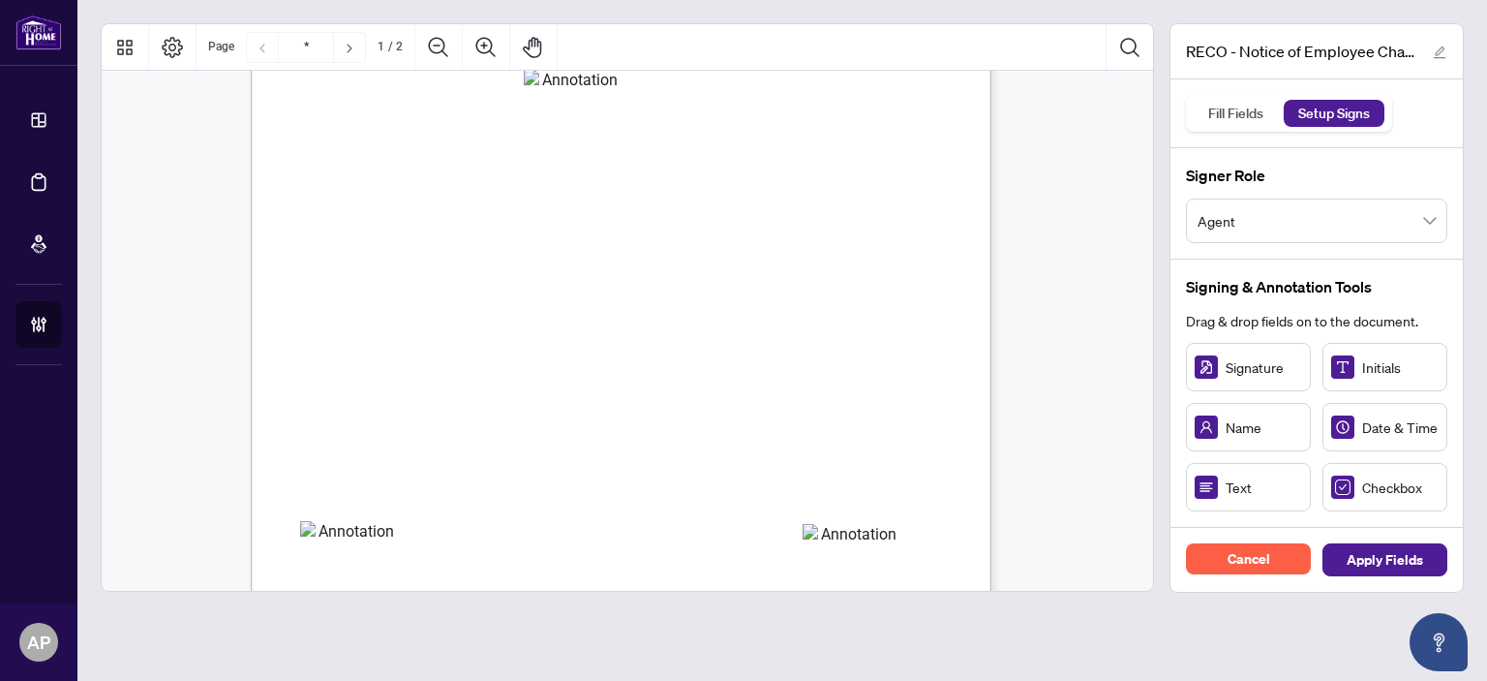
scroll to position [104, 0]
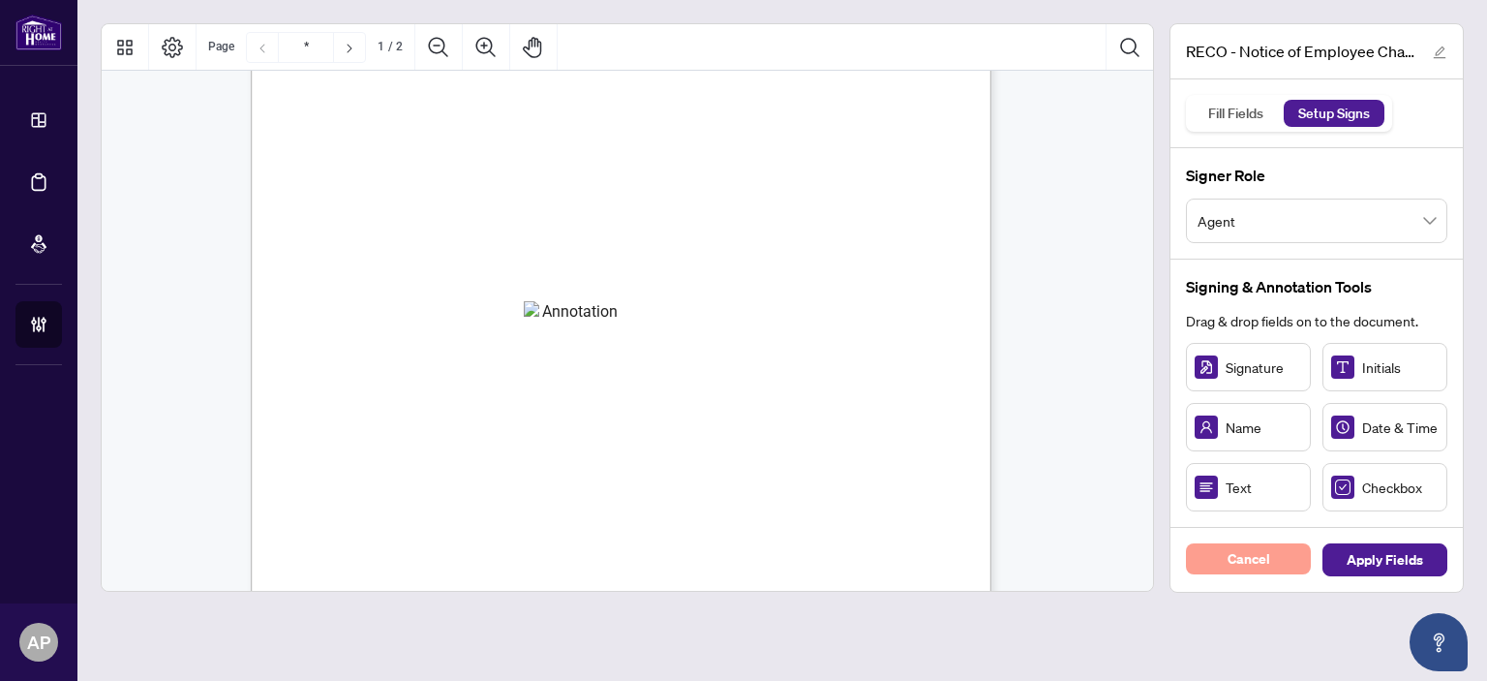
click at [1269, 550] on span "Cancel" at bounding box center [1249, 558] width 43 height 31
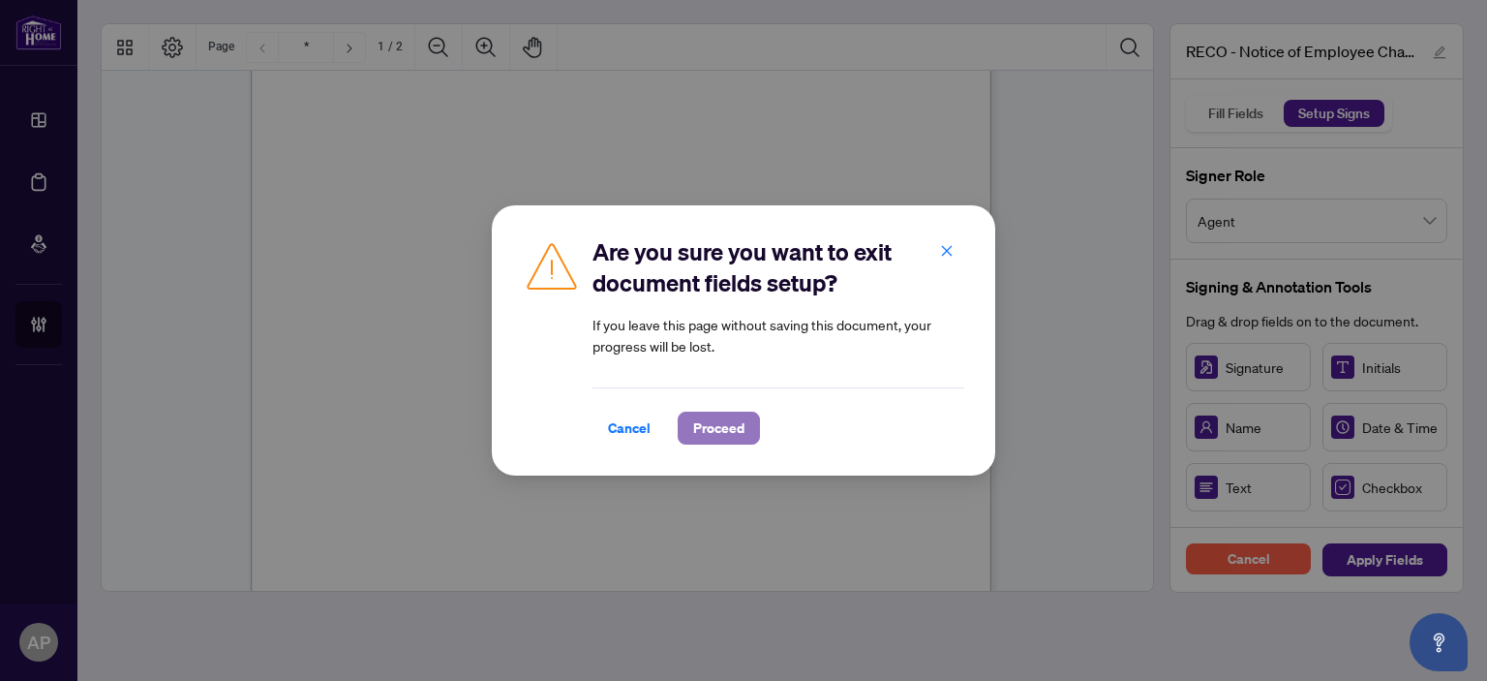
click at [735, 437] on span "Proceed" at bounding box center [718, 428] width 51 height 31
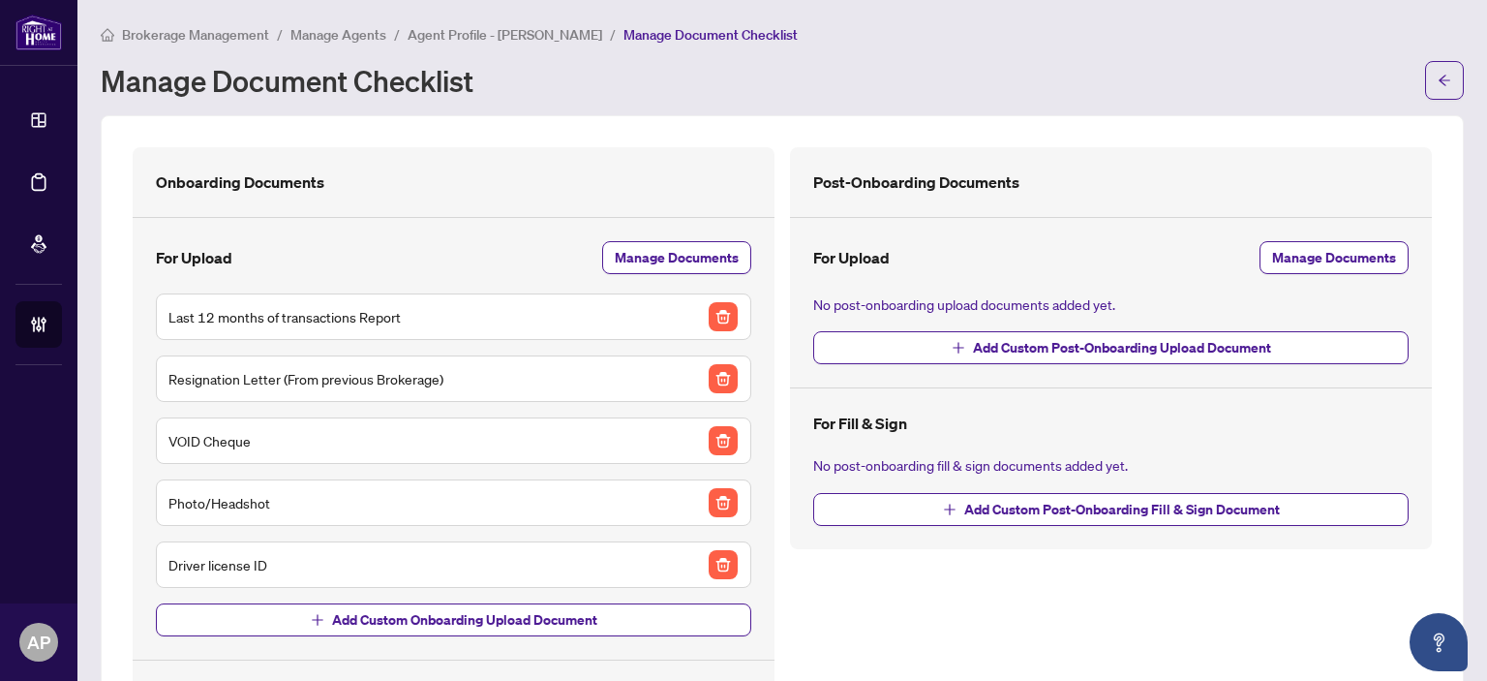
scroll to position [506, 0]
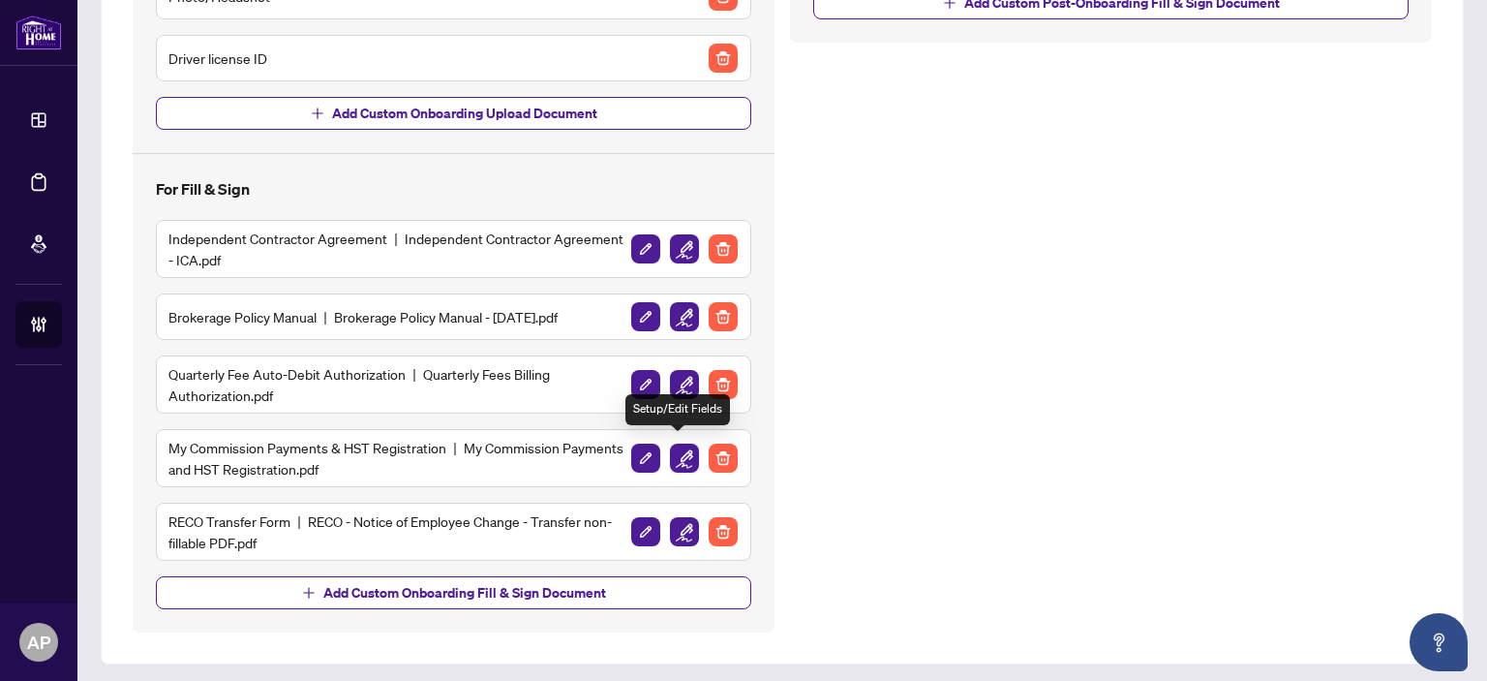
click at [678, 455] on img "button" at bounding box center [684, 458] width 29 height 29
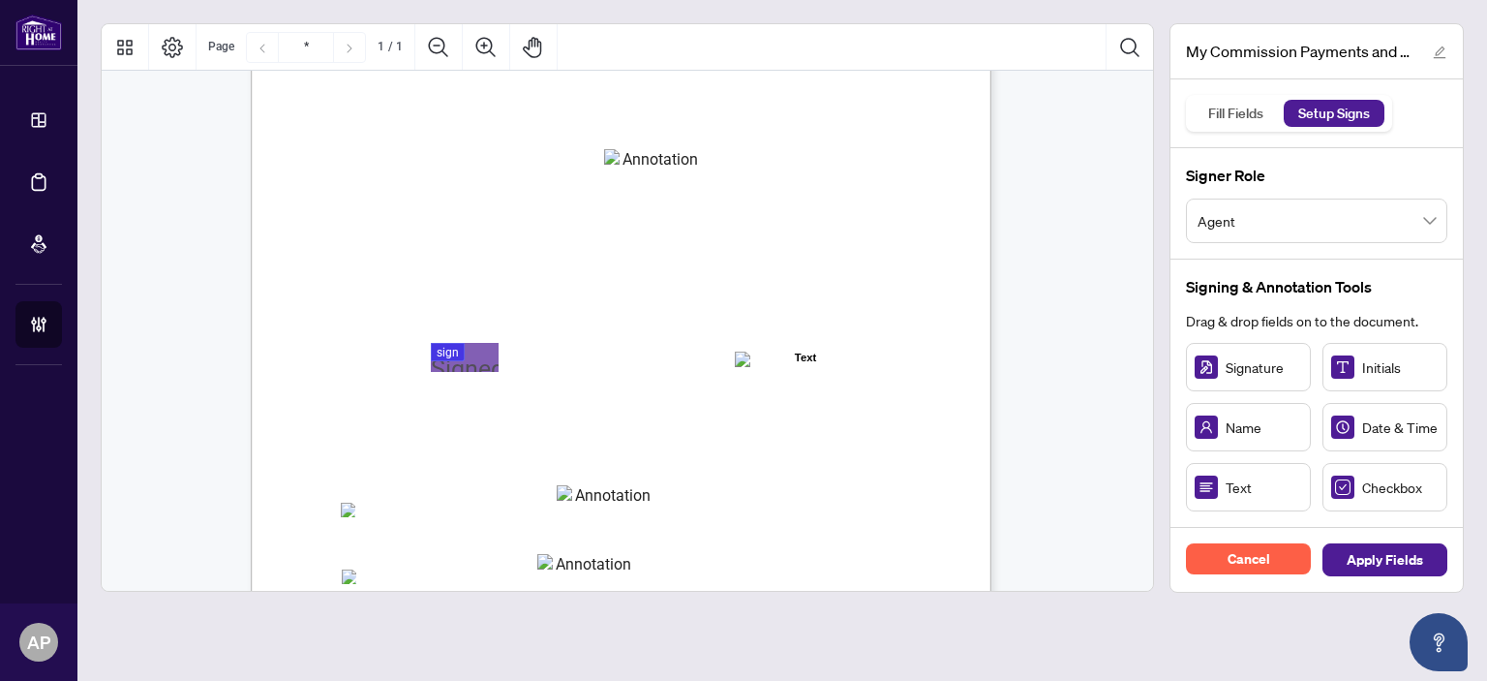
scroll to position [476, 0]
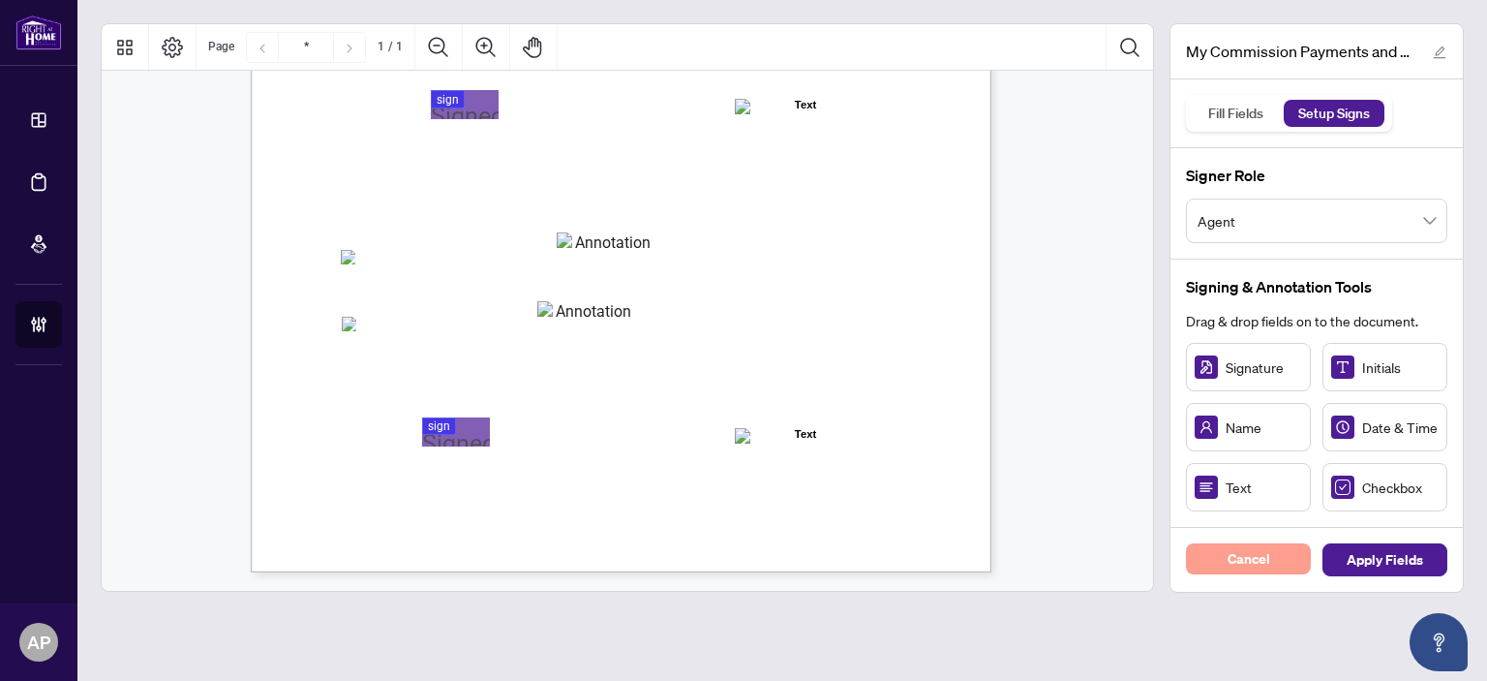
click at [1279, 564] on button "Cancel" at bounding box center [1248, 558] width 125 height 31
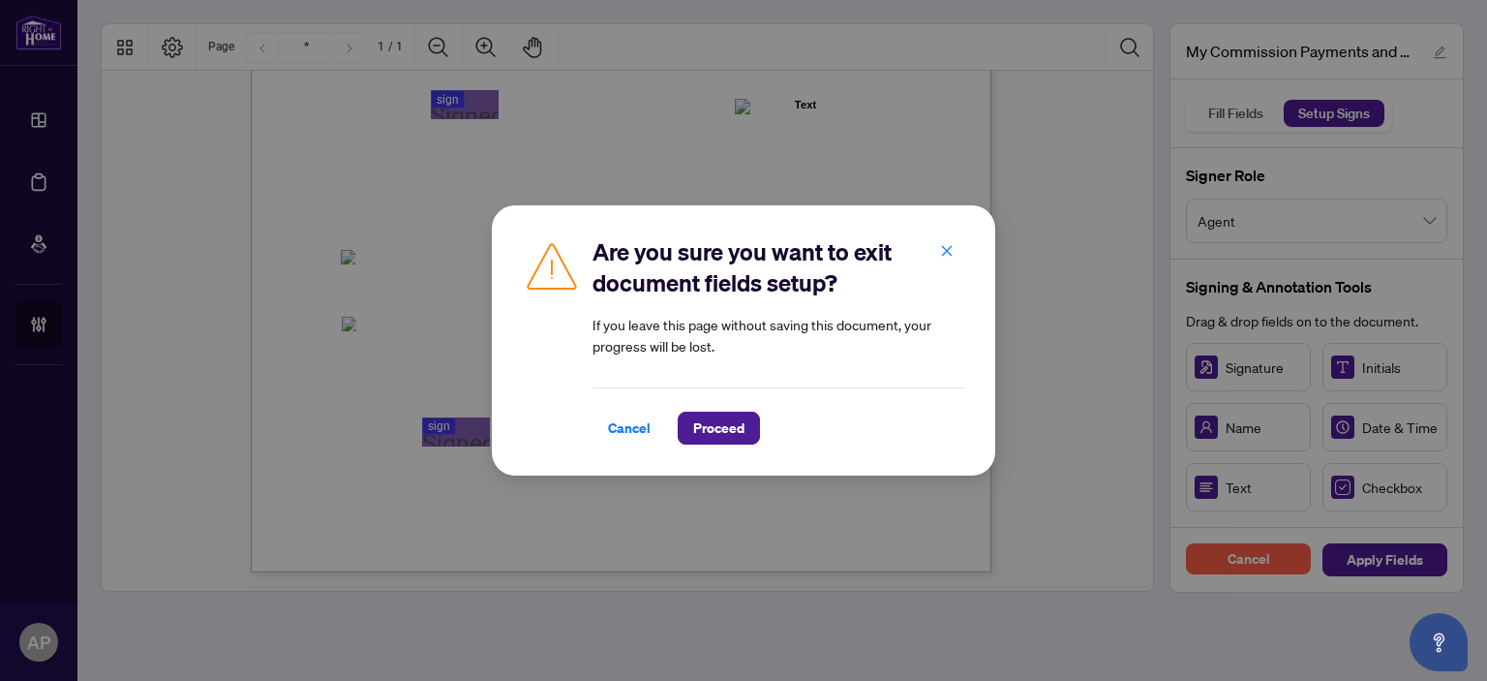
click at [703, 444] on div "Are you sure you want to exit document fields setup? If you leave this page wit…" at bounding box center [744, 340] width 504 height 270
click at [734, 440] on span "Proceed" at bounding box center [718, 428] width 51 height 31
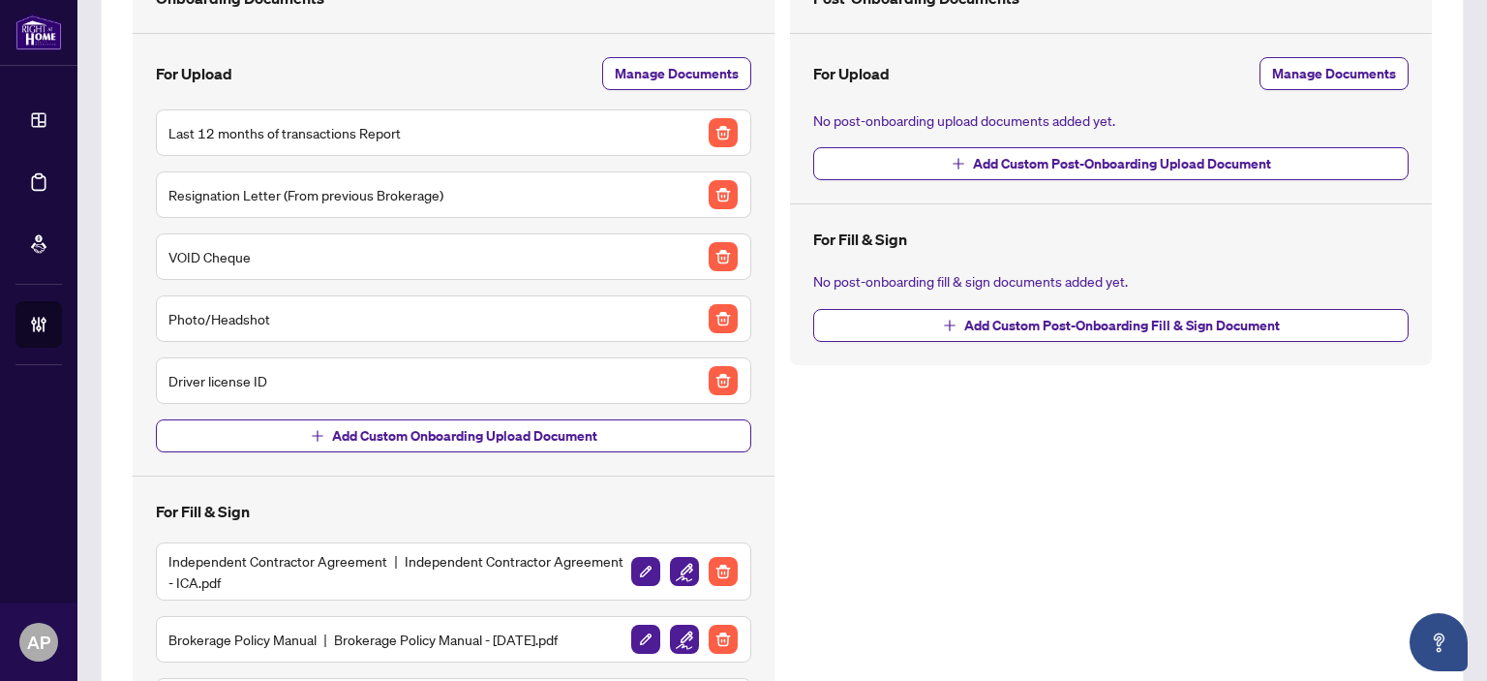
scroll to position [506, 0]
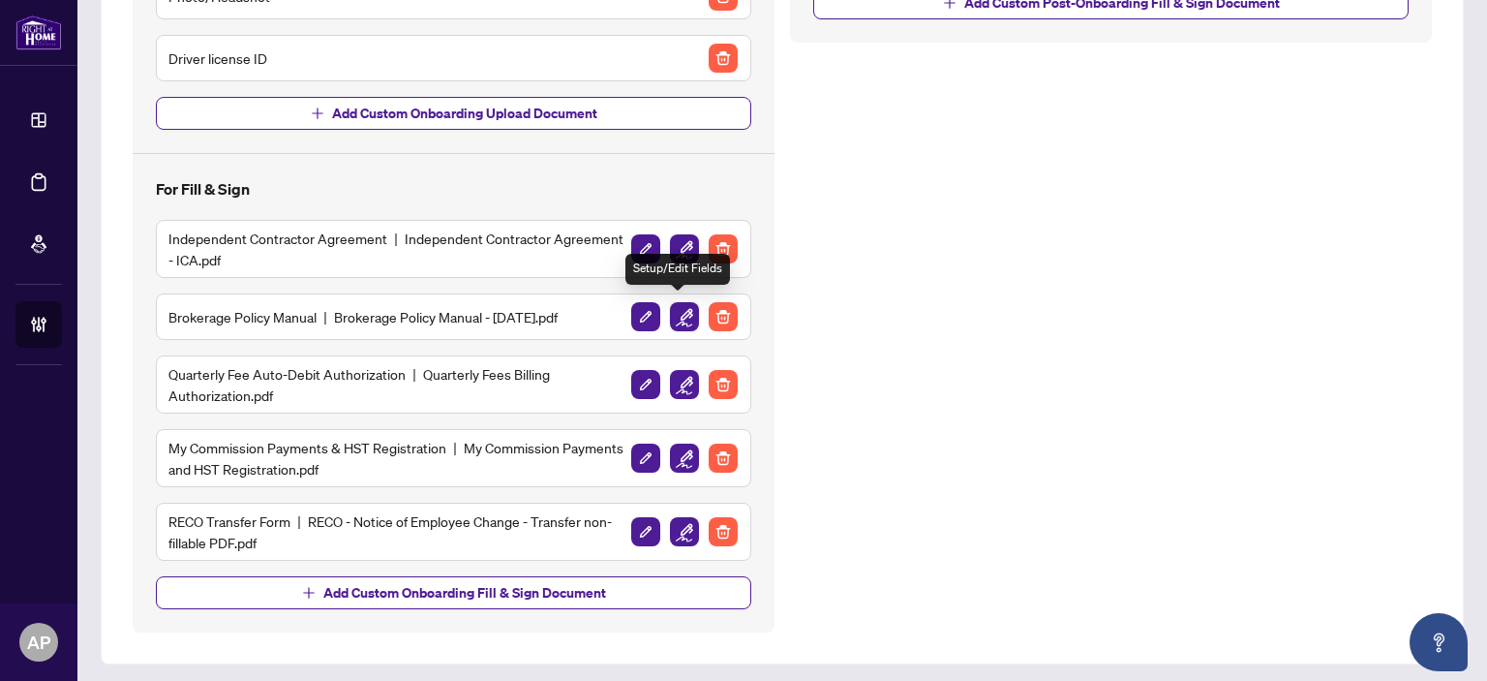
click at [670, 317] on img "button" at bounding box center [684, 316] width 29 height 29
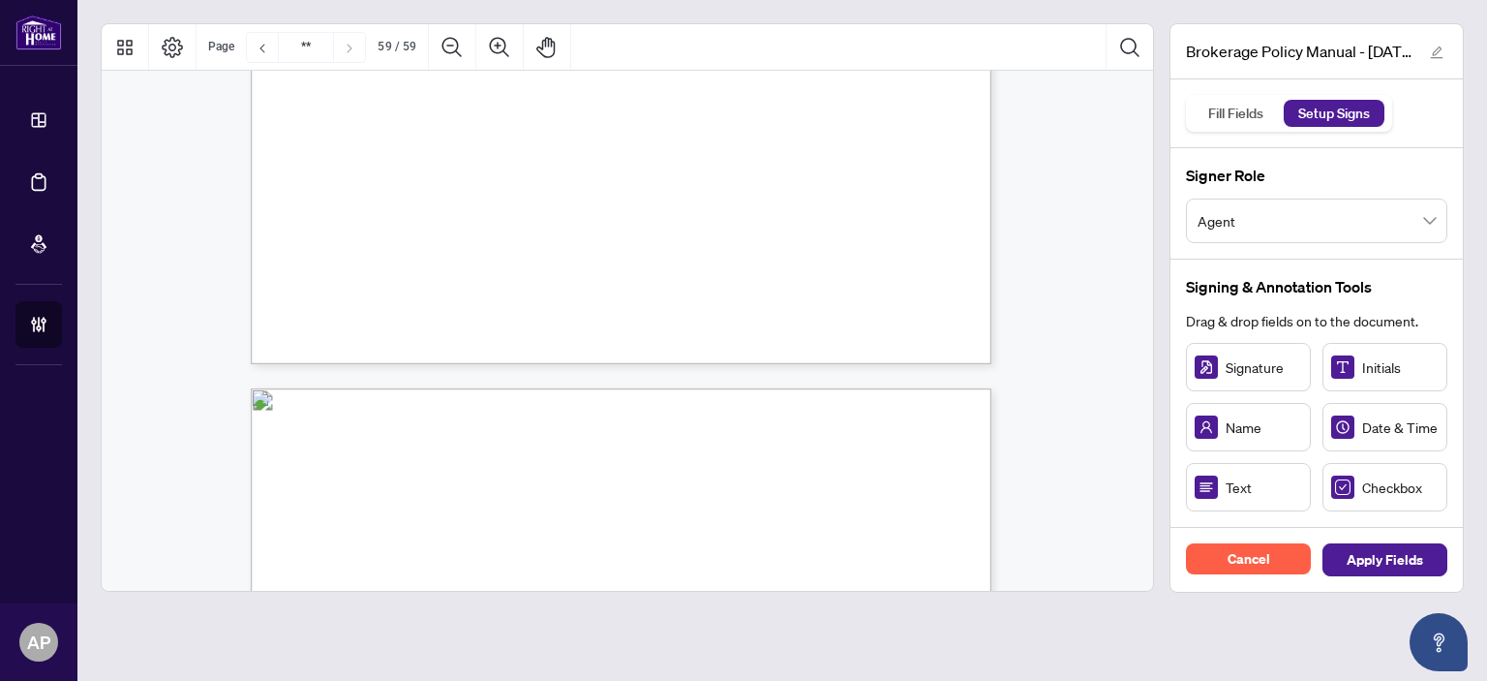
type input "**"
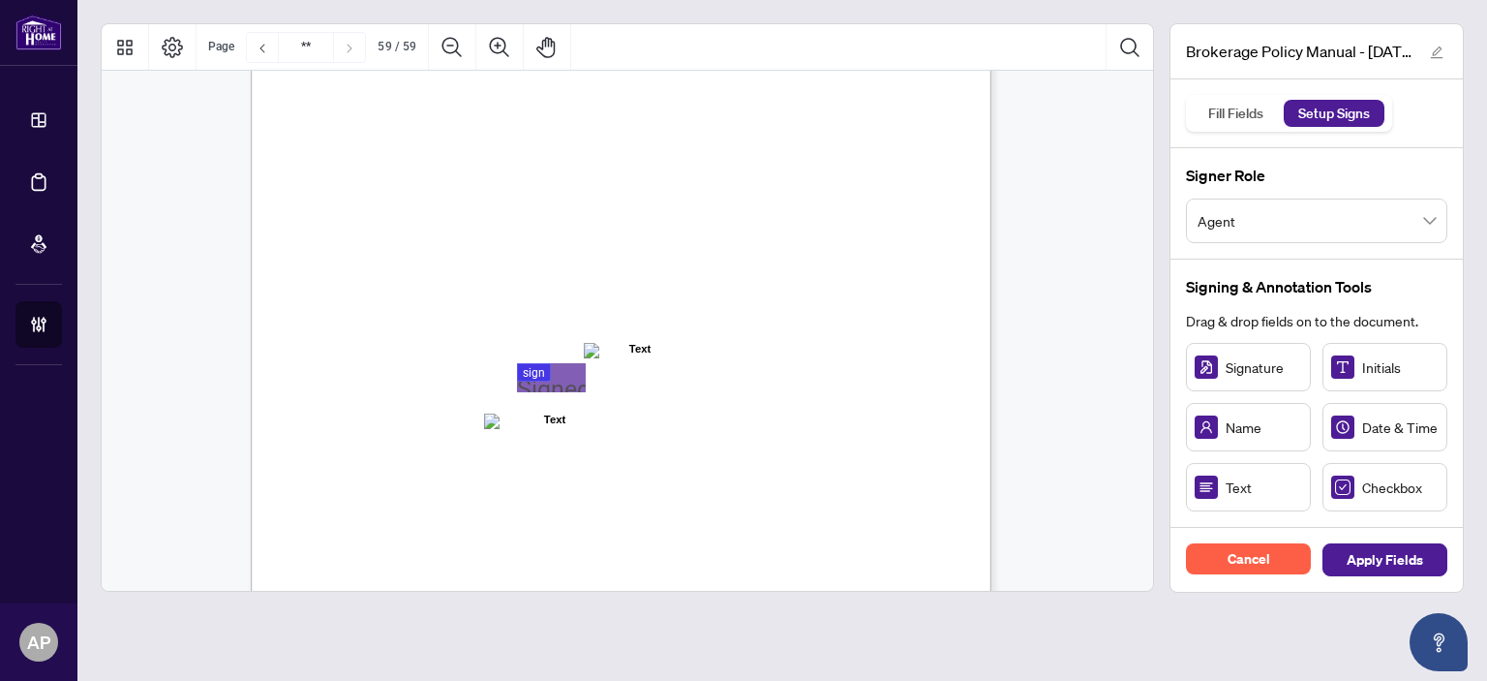
scroll to position [57484, 0]
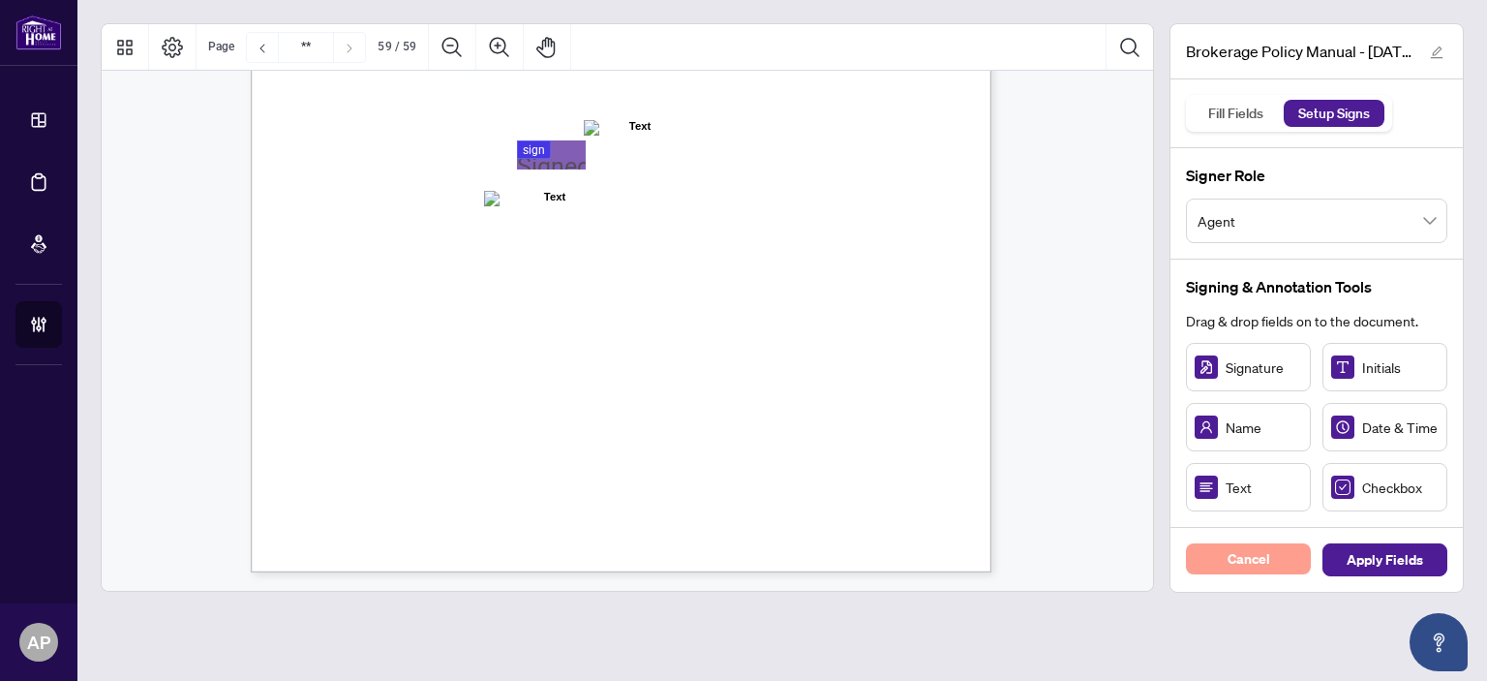
click at [1251, 554] on span "Cancel" at bounding box center [1249, 558] width 43 height 31
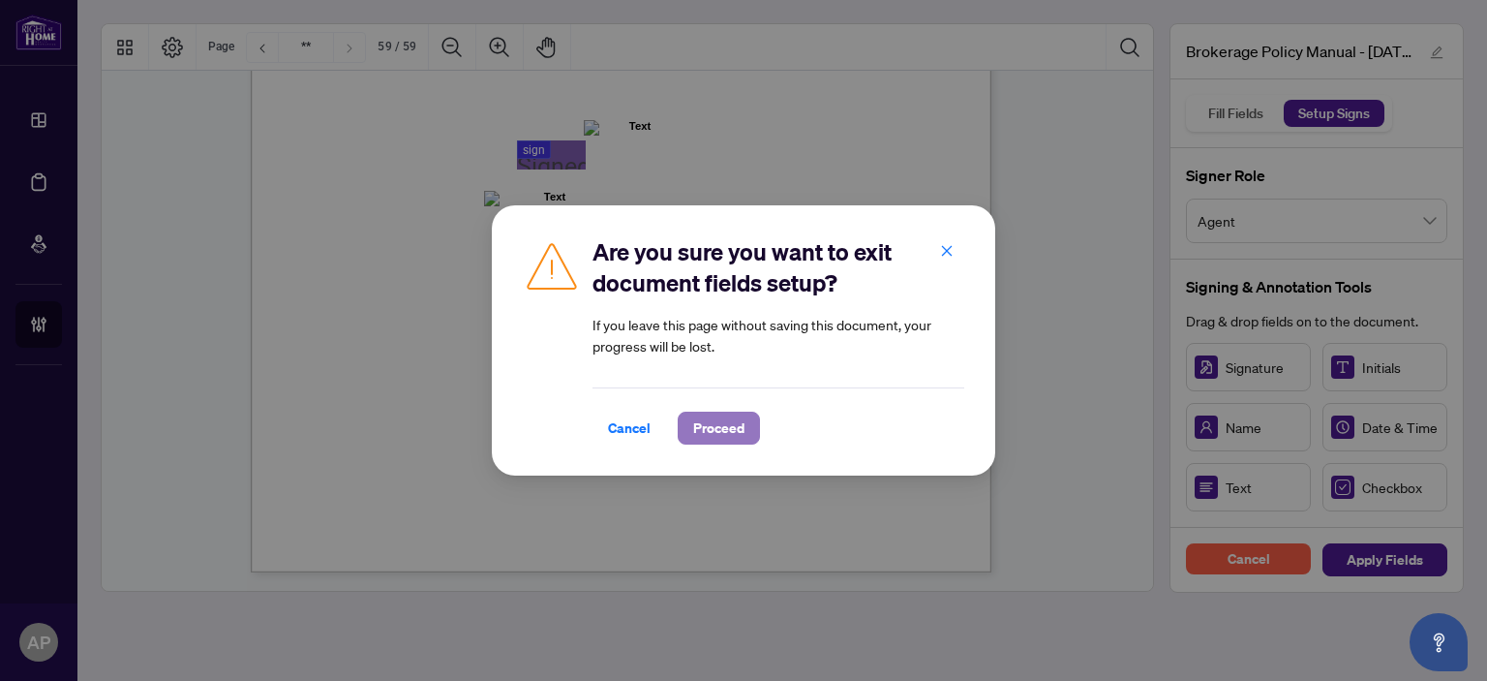
click at [720, 443] on span "Proceed" at bounding box center [718, 428] width 51 height 31
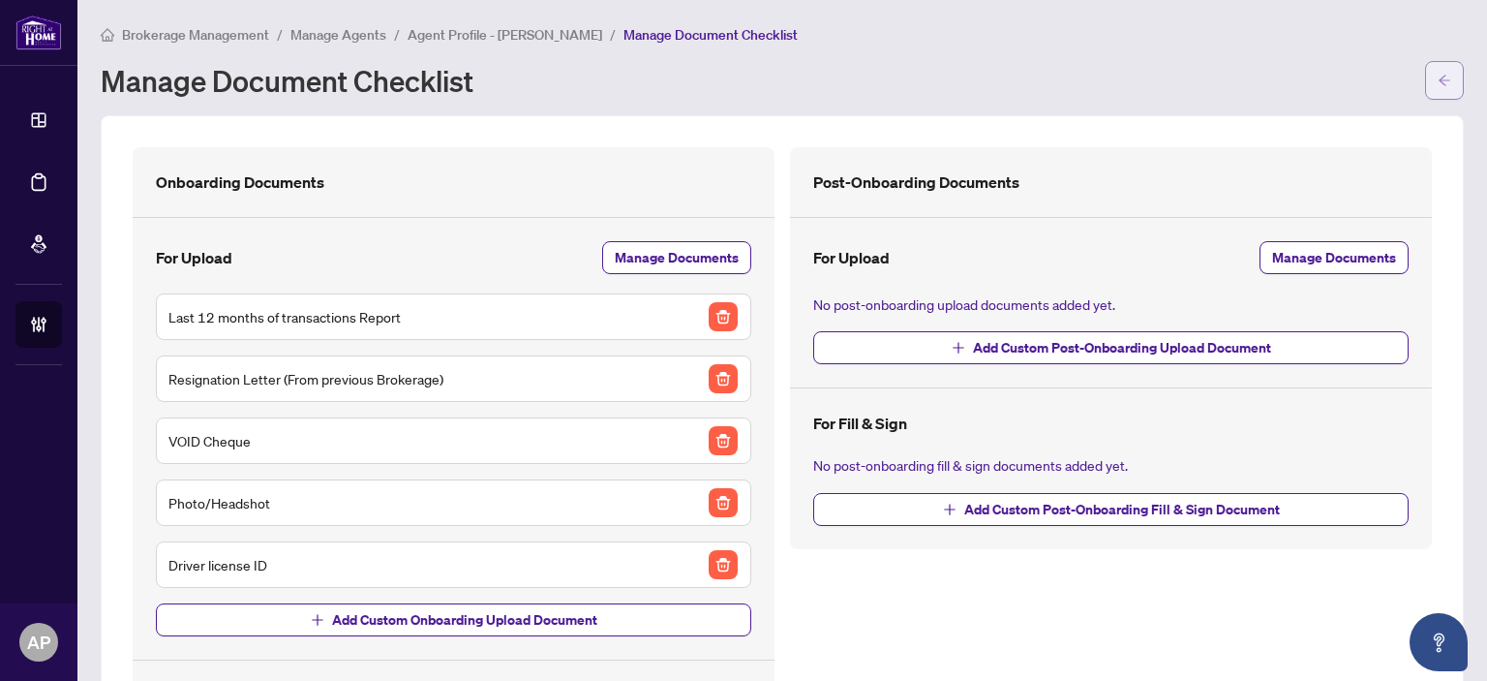
click at [1438, 83] on icon "arrow-left" at bounding box center [1445, 81] width 14 height 14
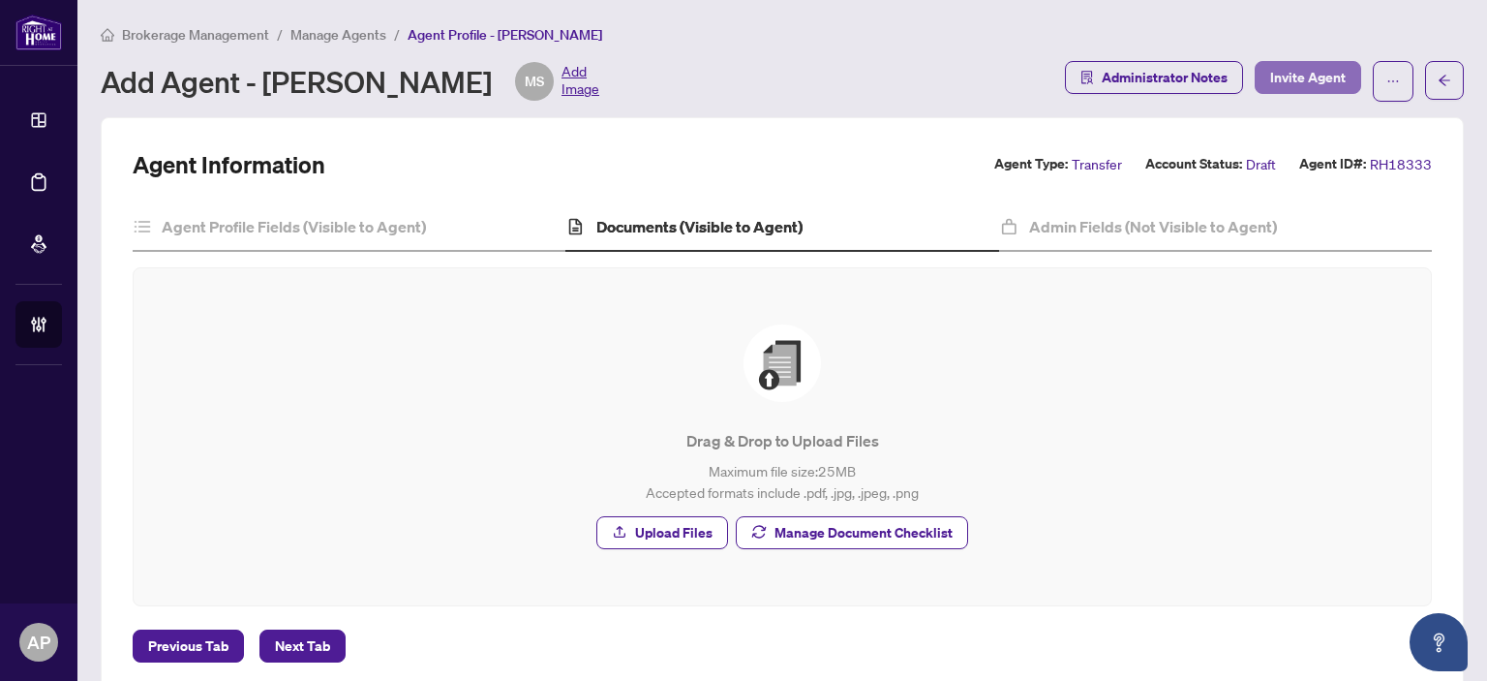
click at [1305, 84] on span "Invite Agent" at bounding box center [1308, 77] width 76 height 31
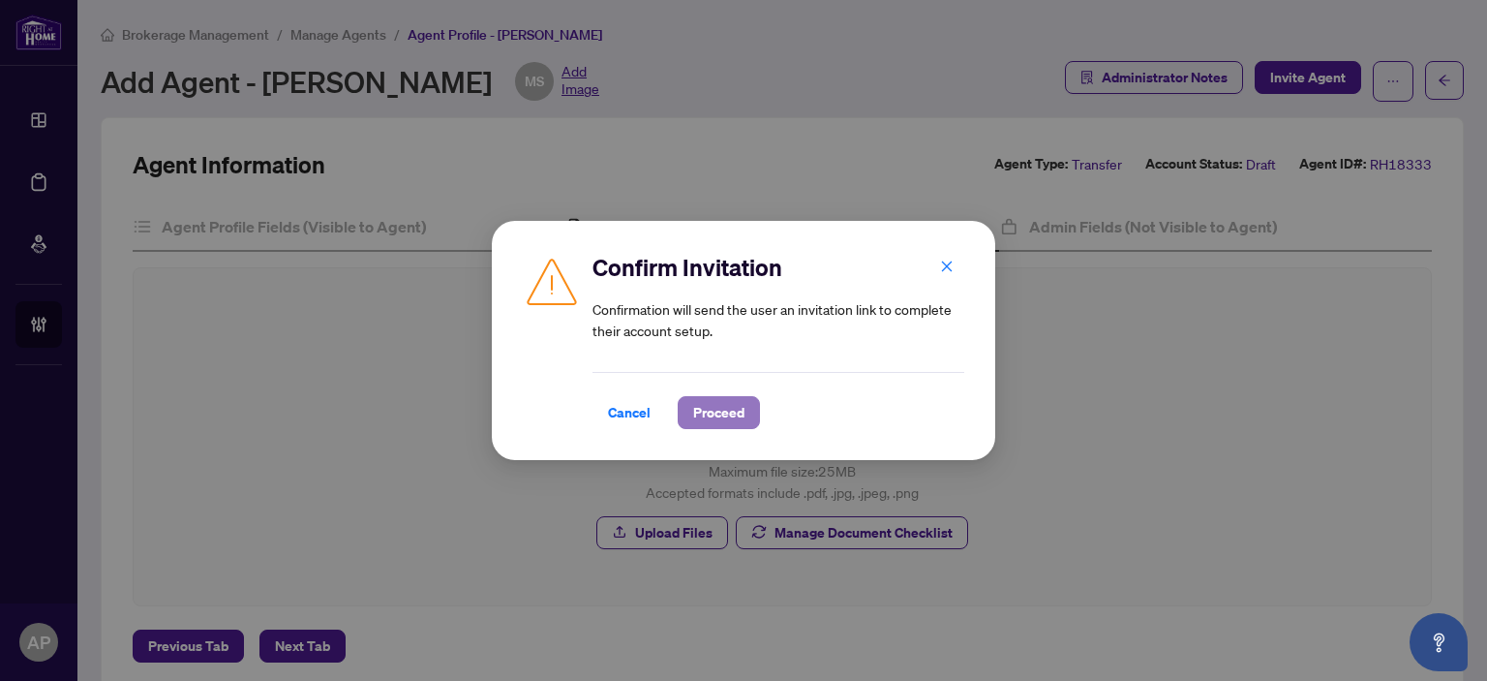
click at [738, 413] on span "Proceed" at bounding box center [718, 412] width 51 height 31
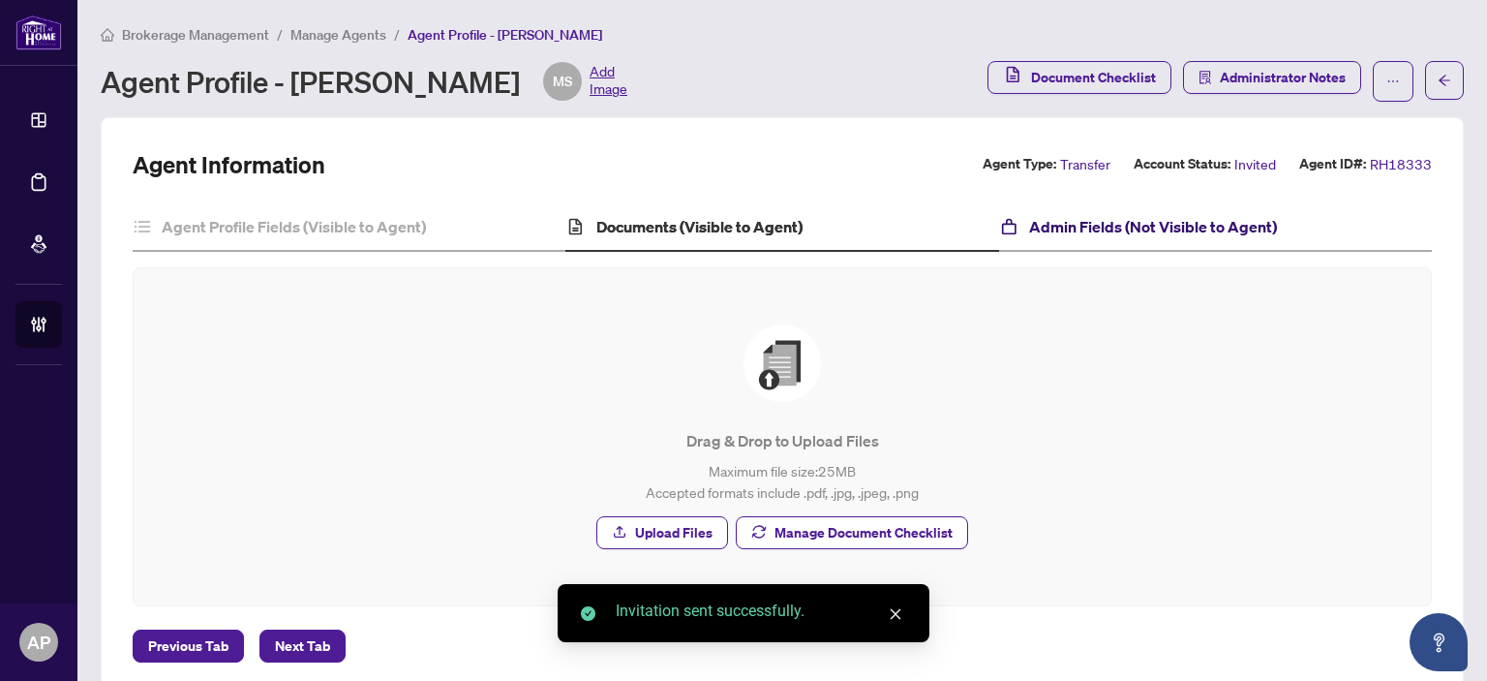
click at [1099, 235] on h4 "Admin Fields (Not Visible to Agent)" at bounding box center [1153, 226] width 248 height 23
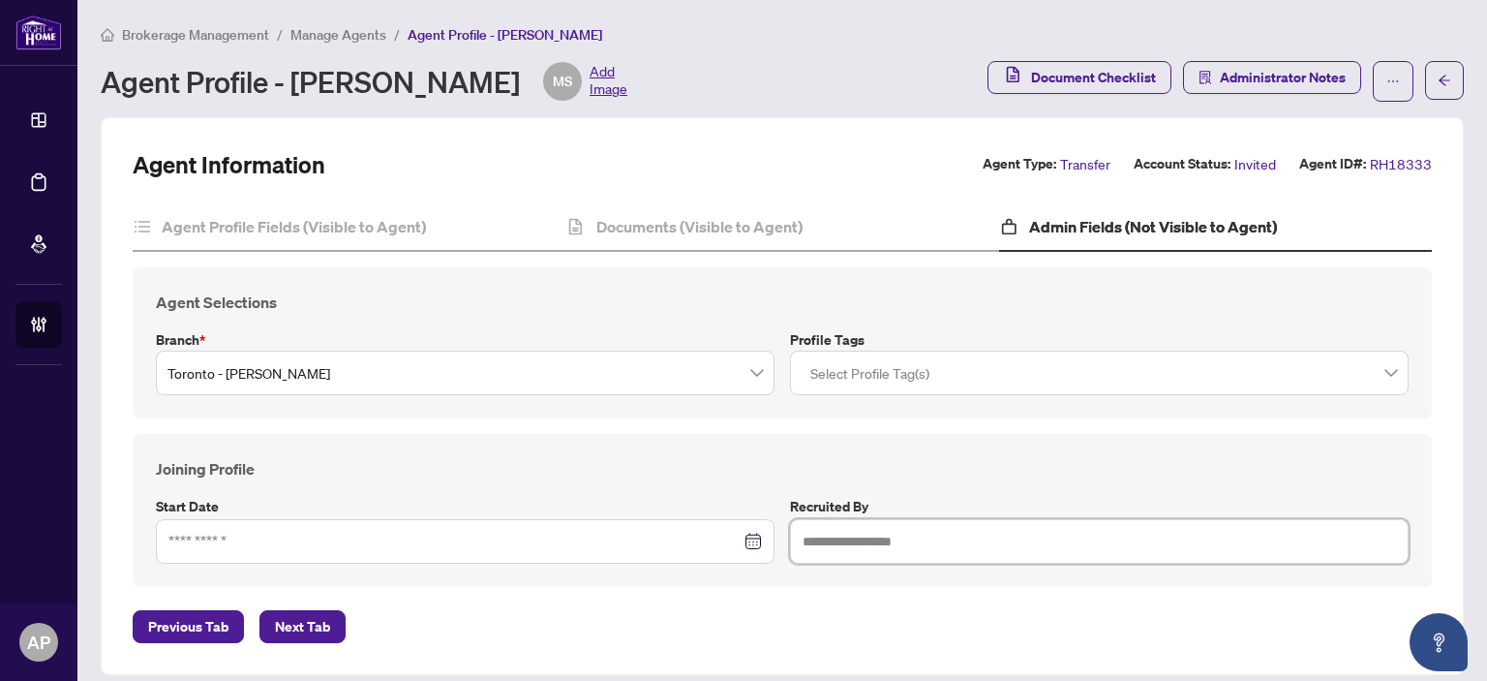
click at [964, 383] on div at bounding box center [1100, 372] width 594 height 35
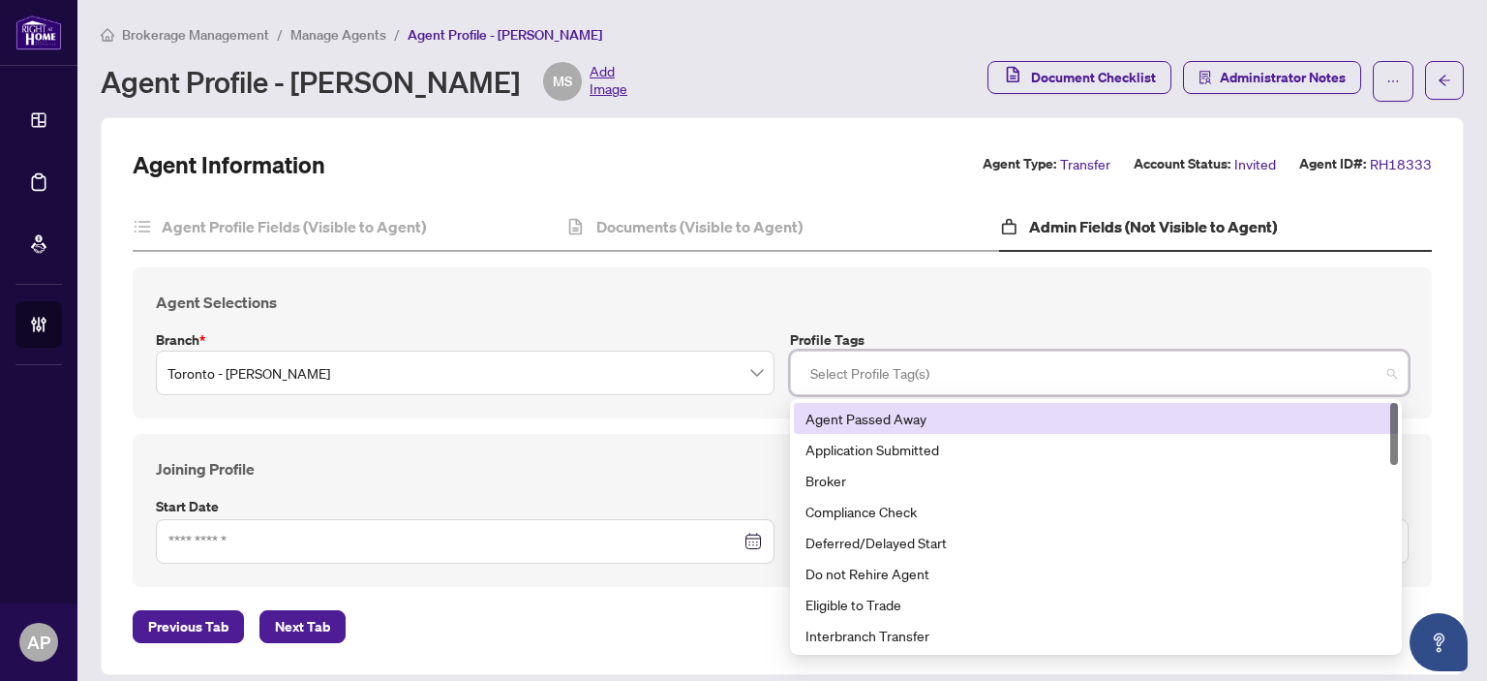
click at [781, 279] on div "Agent Selections Branch * Toronto - Don Mills Profile Tags Select Profile Tag(s…" at bounding box center [783, 342] width 1300 height 151
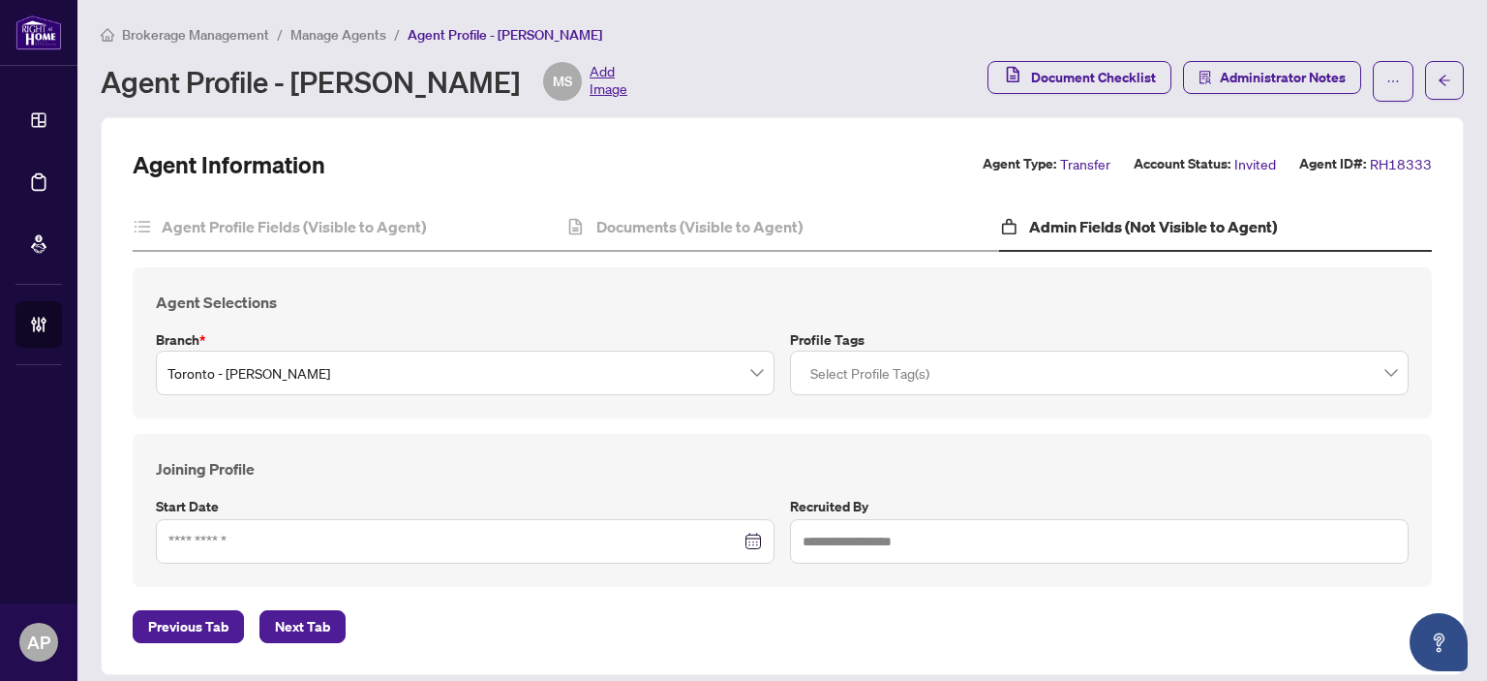
click at [116, 415] on div "Agent Information Agent Type: Transfer Account Status: Invited Agent ID#: RH183…" at bounding box center [782, 396] width 1363 height 558
click at [703, 224] on h4 "Documents (Visible to Agent)" at bounding box center [700, 226] width 206 height 23
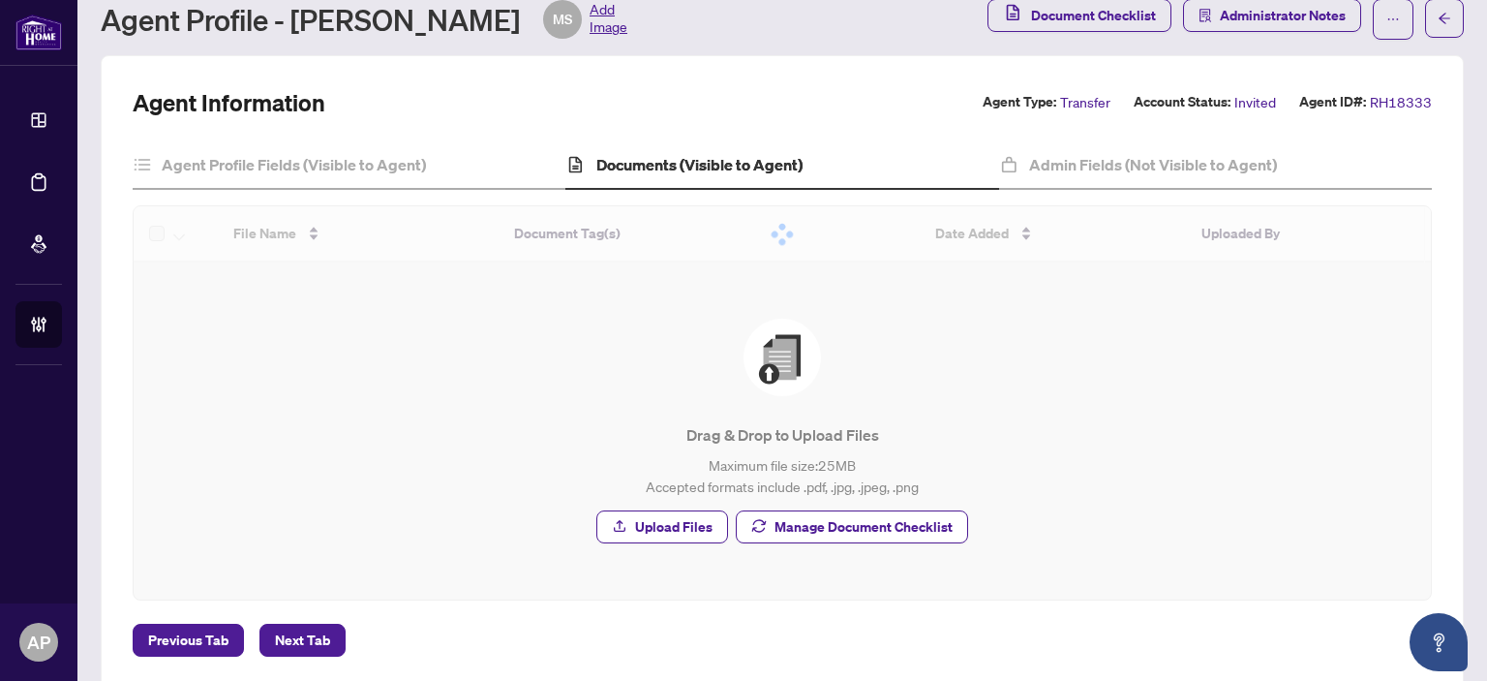
scroll to position [34, 0]
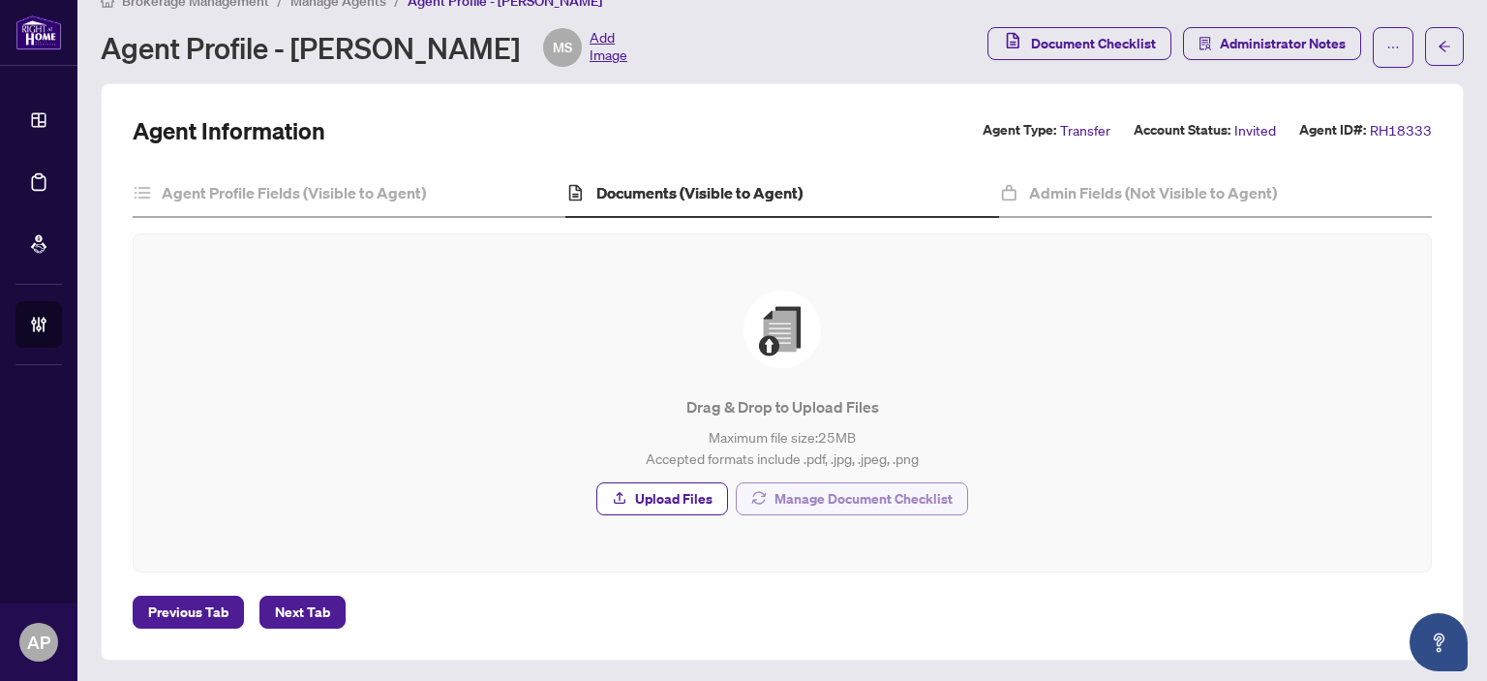
click at [910, 505] on span "Manage Document Checklist" at bounding box center [864, 498] width 178 height 31
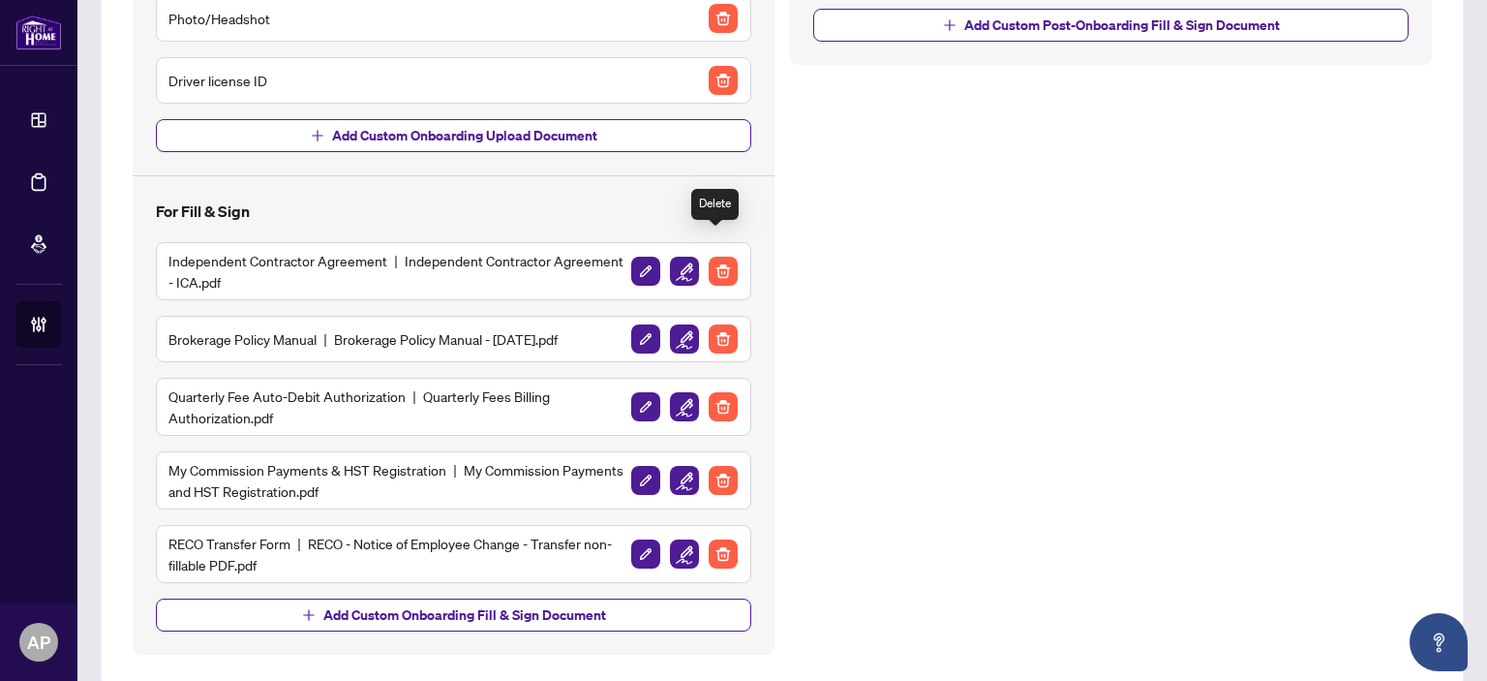
scroll to position [506, 0]
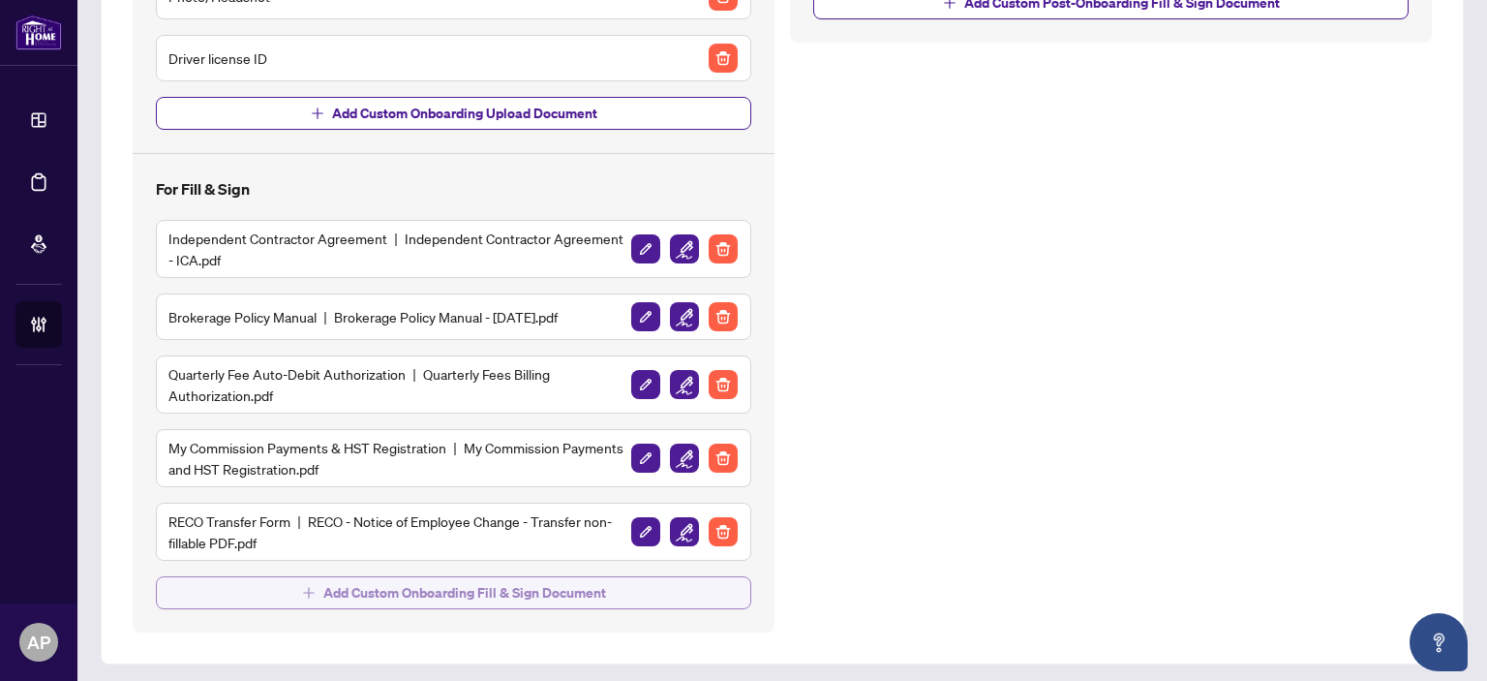
click at [523, 592] on span "Add Custom Onboarding Fill & Sign Document" at bounding box center [464, 592] width 283 height 31
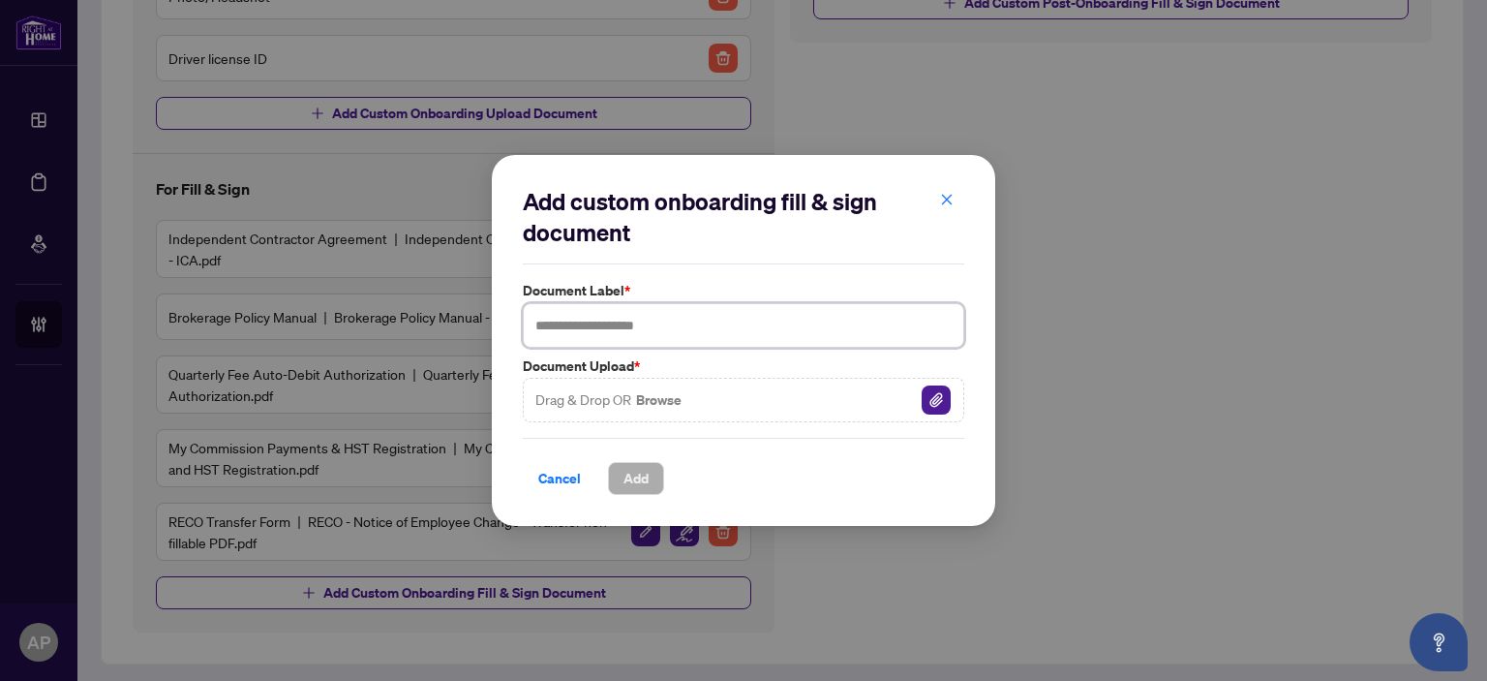
click at [679, 317] on input "text" at bounding box center [744, 325] width 442 height 45
click at [674, 391] on button "Browse" at bounding box center [658, 399] width 49 height 25
click at [648, 472] on span "Add" at bounding box center [636, 478] width 25 height 31
click at [609, 324] on input "**********" at bounding box center [744, 325] width 442 height 45
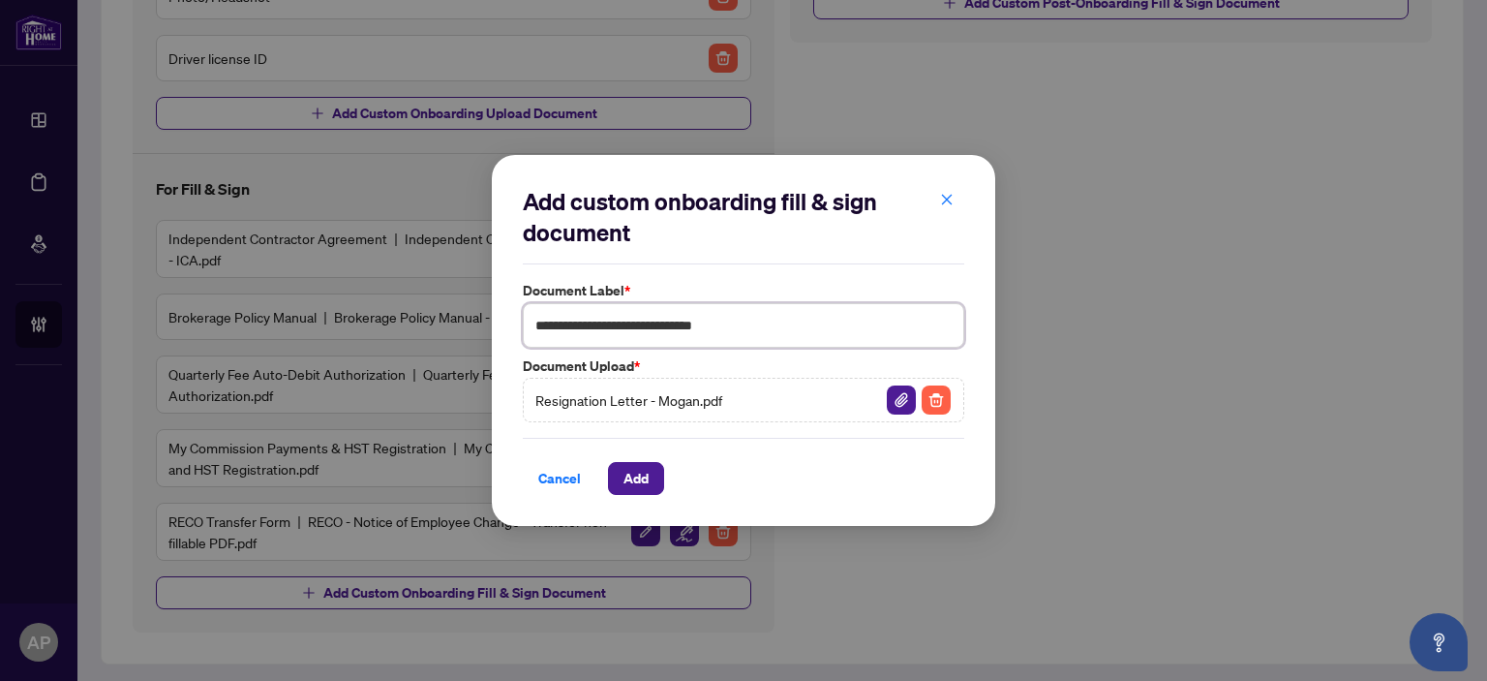
click at [883, 334] on input "**********" at bounding box center [744, 325] width 442 height 45
type input "**********"
click at [658, 483] on button "Add" at bounding box center [636, 478] width 56 height 33
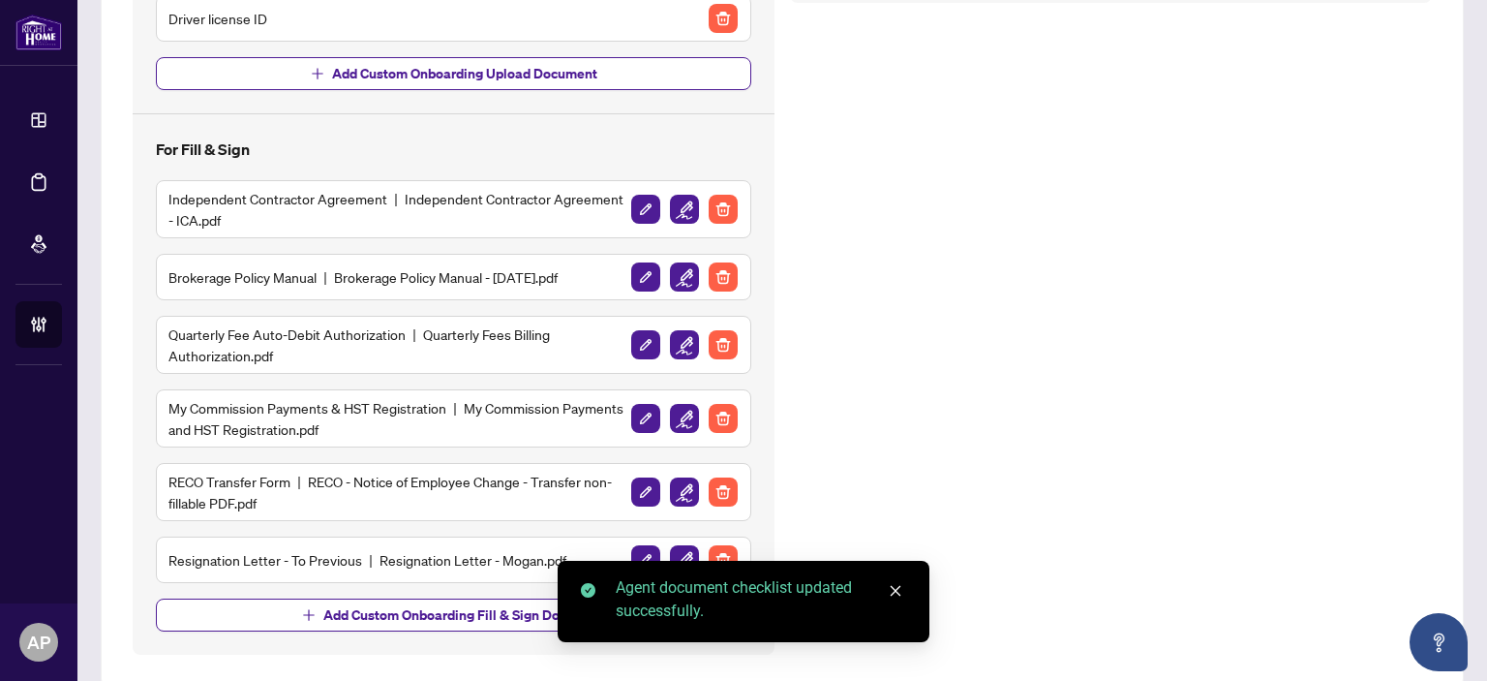
scroll to position [567, 0]
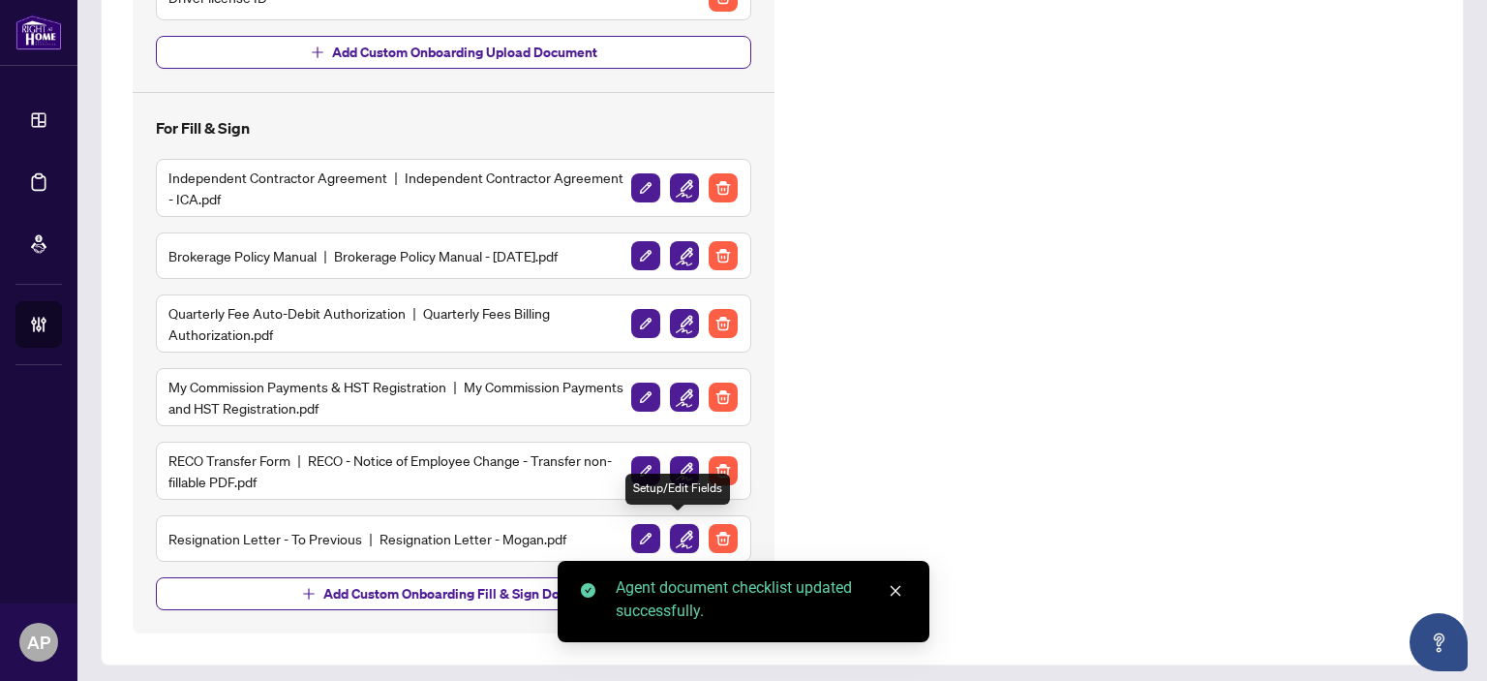
click at [687, 530] on img "button" at bounding box center [684, 538] width 29 height 29
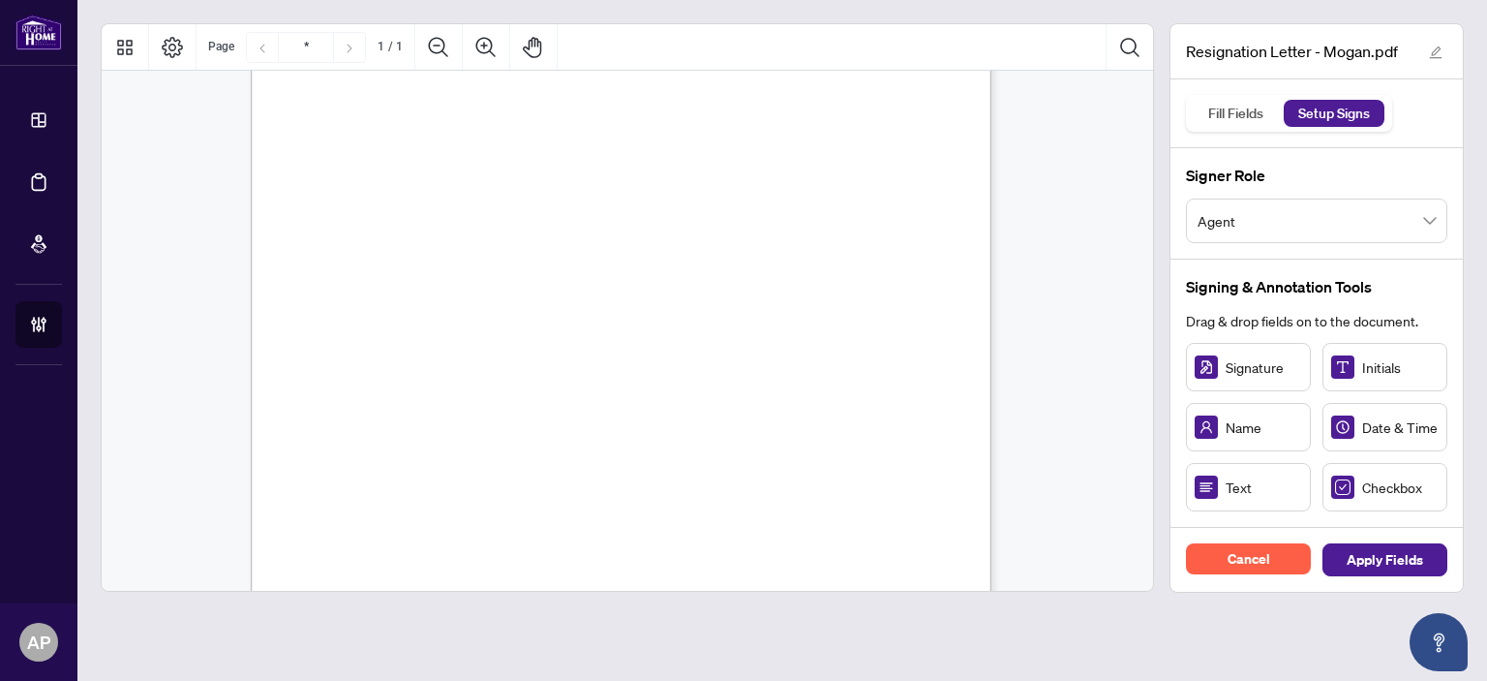
scroll to position [291, 0]
drag, startPoint x: 440, startPoint y: 396, endPoint x: 405, endPoint y: 396, distance: 34.9
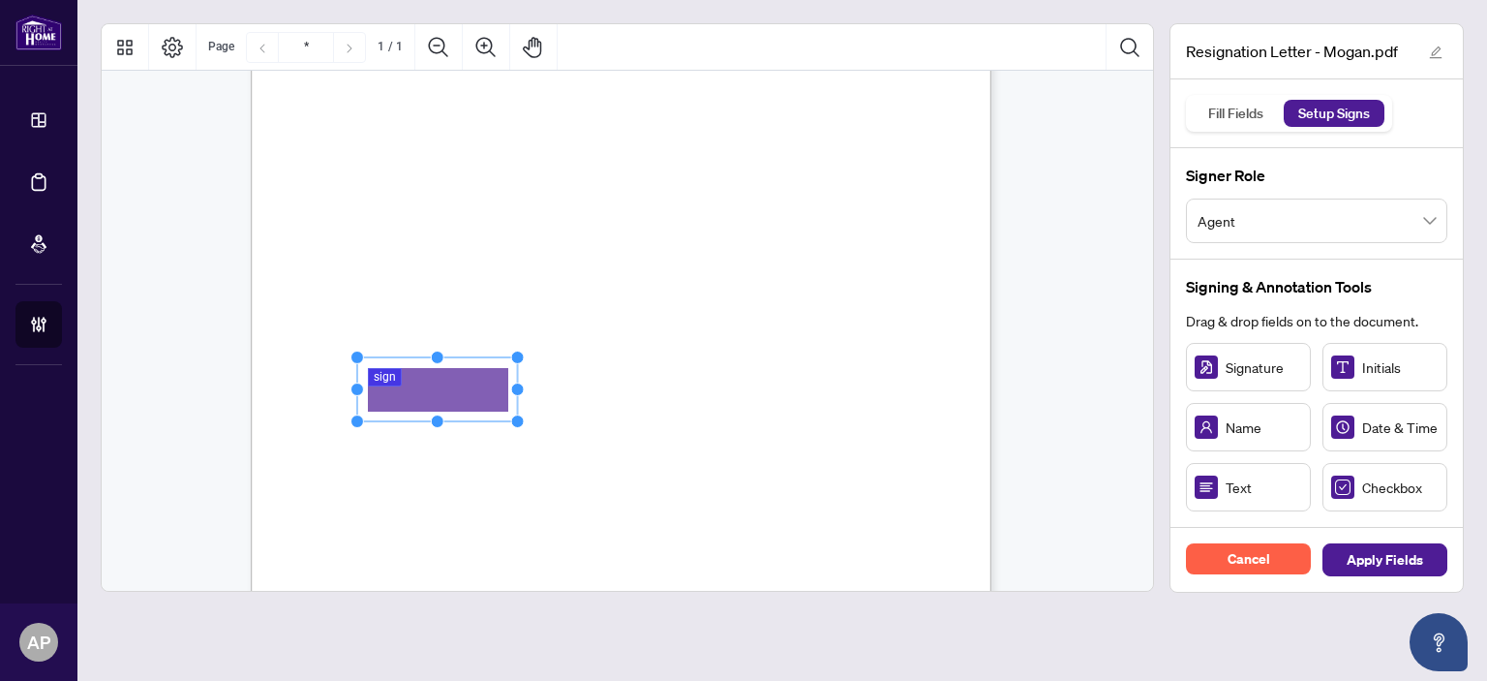
drag, startPoint x: 441, startPoint y: 368, endPoint x: 512, endPoint y: 354, distance: 72.9
click at [512, 354] on circle "Resize, Top, Right" at bounding box center [518, 357] width 13 height 13
drag, startPoint x: 473, startPoint y: 381, endPoint x: 459, endPoint y: 385, distance: 14.4
click at [459, 385] on rect "Page 1" at bounding box center [421, 394] width 161 height 64
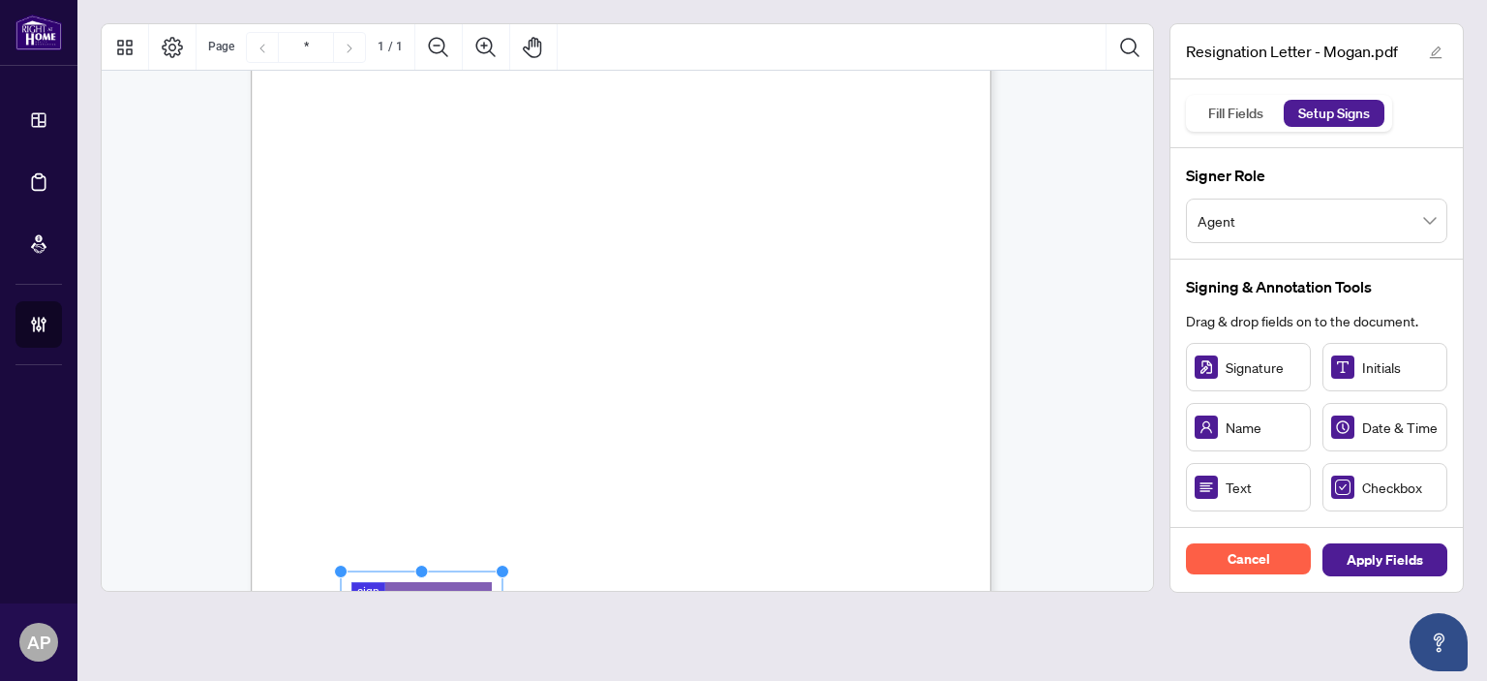
scroll to position [0, 0]
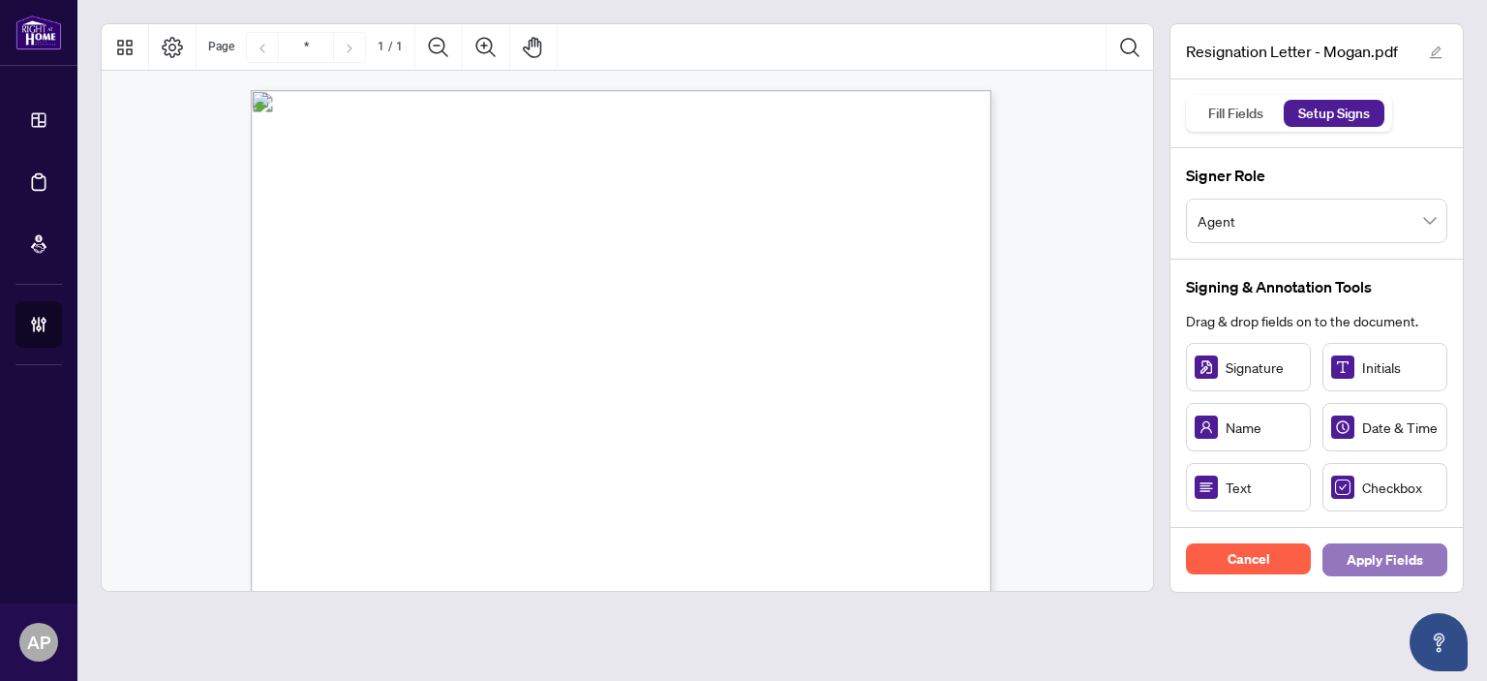
click at [1410, 552] on span "Apply Fields" at bounding box center [1385, 559] width 77 height 31
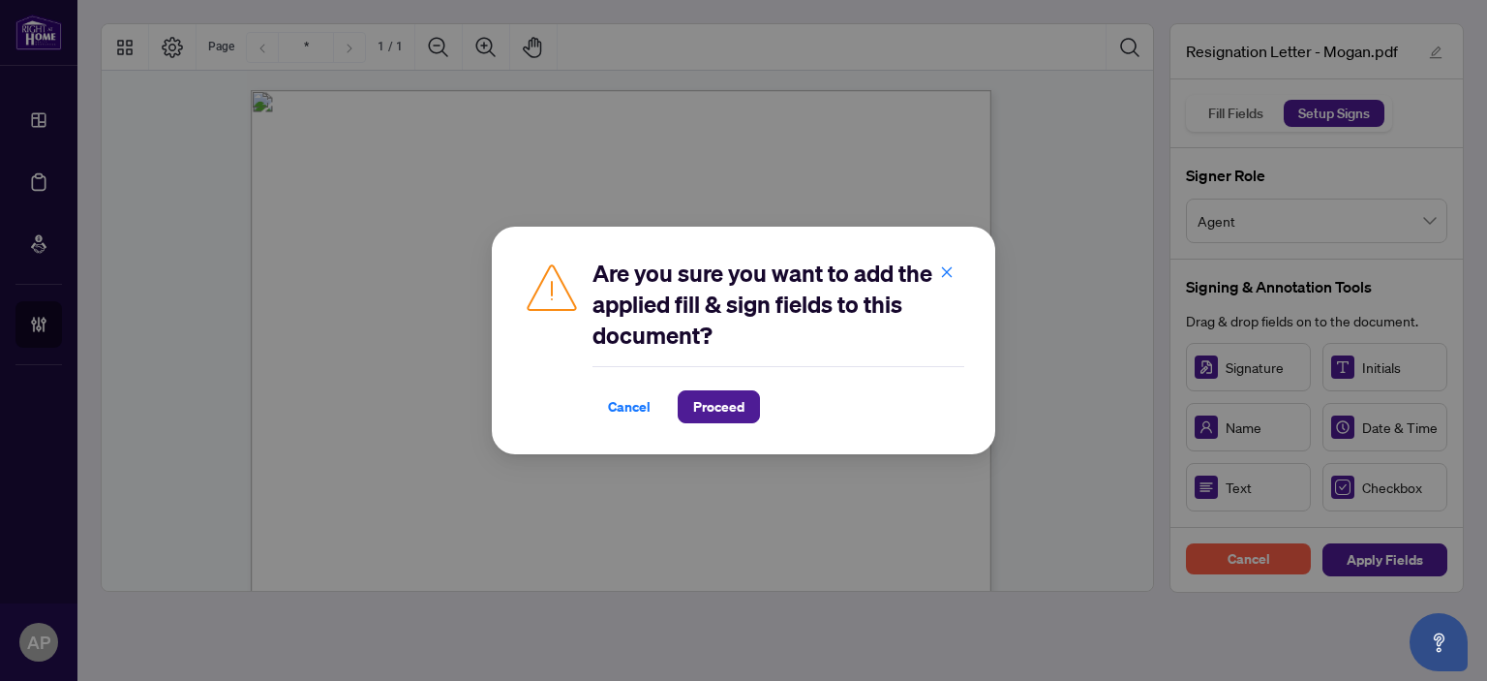
click at [759, 413] on div "Cancel Proceed" at bounding box center [779, 406] width 372 height 33
click at [749, 408] on button "Proceed" at bounding box center [719, 406] width 82 height 33
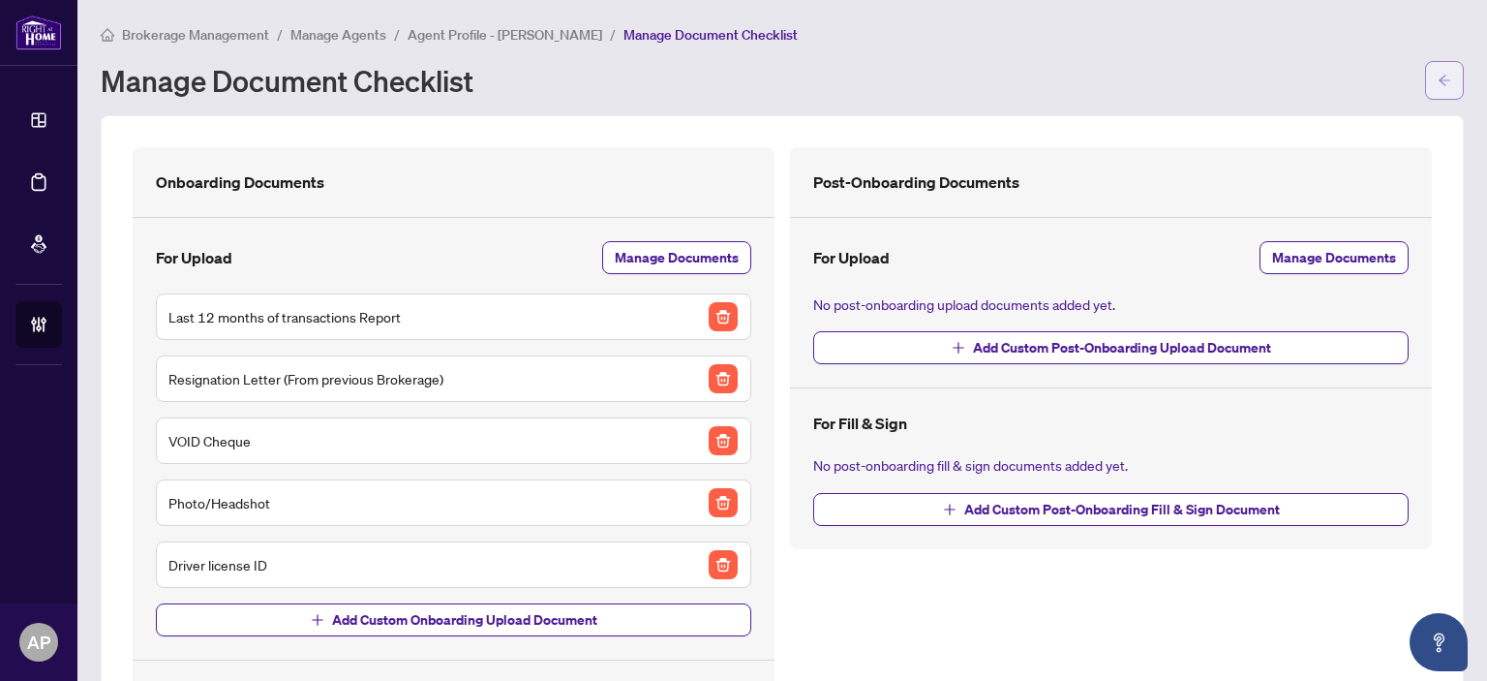
click at [1441, 80] on button "button" at bounding box center [1444, 80] width 39 height 39
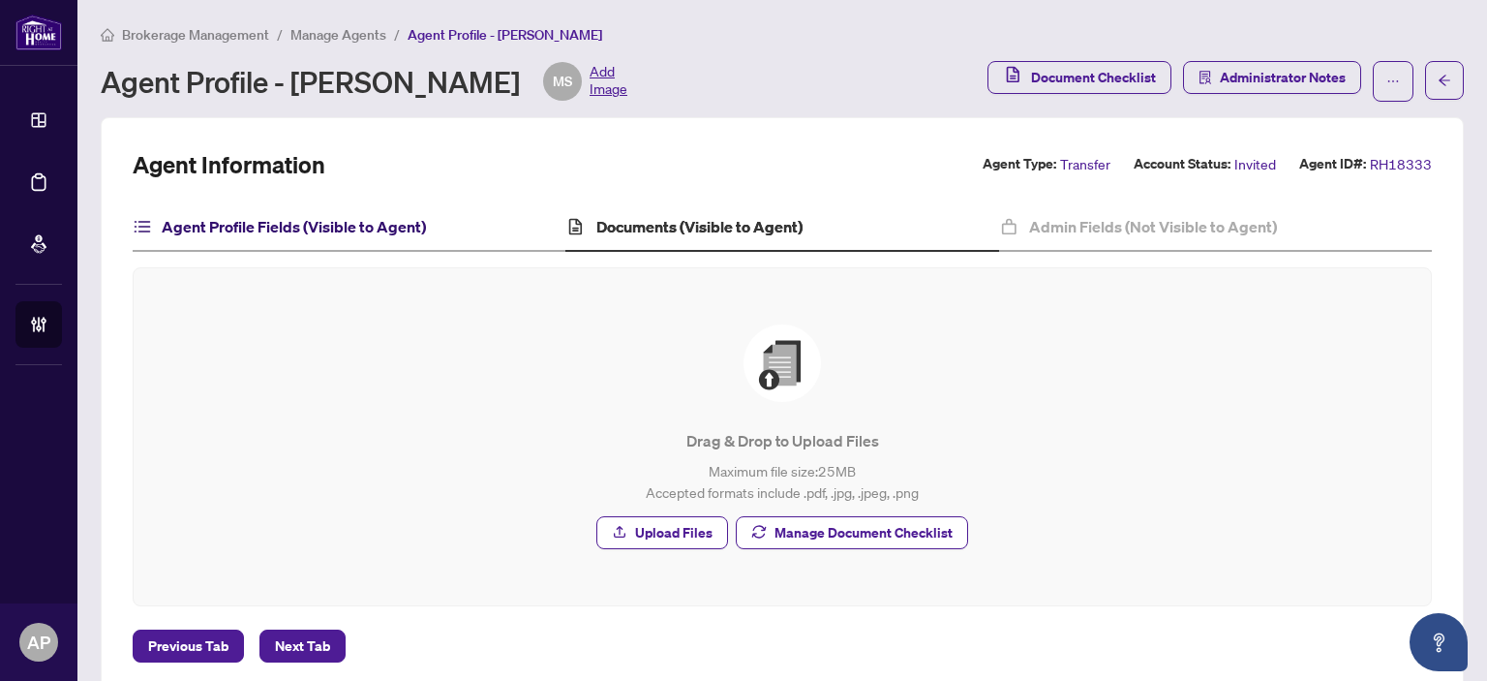
click at [360, 221] on h4 "Agent Profile Fields (Visible to Agent)" at bounding box center [294, 226] width 264 height 23
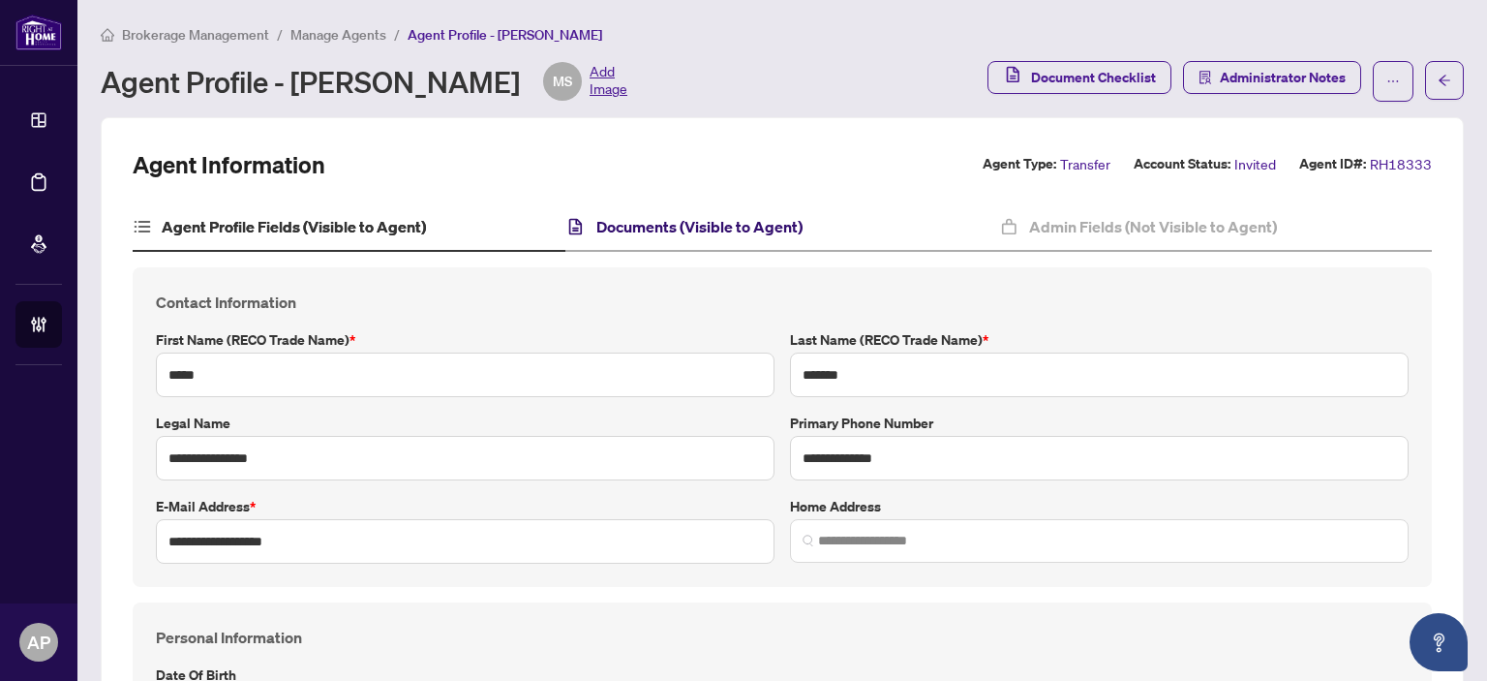
click at [755, 222] on h4 "Documents (Visible to Agent)" at bounding box center [700, 226] width 206 height 23
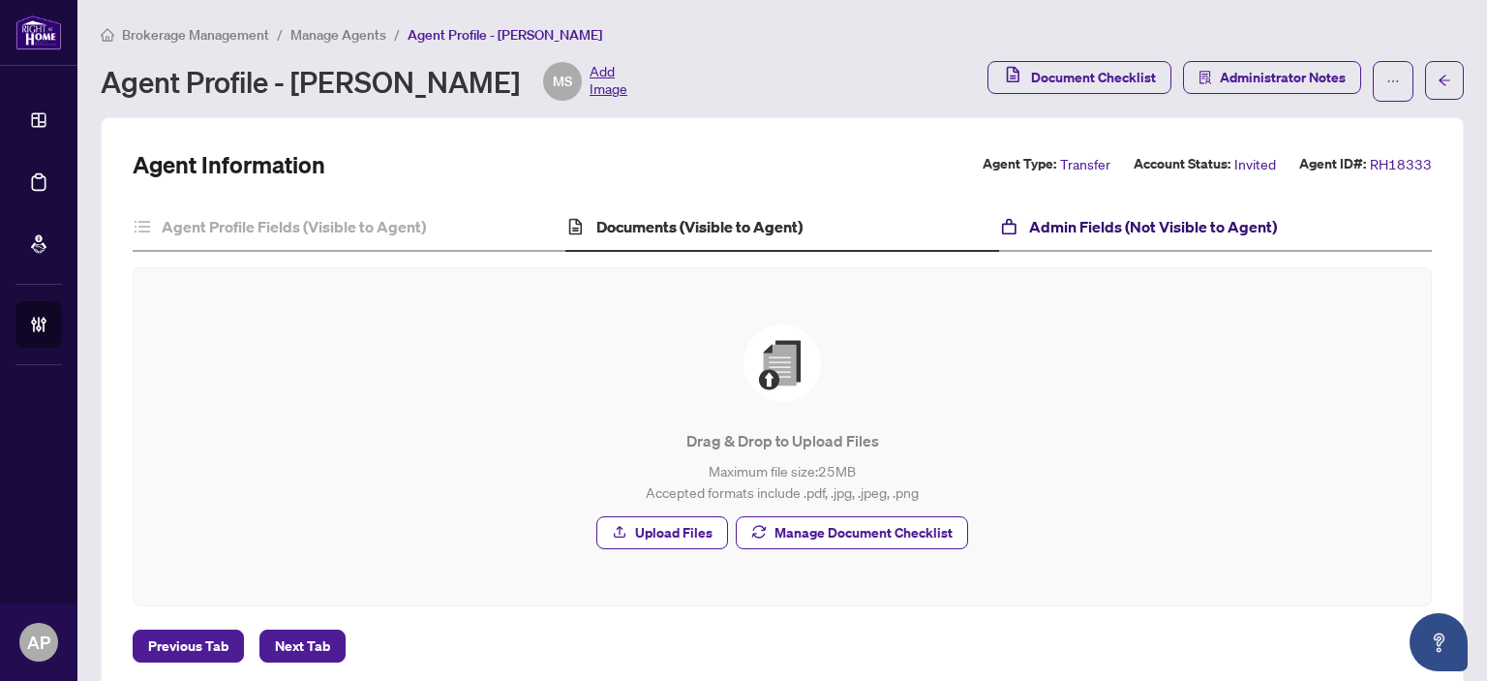
click at [1090, 233] on h4 "Admin Fields (Not Visible to Agent)" at bounding box center [1153, 226] width 248 height 23
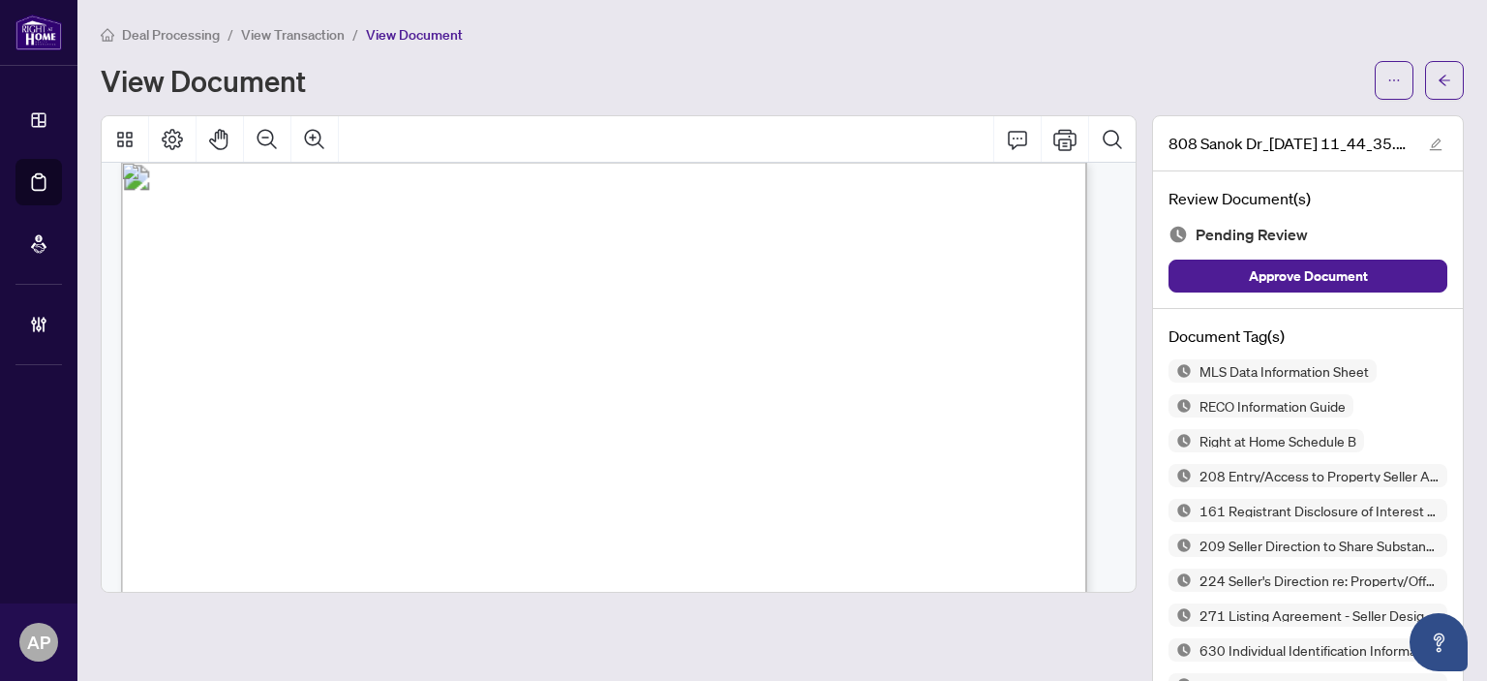
scroll to position [32053, 0]
click at [1445, 69] on button "button" at bounding box center [1444, 80] width 39 height 39
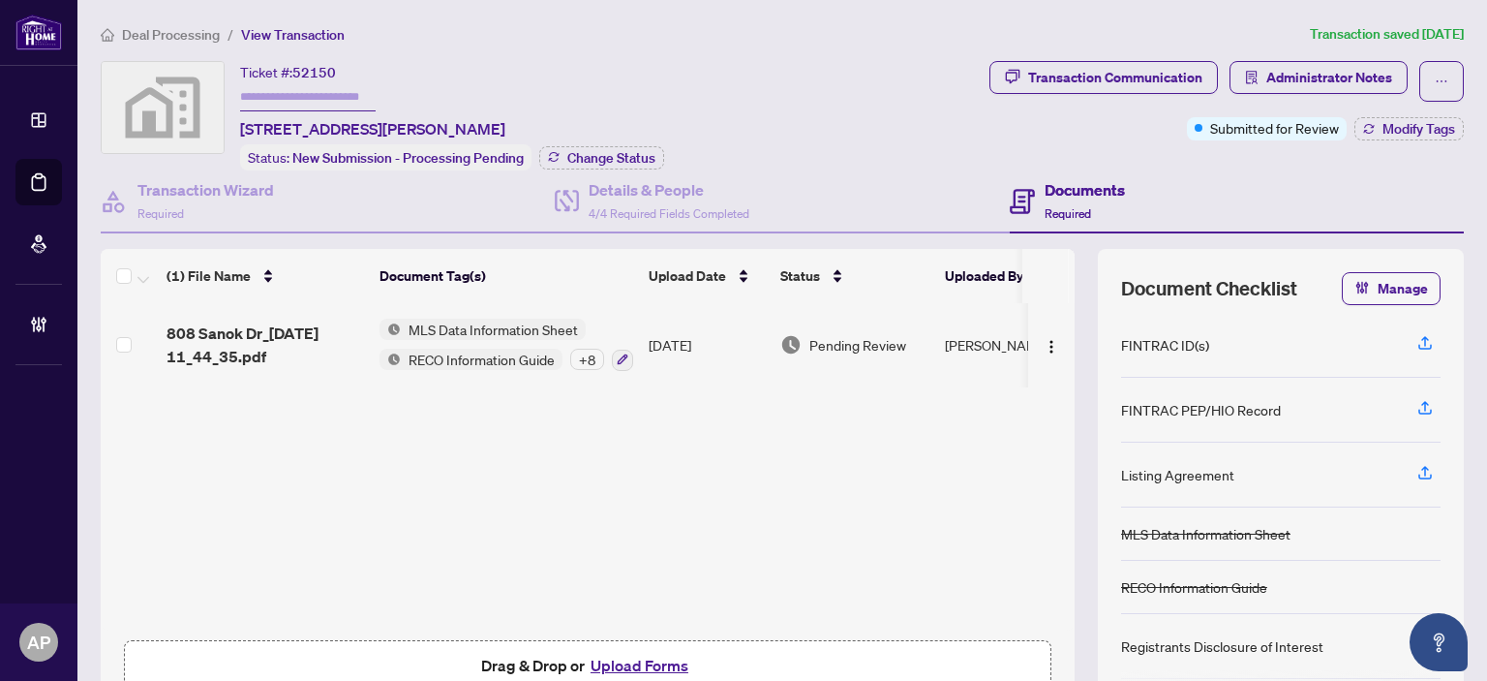
click at [1433, 198] on div "Documents Required" at bounding box center [1237, 201] width 454 height 63
